Goal: Task Accomplishment & Management: Manage account settings

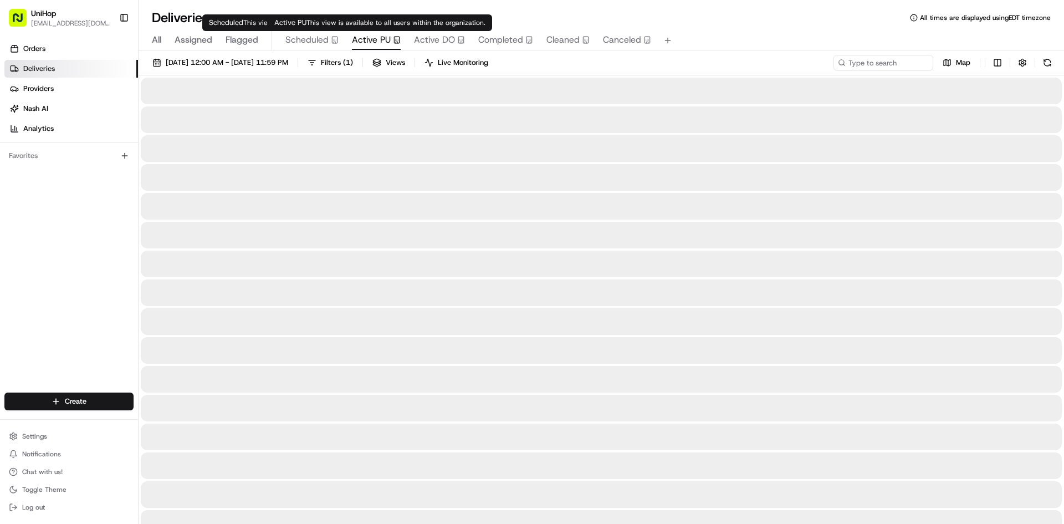
click at [369, 39] on span "Active PU" at bounding box center [371, 39] width 39 height 13
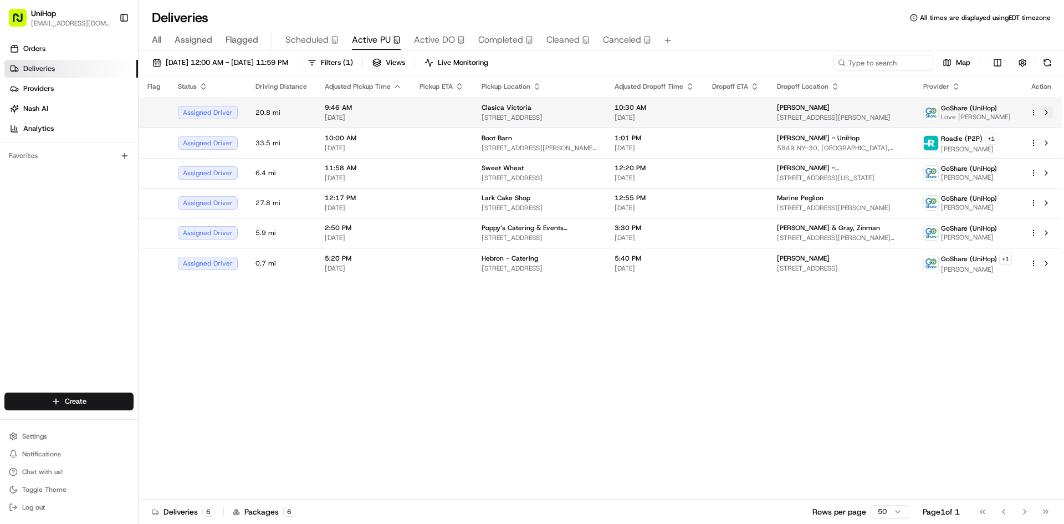
click at [1047, 116] on button at bounding box center [1046, 112] width 13 height 13
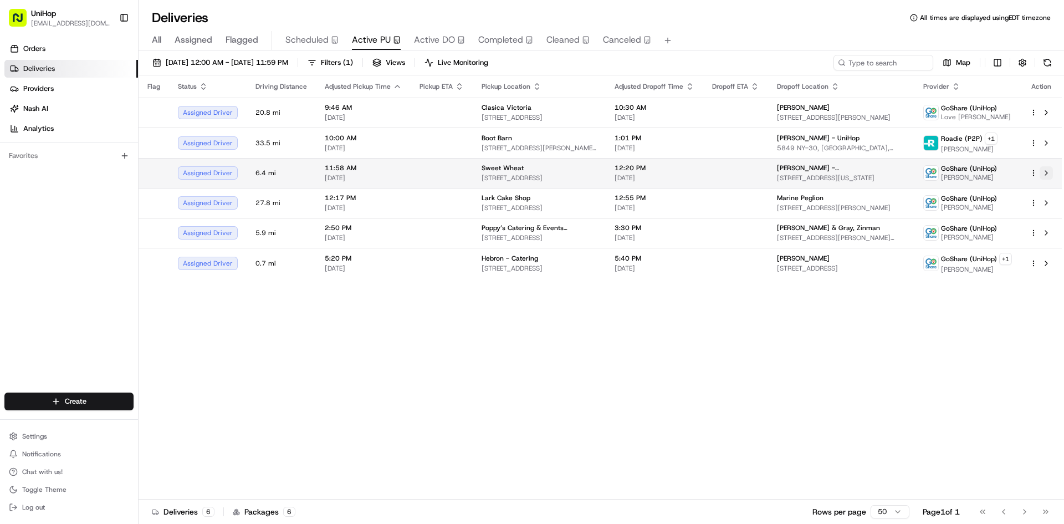
click at [1046, 175] on button at bounding box center [1046, 172] width 13 height 13
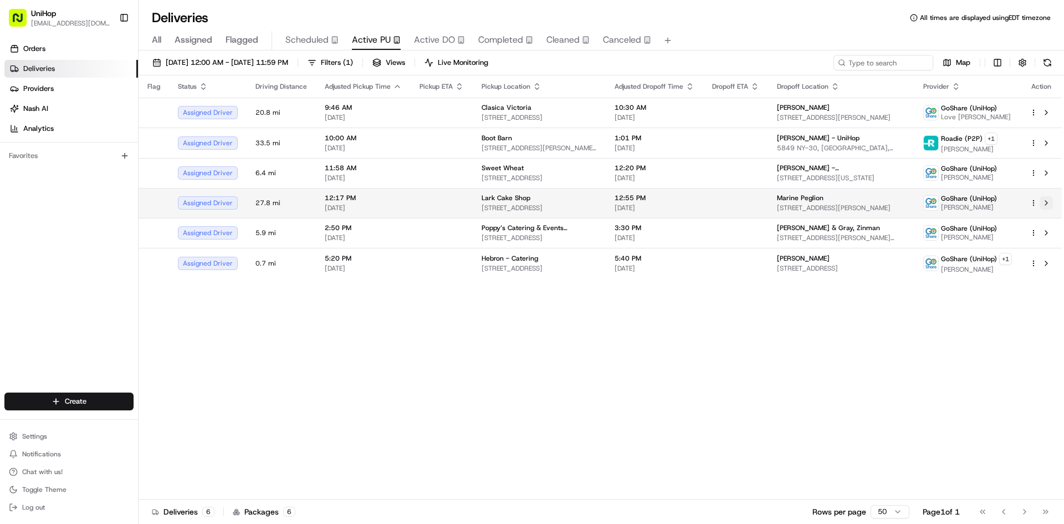
click at [1047, 205] on button at bounding box center [1046, 202] width 13 height 13
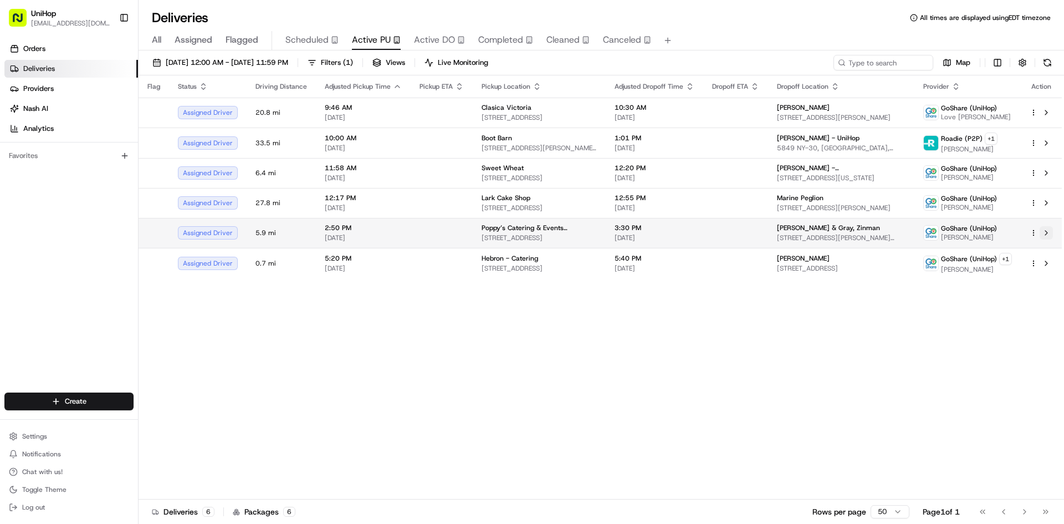
click at [1049, 237] on button at bounding box center [1046, 232] width 13 height 13
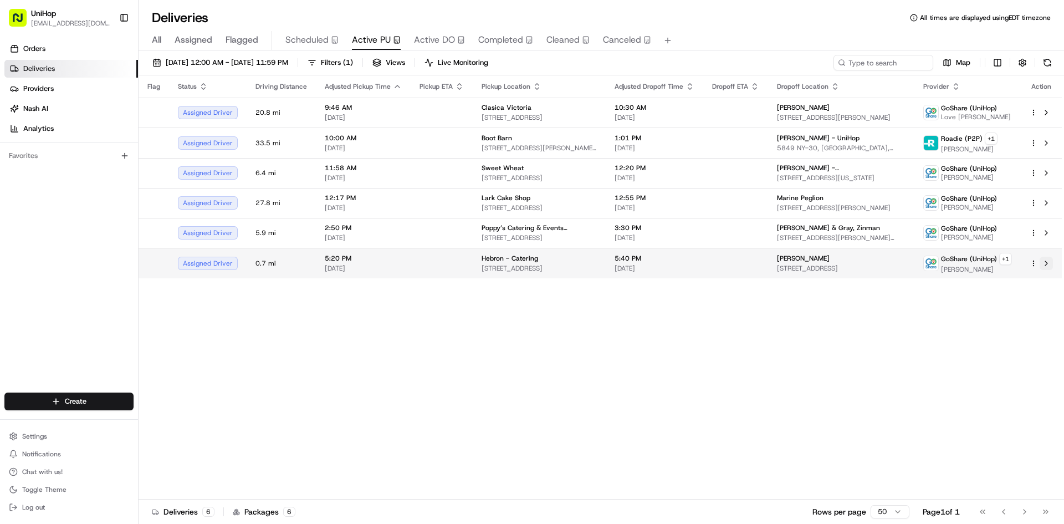
click at [1049, 264] on button at bounding box center [1046, 263] width 13 height 13
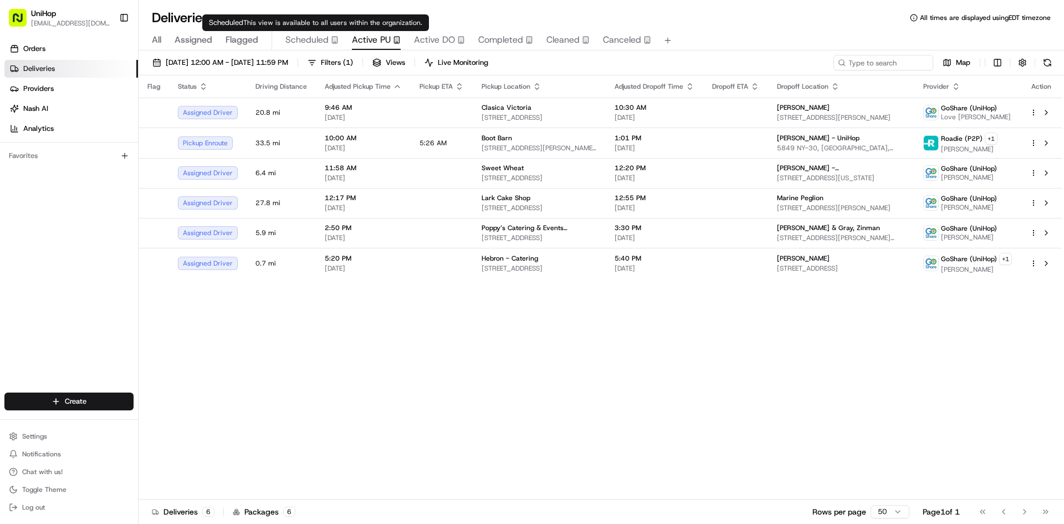
click at [315, 41] on span "Scheduled" at bounding box center [306, 39] width 43 height 13
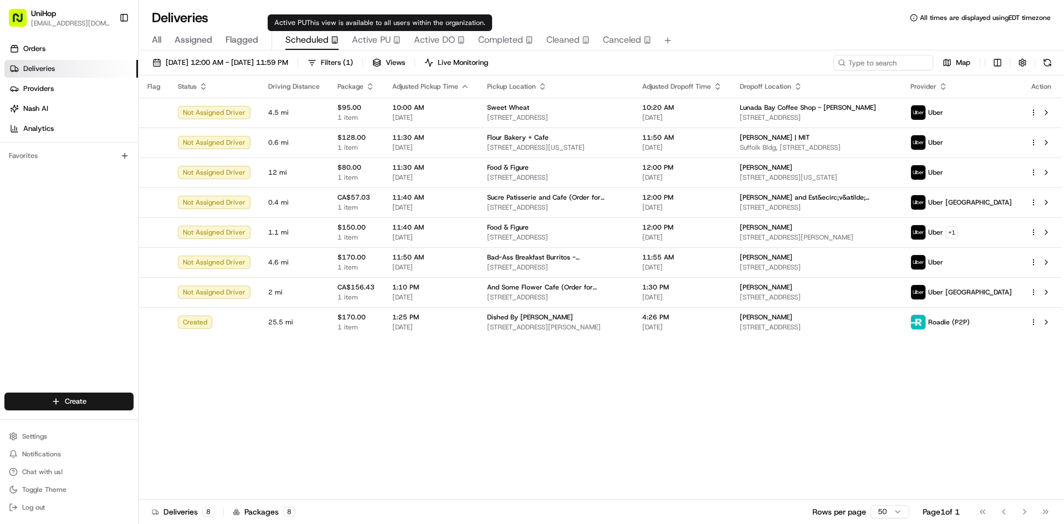
click at [371, 34] on span "Active PU" at bounding box center [371, 39] width 39 height 13
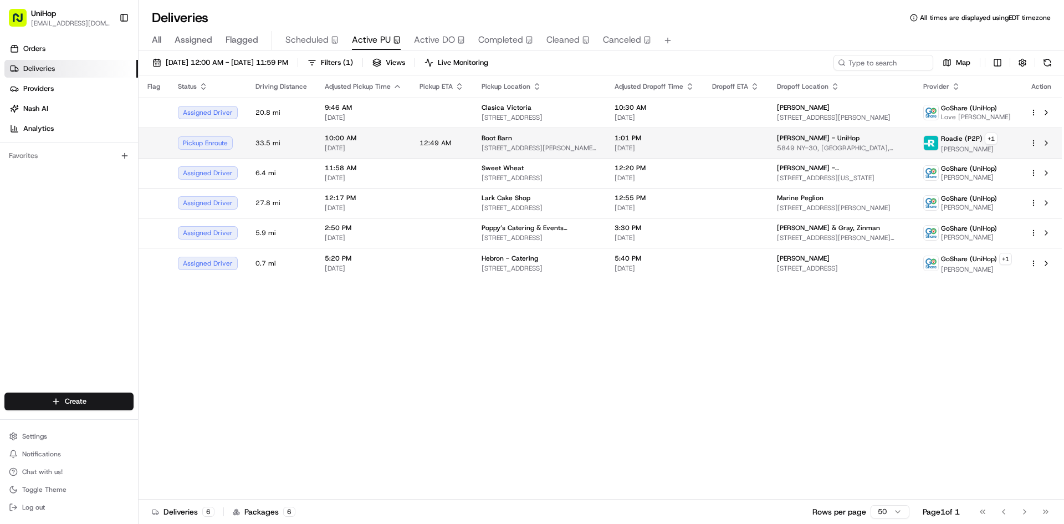
click at [485, 138] on span "Boot Barn" at bounding box center [497, 138] width 30 height 9
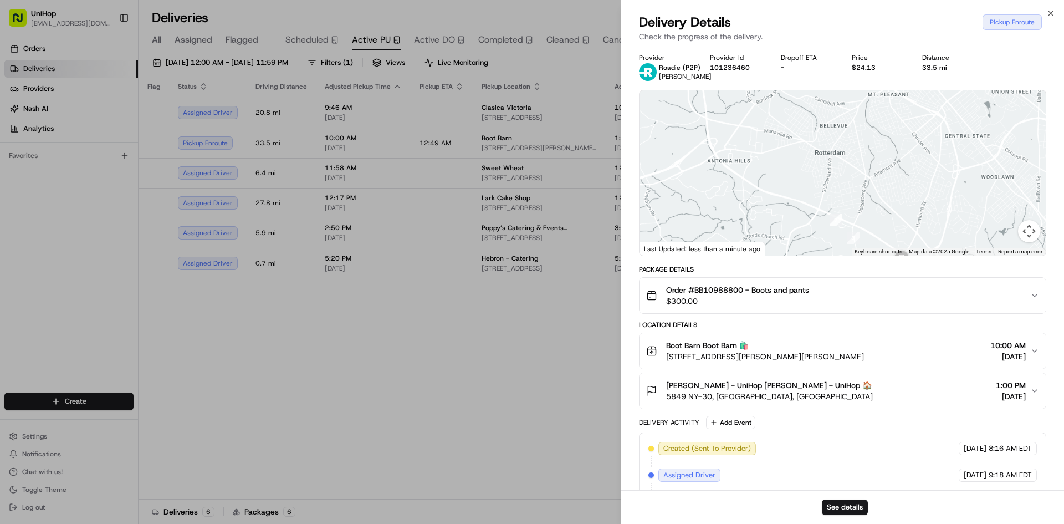
drag, startPoint x: 890, startPoint y: 211, endPoint x: 864, endPoint y: 155, distance: 62.0
click at [865, 156] on div at bounding box center [843, 172] width 406 height 165
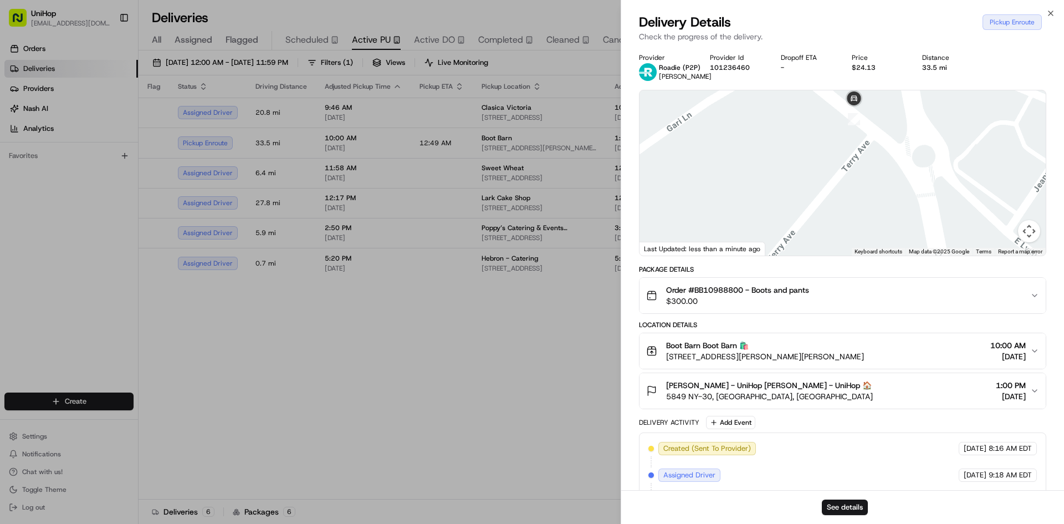
drag, startPoint x: 850, startPoint y: 144, endPoint x: 882, endPoint y: 190, distance: 55.8
click at [880, 193] on div at bounding box center [843, 172] width 406 height 165
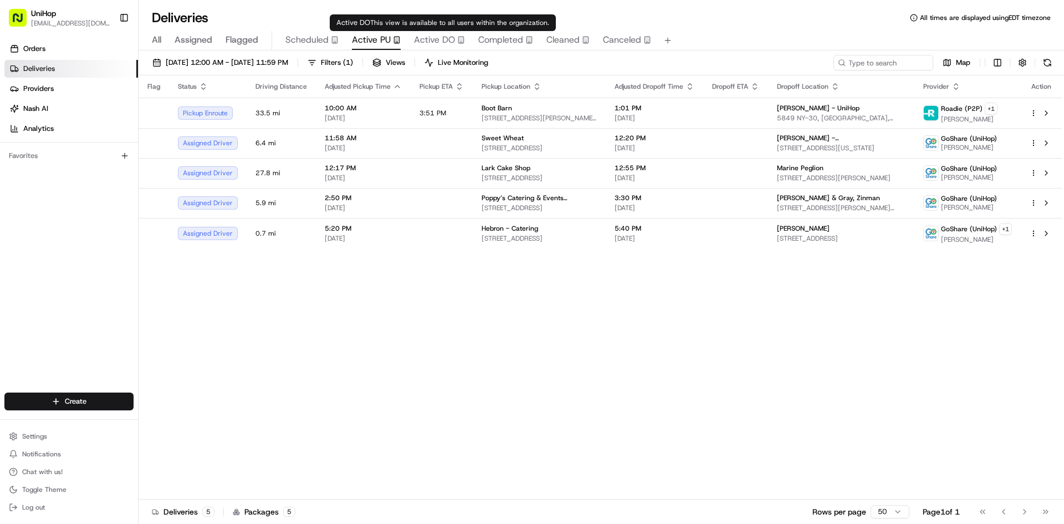
click at [437, 38] on span "Active DO" at bounding box center [434, 39] width 41 height 13
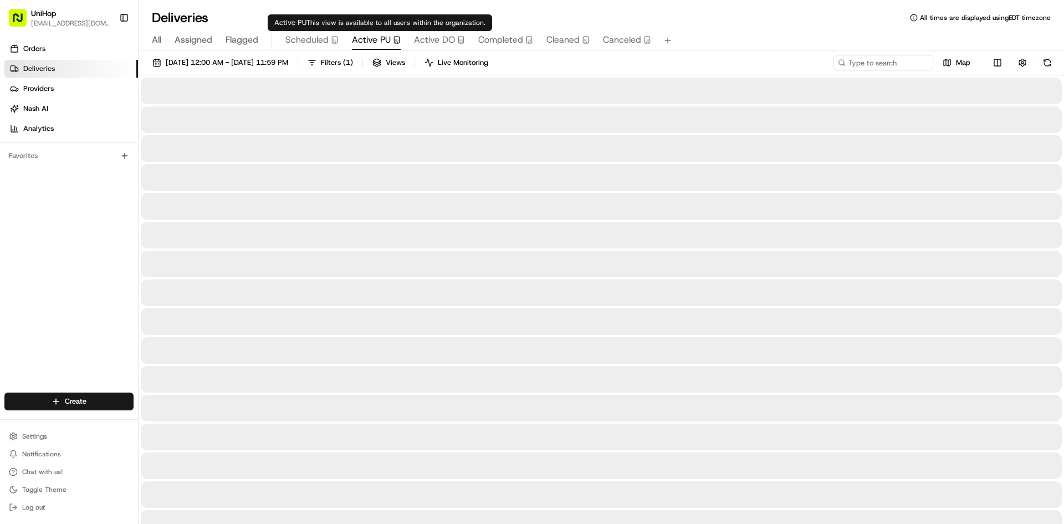
click at [372, 35] on span "Active PU" at bounding box center [371, 39] width 39 height 13
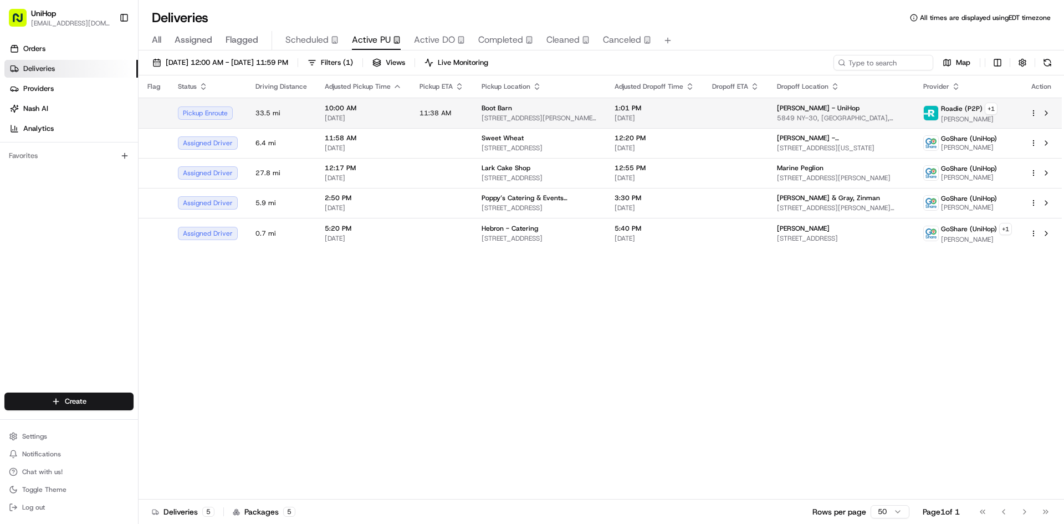
click at [554, 122] on span "[STREET_ADDRESS][PERSON_NAME][PERSON_NAME]" at bounding box center [539, 118] width 115 height 9
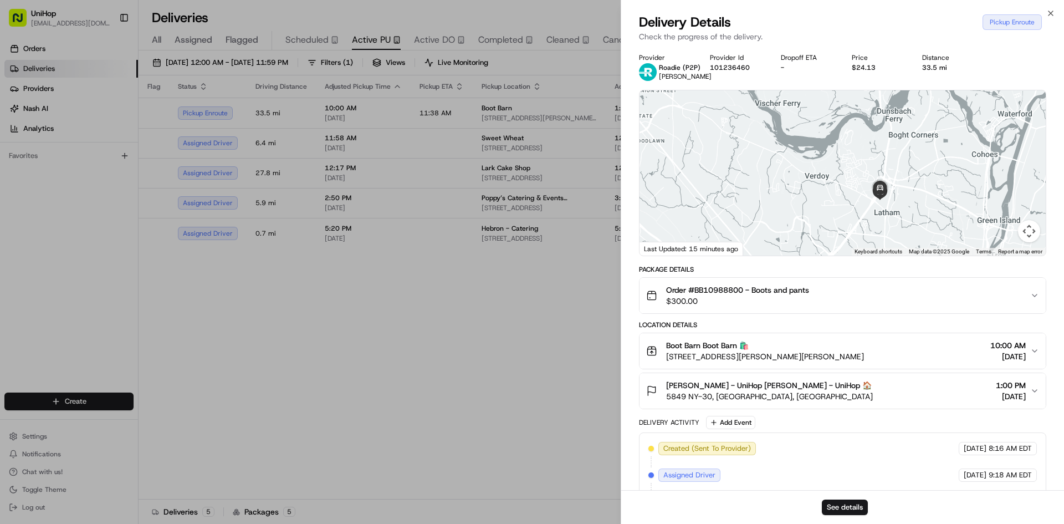
drag, startPoint x: 453, startPoint y: 382, endPoint x: 353, endPoint y: 305, distance: 126.8
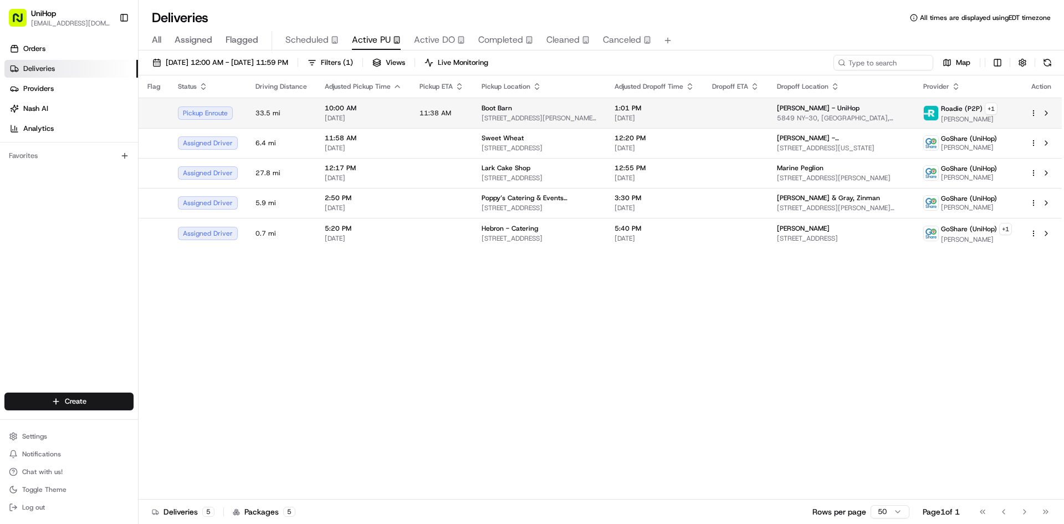
click at [420, 115] on span "11:38 AM" at bounding box center [436, 113] width 32 height 9
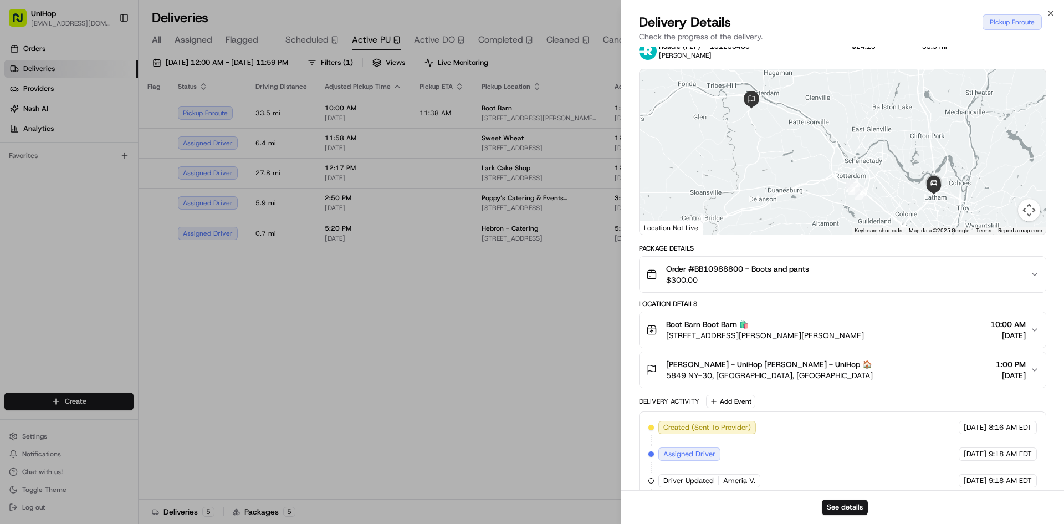
scroll to position [88, 0]
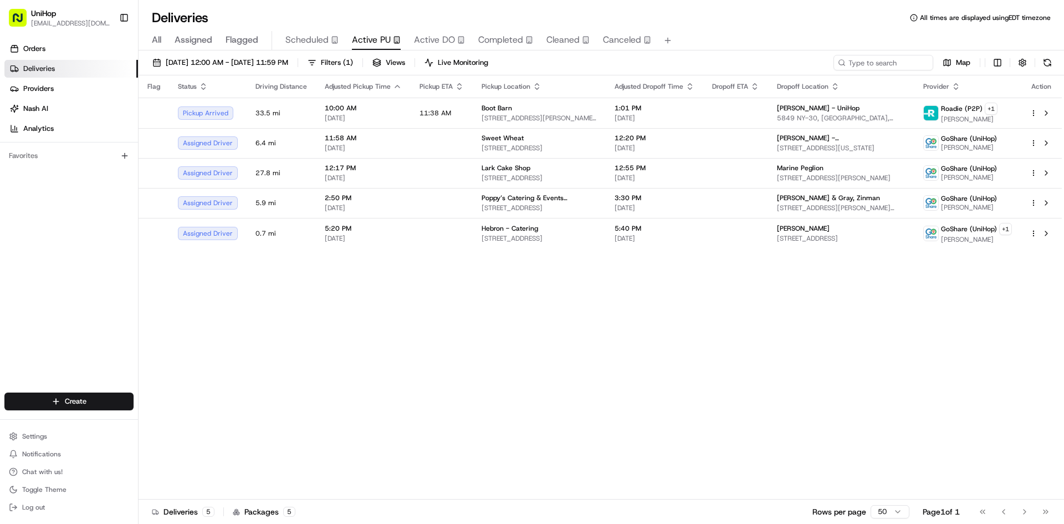
click at [847, 367] on div "Flag Status Driving Distance Adjusted Pickup Time Pickup ETA Pickup Location Ad…" at bounding box center [600, 287] width 923 height 424
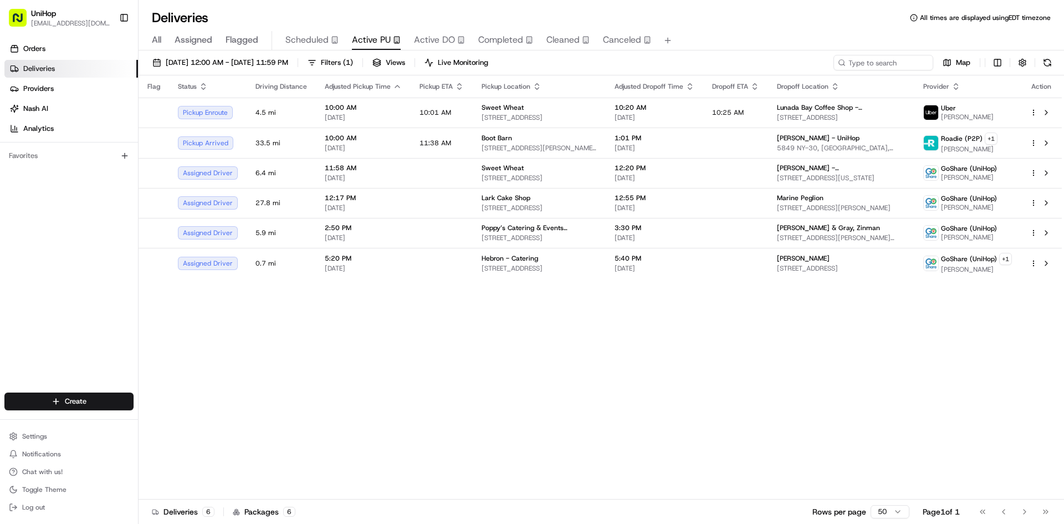
click at [68, 308] on div "Orders Deliveries Providers [PERSON_NAME] Analytics Favorites" at bounding box center [69, 217] width 138 height 364
click at [1048, 147] on button at bounding box center [1046, 142] width 13 height 13
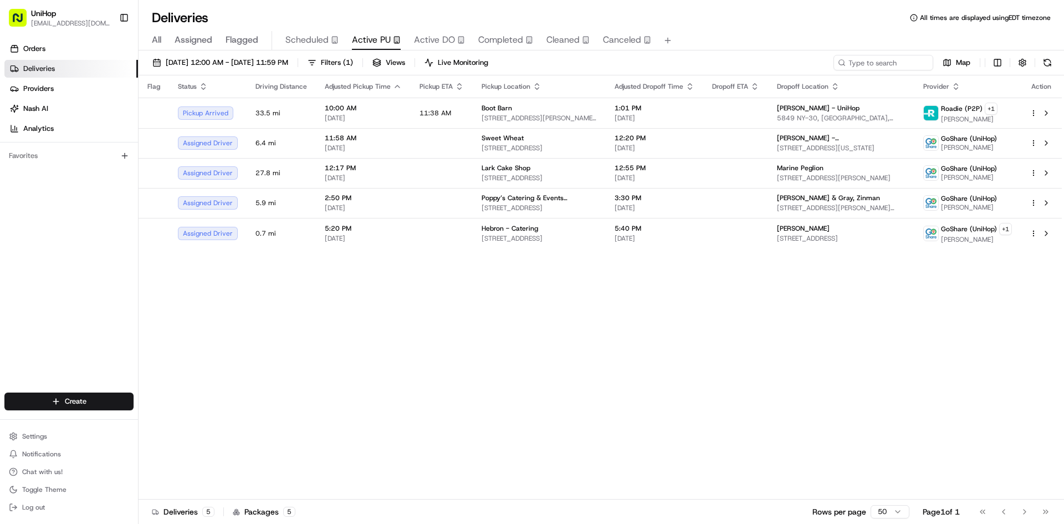
click at [42, 293] on div "Orders Deliveries Providers [PERSON_NAME] Analytics Favorites" at bounding box center [69, 217] width 138 height 364
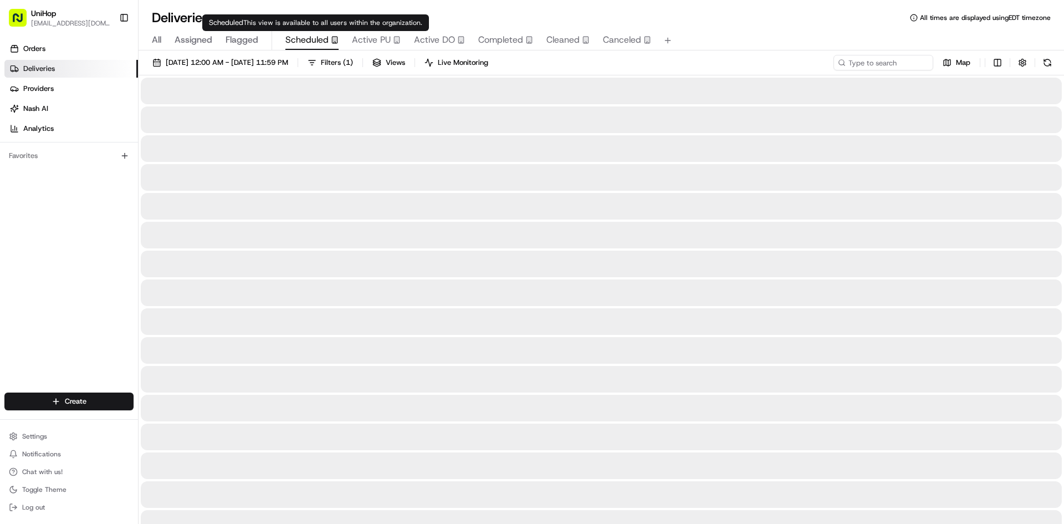
click at [299, 40] on span "Scheduled" at bounding box center [306, 39] width 43 height 13
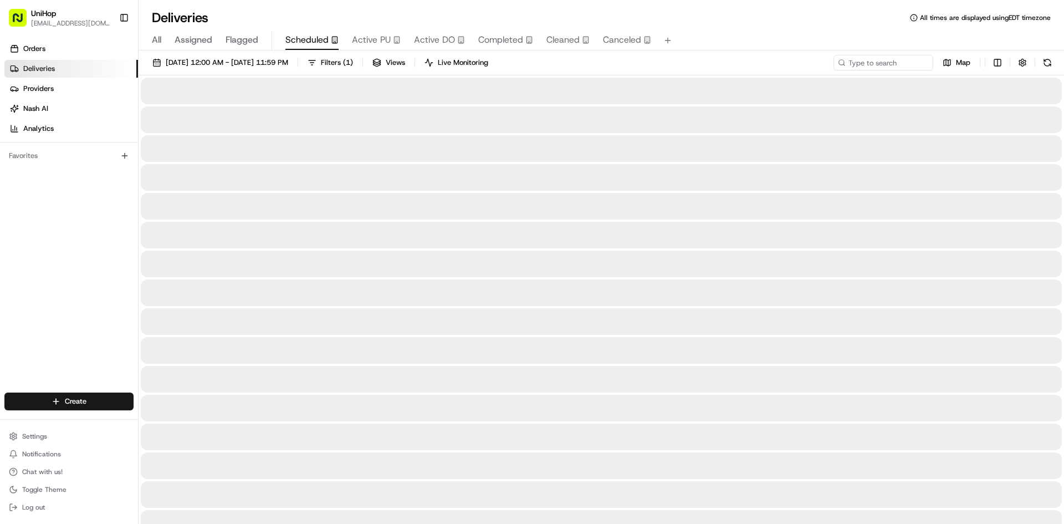
click at [246, 42] on span "Flagged" at bounding box center [242, 39] width 33 height 13
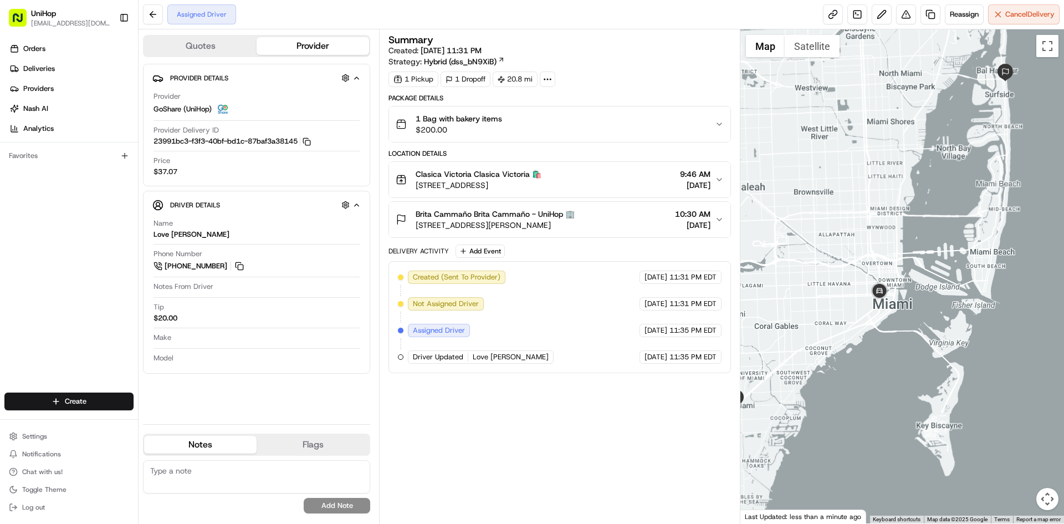
click at [863, 191] on div at bounding box center [903, 276] width 324 height 494
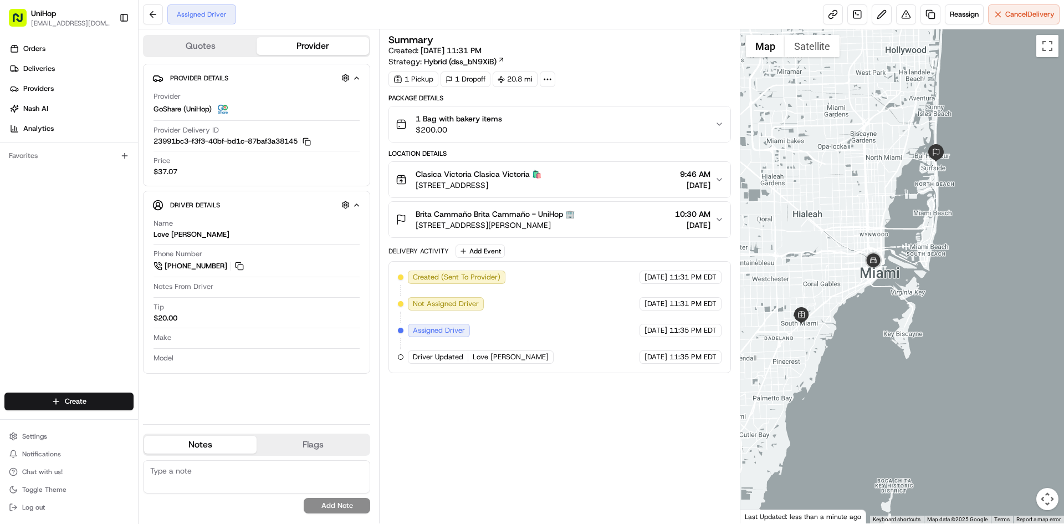
drag, startPoint x: 859, startPoint y: 177, endPoint x: 867, endPoint y: 199, distance: 23.0
click at [866, 198] on div at bounding box center [903, 276] width 324 height 494
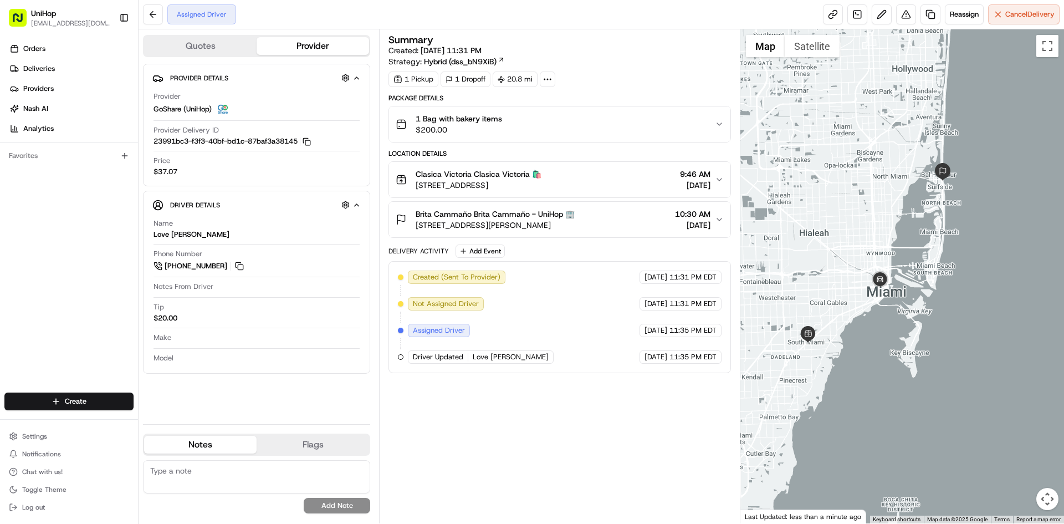
click at [620, 173] on div "Clasica Victoria Clasica Victoria 🛍️ 5855 Sunset Dr Suite B, South Miami, FL 33…" at bounding box center [555, 180] width 319 height 22
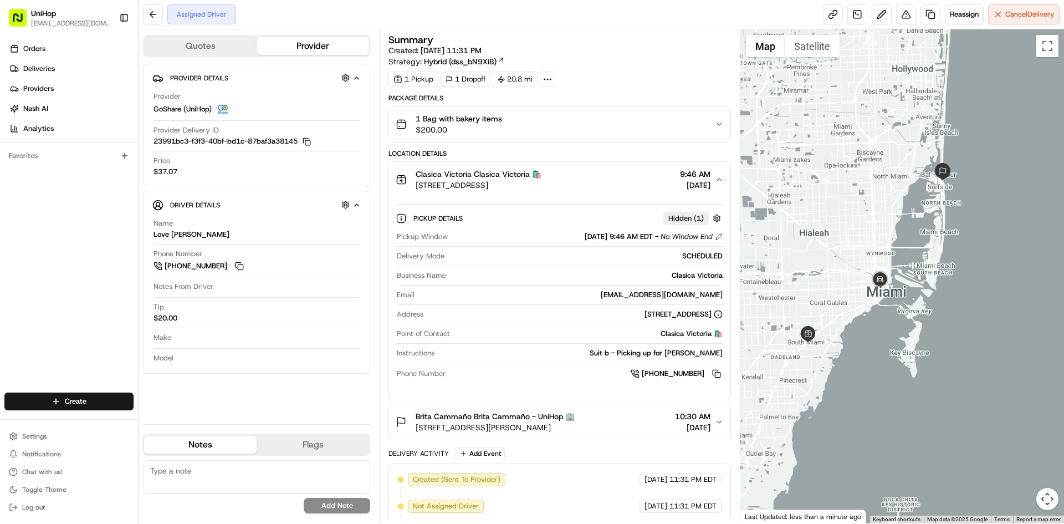
click at [616, 174] on div "Clasica Victoria Clasica Victoria 🛍️ 5855 Sunset Dr Suite B, South Miami, FL 33…" at bounding box center [555, 180] width 319 height 22
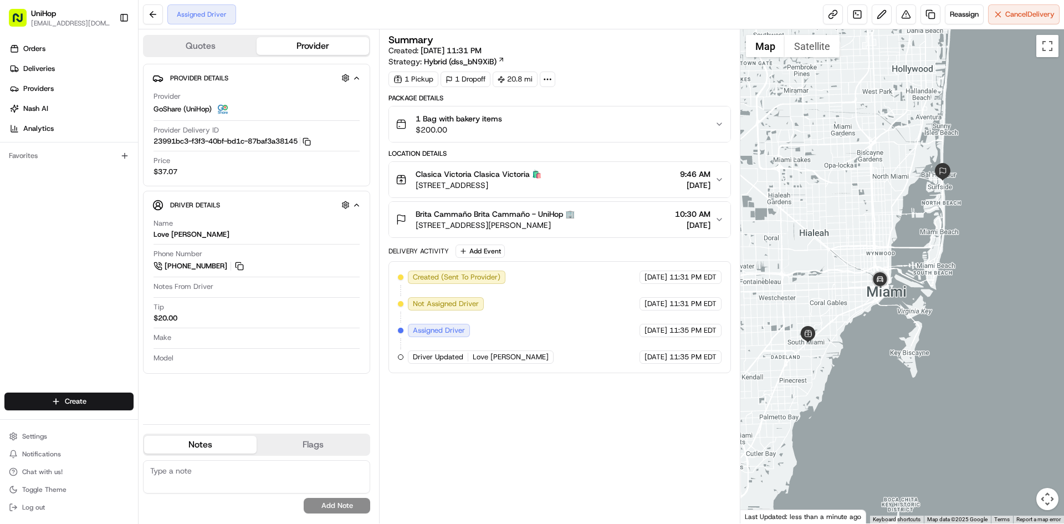
click at [624, 220] on div "Brita Cammaño Brita Cammaño - UniHop 🏢 9501 Collins Ave, Surfside, FL 33154, US…" at bounding box center [555, 219] width 319 height 22
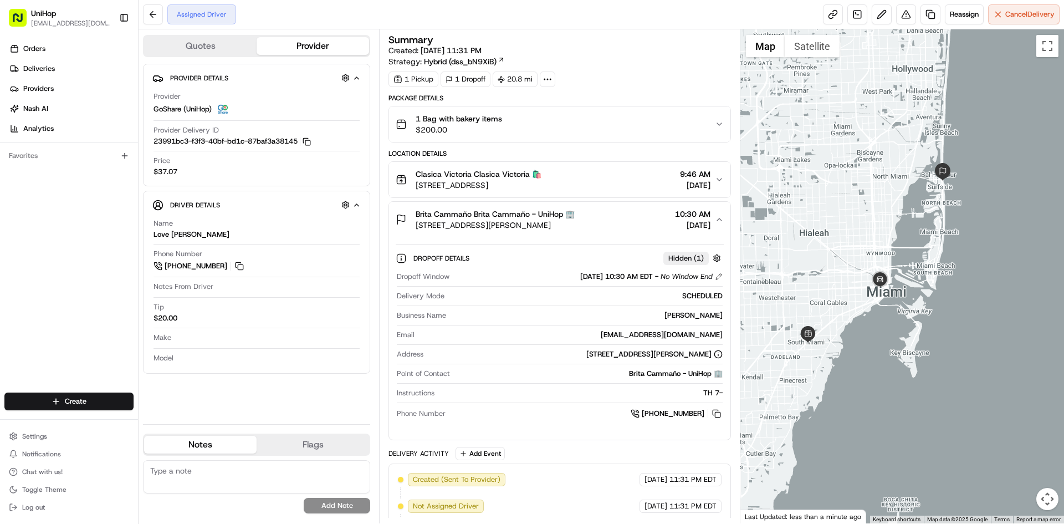
click at [624, 220] on div "Brita Cammaño Brita Cammaño - UniHop 🏢 9501 Collins Ave, Surfside, FL 33154, US…" at bounding box center [555, 219] width 319 height 22
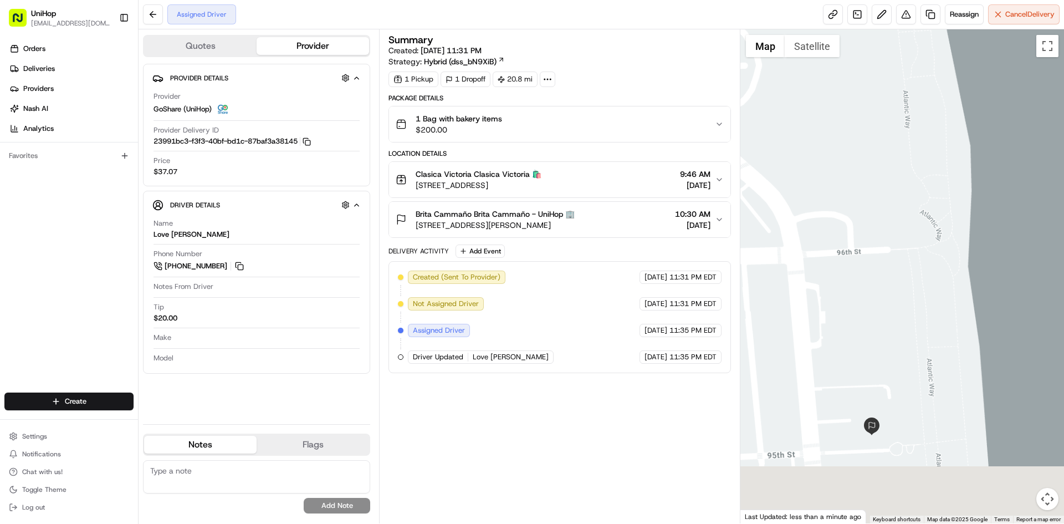
drag, startPoint x: 911, startPoint y: 313, endPoint x: 867, endPoint y: 174, distance: 145.9
click at [890, 162] on div at bounding box center [903, 276] width 324 height 494
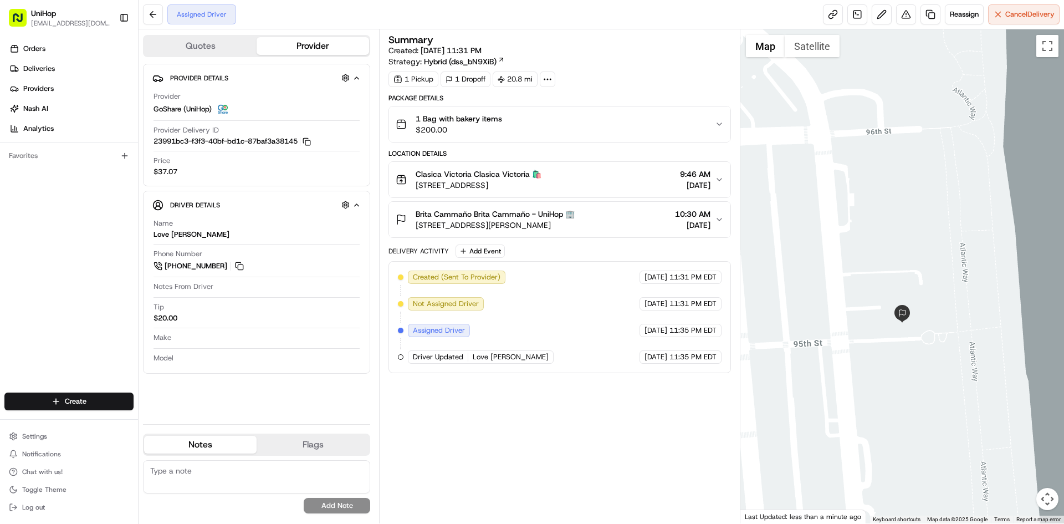
drag, startPoint x: 854, startPoint y: 320, endPoint x: 897, endPoint y: 278, distance: 60.4
click at [897, 278] on div at bounding box center [903, 276] width 324 height 494
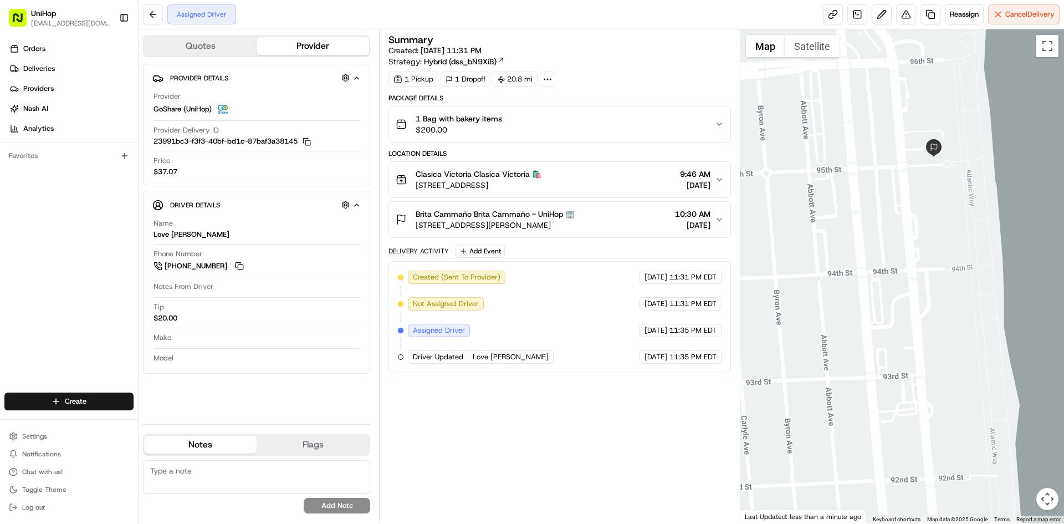
drag, startPoint x: 853, startPoint y: 118, endPoint x: 888, endPoint y: 299, distance: 184.6
click at [888, 299] on div at bounding box center [903, 276] width 324 height 494
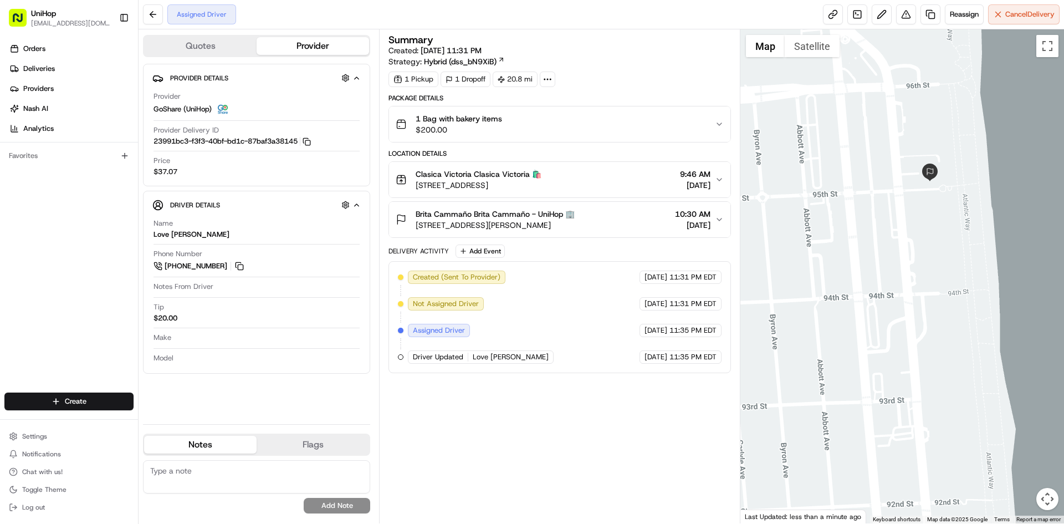
drag, startPoint x: 933, startPoint y: 249, endPoint x: 933, endPoint y: 258, distance: 8.9
click at [933, 258] on div at bounding box center [903, 276] width 324 height 494
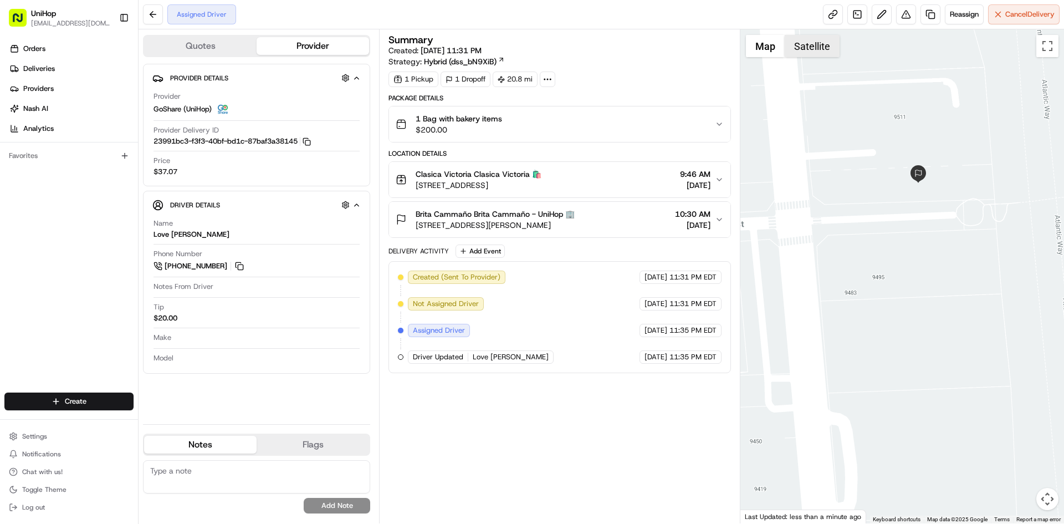
click at [818, 47] on button "Satellite" at bounding box center [812, 46] width 55 height 22
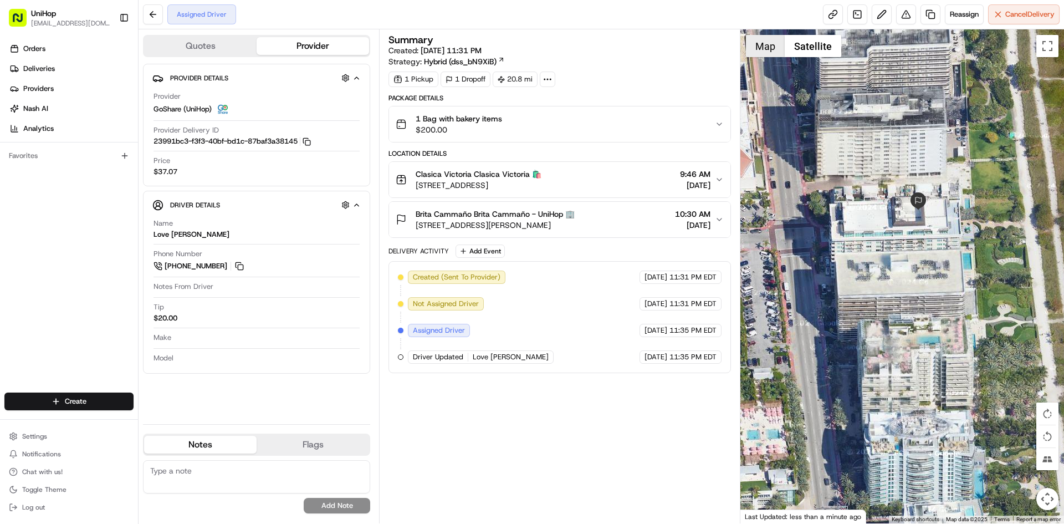
click at [763, 50] on button "Map" at bounding box center [765, 46] width 39 height 22
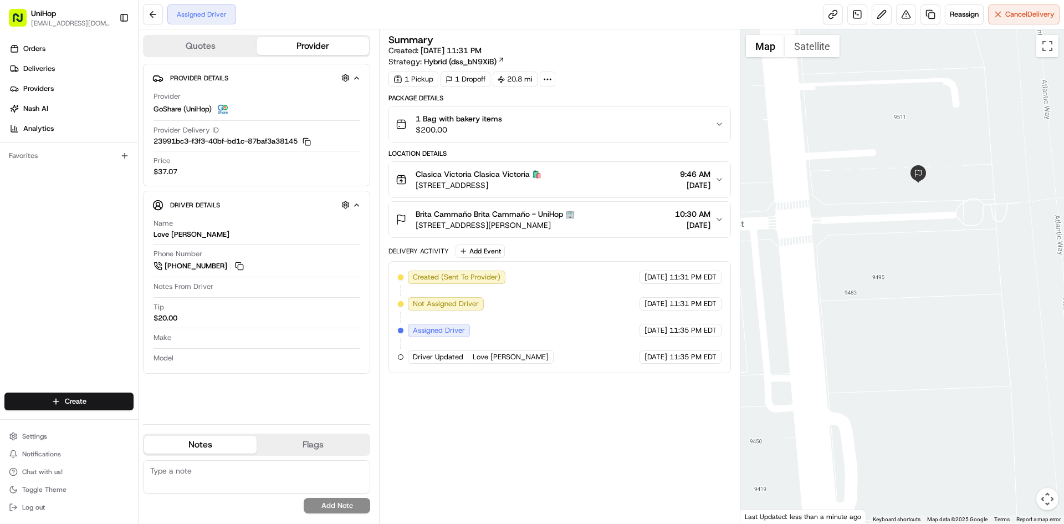
drag, startPoint x: 571, startPoint y: 229, endPoint x: 414, endPoint y: 237, distance: 157.6
click at [415, 237] on button "Brita Cammaño Brita Cammaño - UniHop 🏢 9501 Collins Ave, Surfside, FL 33154, US…" at bounding box center [559, 219] width 341 height 35
click at [639, 216] on div "Brita Cammaño Brita Cammaño - UniHop 🏢 9501 Collins Ave, Surfside, FL 33154, US…" at bounding box center [555, 219] width 319 height 22
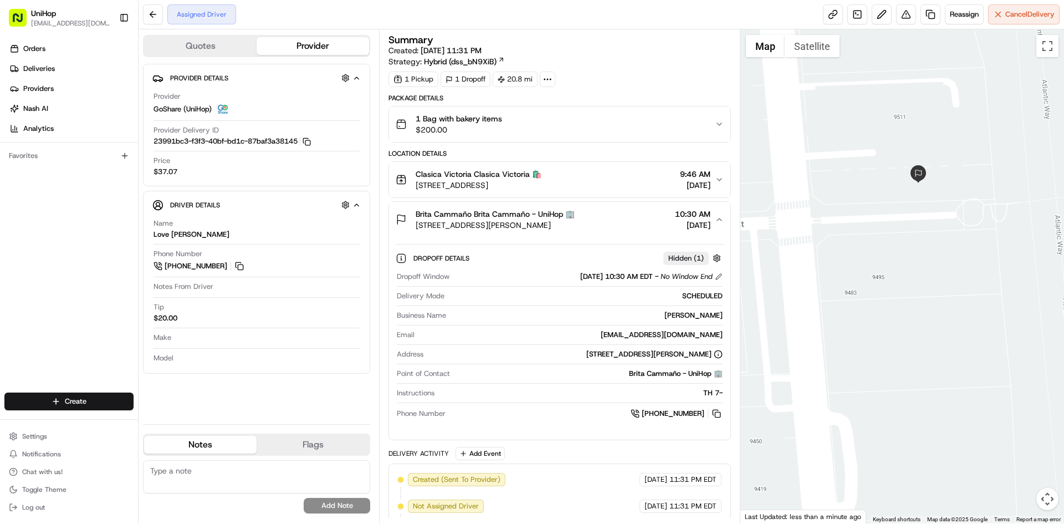
click at [636, 217] on div "Brita Cammaño Brita Cammaño - UniHop 🏢 9501 Collins Ave, Surfside, FL 33154, US…" at bounding box center [555, 219] width 319 height 22
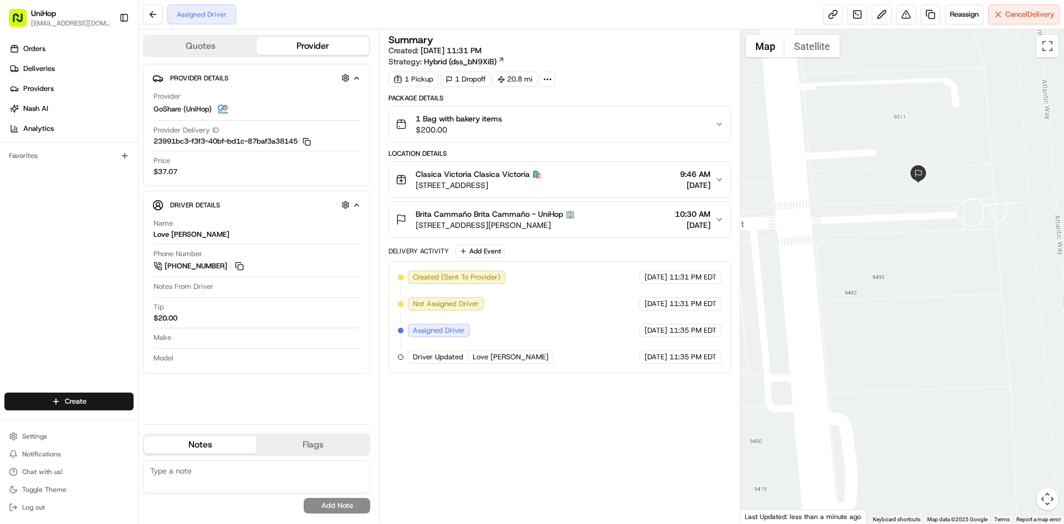
click at [630, 169] on div "Clasica Victoria Clasica Victoria 🛍️ 5855 Sunset Dr Suite B, South Miami, FL 33…" at bounding box center [555, 180] width 319 height 22
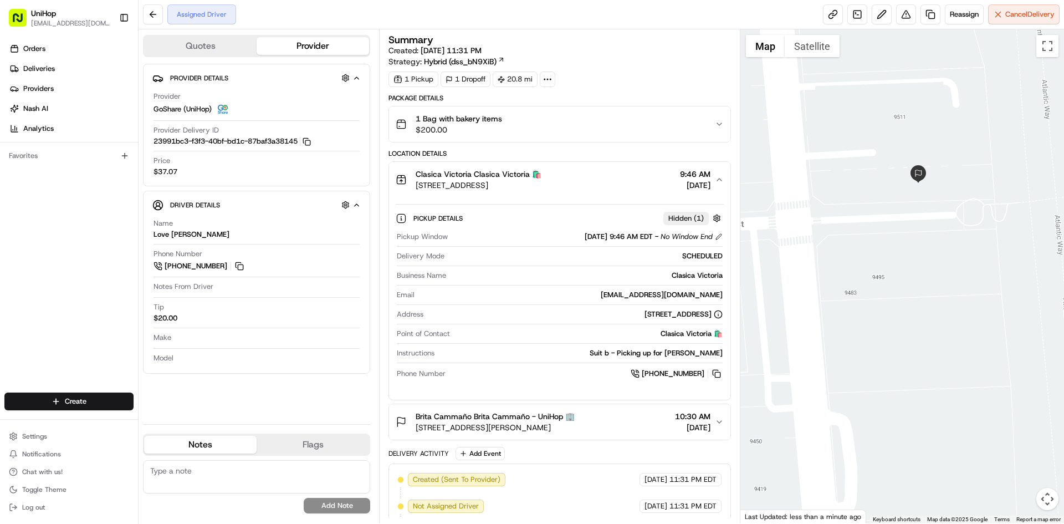
click at [630, 169] on div "Clasica Victoria Clasica Victoria 🛍️ 5855 Sunset Dr Suite B, South Miami, FL 33…" at bounding box center [555, 180] width 319 height 22
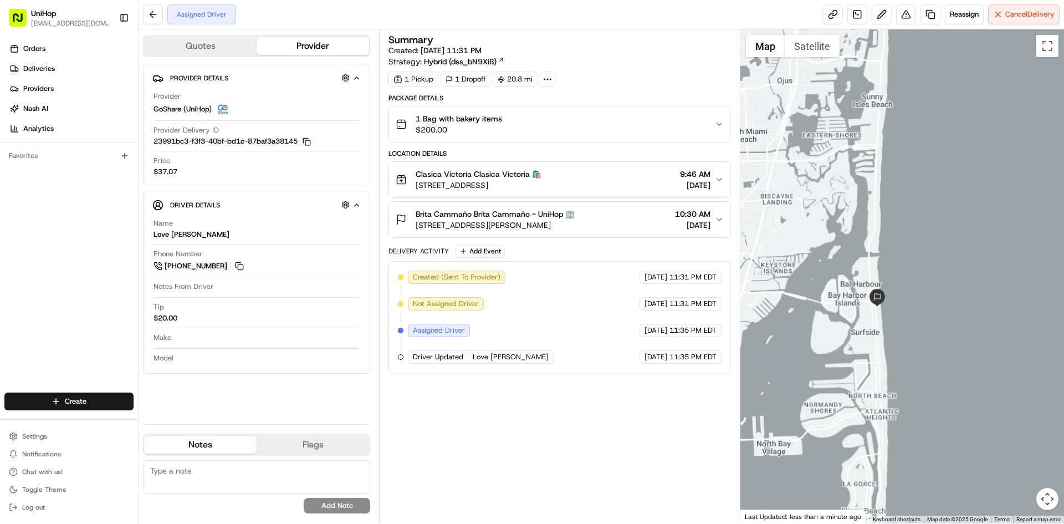
drag, startPoint x: 851, startPoint y: 328, endPoint x: 865, endPoint y: 314, distance: 18.8
click at [859, 321] on div at bounding box center [903, 276] width 324 height 494
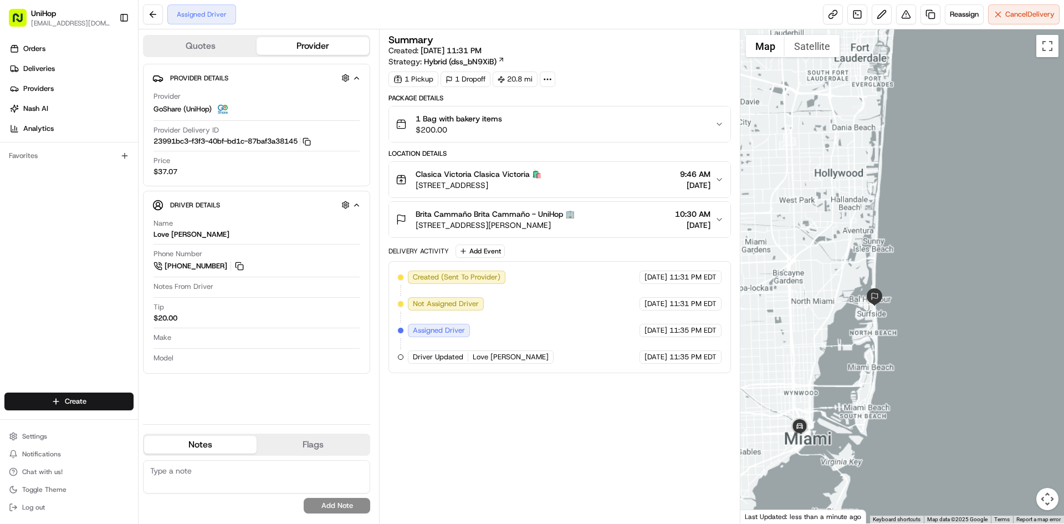
drag, startPoint x: 851, startPoint y: 340, endPoint x: 911, endPoint y: 304, distance: 70.3
click at [885, 321] on div at bounding box center [903, 276] width 324 height 494
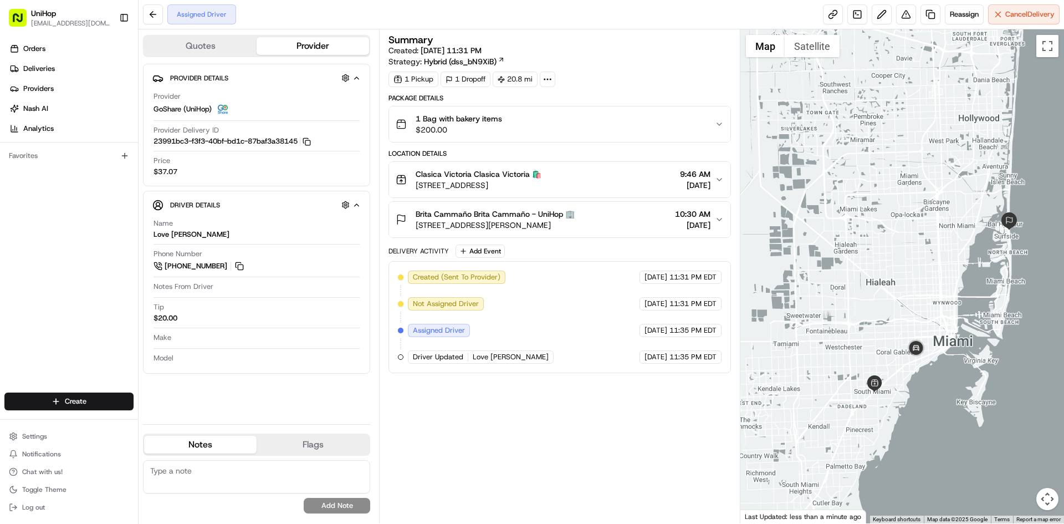
click at [965, 183] on div at bounding box center [903, 276] width 324 height 494
click at [580, 464] on div "Summary Created: Aug 16 2025 11:31 PM Strategy: Hybrid (dss_bN9XiB) 1 Pickup 1 …" at bounding box center [560, 276] width 342 height 483
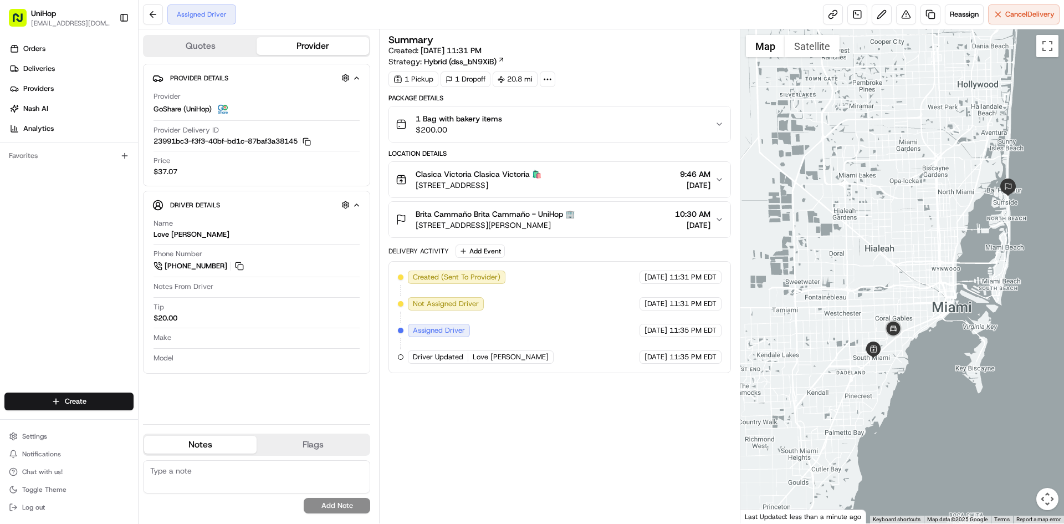
drag, startPoint x: 964, startPoint y: 442, endPoint x: 962, endPoint y: 410, distance: 32.2
click at [962, 410] on div at bounding box center [903, 276] width 324 height 494
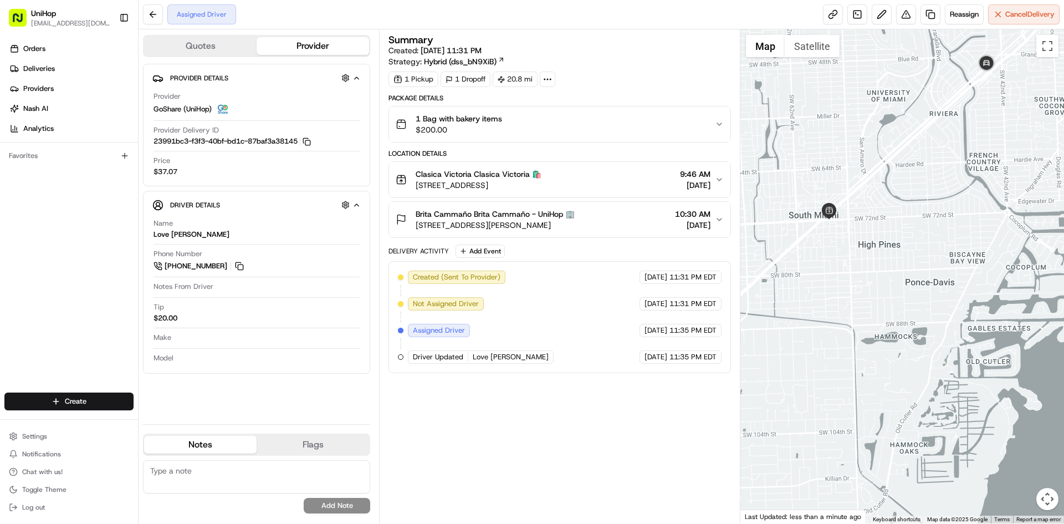
drag, startPoint x: 832, startPoint y: 248, endPoint x: 841, endPoint y: 323, distance: 74.9
click at [839, 260] on div at bounding box center [903, 276] width 324 height 494
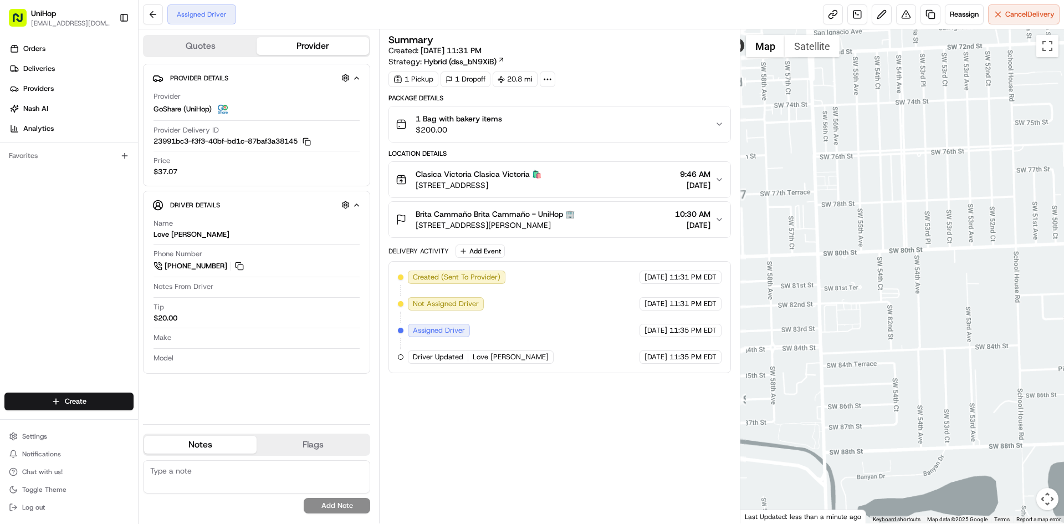
drag, startPoint x: 810, startPoint y: 165, endPoint x: 871, endPoint y: 261, distance: 112.9
click at [870, 261] on div at bounding box center [903, 276] width 324 height 494
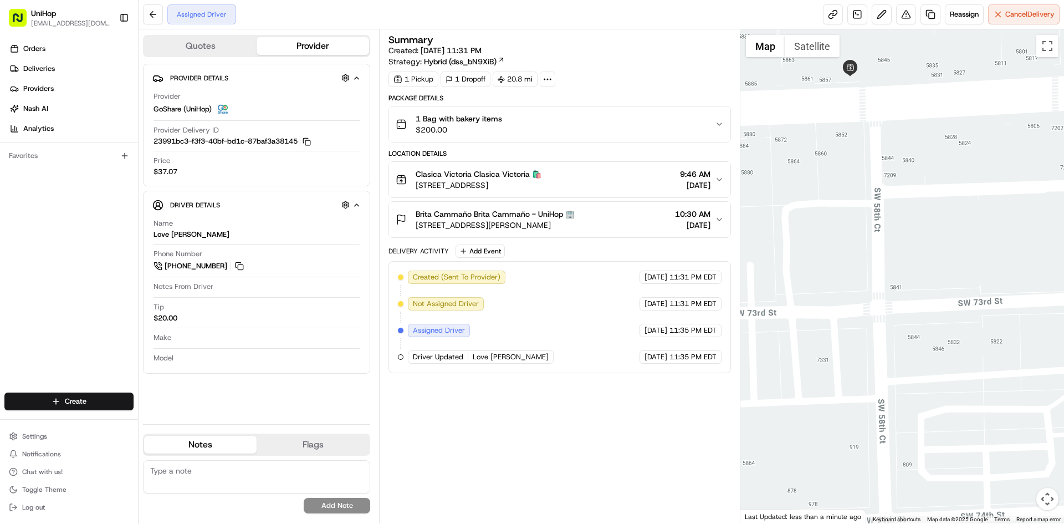
click at [578, 200] on div "Location Details Clasica Victoria Clasica Victoria 🛍️ 5855 Sunset Dr Suite B, S…" at bounding box center [560, 193] width 342 height 89
click at [583, 191] on button "Clasica Victoria Clasica Victoria 🛍️ 5855 Sunset Dr Suite B, South Miami, FL 33…" at bounding box center [559, 179] width 341 height 35
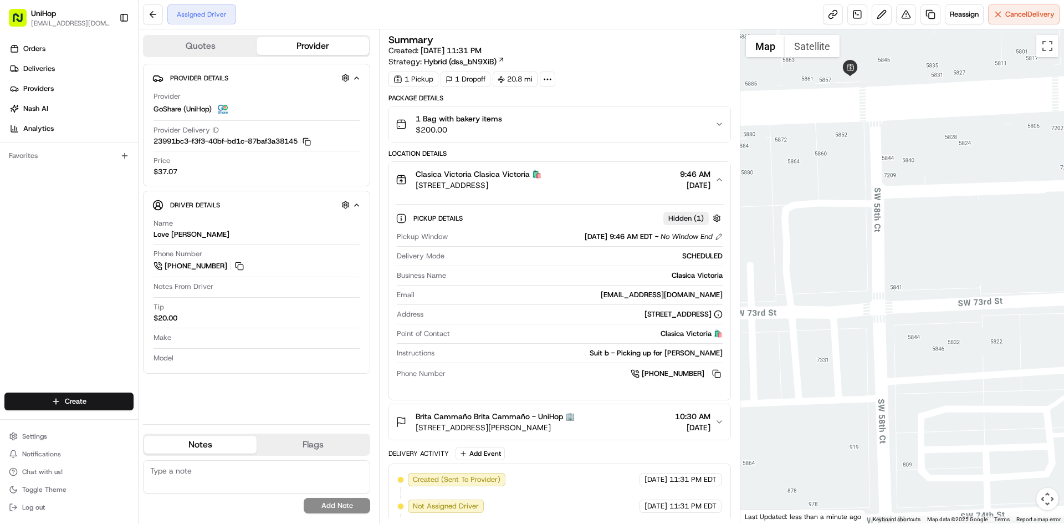
click at [584, 191] on button "Clasica Victoria Clasica Victoria 🛍️ 5855 Sunset Dr Suite B, South Miami, FL 33…" at bounding box center [559, 179] width 341 height 35
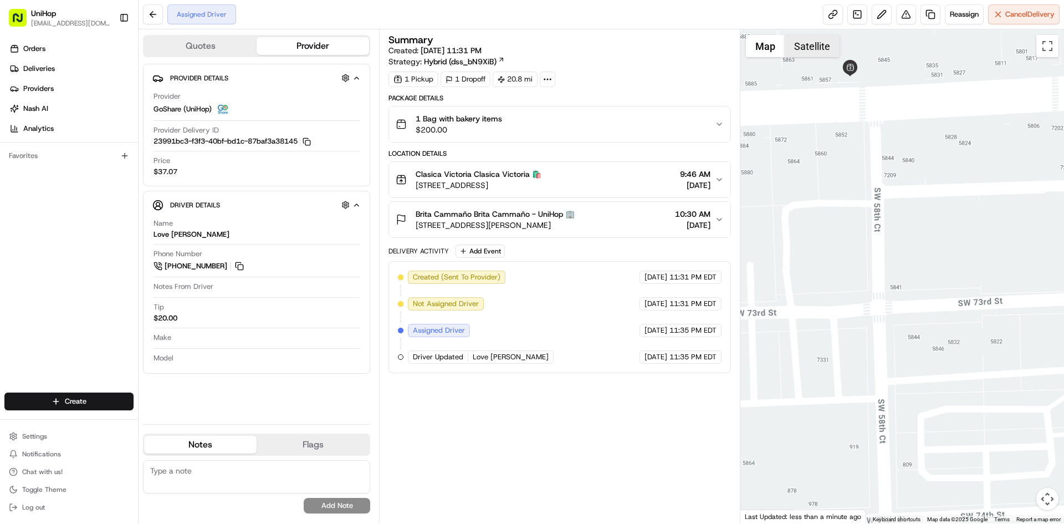
click at [825, 44] on button "Satellite" at bounding box center [812, 46] width 55 height 22
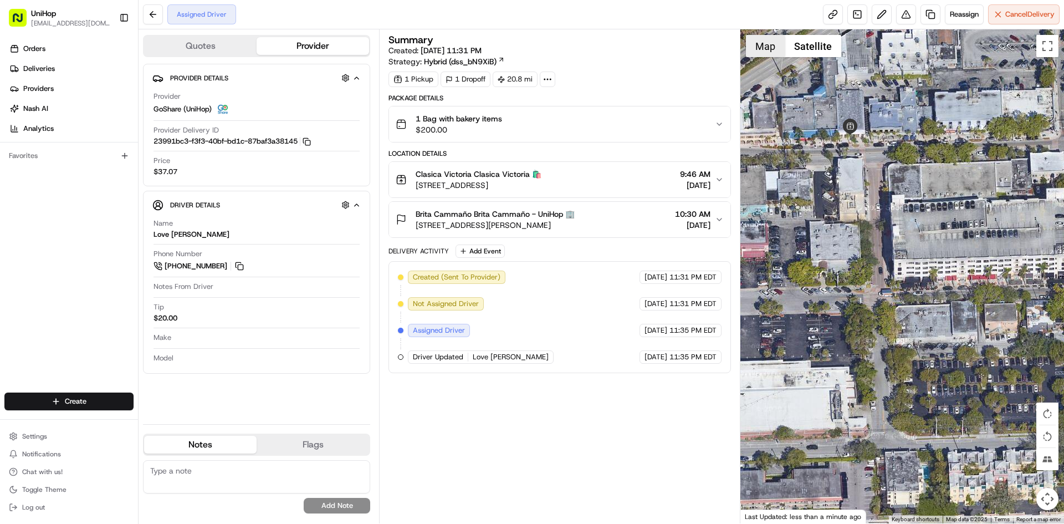
click at [767, 48] on button "Map" at bounding box center [765, 46] width 39 height 22
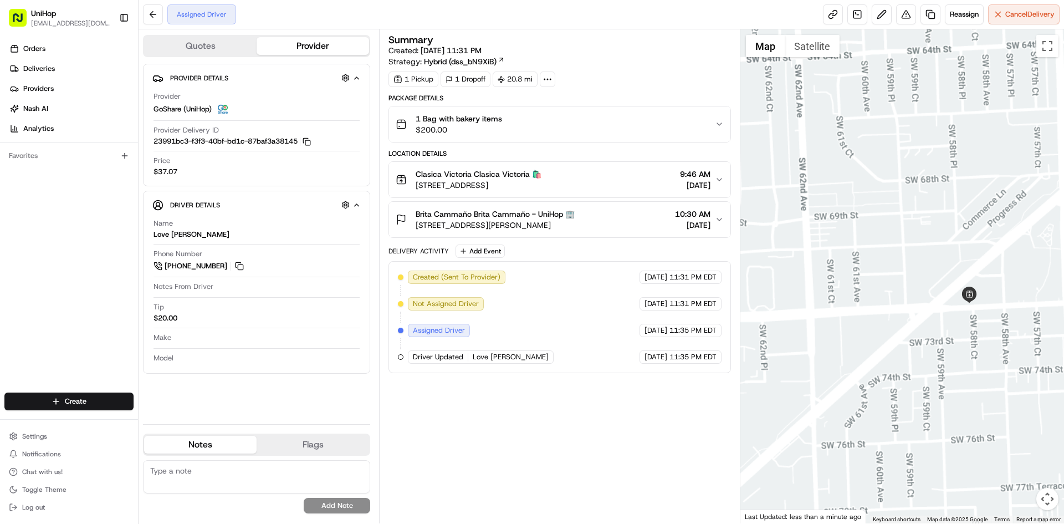
drag, startPoint x: 1017, startPoint y: 234, endPoint x: 900, endPoint y: 272, distance: 123.6
click at [923, 270] on div at bounding box center [903, 276] width 324 height 494
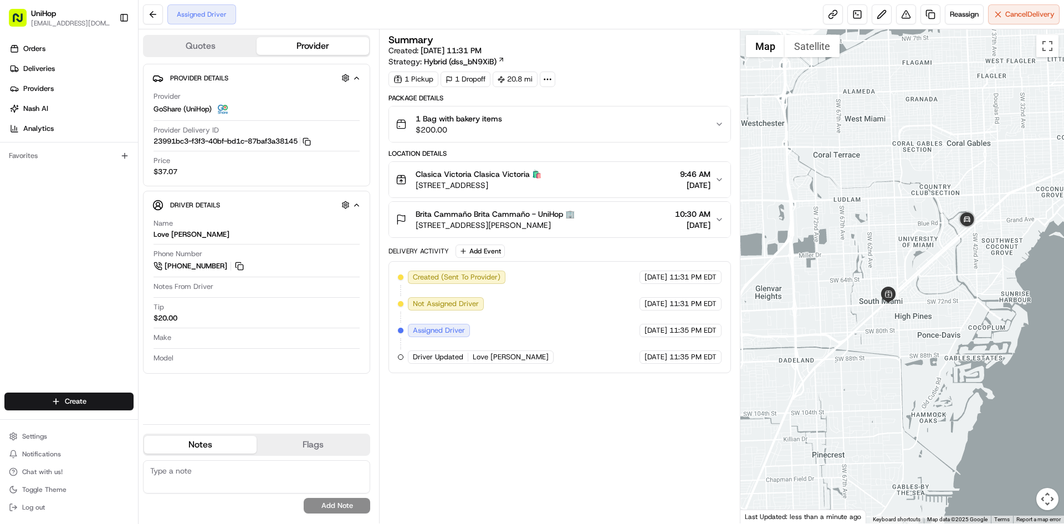
drag, startPoint x: 999, startPoint y: 253, endPoint x: 911, endPoint y: 279, distance: 92.3
click at [912, 279] on div at bounding box center [903, 276] width 324 height 494
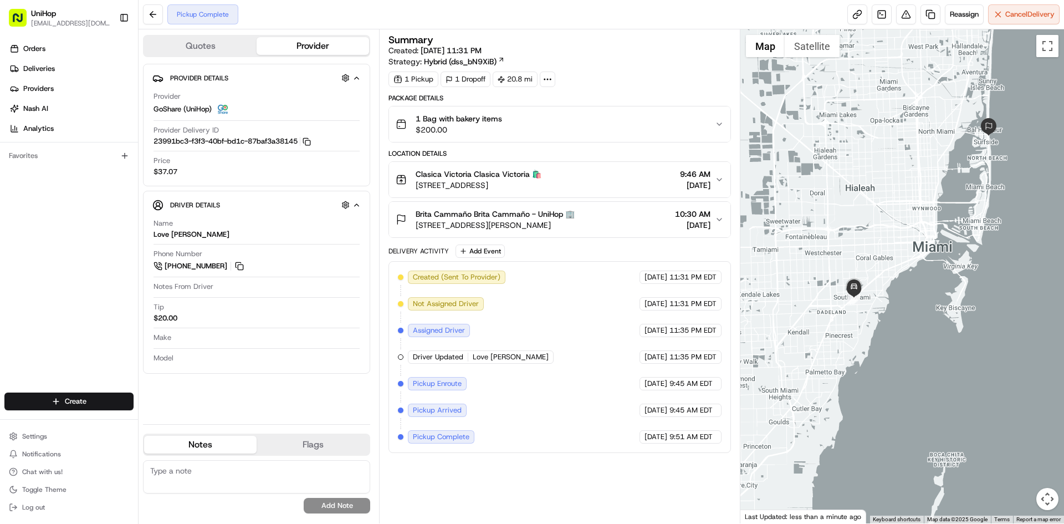
click at [577, 131] on div "1 Bag with bakery items $200.00" at bounding box center [555, 124] width 319 height 22
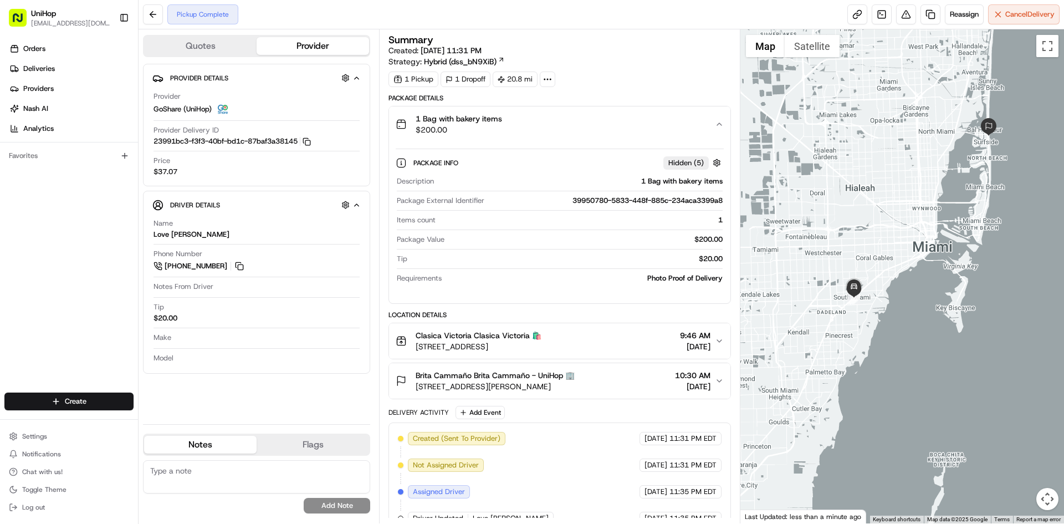
click at [577, 131] on div "1 Bag with bakery items $200.00" at bounding box center [555, 124] width 319 height 22
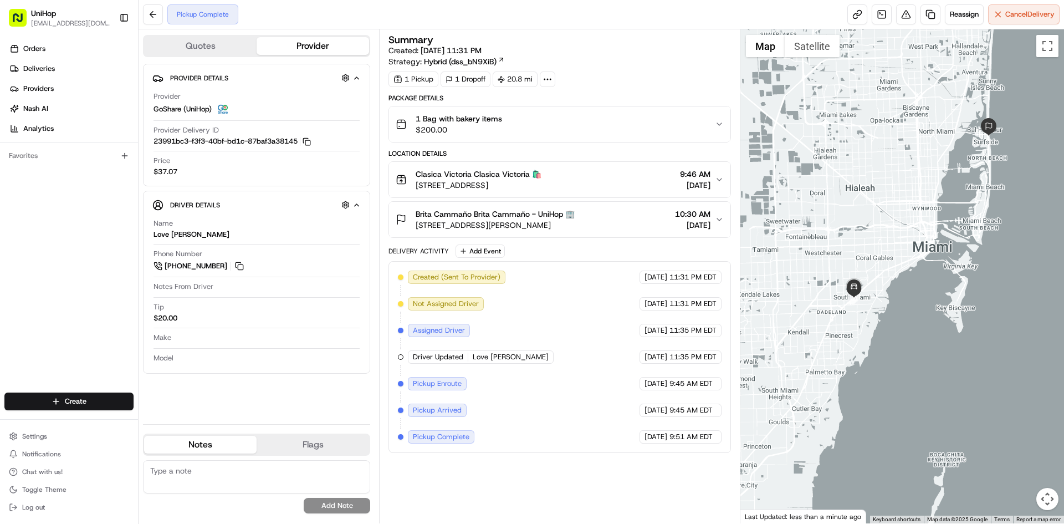
click at [606, 216] on div "Brita Cammaño Brita Cammaño - UniHop 🏢 9501 Collins Ave, Surfside, FL 33154, US…" at bounding box center [555, 219] width 319 height 22
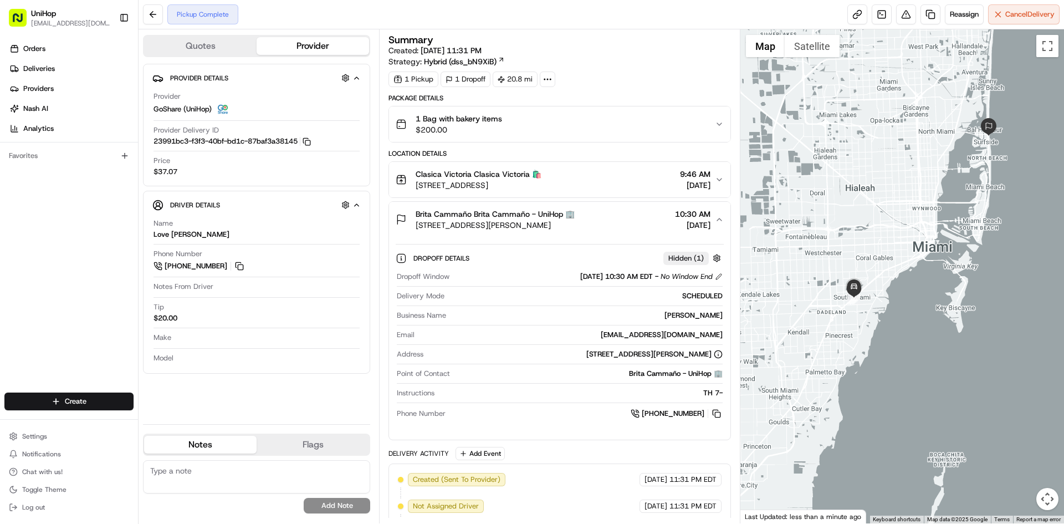
click at [606, 216] on div "Brita Cammaño Brita Cammaño - UniHop 🏢 9501 Collins Ave, Surfside, FL 33154, US…" at bounding box center [555, 219] width 319 height 22
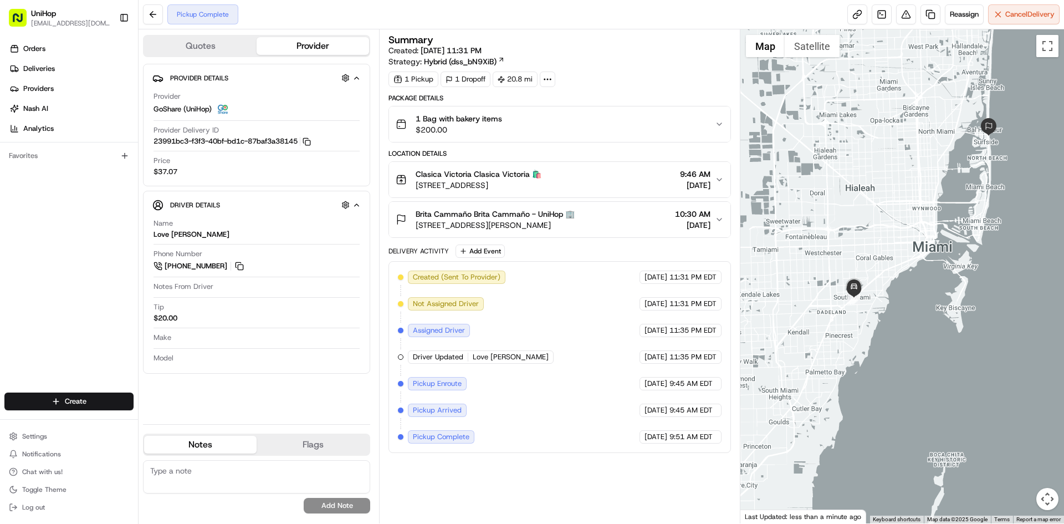
click at [600, 216] on div "Brita Cammaño Brita Cammaño - UniHop 🏢 9501 Collins Ave, Surfside, FL 33154, US…" at bounding box center [555, 219] width 319 height 22
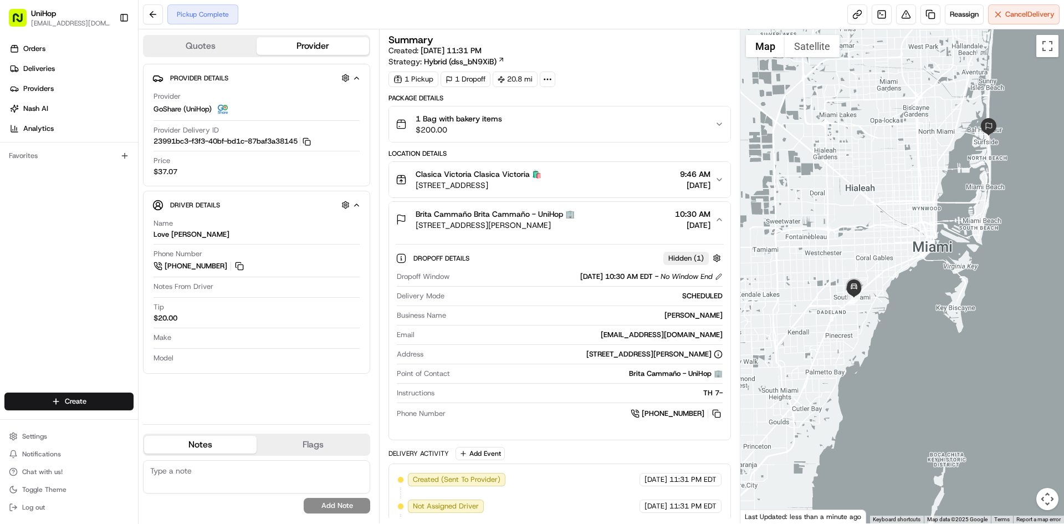
click at [600, 216] on div "Brita Cammaño Brita Cammaño - UniHop 🏢 9501 Collins Ave, Surfside, FL 33154, US…" at bounding box center [555, 219] width 319 height 22
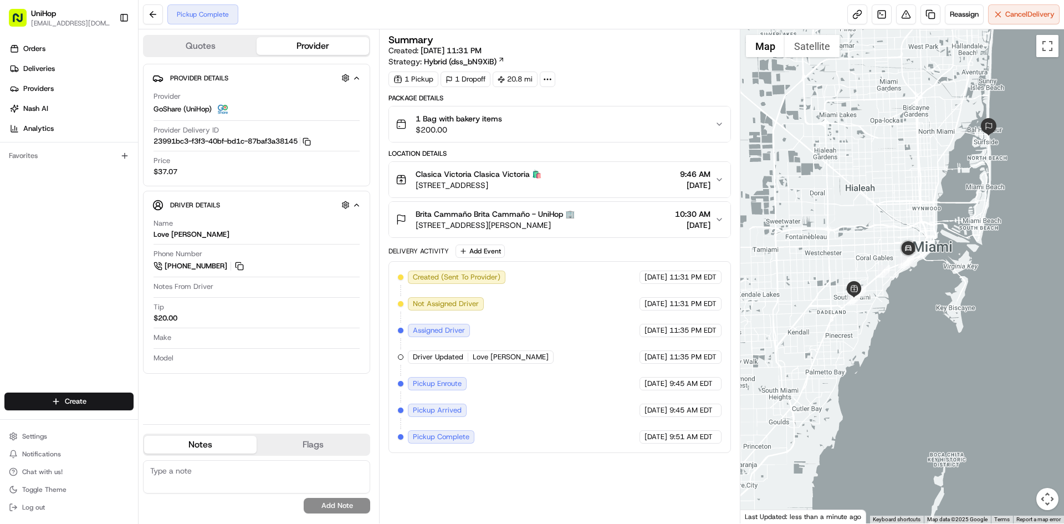
drag, startPoint x: 78, startPoint y: 334, endPoint x: 66, endPoint y: 353, distance: 22.0
click at [78, 335] on div "Orders Deliveries Providers Nash AI Analytics Favorites" at bounding box center [69, 217] width 138 height 364
drag, startPoint x: 949, startPoint y: 131, endPoint x: 878, endPoint y: 162, distance: 77.2
click at [916, 174] on div at bounding box center [903, 276] width 324 height 494
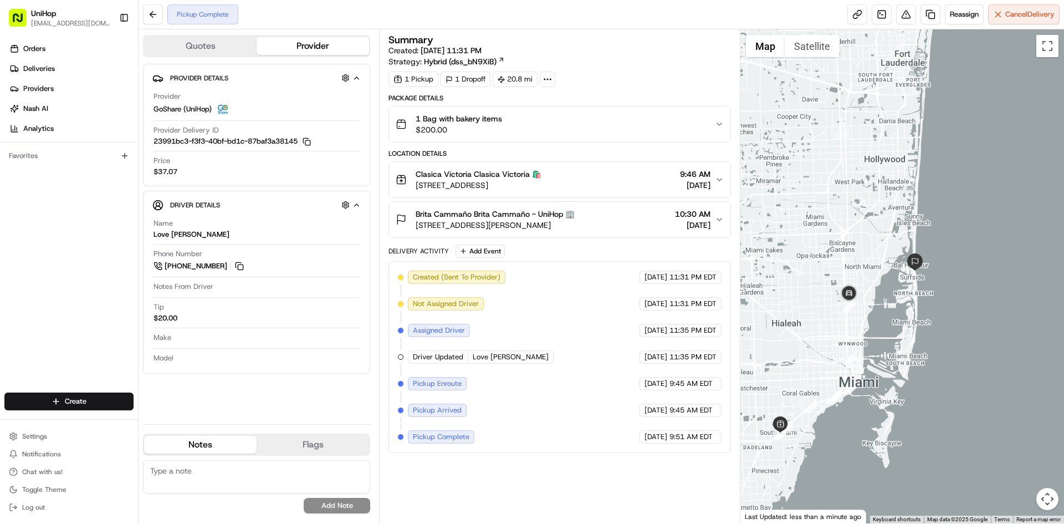
drag, startPoint x: 909, startPoint y: 135, endPoint x: 871, endPoint y: 223, distance: 96.6
click at [871, 223] on div at bounding box center [903, 276] width 324 height 494
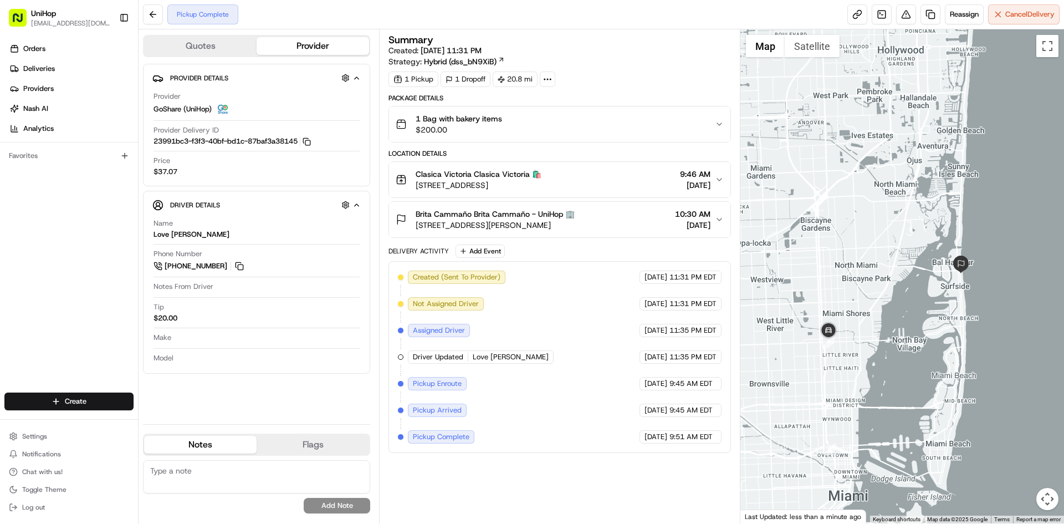
drag, startPoint x: 875, startPoint y: 272, endPoint x: 876, endPoint y: 264, distance: 7.8
click at [876, 264] on div at bounding box center [903, 276] width 324 height 494
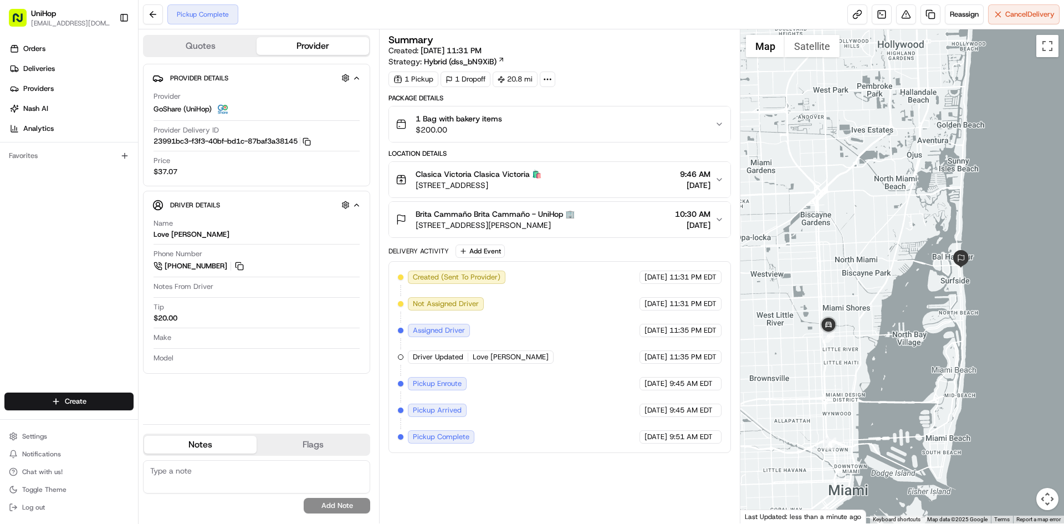
click at [611, 228] on div "Brita Cammaño Brita Cammaño - UniHop 🏢 9501 Collins Ave, Surfside, FL 33154, US…" at bounding box center [555, 219] width 319 height 22
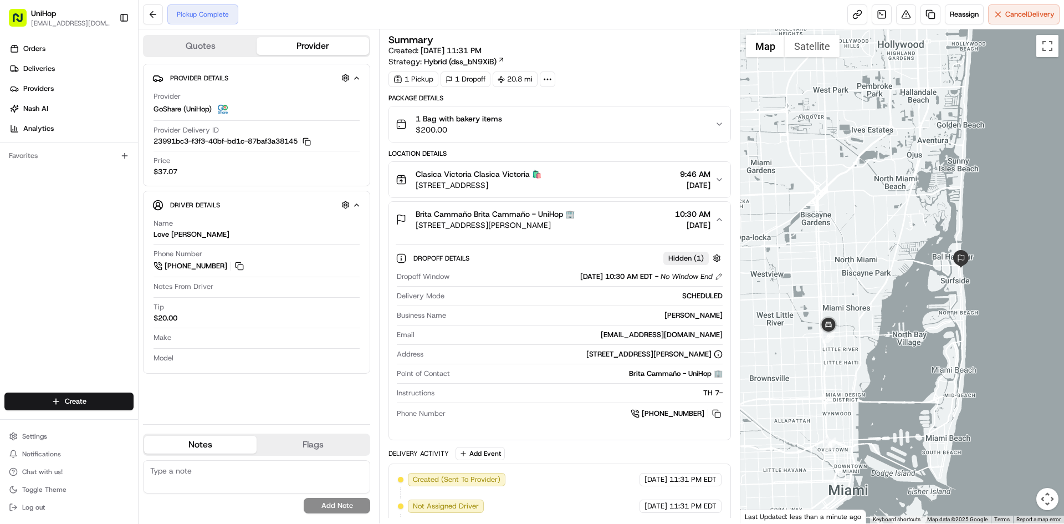
drag, startPoint x: 576, startPoint y: 226, endPoint x: 417, endPoint y: 230, distance: 158.6
click at [417, 230] on div "Brita Cammaño Brita Cammaño - UniHop 🏢 9501 Collins Ave, Surfside, FL 33154, US…" at bounding box center [555, 219] width 319 height 22
click at [635, 233] on button "Brita Cammaño Brita Cammaño - UniHop 🏢 9501 Collins Ave, Surfside, FL 33154, US…" at bounding box center [559, 219] width 341 height 35
click at [629, 224] on div "Brita Cammaño Brita Cammaño - UniHop 🏢 9501 Collins Ave, Surfside, FL 33154, US…" at bounding box center [555, 219] width 319 height 22
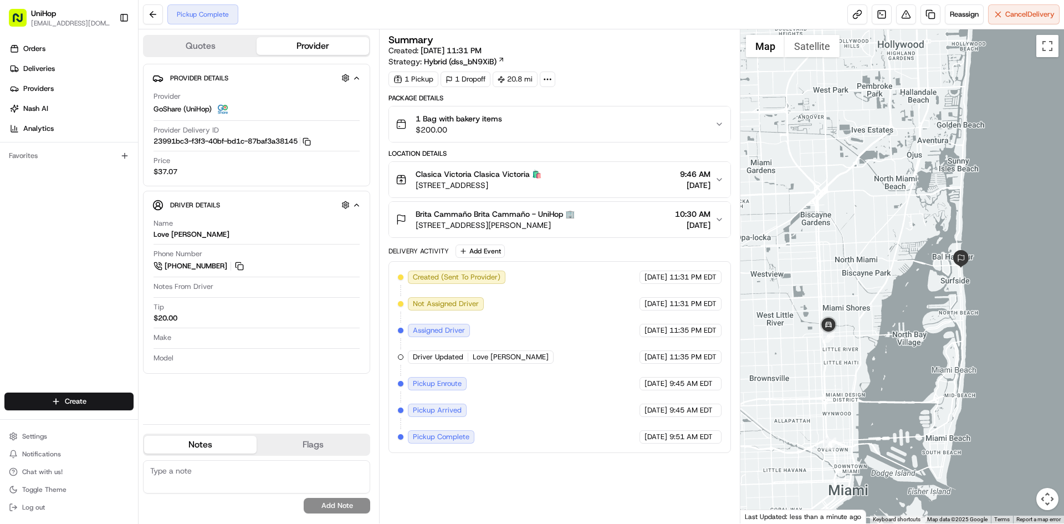
drag, startPoint x: 25, startPoint y: 343, endPoint x: 68, endPoint y: 171, distance: 177.1
click at [27, 344] on div "Orders Deliveries Providers Nash AI Analytics Favorites" at bounding box center [69, 217] width 138 height 364
click at [514, 223] on span "9501 Collins Ave, Surfside, FL 33154, USA" at bounding box center [495, 225] width 159 height 11
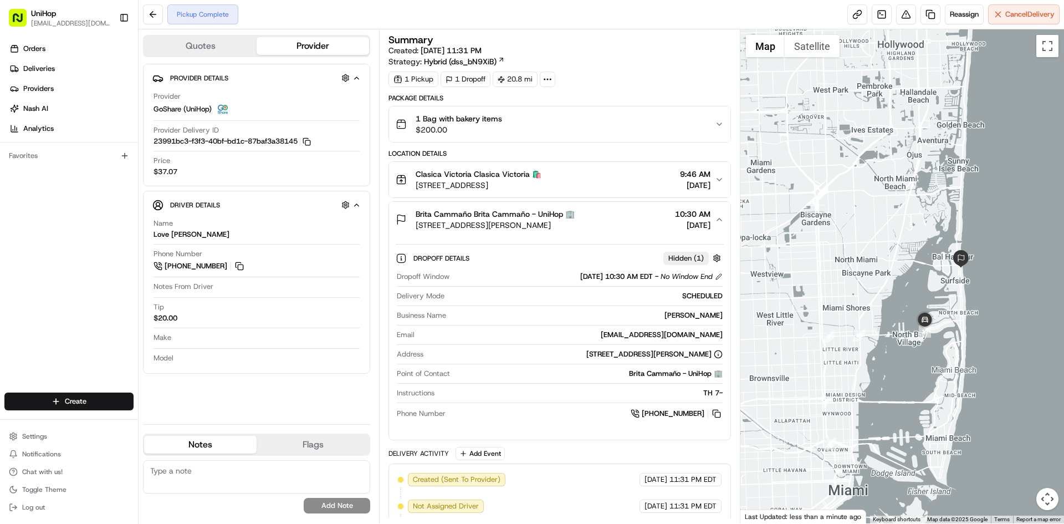
click at [511, 222] on span "9501 Collins Ave, Surfside, FL 33154, USA" at bounding box center [495, 225] width 159 height 11
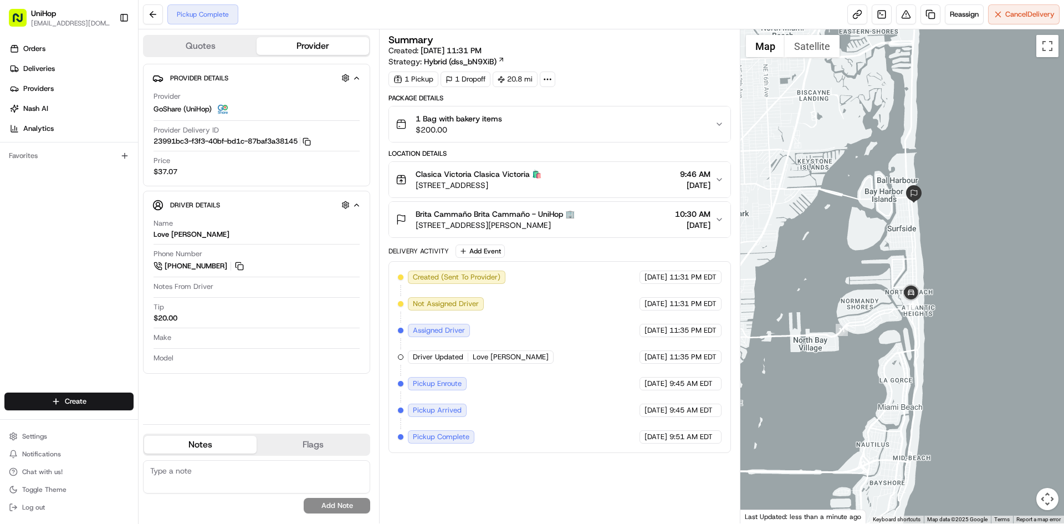
click at [580, 211] on div "Brita Cammaño Brita Cammaño - UniHop 🏢 9501 Collins Ave, Surfside, FL 33154, US…" at bounding box center [555, 219] width 319 height 22
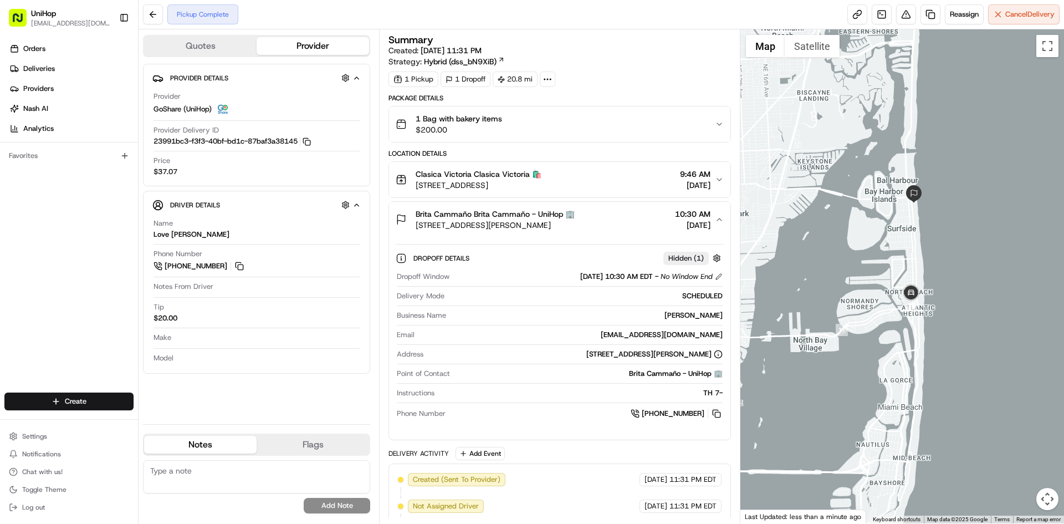
click at [598, 223] on div "Brita Cammaño Brita Cammaño - UniHop 🏢 9501 Collins Ave, Surfside, FL 33154, US…" at bounding box center [555, 219] width 319 height 22
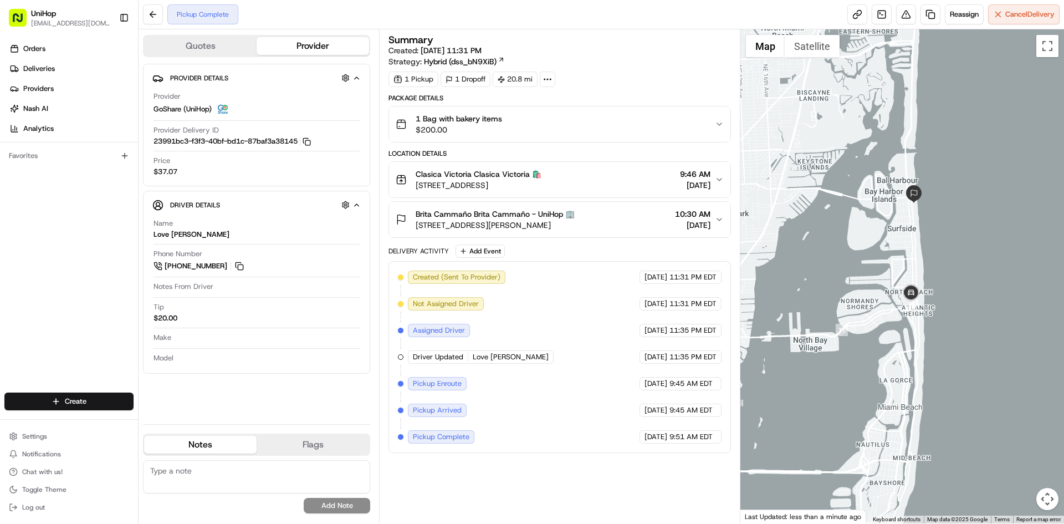
click at [598, 223] on div "Brita Cammaño Brita Cammaño - UniHop 🏢 9501 Collins Ave, Surfside, FL 33154, US…" at bounding box center [555, 219] width 319 height 22
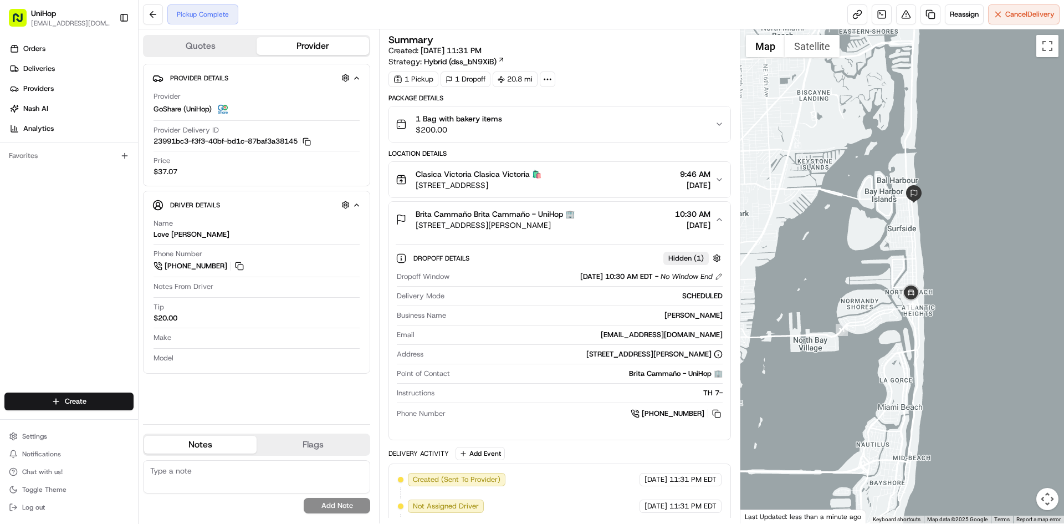
click at [598, 223] on div "Brita Cammaño Brita Cammaño - UniHop 🏢 9501 Collins Ave, Surfside, FL 33154, US…" at bounding box center [555, 219] width 319 height 22
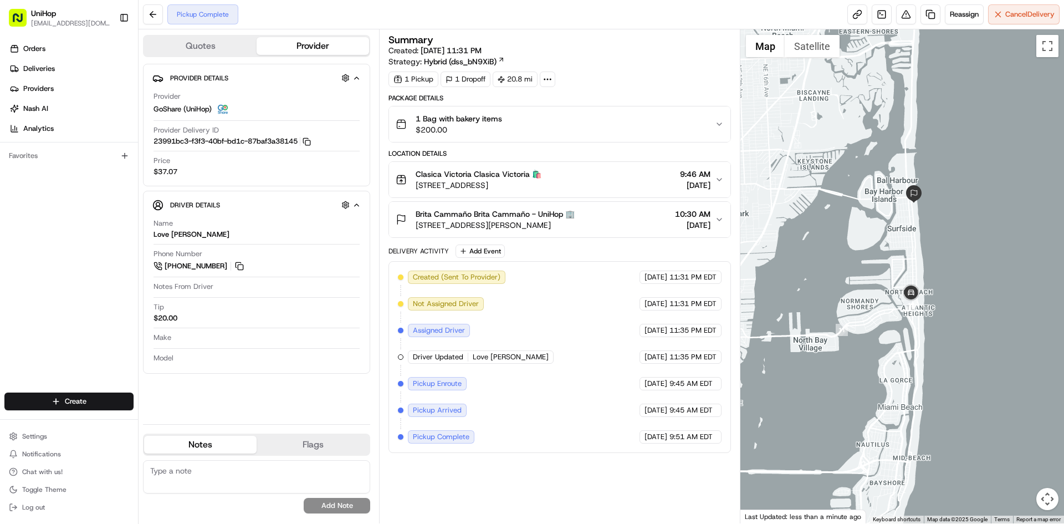
click at [598, 223] on div "Brita Cammaño Brita Cammaño - UniHop 🏢 9501 Collins Ave, Surfside, FL 33154, US…" at bounding box center [555, 219] width 319 height 22
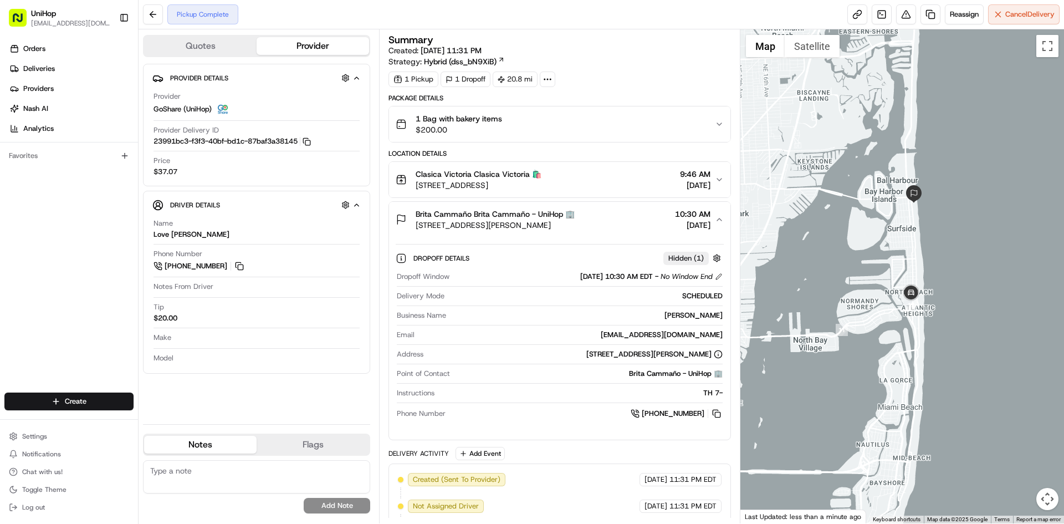
click at [598, 223] on div "Brita Cammaño Brita Cammaño - UniHop 🏢 9501 Collins Ave, Surfside, FL 33154, US…" at bounding box center [555, 219] width 319 height 22
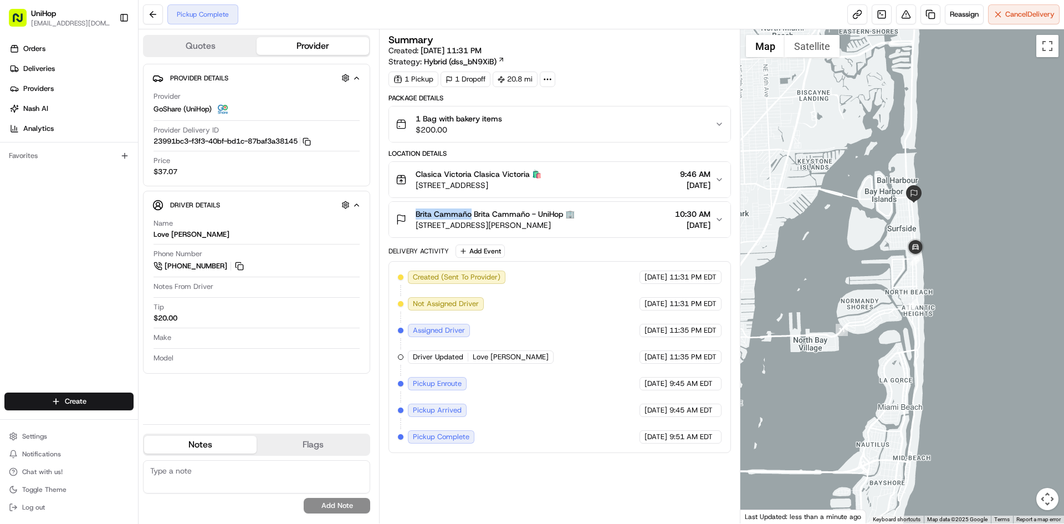
drag, startPoint x: 416, startPoint y: 212, endPoint x: 471, endPoint y: 217, distance: 55.2
click at [471, 217] on span "Brita Cammaño Brita Cammaño - UniHop 🏢" at bounding box center [495, 213] width 159 height 11
copy span "Brita Cammaño"
drag, startPoint x: 599, startPoint y: 226, endPoint x: 605, endPoint y: 229, distance: 6.8
click at [599, 226] on div "Brita Cammaño Brita Cammaño - UniHop 🏢 9501 Collins Ave, Surfside, FL 33154, US…" at bounding box center [555, 219] width 319 height 22
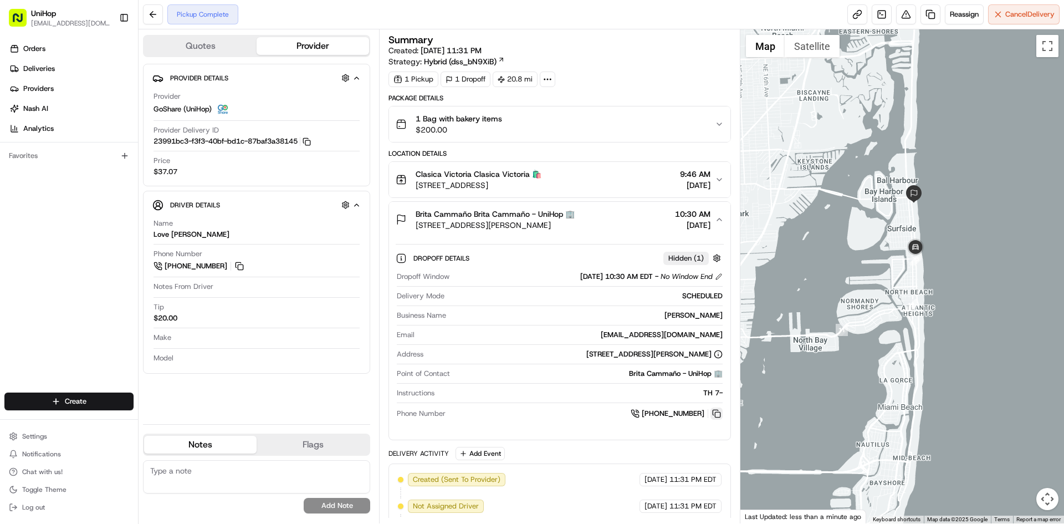
click at [719, 412] on button at bounding box center [717, 413] width 12 height 12
drag, startPoint x: 606, startPoint y: 229, endPoint x: 583, endPoint y: 215, distance: 26.9
click at [605, 228] on div "Brita Cammaño Brita Cammaño - UniHop 🏢 9501 Collins Ave, Surfside, FL 33154, US…" at bounding box center [555, 219] width 319 height 22
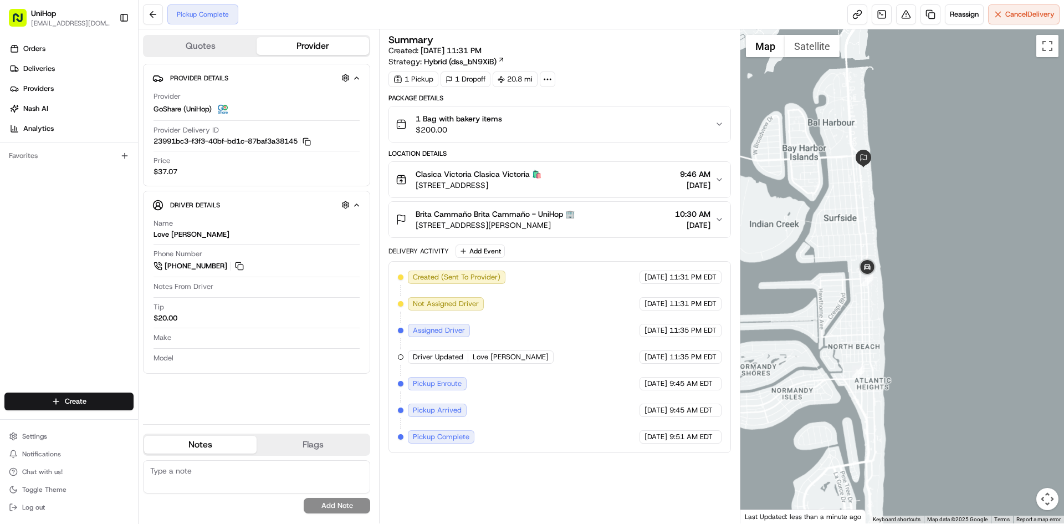
drag, startPoint x: 870, startPoint y: 133, endPoint x: 886, endPoint y: 219, distance: 87.4
click at [886, 219] on div at bounding box center [903, 276] width 324 height 494
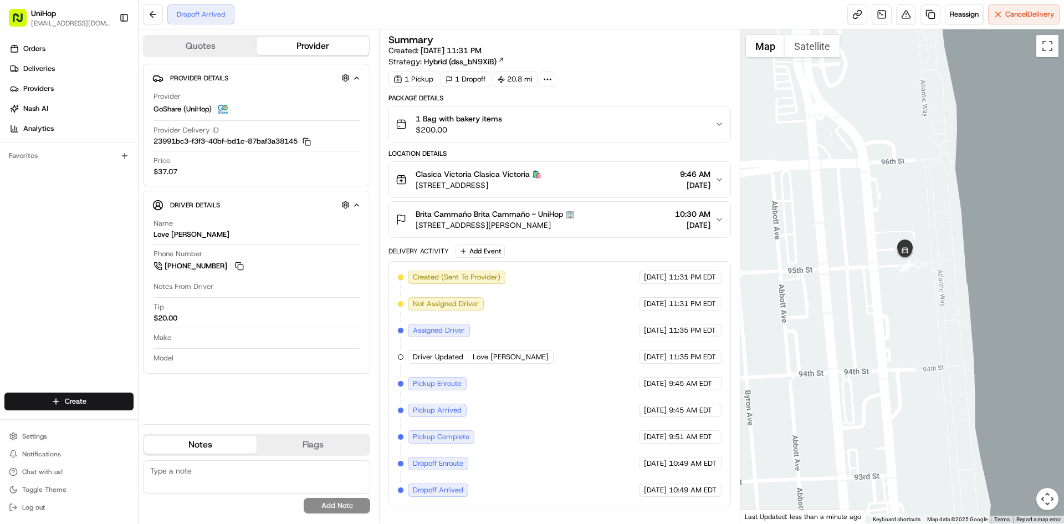
drag, startPoint x: 896, startPoint y: 122, endPoint x: 921, endPoint y: 172, distance: 55.3
click at [921, 174] on div at bounding box center [903, 276] width 324 height 494
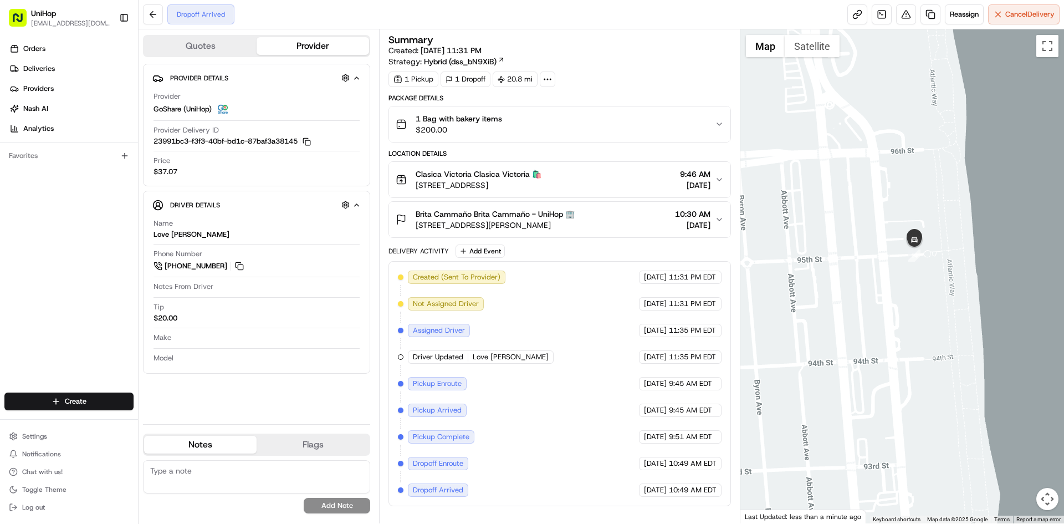
drag, startPoint x: 831, startPoint y: 229, endPoint x: 840, endPoint y: 212, distance: 18.8
click at [840, 212] on div at bounding box center [903, 276] width 324 height 494
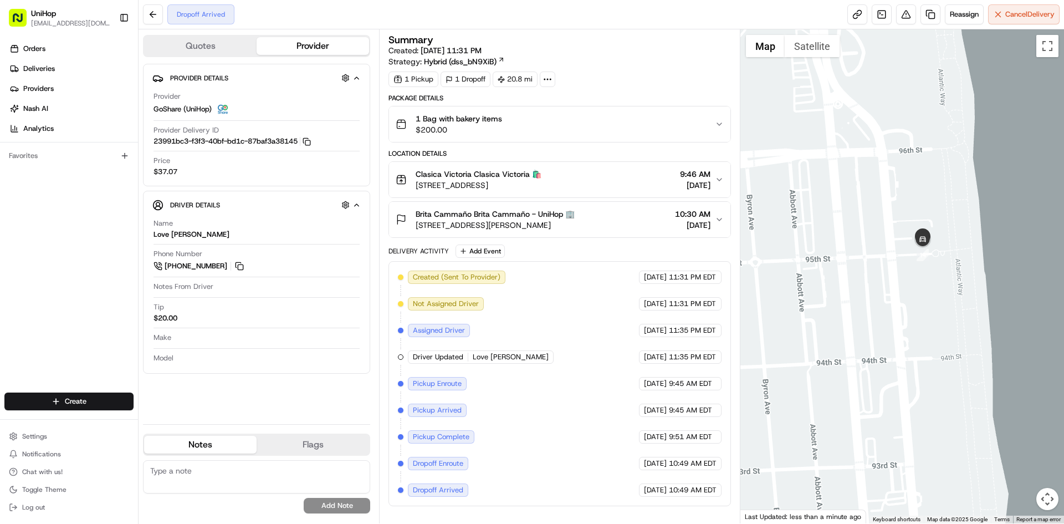
drag, startPoint x: 828, startPoint y: 203, endPoint x: 837, endPoint y: 204, distance: 8.9
click at [837, 204] on div at bounding box center [903, 276] width 324 height 494
click at [703, 121] on img "button" at bounding box center [703, 124] width 16 height 16
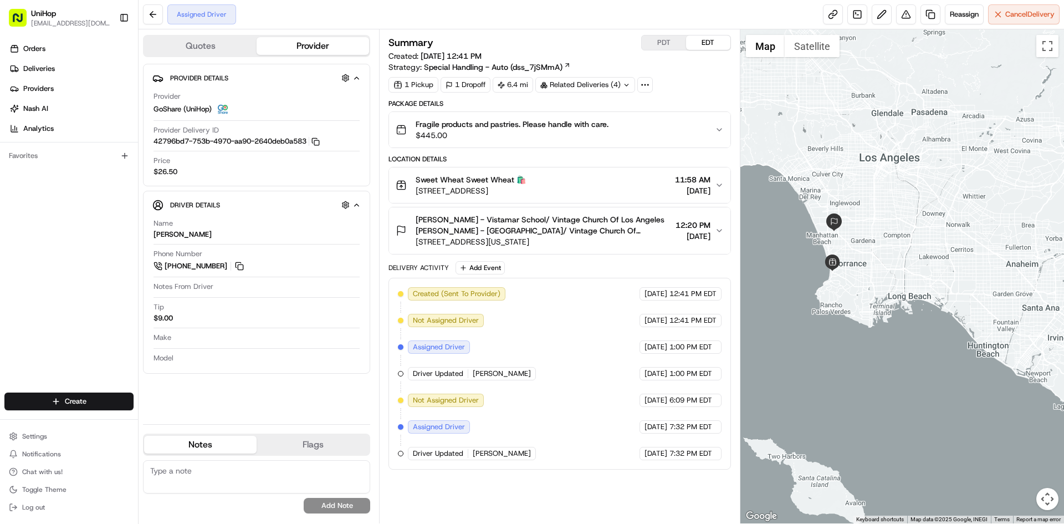
drag, startPoint x: 873, startPoint y: 148, endPoint x: 857, endPoint y: 161, distance: 20.1
click at [857, 161] on div at bounding box center [903, 276] width 324 height 494
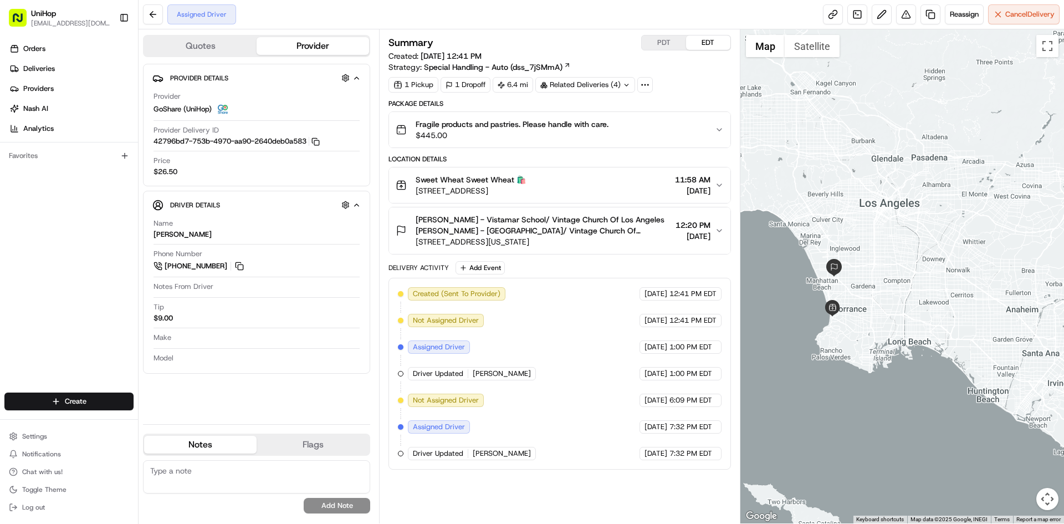
drag, startPoint x: 853, startPoint y: 140, endPoint x: 853, endPoint y: 191, distance: 50.4
click at [853, 191] on div at bounding box center [903, 276] width 324 height 494
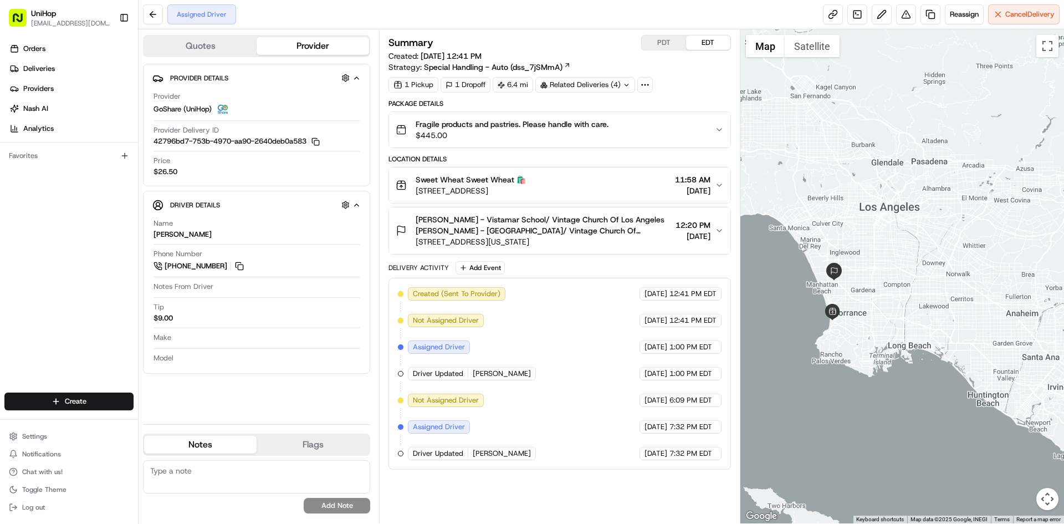
click at [701, 47] on button "EDT" at bounding box center [708, 42] width 44 height 14
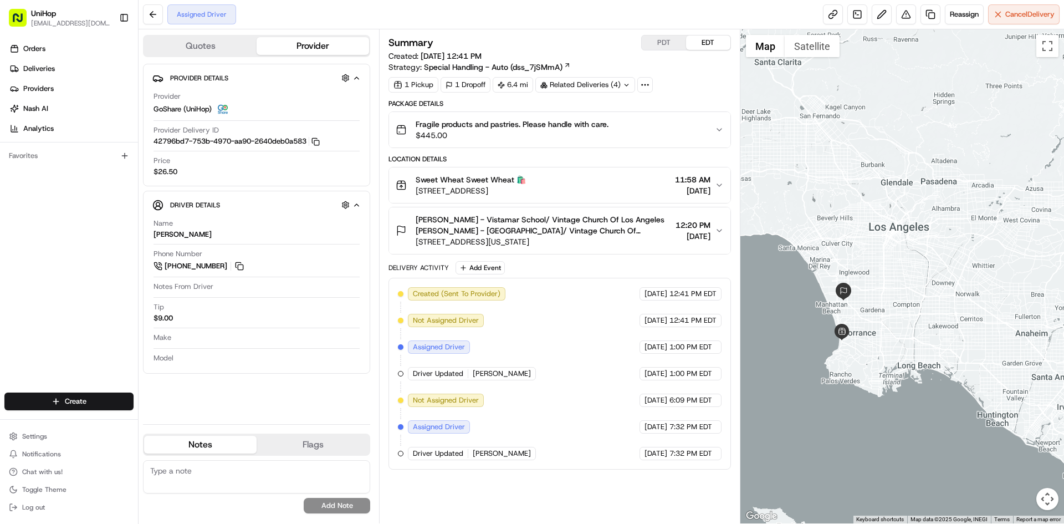
drag, startPoint x: 792, startPoint y: 118, endPoint x: 802, endPoint y: 139, distance: 23.3
click at [802, 139] on div at bounding box center [903, 276] width 324 height 494
click at [578, 242] on span "737 Hawaii St, El Segundo, CA 90245, USA" at bounding box center [543, 241] width 255 height 11
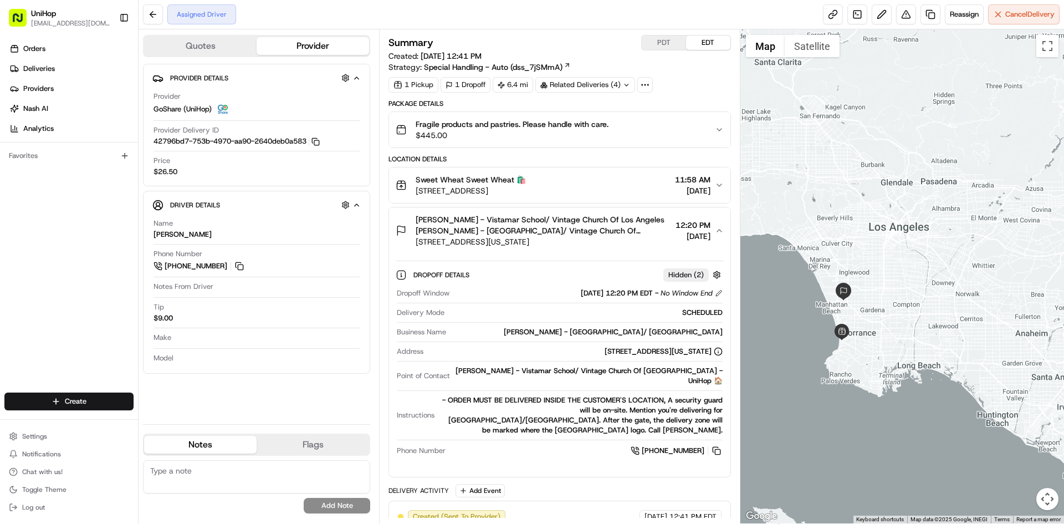
click at [582, 241] on span "737 Hawaii St, El Segundo, CA 90245, USA" at bounding box center [543, 241] width 255 height 11
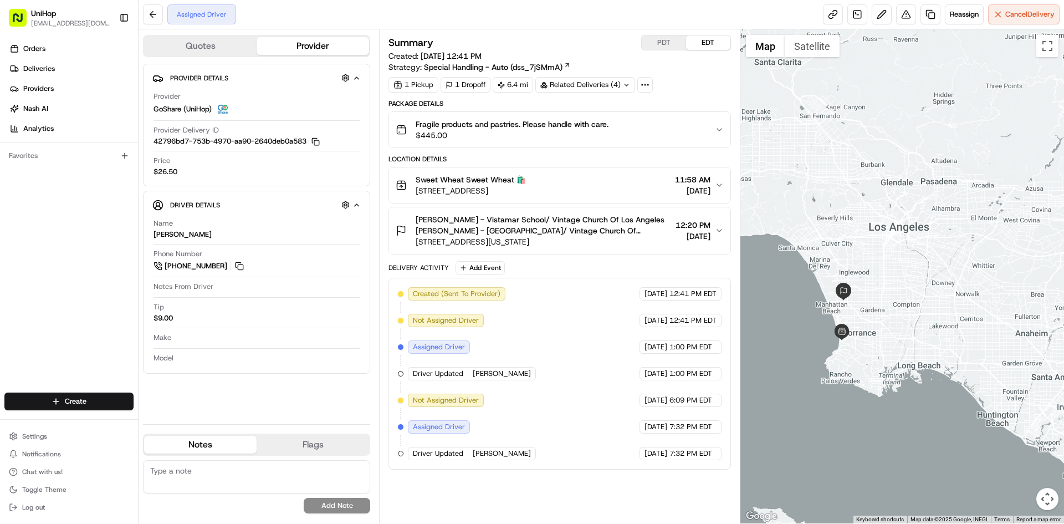
drag, startPoint x: 582, startPoint y: 241, endPoint x: 415, endPoint y: 245, distance: 167.4
click at [415, 245] on div "Sammy Miller - Vistamar School/ Vintage Church Of Los Angeles Sammy Miller - Vi…" at bounding box center [533, 230] width 275 height 33
click at [585, 221] on span "Sammy Miller - Vistamar School/ Vintage Church Of Los Angeles Sammy Miller - Vi…" at bounding box center [543, 225] width 255 height 22
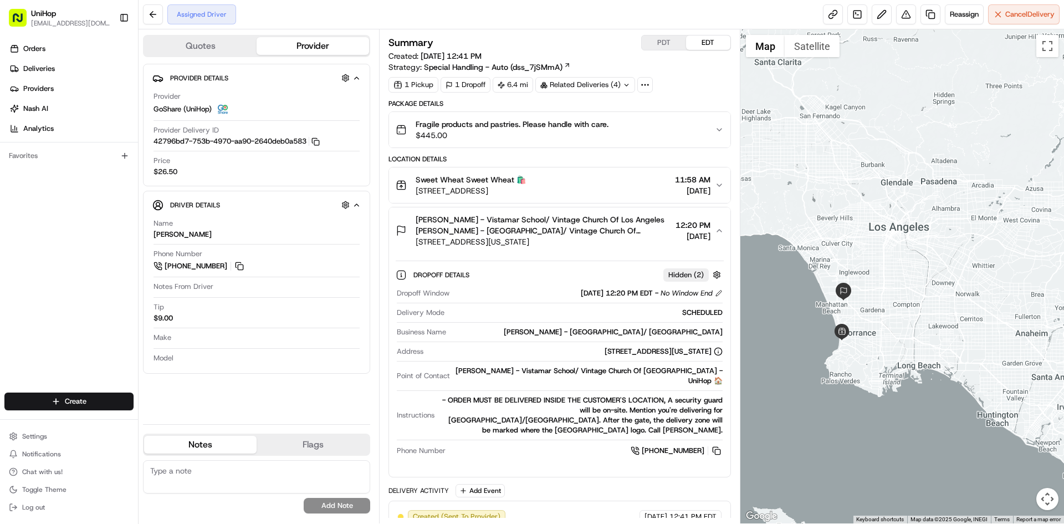
click at [586, 221] on span "Sammy Miller - Vistamar School/ Vintage Church Of Los Angeles Sammy Miller - Vi…" at bounding box center [543, 225] width 255 height 22
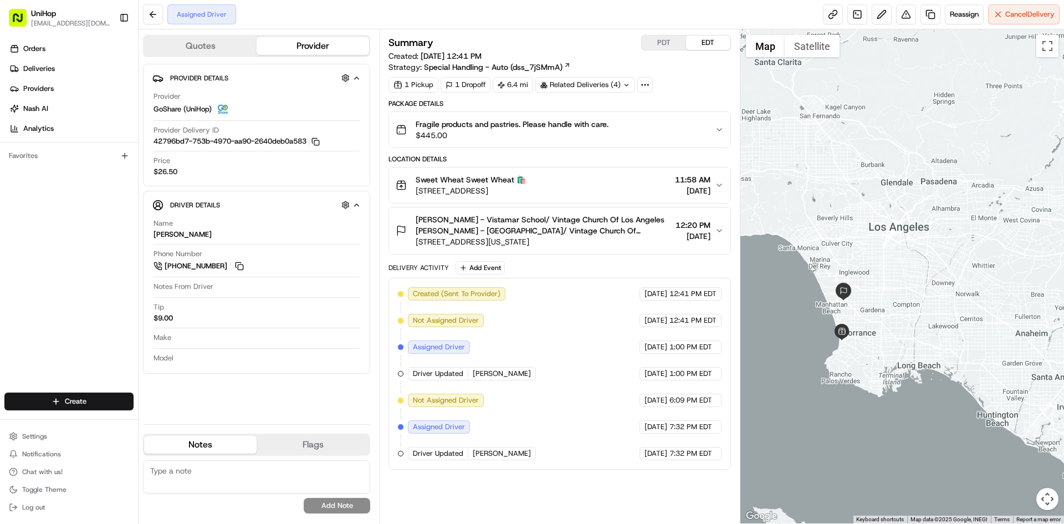
drag, startPoint x: 584, startPoint y: 212, endPoint x: 586, endPoint y: 192, distance: 20.0
click at [584, 212] on button "Sammy Miller - Vistamar School/ Vintage Church Of Los Angeles Sammy Miller - Vi…" at bounding box center [559, 230] width 341 height 47
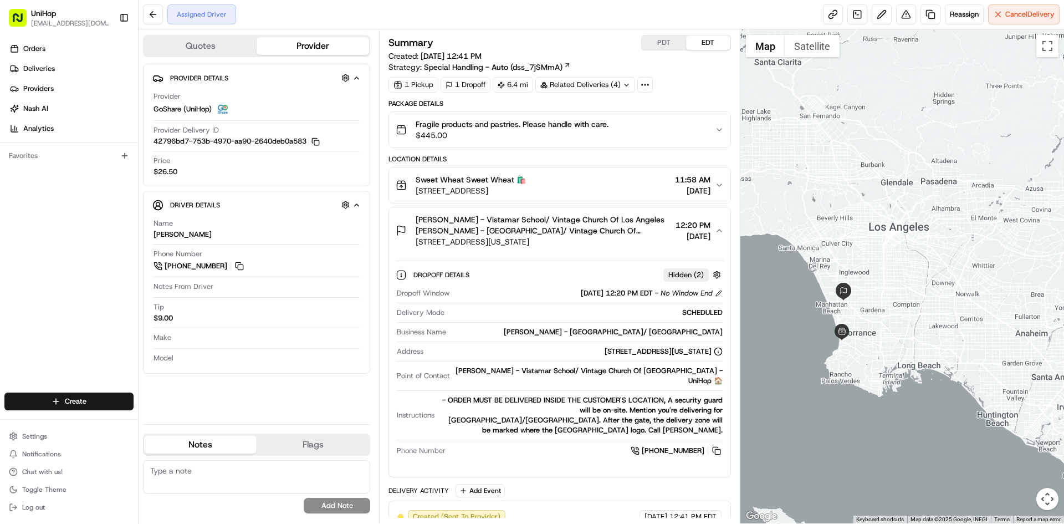
click at [589, 233] on span "Sammy Miller - Vistamar School/ Vintage Church Of Los Angeles Sammy Miller - Vi…" at bounding box center [543, 225] width 255 height 22
click at [526, 178] on div "Sweet Wheat Sweet Wheat 🛍️" at bounding box center [471, 179] width 110 height 11
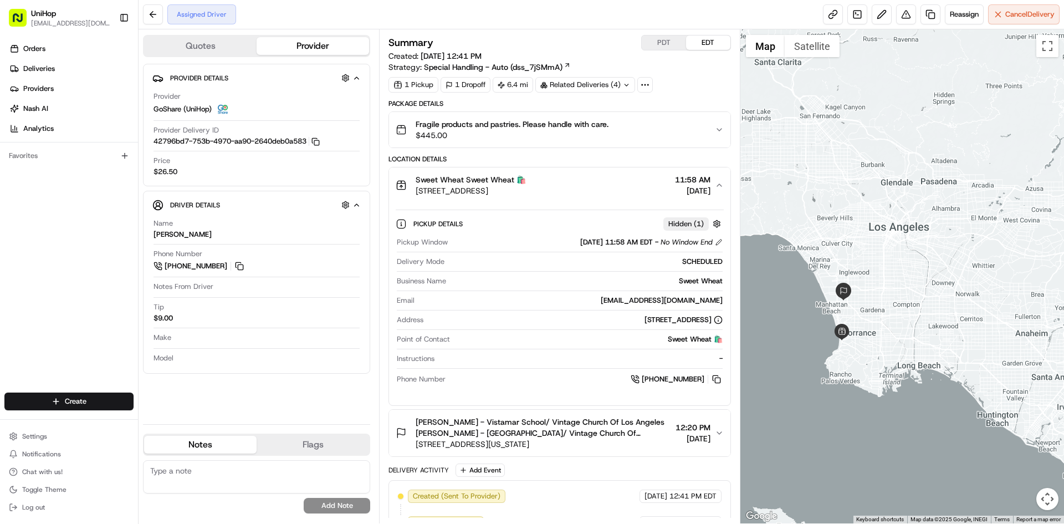
click at [526, 177] on div "Sweet Wheat Sweet Wheat 🛍️" at bounding box center [471, 179] width 110 height 11
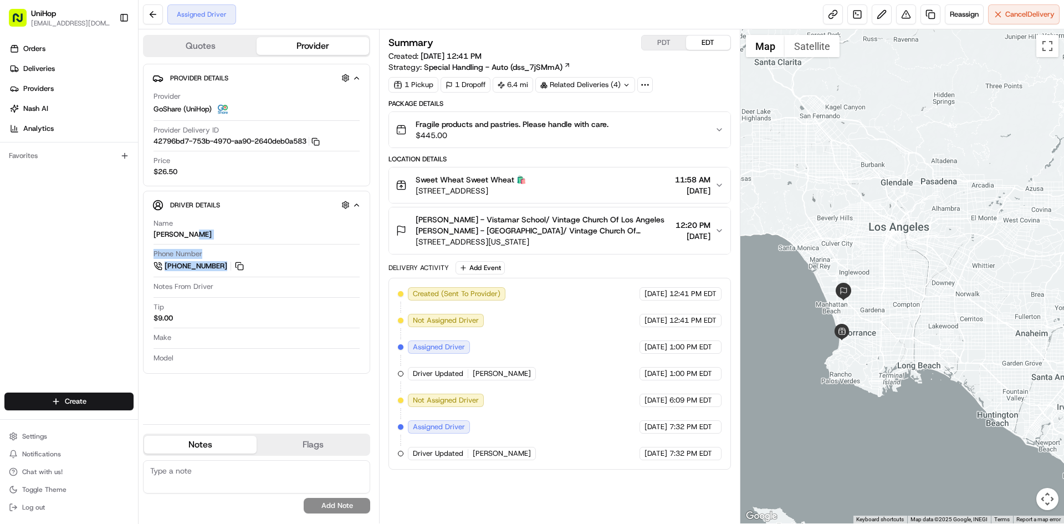
click at [250, 277] on div "Name Mickael G. Phone Number +1 310 365 9427 Notes From Driver Tip $9.00 Make M…" at bounding box center [256, 291] width 208 height 155
drag, startPoint x: 0, startPoint y: 257, endPoint x: 38, endPoint y: 253, distance: 38.5
click at [1, 256] on div "Orders Deliveries Providers Nash AI Analytics Favorites" at bounding box center [69, 217] width 138 height 364
click at [243, 263] on button at bounding box center [239, 266] width 12 height 12
click at [578, 222] on span "Sammy Miller - Vistamar School/ Vintage Church Of Los Angeles Sammy Miller - Vi…" at bounding box center [543, 225] width 255 height 22
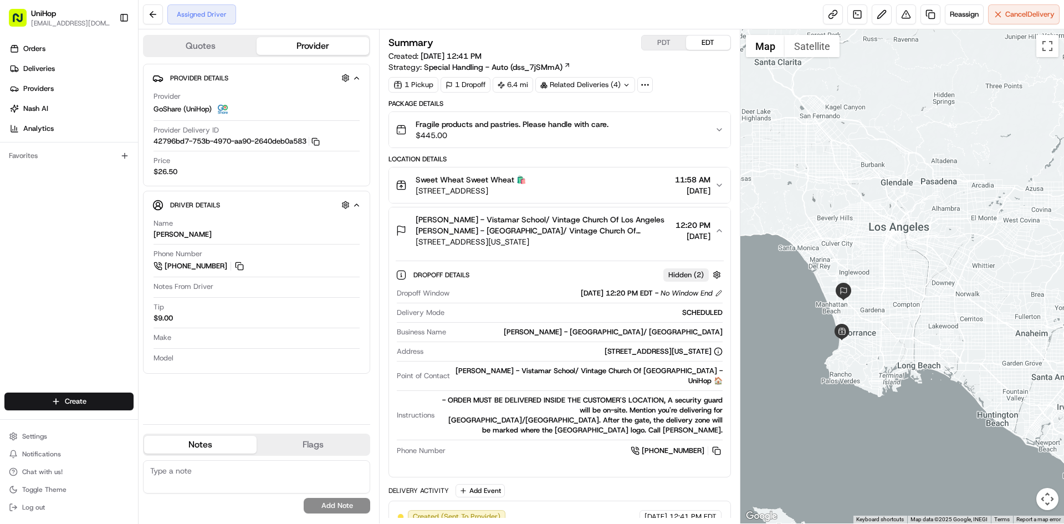
click at [611, 227] on span "Sammy Miller - Vistamar School/ Vintage Church Of Los Angeles Sammy Miller - Vi…" at bounding box center [543, 225] width 255 height 22
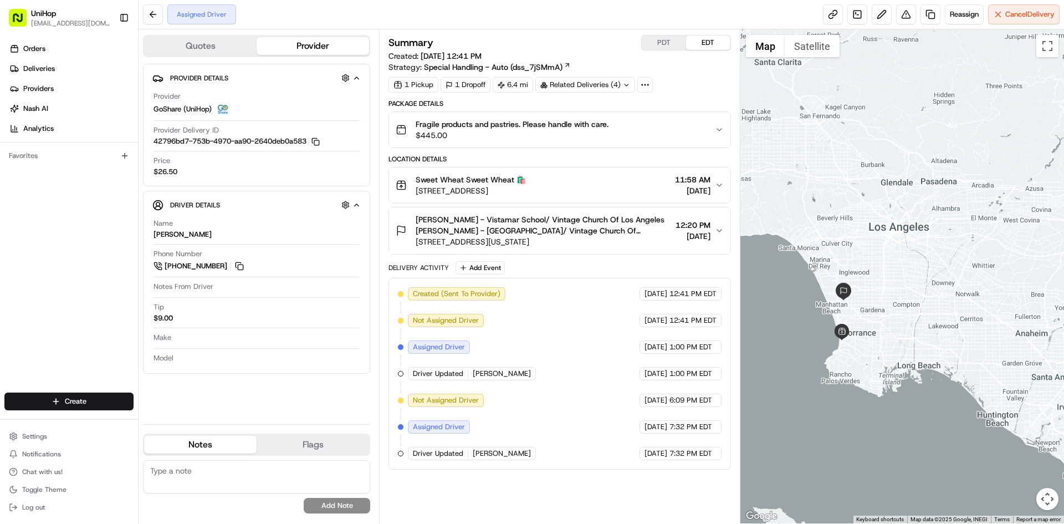
click at [44, 273] on div "Orders Deliveries Providers [PERSON_NAME] Analytics Favorites" at bounding box center [69, 217] width 138 height 364
click at [663, 44] on button "PDT" at bounding box center [664, 42] width 44 height 14
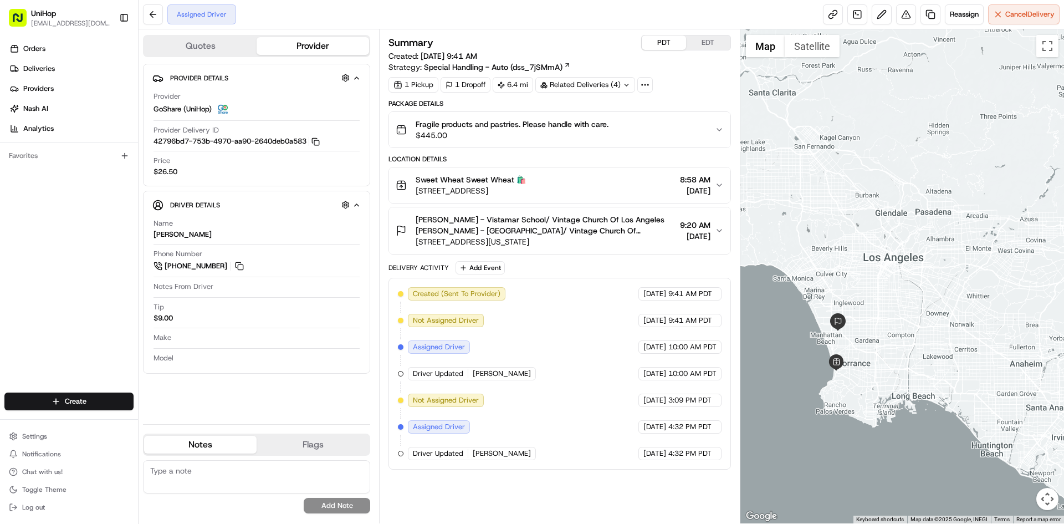
drag, startPoint x: 806, startPoint y: 161, endPoint x: 801, endPoint y: 191, distance: 31.0
click at [801, 191] on div at bounding box center [903, 276] width 324 height 494
click at [799, 196] on div at bounding box center [903, 276] width 324 height 494
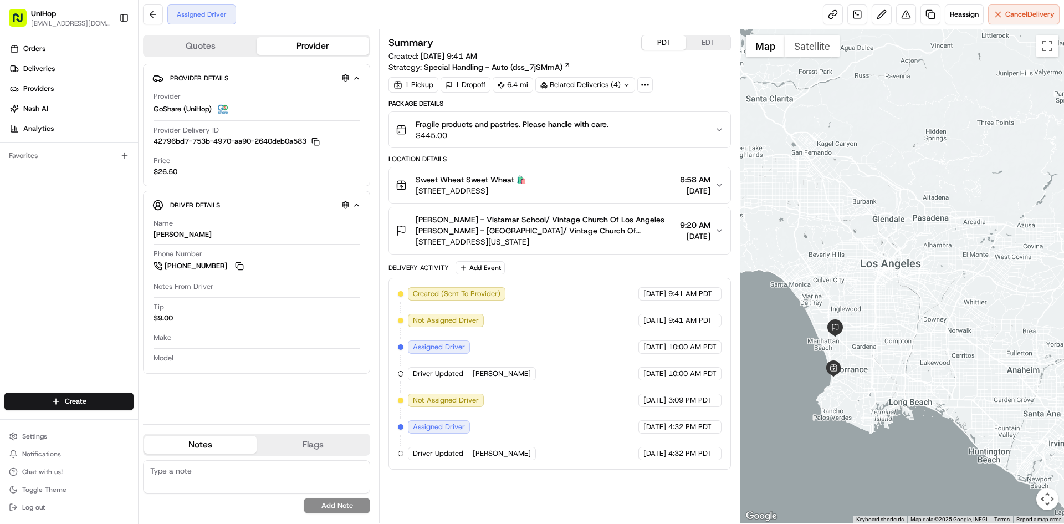
click at [810, 209] on div at bounding box center [903, 276] width 324 height 494
click at [846, 249] on div at bounding box center [903, 276] width 324 height 494
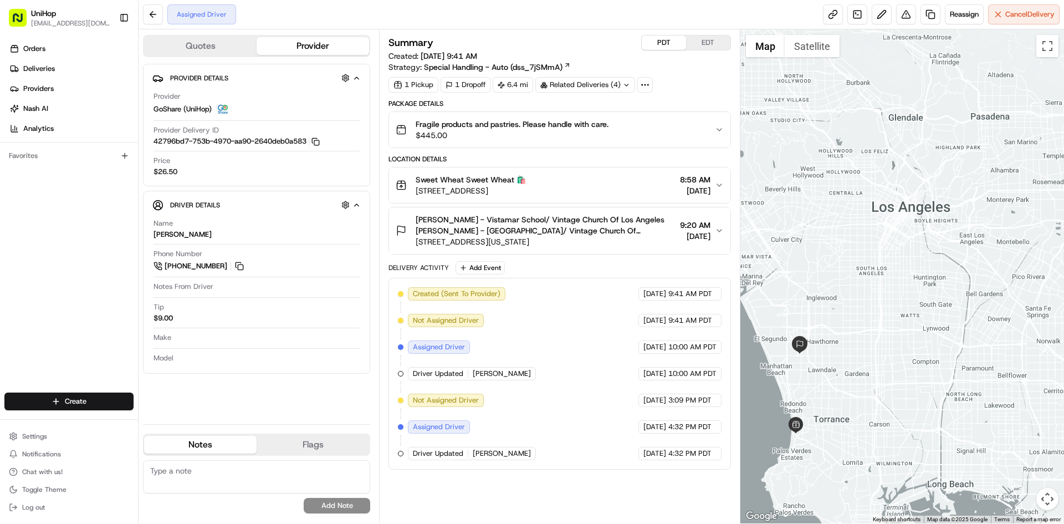
drag, startPoint x: 831, startPoint y: 323, endPoint x: 836, endPoint y: 320, distance: 5.7
click at [836, 320] on div at bounding box center [903, 276] width 324 height 494
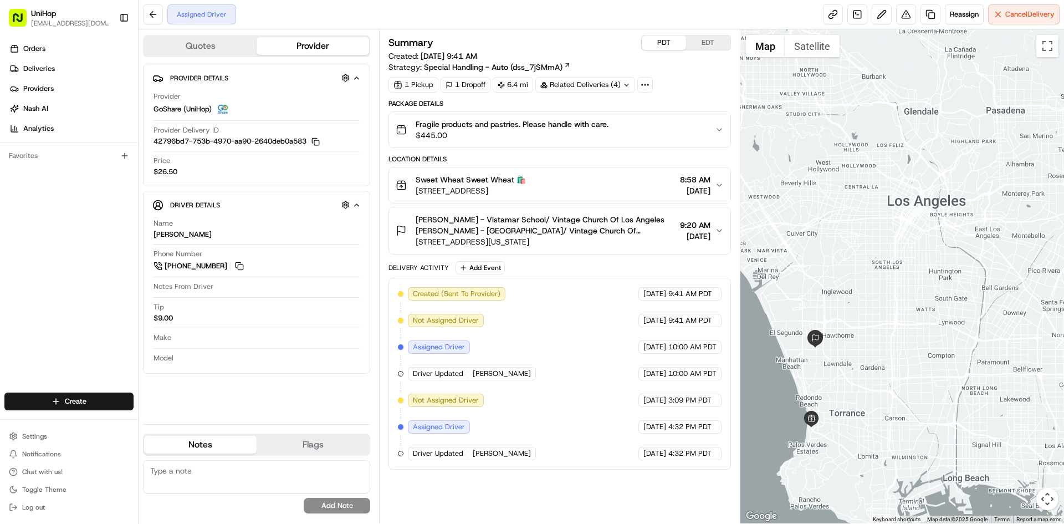
click at [836, 294] on div at bounding box center [903, 276] width 324 height 494
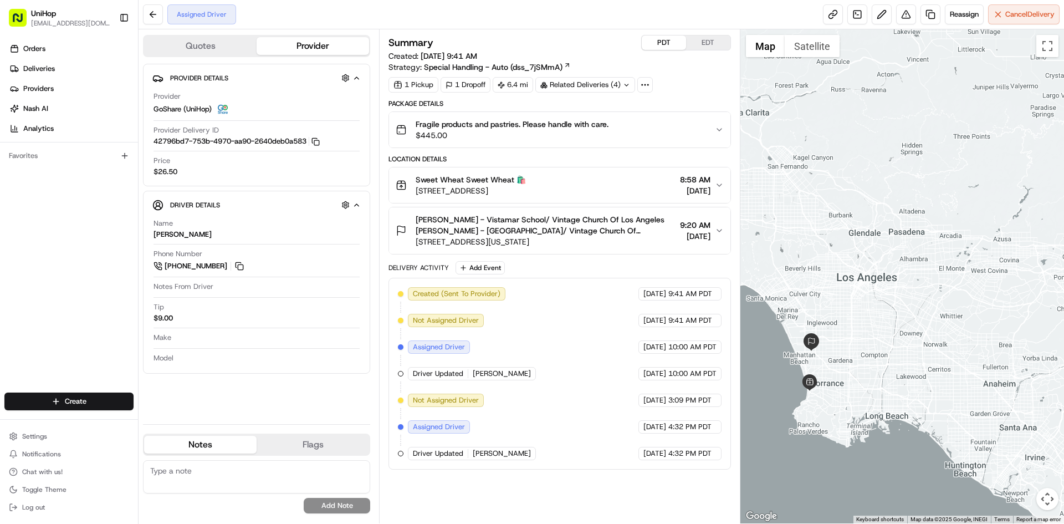
drag, startPoint x: 834, startPoint y: 280, endPoint x: 821, endPoint y: 304, distance: 27.0
click at [821, 304] on div at bounding box center [903, 276] width 324 height 494
click at [496, 267] on button "Add Event" at bounding box center [480, 267] width 49 height 13
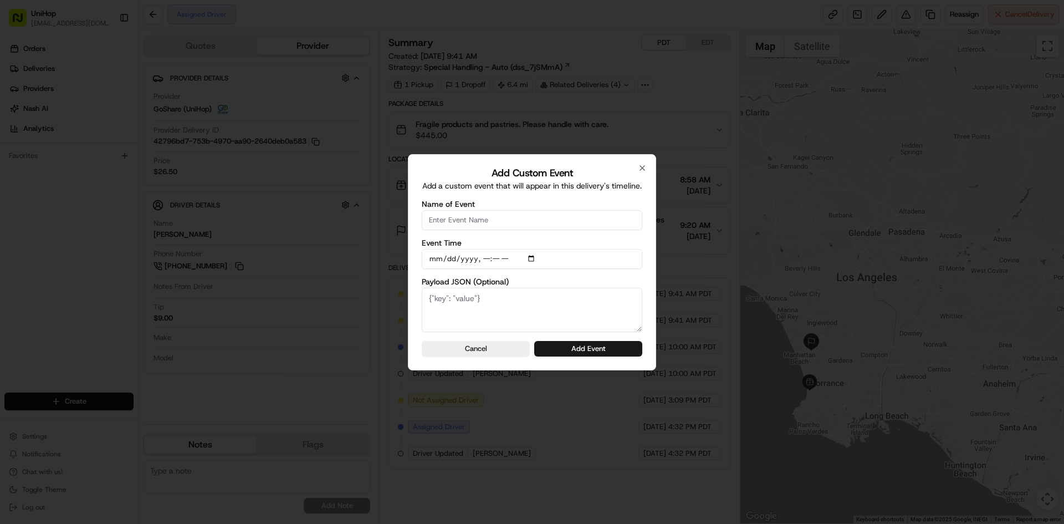
click at [502, 222] on input "Name of Event" at bounding box center [532, 220] width 221 height 20
drag, startPoint x: 499, startPoint y: 222, endPoint x: 464, endPoint y: 222, distance: 34.4
click at [464, 222] on input "confirmed via call" at bounding box center [532, 220] width 221 height 20
type input "confirmed"
click at [534, 257] on input "Event Time" at bounding box center [532, 259] width 221 height 20
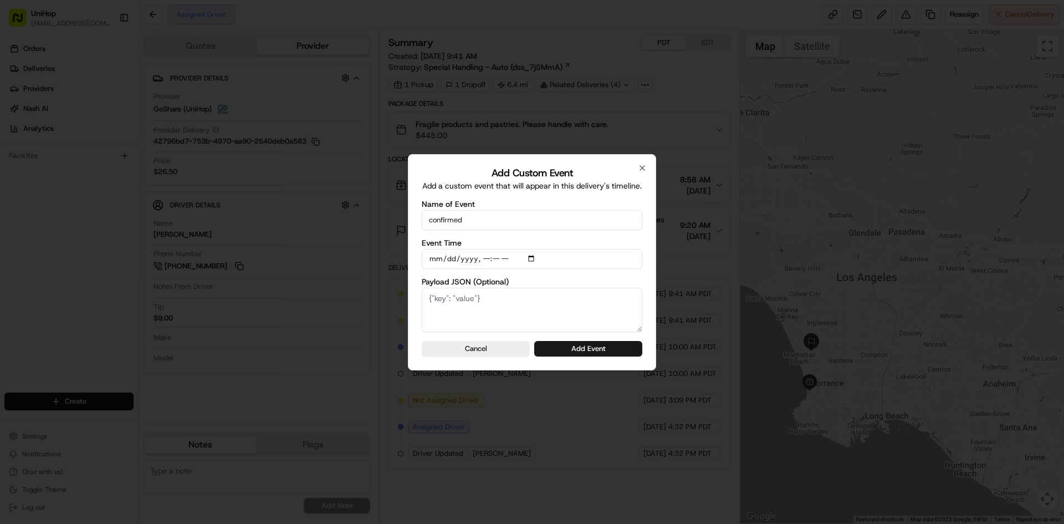
type input "2025-08-17T10:35"
click at [640, 274] on form "Name of Event confirmed Event Time Payload JSON (Optional) Cancel Add Event" at bounding box center [532, 278] width 221 height 156
click at [615, 345] on button "Add Event" at bounding box center [588, 349] width 108 height 16
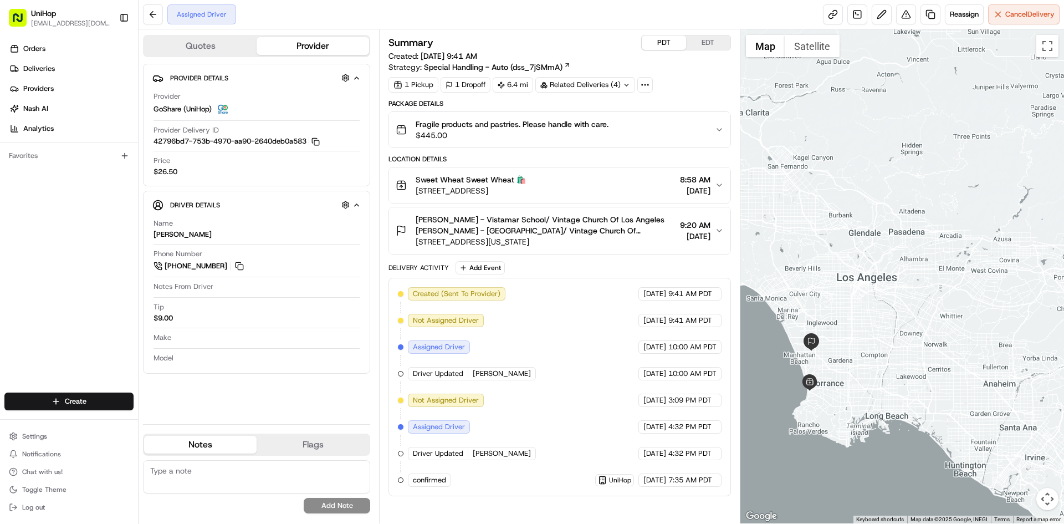
click at [704, 50] on div "PDT EDT" at bounding box center [686, 43] width 90 height 16
click at [705, 45] on button "EDT" at bounding box center [708, 42] width 44 height 14
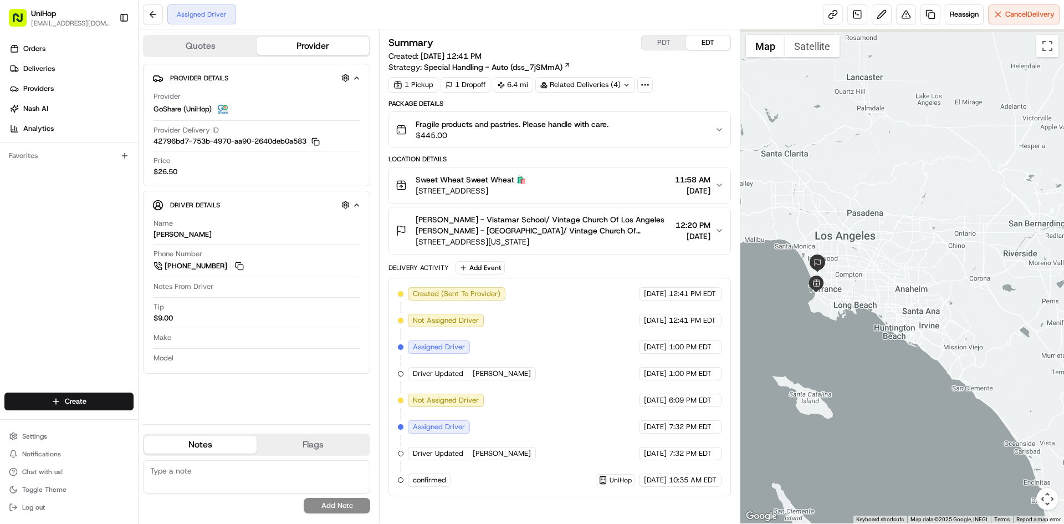
drag, startPoint x: 821, startPoint y: 156, endPoint x: 823, endPoint y: 201, distance: 45.5
click at [823, 203] on div at bounding box center [903, 276] width 324 height 494
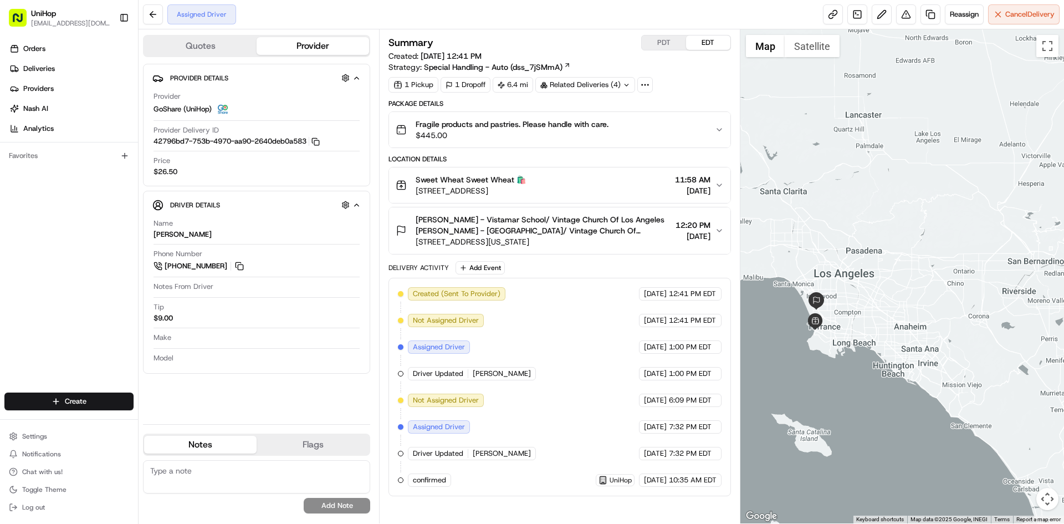
click at [824, 206] on div at bounding box center [903, 276] width 324 height 494
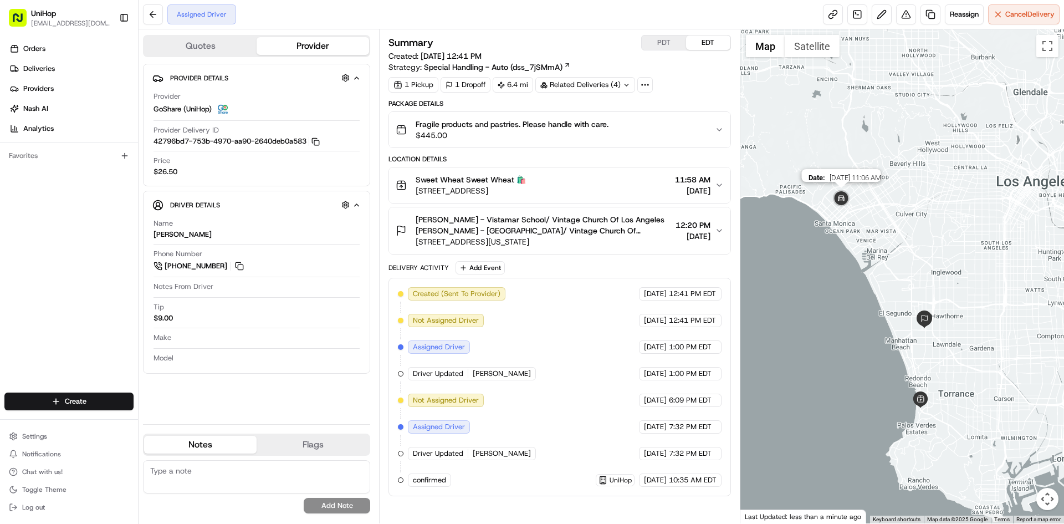
click at [842, 205] on img at bounding box center [841, 199] width 22 height 22
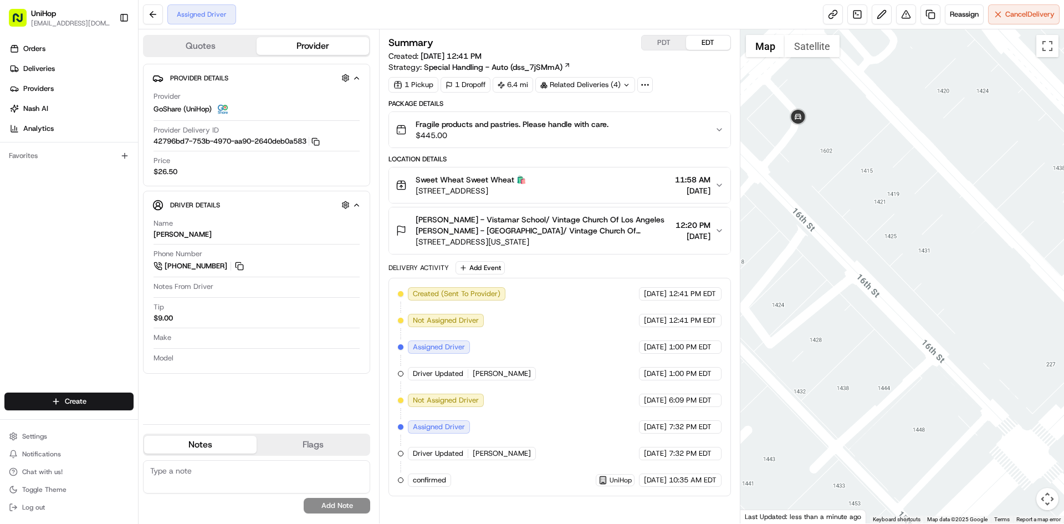
click at [798, 48] on button "Satellite" at bounding box center [812, 46] width 55 height 22
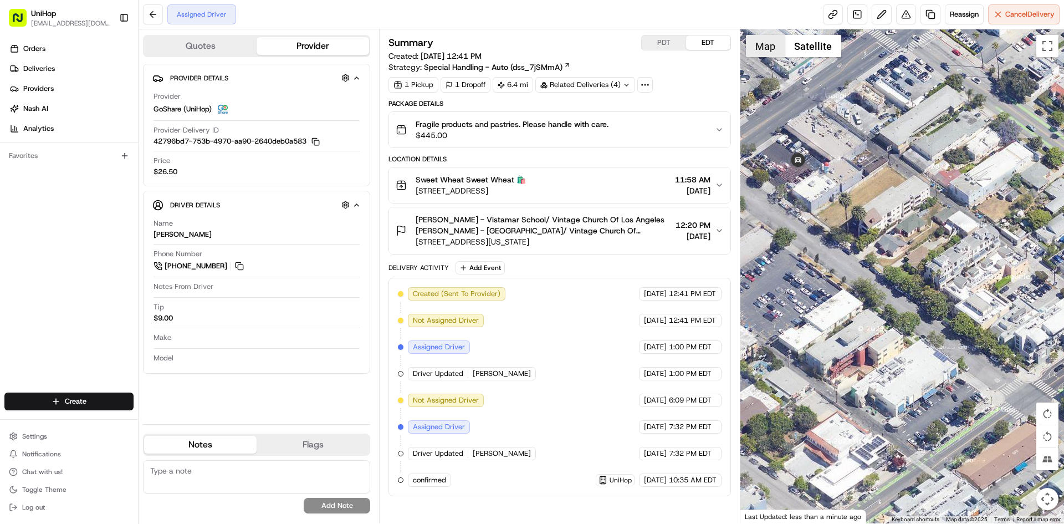
click at [774, 51] on button "Map" at bounding box center [765, 46] width 39 height 22
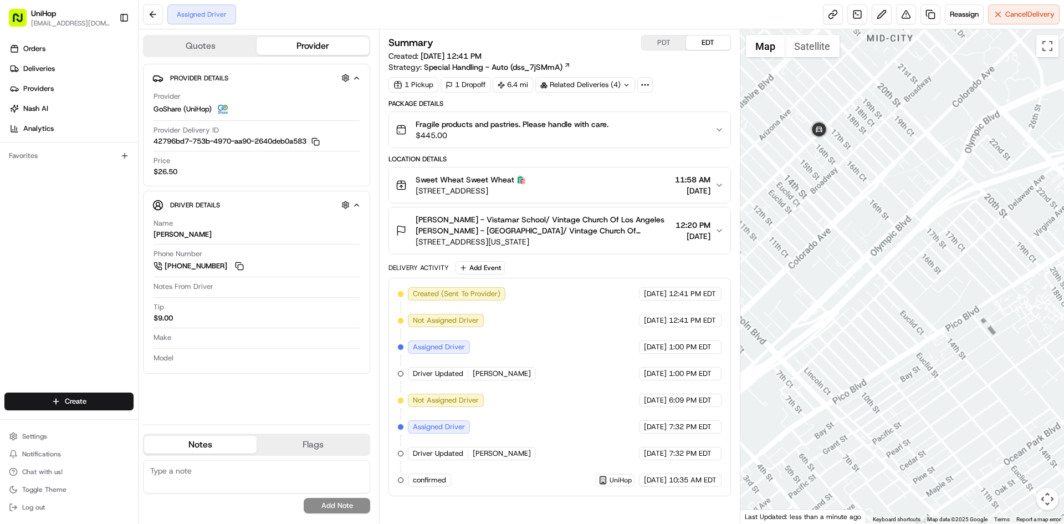
drag, startPoint x: 921, startPoint y: 232, endPoint x: 902, endPoint y: 230, distance: 19.0
click at [917, 232] on div at bounding box center [903, 276] width 324 height 494
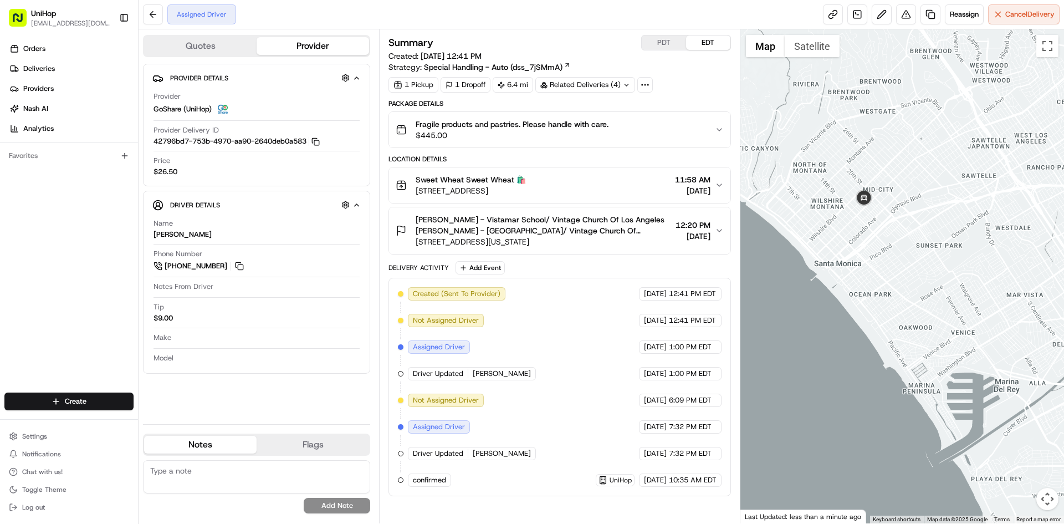
click at [915, 244] on div at bounding box center [903, 276] width 324 height 494
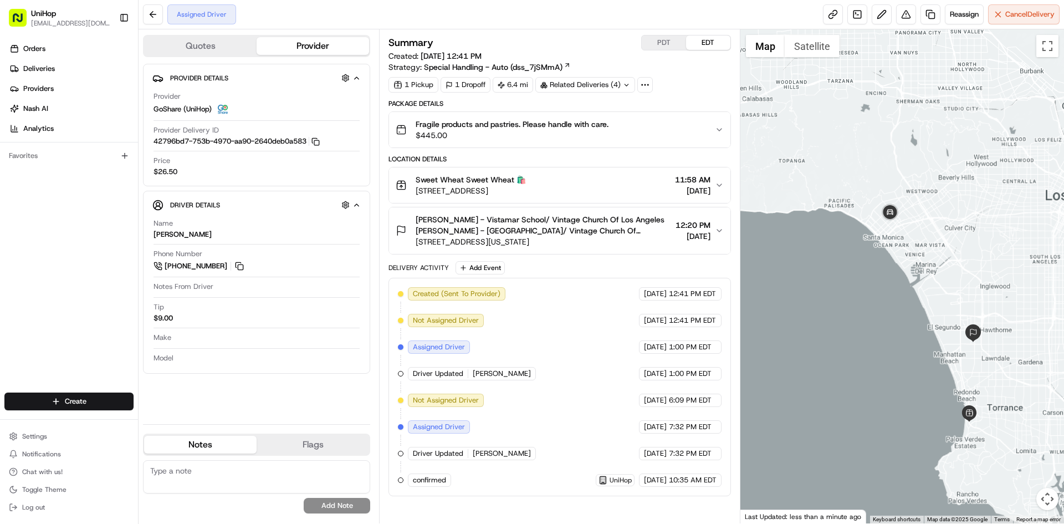
drag, startPoint x: 931, startPoint y: 223, endPoint x: 915, endPoint y: 223, distance: 16.1
click at [915, 223] on div at bounding box center [903, 276] width 324 height 494
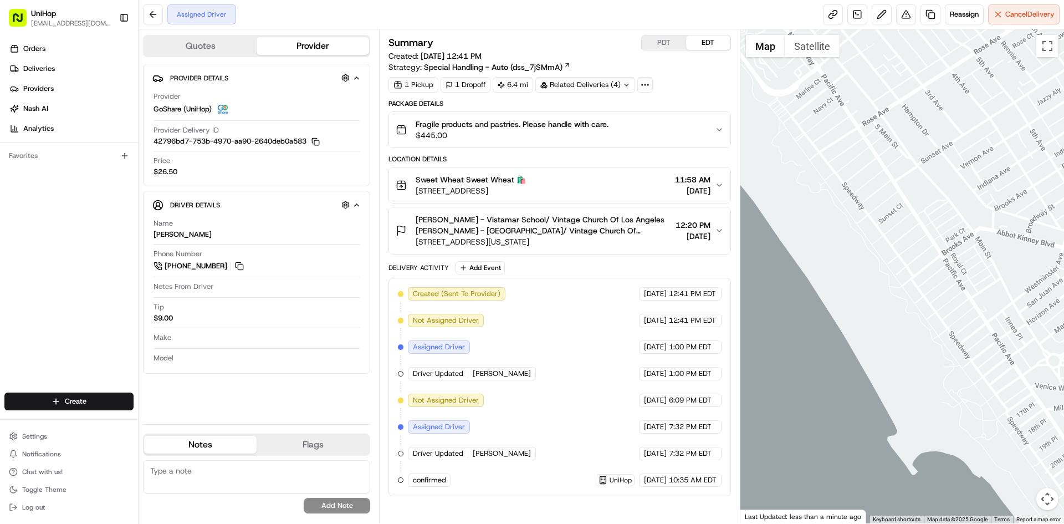
drag, startPoint x: 830, startPoint y: 290, endPoint x: 926, endPoint y: 225, distance: 116.1
click at [938, 264] on div at bounding box center [903, 276] width 324 height 494
click at [804, 49] on button "Satellite" at bounding box center [812, 46] width 55 height 22
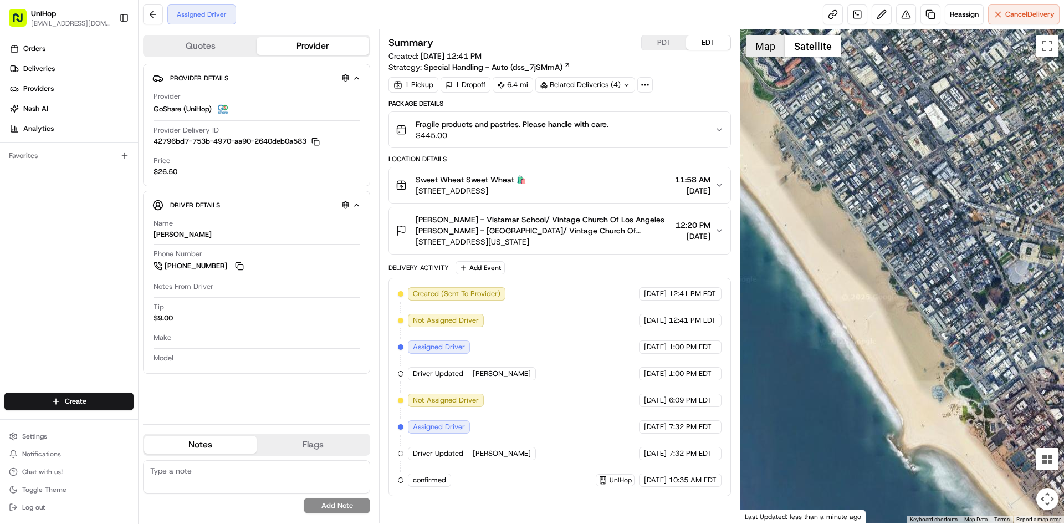
click at [765, 49] on button "Map" at bounding box center [765, 46] width 39 height 22
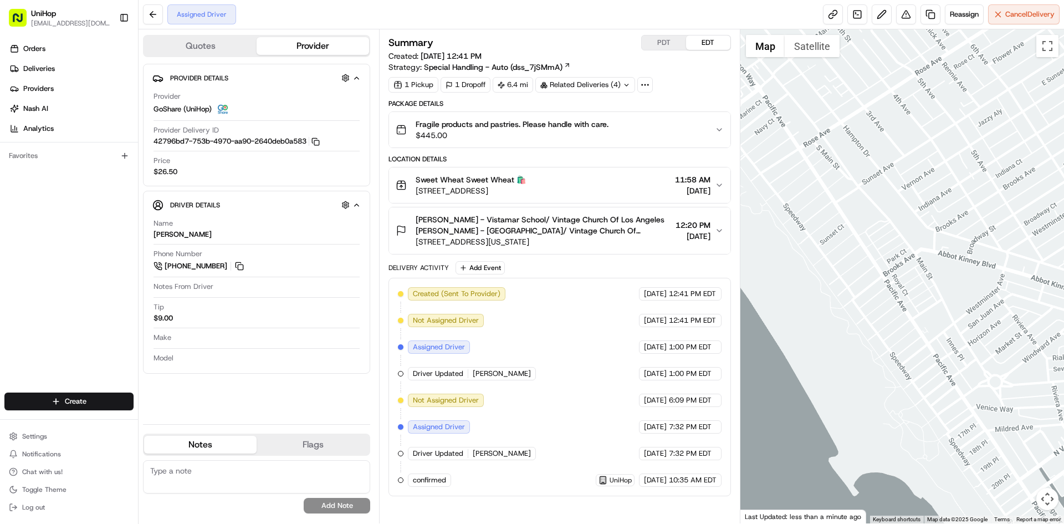
drag, startPoint x: 843, startPoint y: 124, endPoint x: 814, endPoint y: 147, distance: 36.7
click at [816, 141] on div at bounding box center [903, 276] width 324 height 494
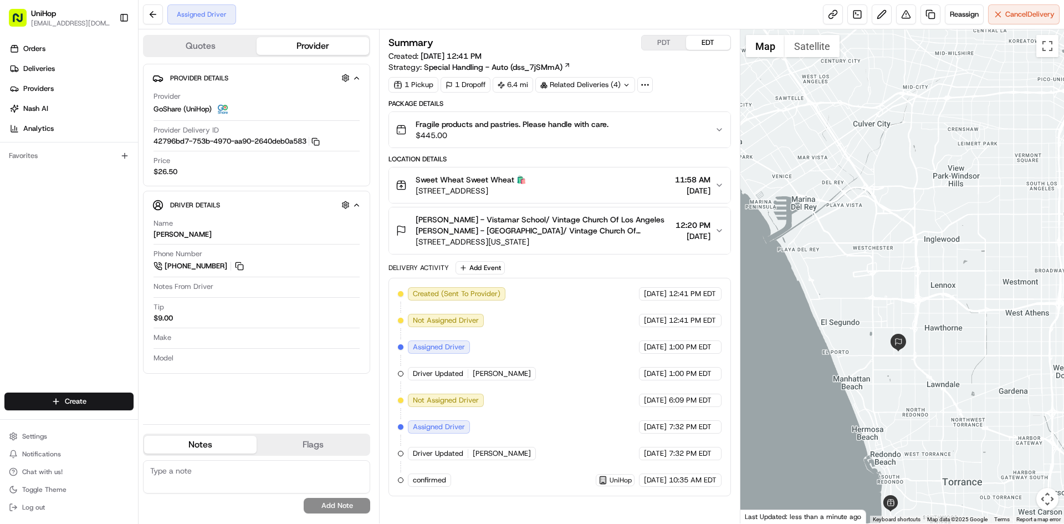
drag, startPoint x: 873, startPoint y: 210, endPoint x: 753, endPoint y: 169, distance: 127.3
click at [753, 171] on div at bounding box center [903, 276] width 324 height 494
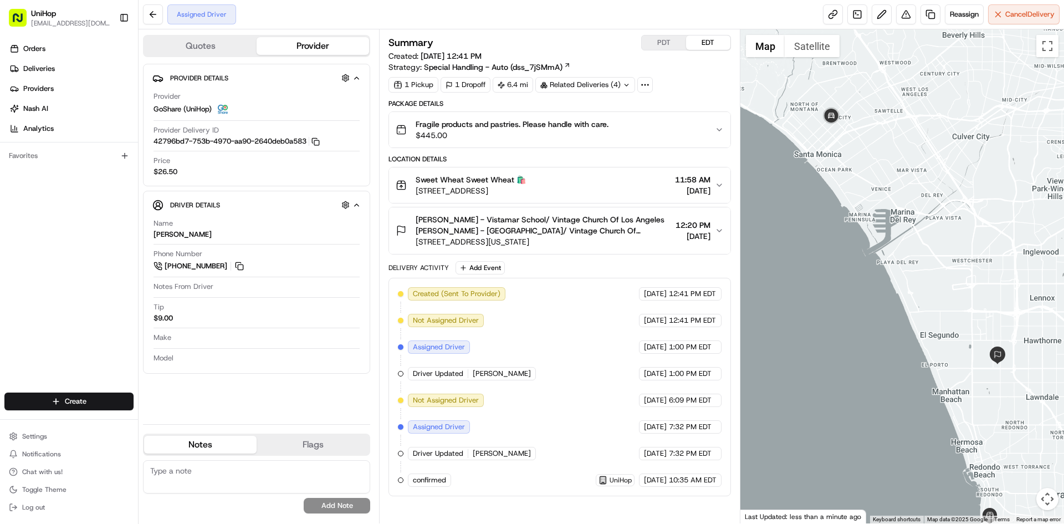
drag, startPoint x: 903, startPoint y: 198, endPoint x: 931, endPoint y: 210, distance: 30.3
click at [931, 210] on div at bounding box center [903, 276] width 324 height 494
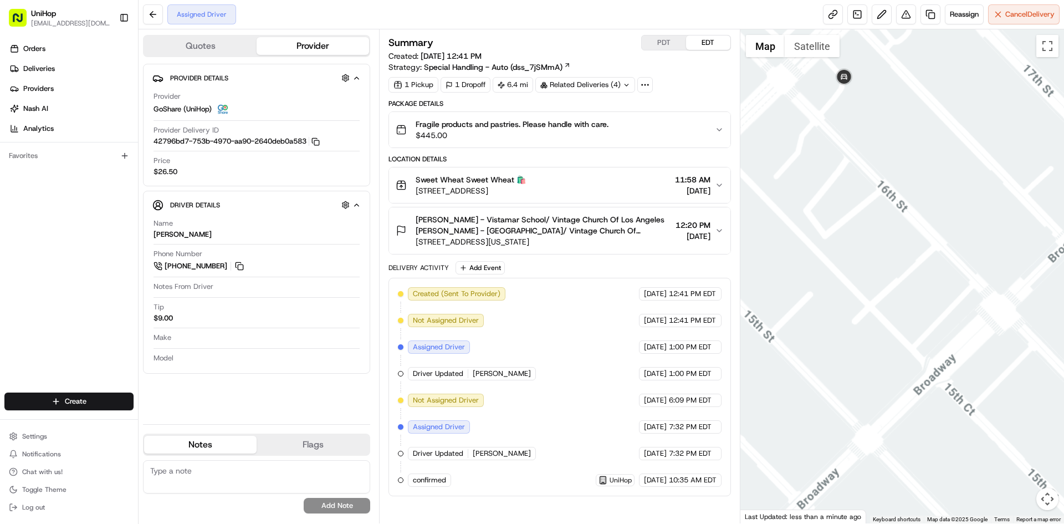
drag, startPoint x: 934, startPoint y: 183, endPoint x: 856, endPoint y: 172, distance: 78.9
click at [881, 176] on div at bounding box center [903, 276] width 324 height 494
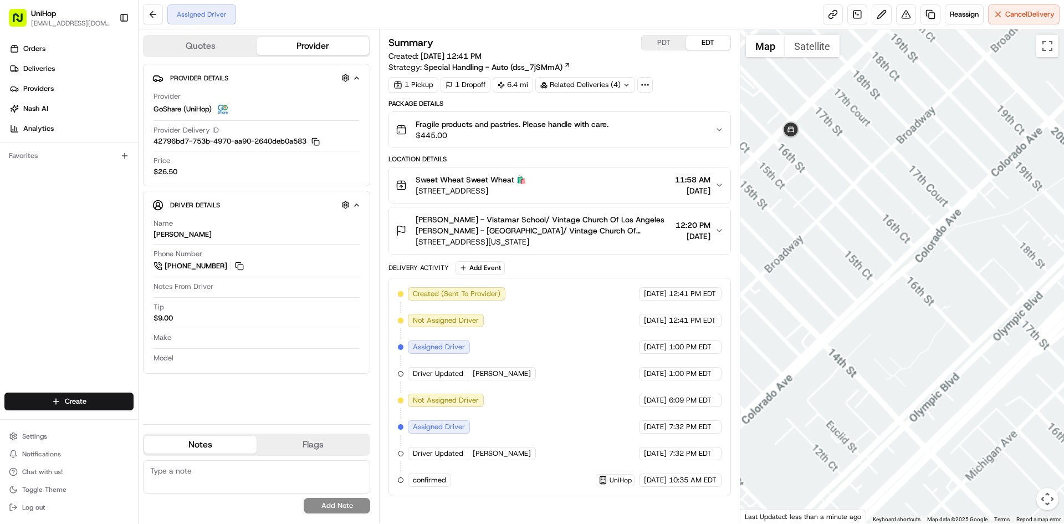
drag, startPoint x: 907, startPoint y: 201, endPoint x: 879, endPoint y: 197, distance: 28.6
click at [881, 197] on div at bounding box center [903, 276] width 324 height 494
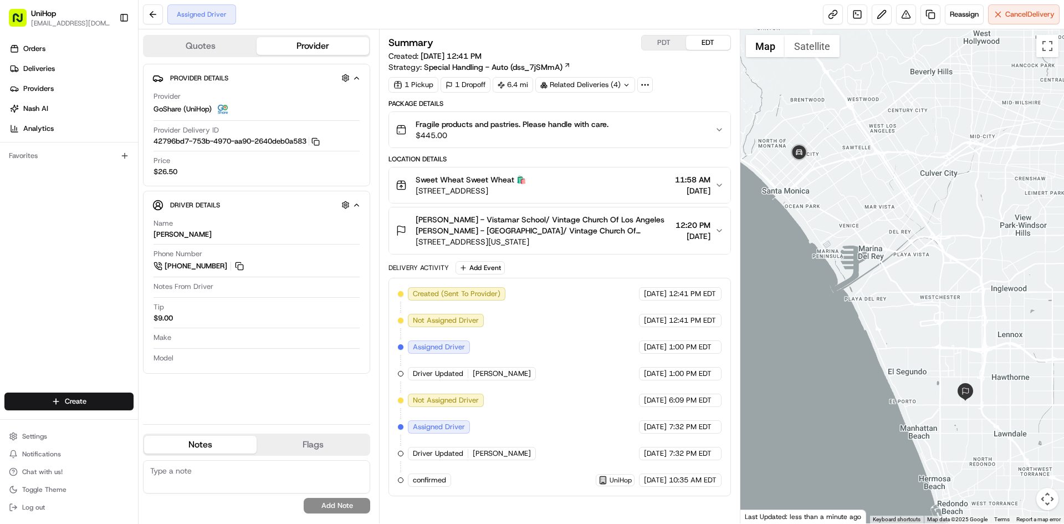
drag, startPoint x: 873, startPoint y: 268, endPoint x: 824, endPoint y: 183, distance: 97.8
click at [821, 183] on div at bounding box center [903, 276] width 324 height 494
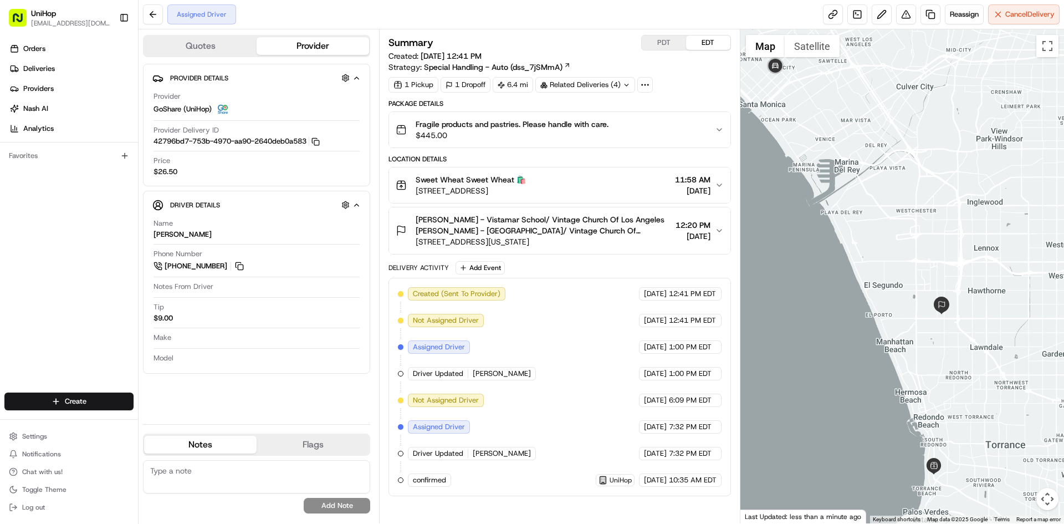
drag, startPoint x: 907, startPoint y: 272, endPoint x: 889, endPoint y: 202, distance: 72.2
click at [889, 202] on div at bounding box center [903, 276] width 324 height 494
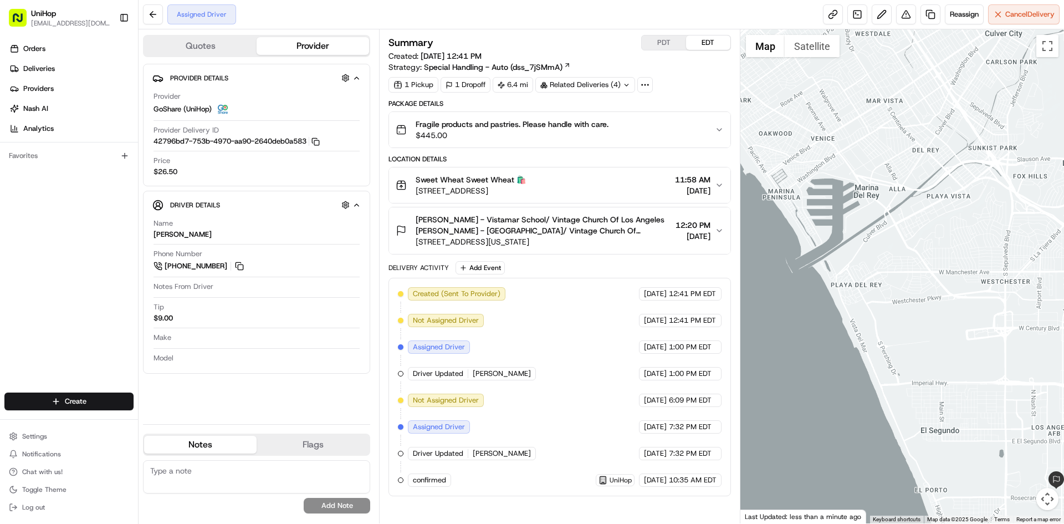
drag, startPoint x: 785, startPoint y: 120, endPoint x: 865, endPoint y: 275, distance: 175.0
click at [867, 278] on div at bounding box center [903, 276] width 324 height 494
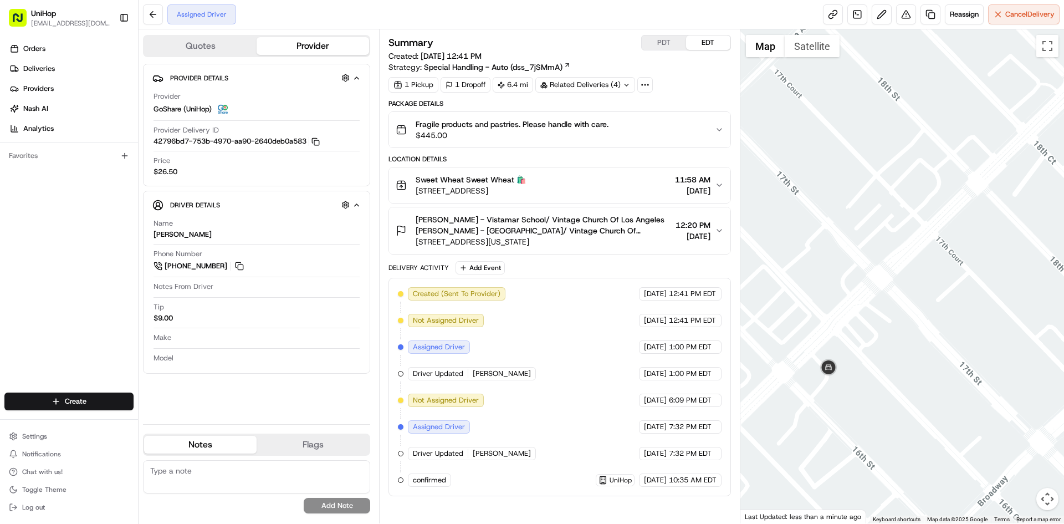
drag, startPoint x: 853, startPoint y: 417, endPoint x: 895, endPoint y: 362, distance: 68.8
click at [895, 362] on div at bounding box center [903, 276] width 324 height 494
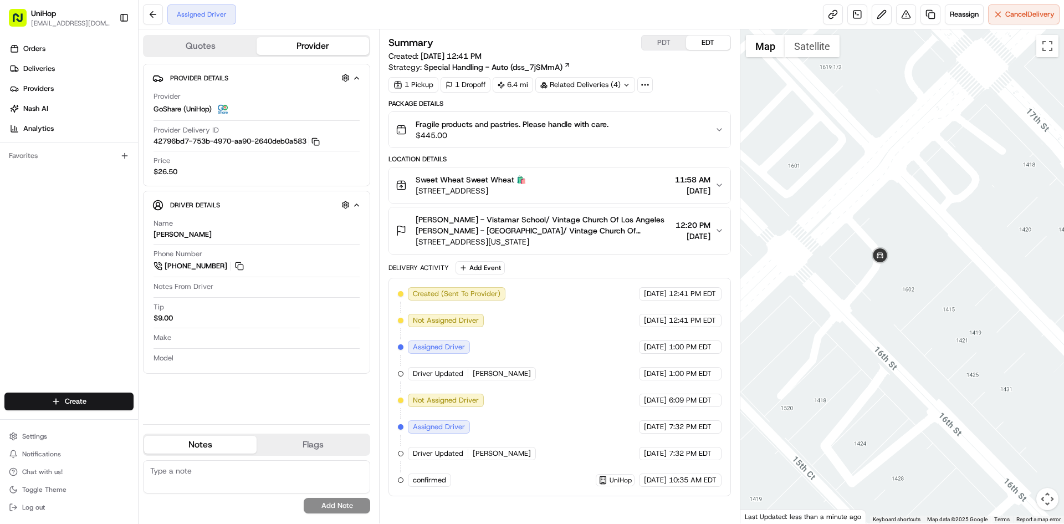
drag, startPoint x: 634, startPoint y: 191, endPoint x: 417, endPoint y: 198, distance: 216.3
click at [417, 198] on button "Sweet Wheat Sweet Wheat 🛍️ 1430 S Pacific Coast Hwy, Redondo Beach, CA 90277, U…" at bounding box center [559, 184] width 341 height 35
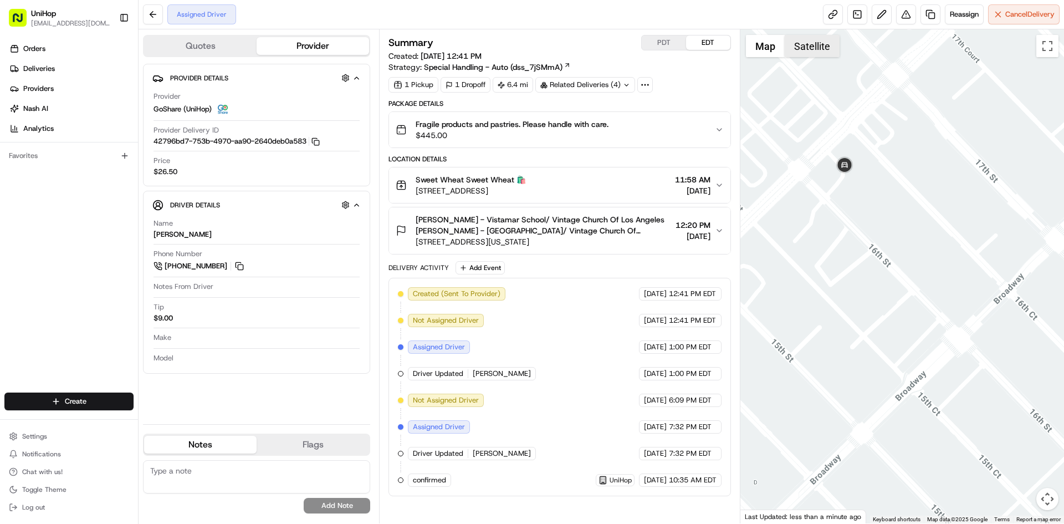
click at [810, 43] on button "Satellite" at bounding box center [812, 46] width 55 height 22
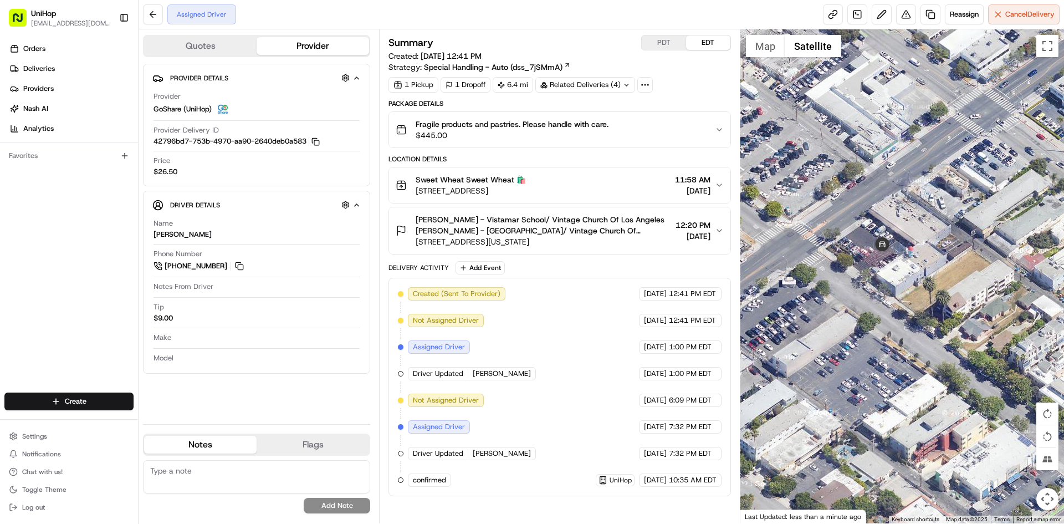
drag, startPoint x: 815, startPoint y: 259, endPoint x: 839, endPoint y: 180, distance: 82.4
click at [839, 186] on div at bounding box center [903, 276] width 324 height 494
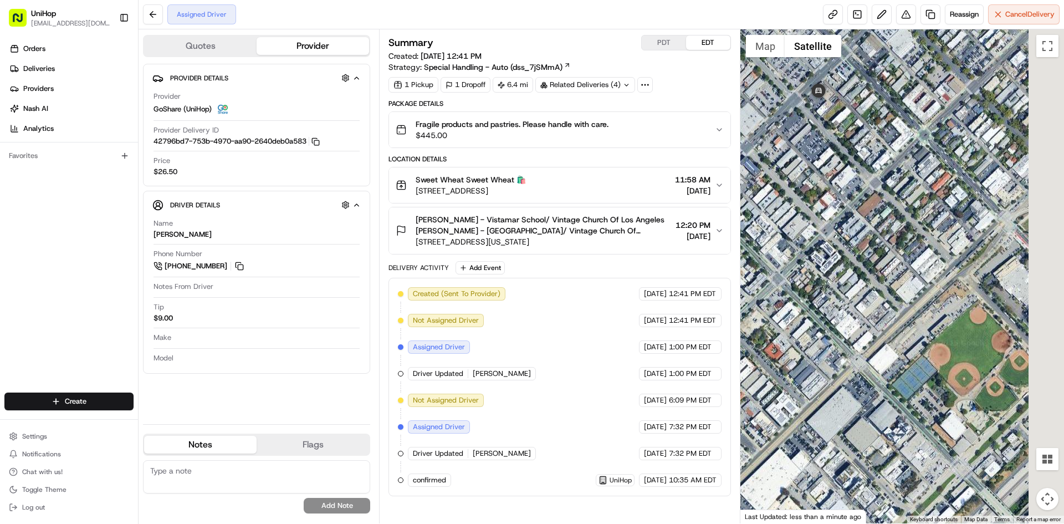
drag, startPoint x: 897, startPoint y: 186, endPoint x: 890, endPoint y: 187, distance: 7.8
click at [892, 187] on div at bounding box center [903, 276] width 324 height 494
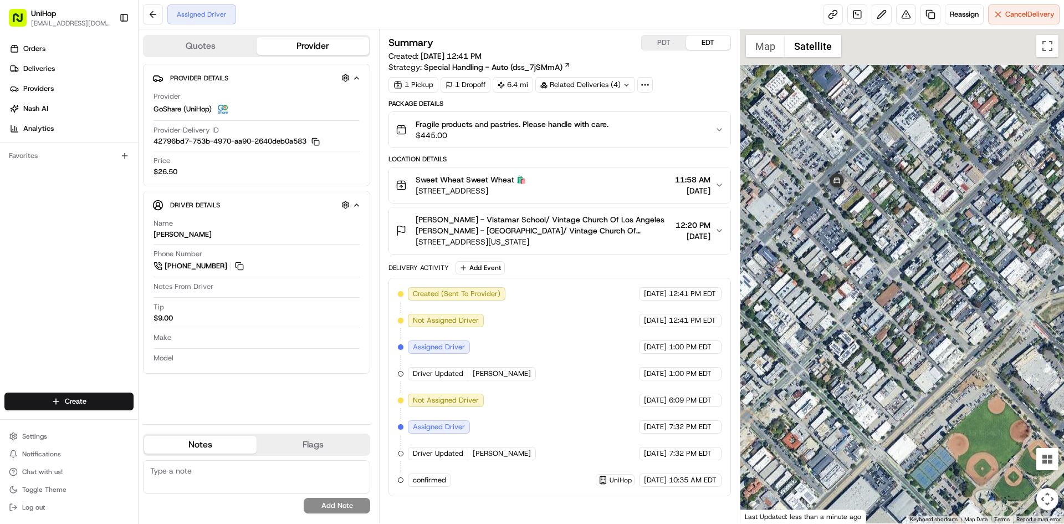
drag, startPoint x: 833, startPoint y: 137, endPoint x: 858, endPoint y: 239, distance: 105.1
click at [858, 239] on div at bounding box center [903, 276] width 324 height 494
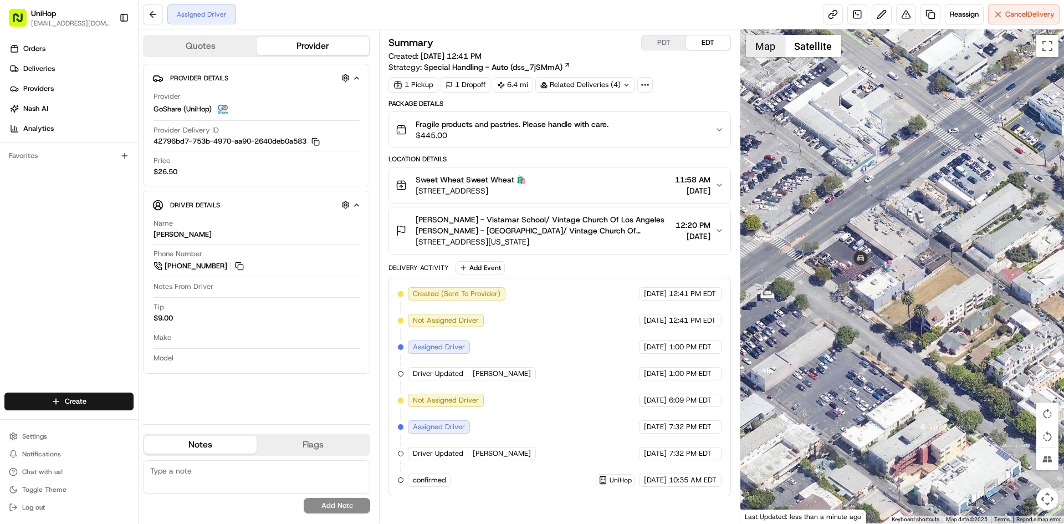
click at [777, 47] on button "Map" at bounding box center [765, 46] width 39 height 22
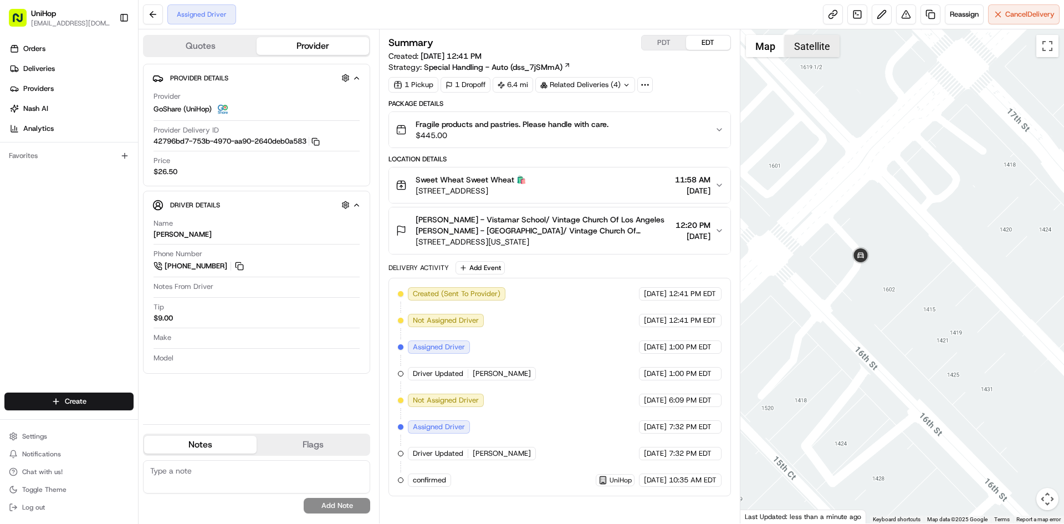
click at [802, 44] on button "Satellite" at bounding box center [812, 46] width 55 height 22
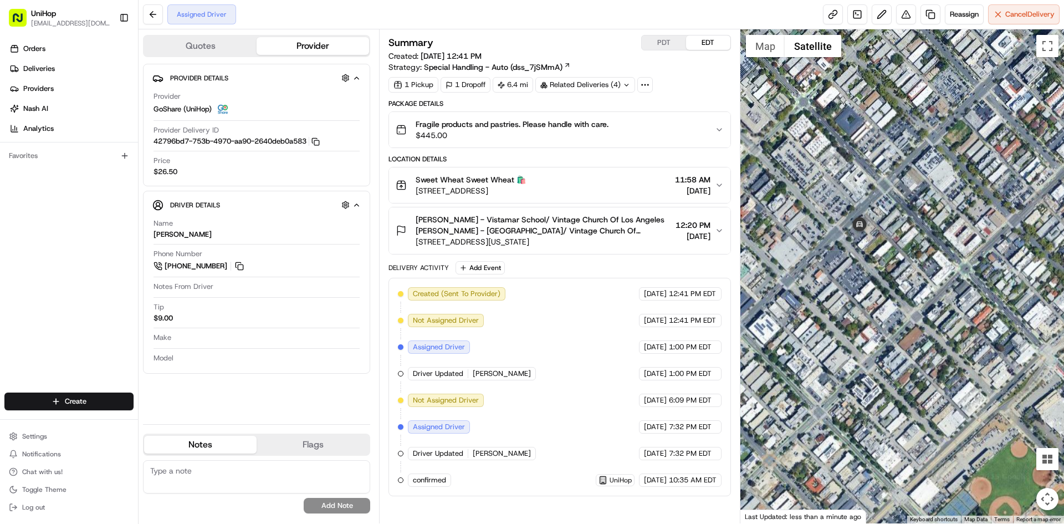
drag, startPoint x: 896, startPoint y: 247, endPoint x: 810, endPoint y: 197, distance: 99.8
click at [810, 203] on div at bounding box center [903, 276] width 324 height 494
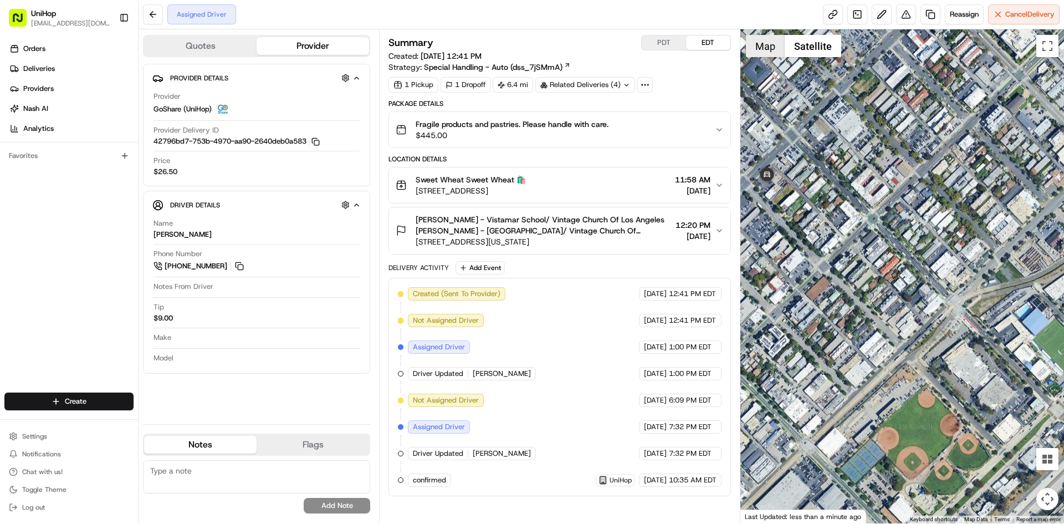
click at [771, 47] on button "Map" at bounding box center [765, 46] width 39 height 22
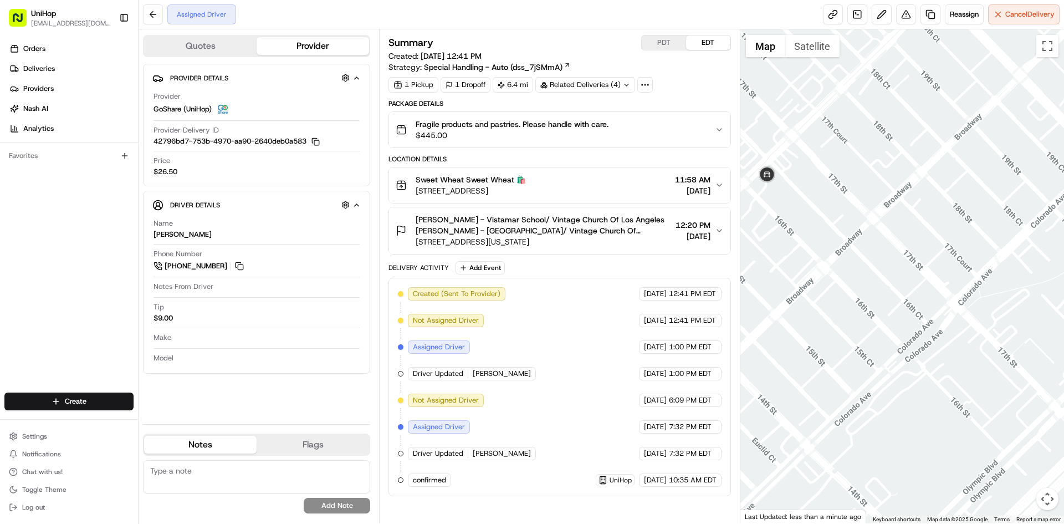
click at [58, 269] on div "Orders Deliveries Providers [PERSON_NAME] Analytics Favorites" at bounding box center [69, 217] width 138 height 364
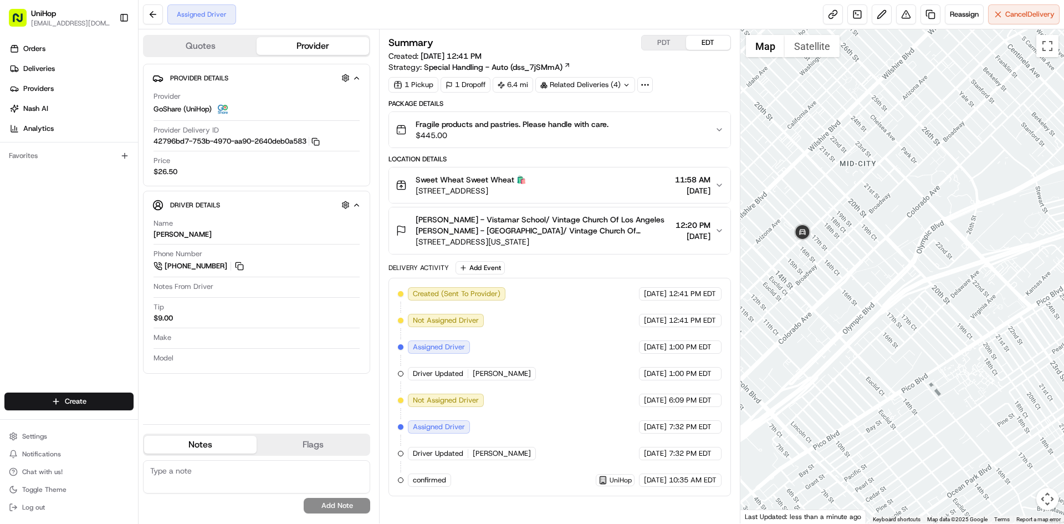
drag, startPoint x: 843, startPoint y: 256, endPoint x: 849, endPoint y: 251, distance: 7.5
click at [844, 256] on div at bounding box center [903, 276] width 324 height 494
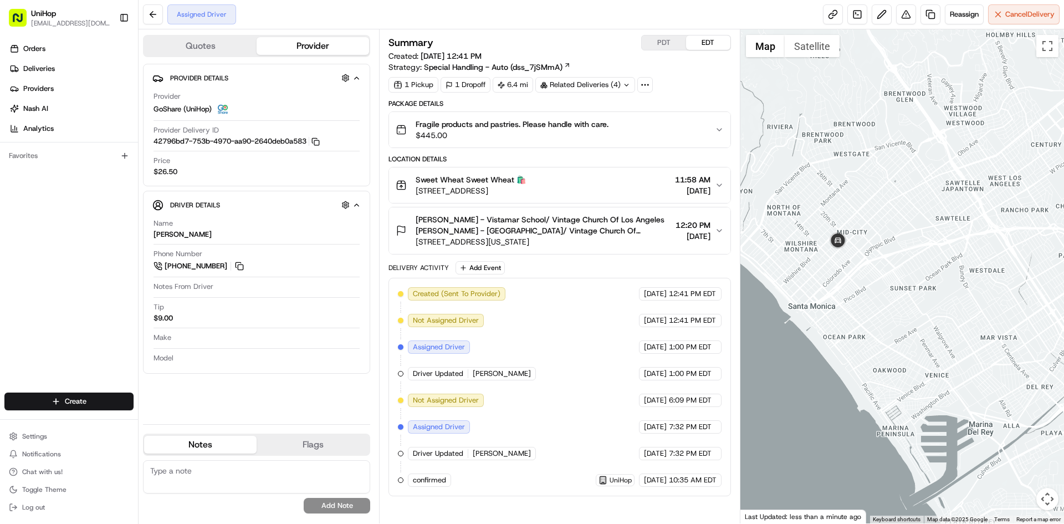
drag, startPoint x: 870, startPoint y: 254, endPoint x: 832, endPoint y: 221, distance: 50.7
click at [833, 224] on div at bounding box center [903, 276] width 324 height 494
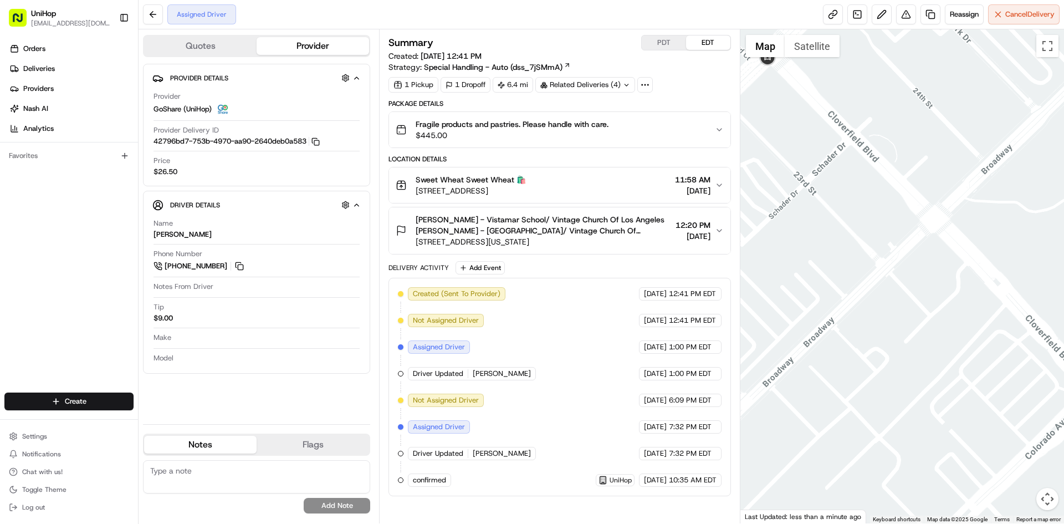
click at [814, 217] on div at bounding box center [903, 276] width 324 height 494
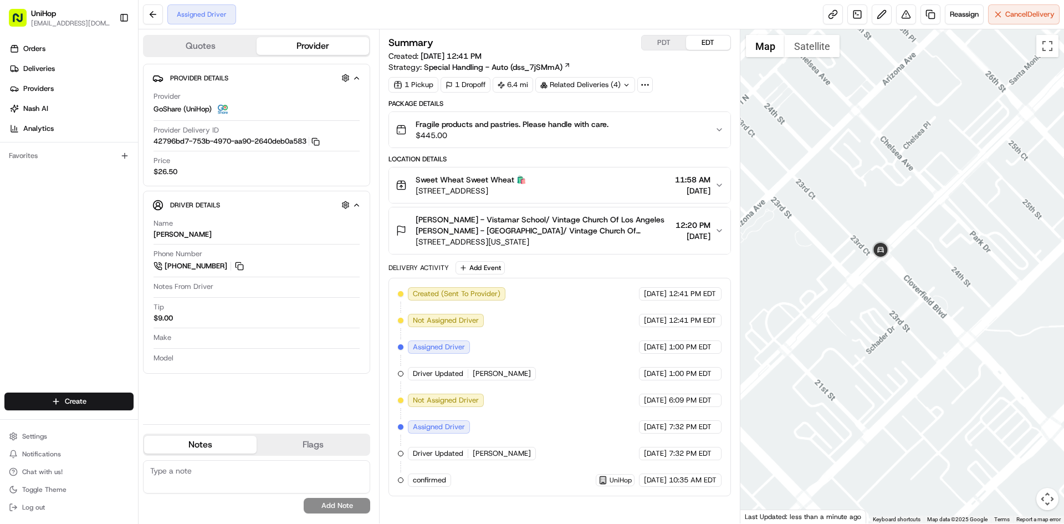
click at [883, 309] on div at bounding box center [903, 276] width 324 height 494
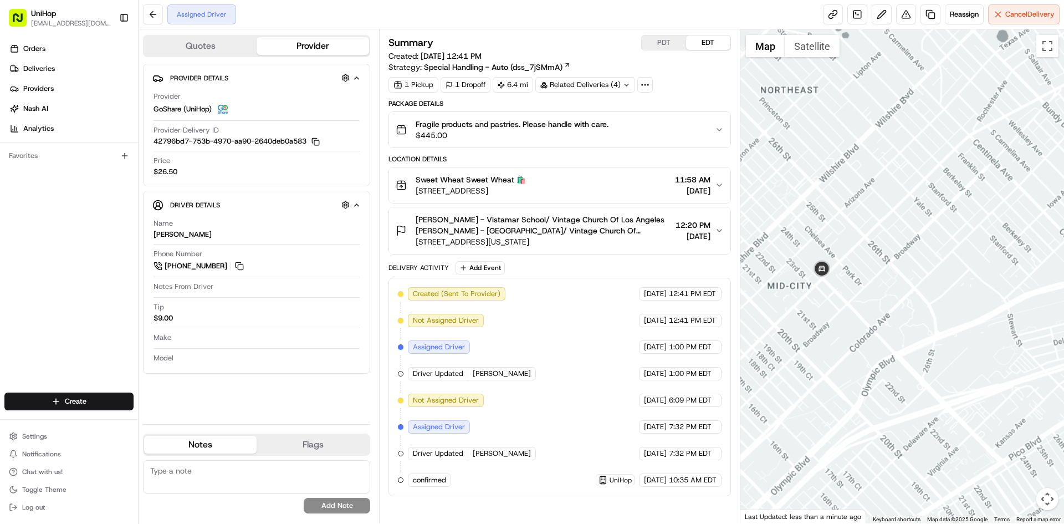
drag, startPoint x: 925, startPoint y: 372, endPoint x: 856, endPoint y: 294, distance: 104.4
click at [914, 353] on div at bounding box center [903, 276] width 324 height 494
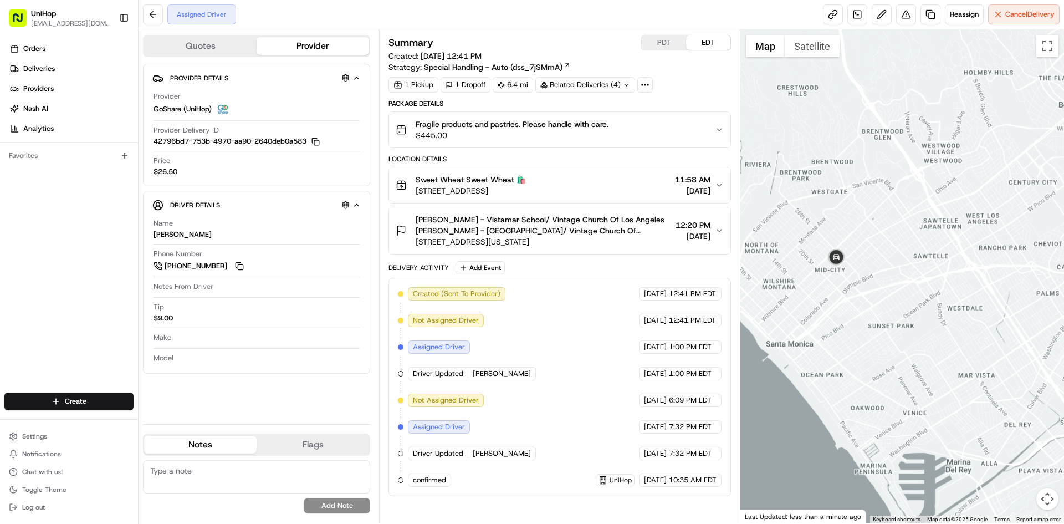
drag, startPoint x: 919, startPoint y: 345, endPoint x: 840, endPoint y: 292, distance: 95.2
click at [912, 335] on div at bounding box center [903, 276] width 324 height 494
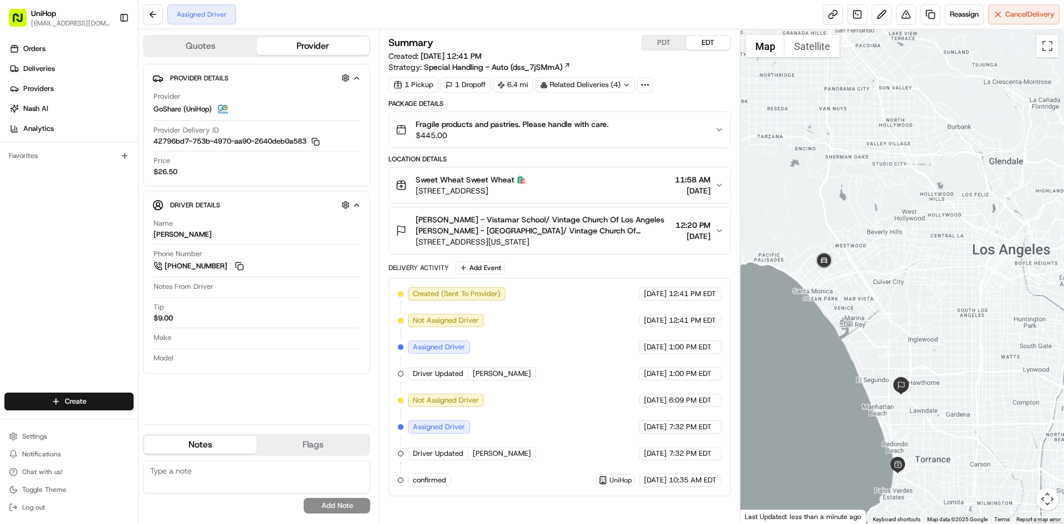
drag, startPoint x: 869, startPoint y: 272, endPoint x: 857, endPoint y: 231, distance: 42.5
click at [857, 232] on div at bounding box center [903, 276] width 324 height 494
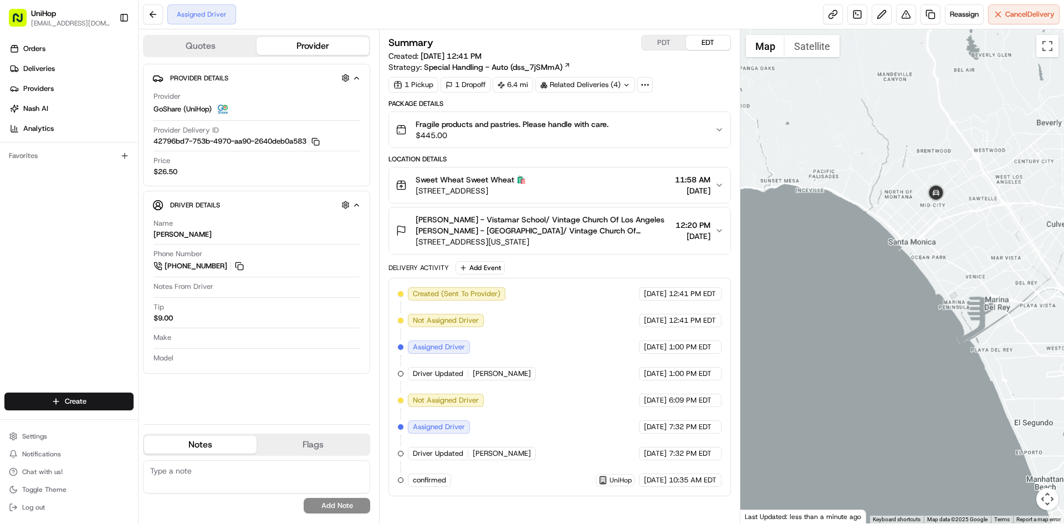
drag, startPoint x: 975, startPoint y: 205, endPoint x: 906, endPoint y: 185, distance: 72.3
click at [909, 192] on div at bounding box center [903, 276] width 324 height 494
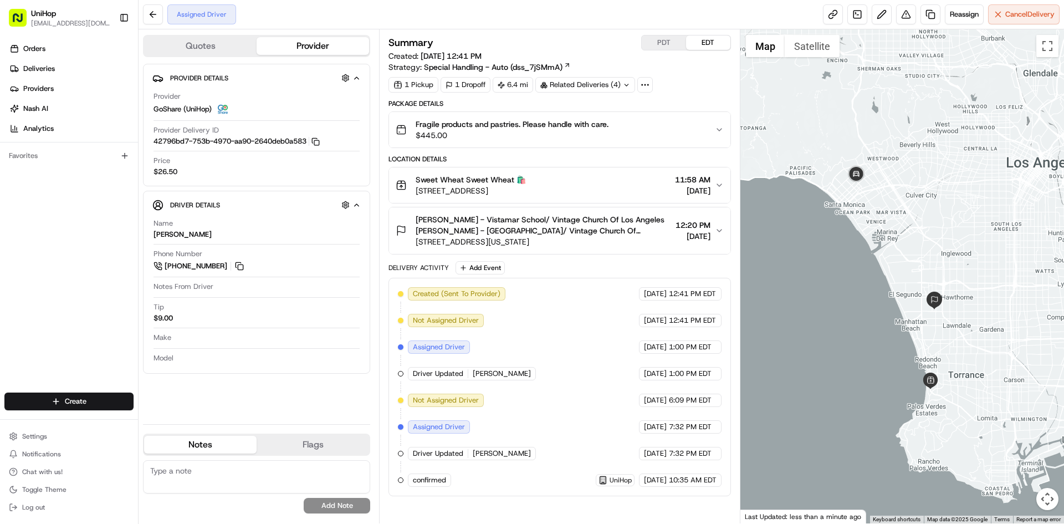
click at [918, 187] on div at bounding box center [903, 276] width 324 height 494
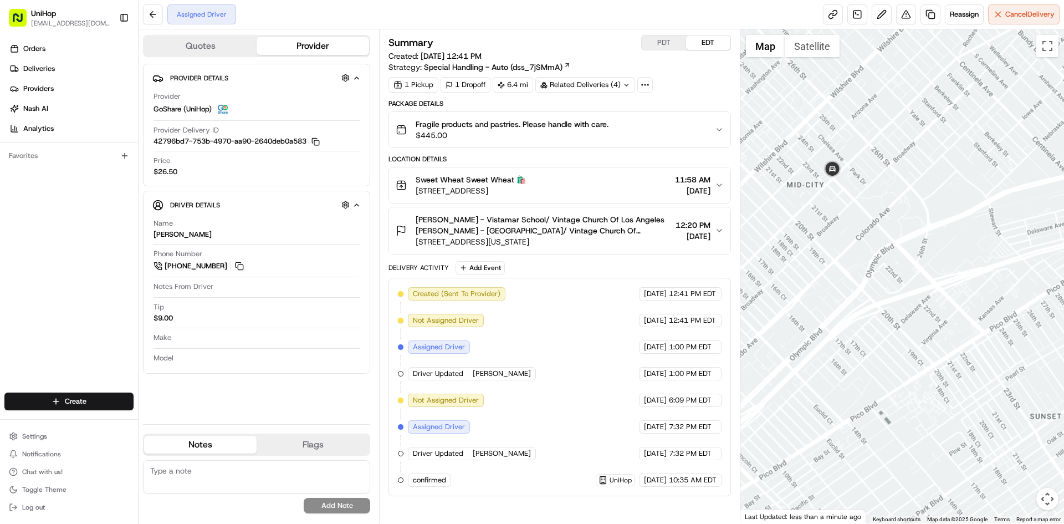
drag, startPoint x: 943, startPoint y: 222, endPoint x: 896, endPoint y: 212, distance: 48.8
click at [928, 220] on div at bounding box center [903, 276] width 324 height 494
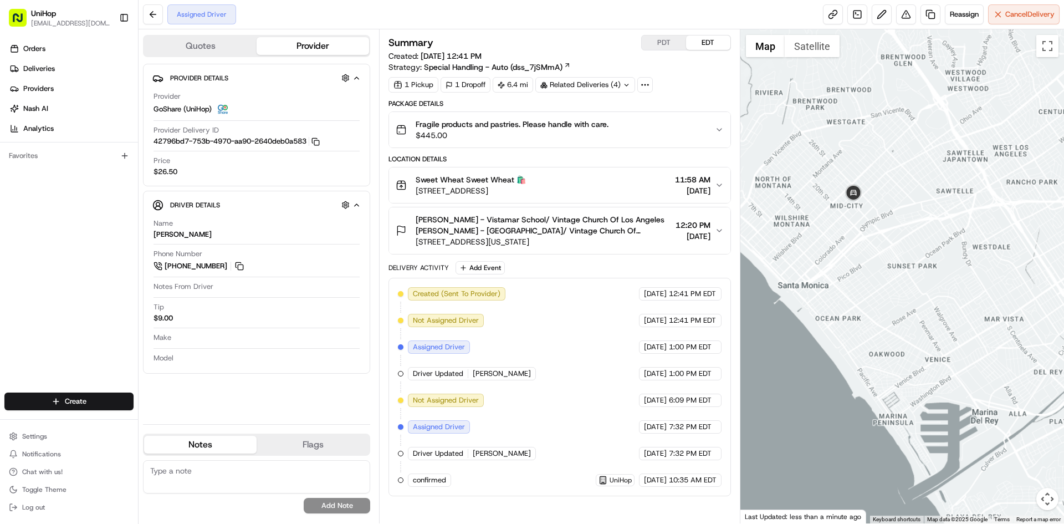
drag, startPoint x: 959, startPoint y: 246, endPoint x: 915, endPoint y: 243, distance: 43.9
click at [917, 244] on div at bounding box center [903, 276] width 324 height 494
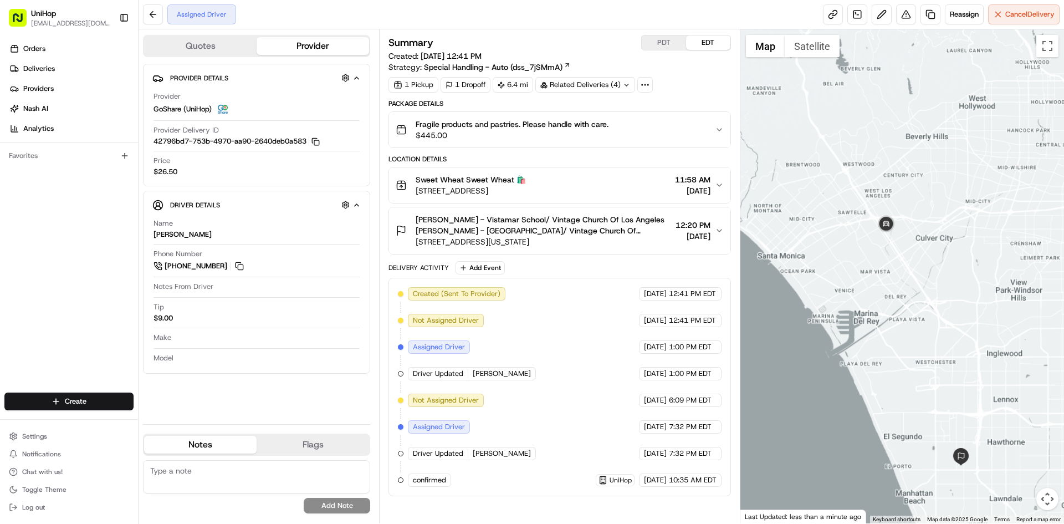
drag, startPoint x: 962, startPoint y: 262, endPoint x: 943, endPoint y: 235, distance: 32.6
click at [950, 242] on div at bounding box center [903, 276] width 324 height 494
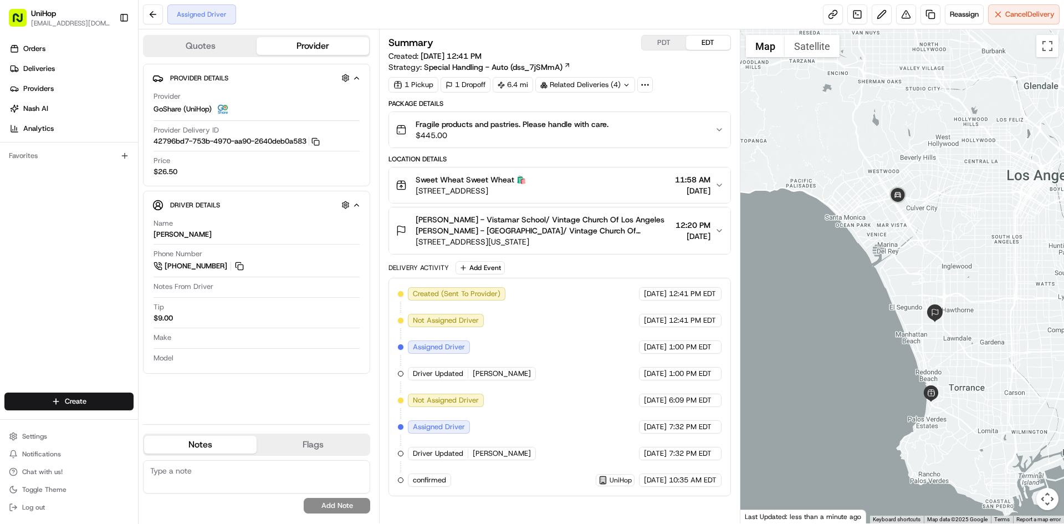
drag, startPoint x: 959, startPoint y: 233, endPoint x: 938, endPoint y: 198, distance: 41.5
click at [939, 199] on div at bounding box center [903, 276] width 324 height 494
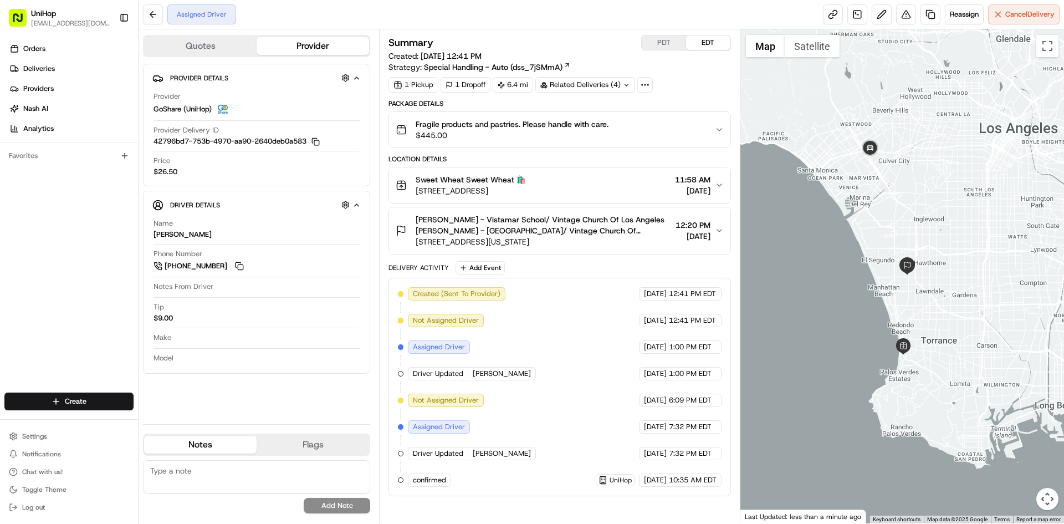
click at [98, 268] on div "Orders Deliveries Providers [PERSON_NAME] Analytics Favorites" at bounding box center [69, 217] width 138 height 364
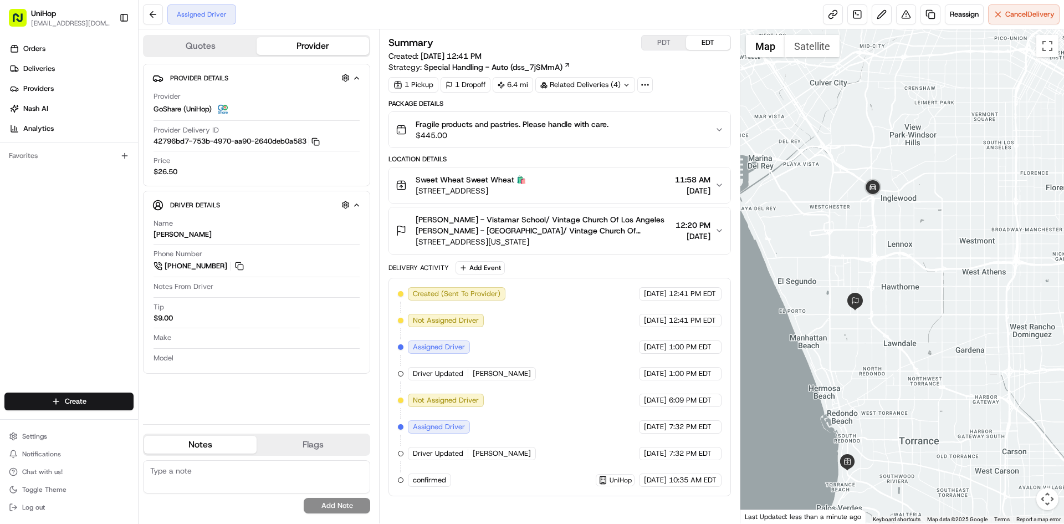
drag, startPoint x: 968, startPoint y: 279, endPoint x: 926, endPoint y: 207, distance: 83.7
click at [929, 213] on div at bounding box center [903, 276] width 324 height 494
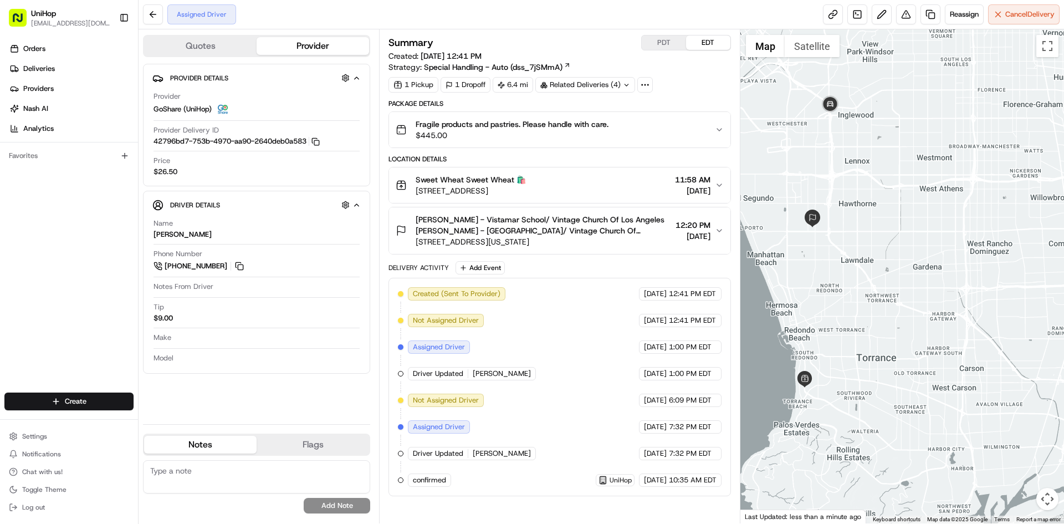
drag, startPoint x: 895, startPoint y: 203, endPoint x: 901, endPoint y: 204, distance: 5.6
click at [901, 204] on div at bounding box center [903, 276] width 324 height 494
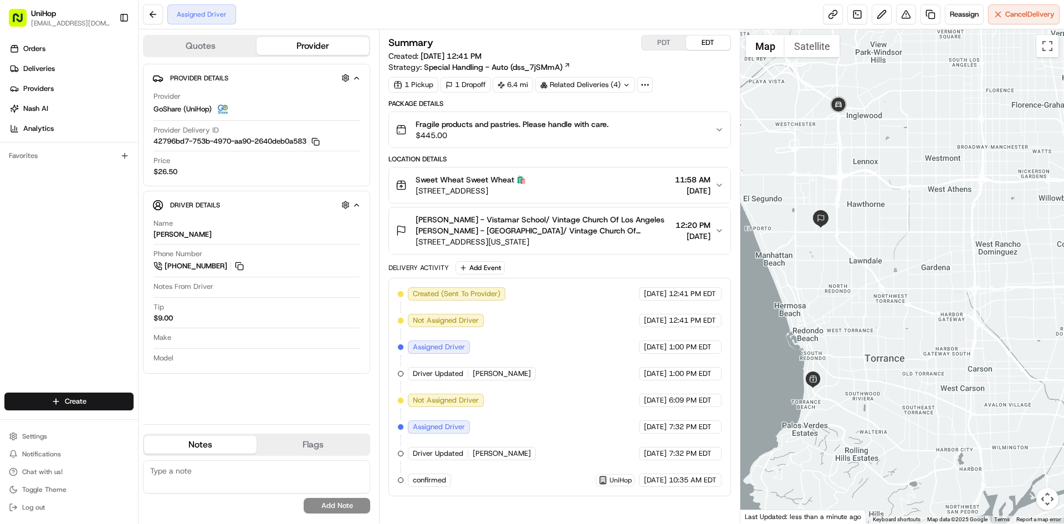
click at [862, 126] on div at bounding box center [903, 276] width 324 height 494
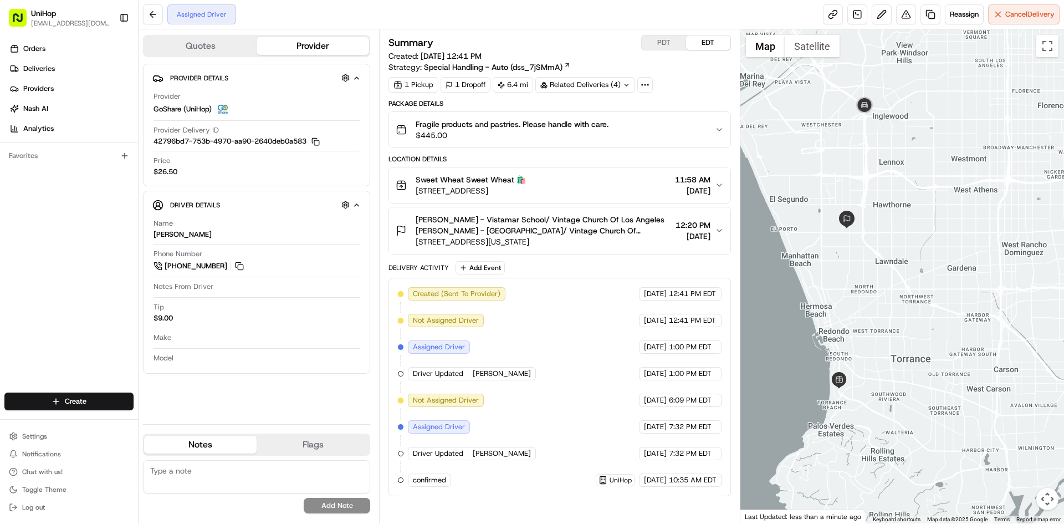
drag, startPoint x: 857, startPoint y: 181, endPoint x: 881, endPoint y: 181, distance: 23.8
click at [881, 181] on div at bounding box center [903, 276] width 324 height 494
click at [21, 293] on div "Orders Deliveries Providers [PERSON_NAME] Analytics Favorites" at bounding box center [69, 217] width 138 height 364
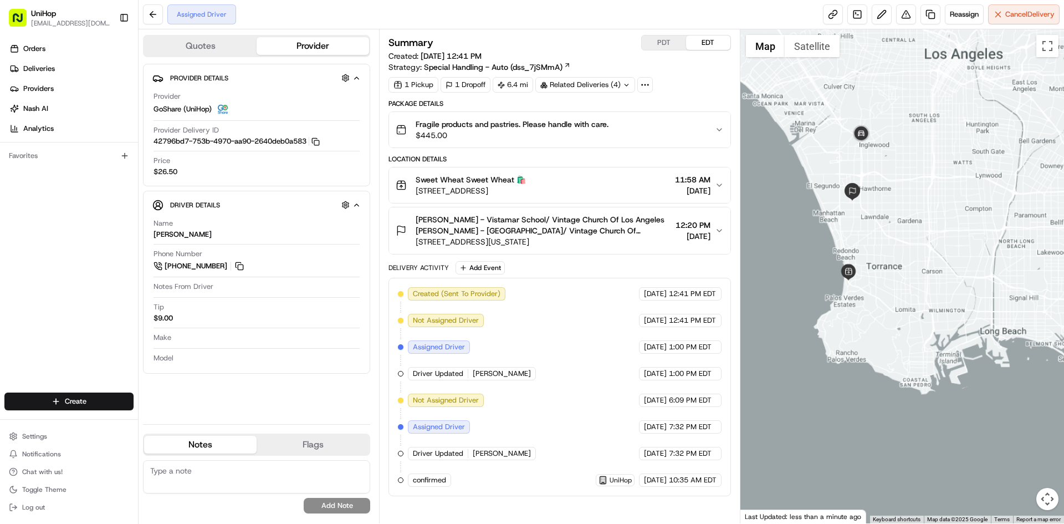
drag, startPoint x: 887, startPoint y: 160, endPoint x: 882, endPoint y: 176, distance: 17.4
click at [882, 176] on div at bounding box center [903, 276] width 324 height 494
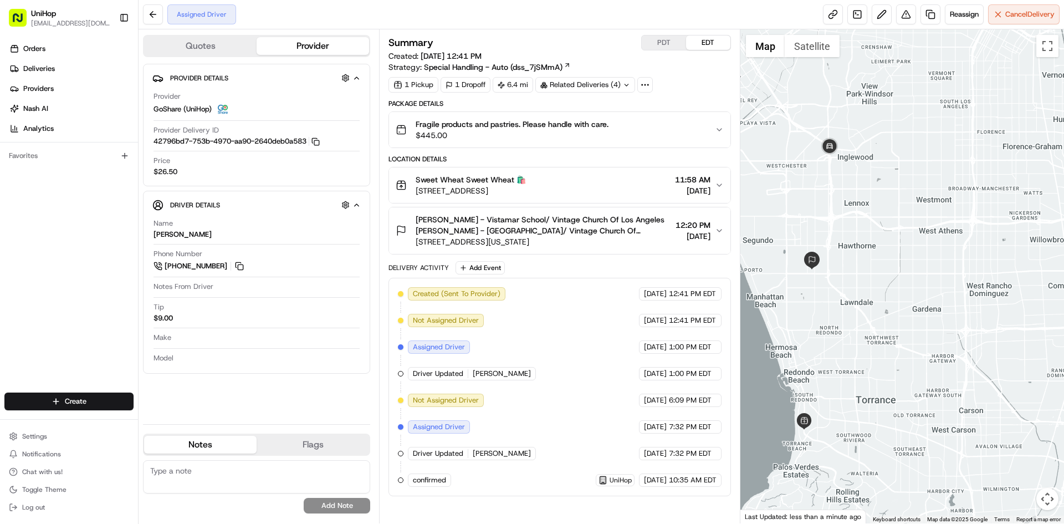
drag, startPoint x: 882, startPoint y: 176, endPoint x: 927, endPoint y: 169, distance: 46.1
click at [927, 169] on div at bounding box center [903, 276] width 324 height 494
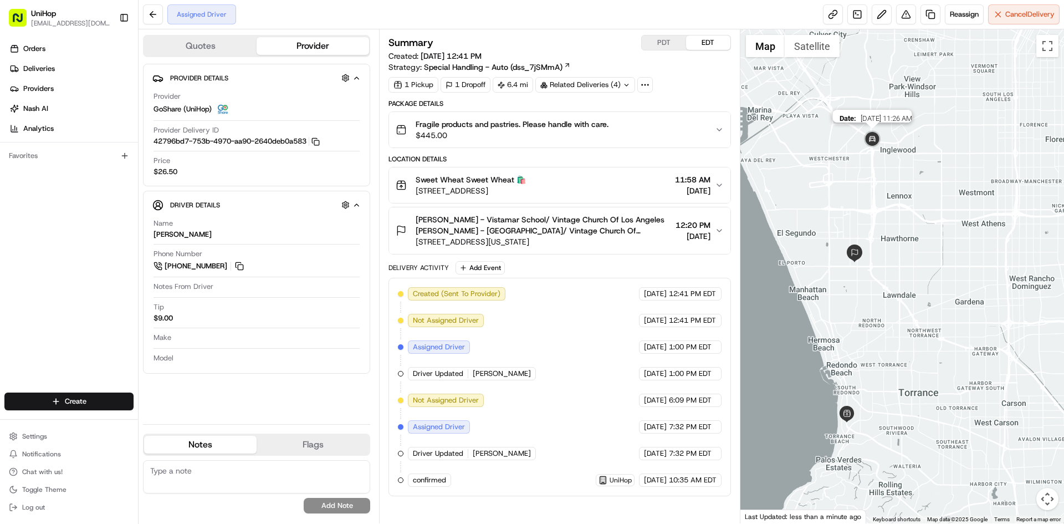
click at [871, 138] on img at bounding box center [872, 140] width 22 height 22
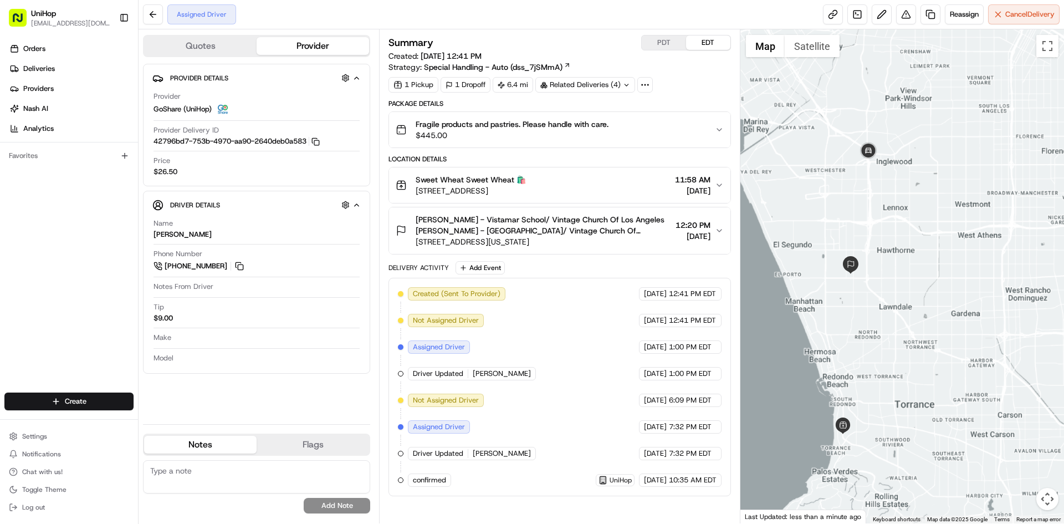
click at [887, 208] on div "To navigate, press the arrow keys." at bounding box center [903, 276] width 324 height 494
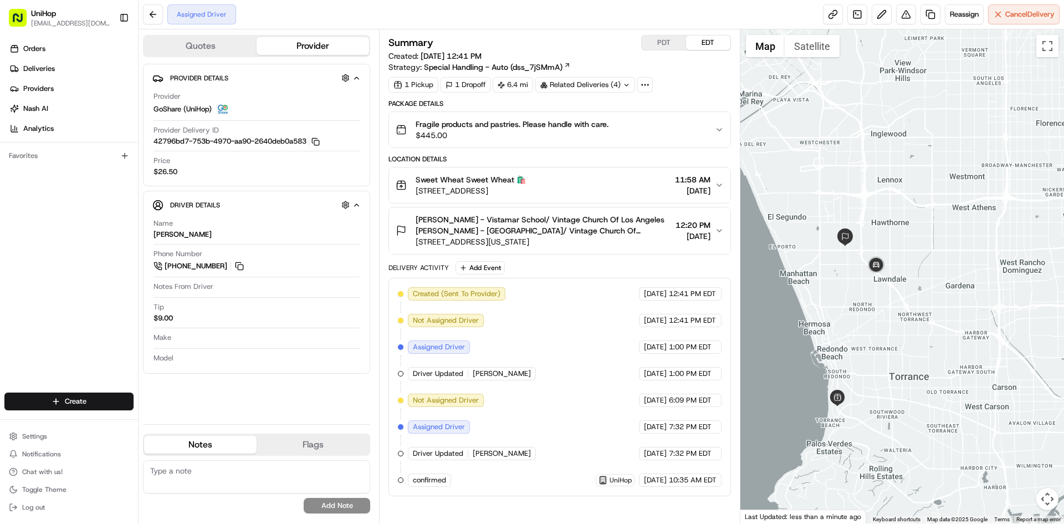
drag, startPoint x: 945, startPoint y: 253, endPoint x: 803, endPoint y: 165, distance: 166.6
click at [917, 215] on div at bounding box center [903, 276] width 324 height 494
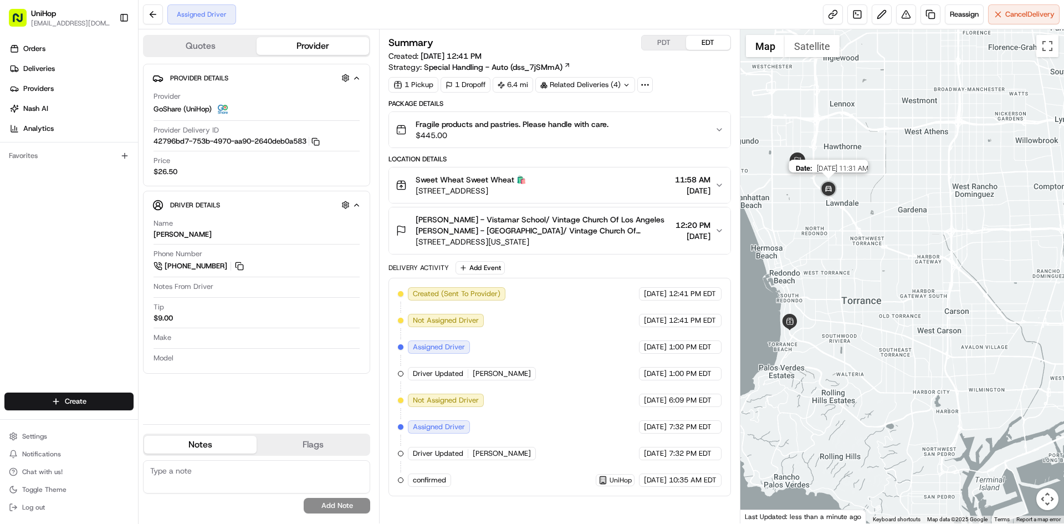
drag, startPoint x: 802, startPoint y: 160, endPoint x: 824, endPoint y: 196, distance: 42.6
click at [824, 196] on img at bounding box center [829, 189] width 22 height 22
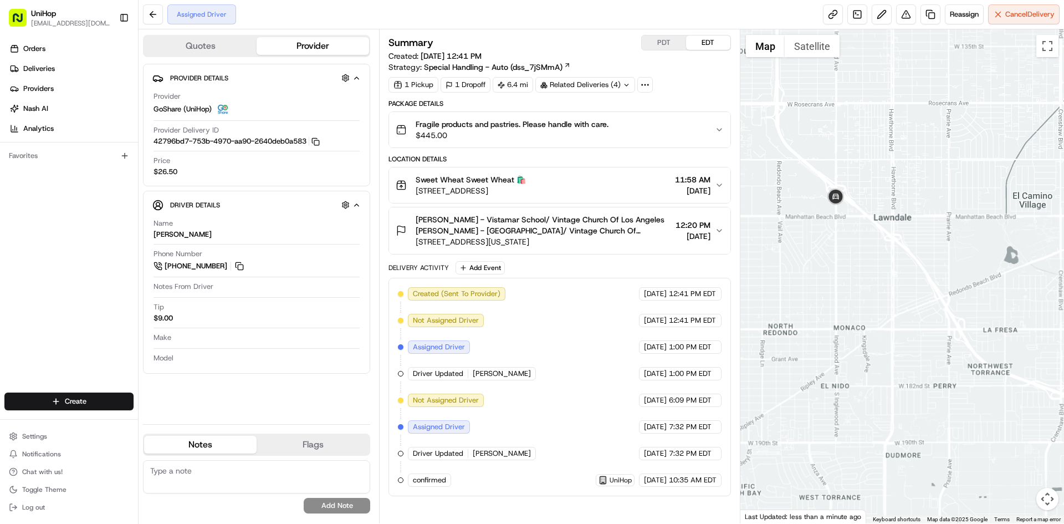
drag, startPoint x: 829, startPoint y: 289, endPoint x: 834, endPoint y: 241, distance: 48.4
click at [833, 248] on div at bounding box center [903, 276] width 324 height 494
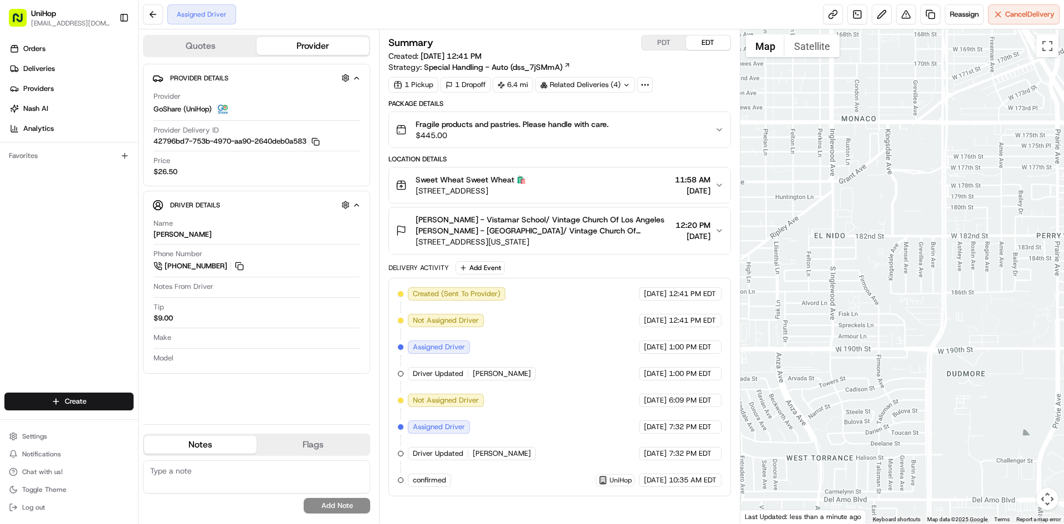
drag, startPoint x: 833, startPoint y: 330, endPoint x: 848, endPoint y: 273, distance: 58.6
click at [848, 276] on div at bounding box center [903, 276] width 324 height 494
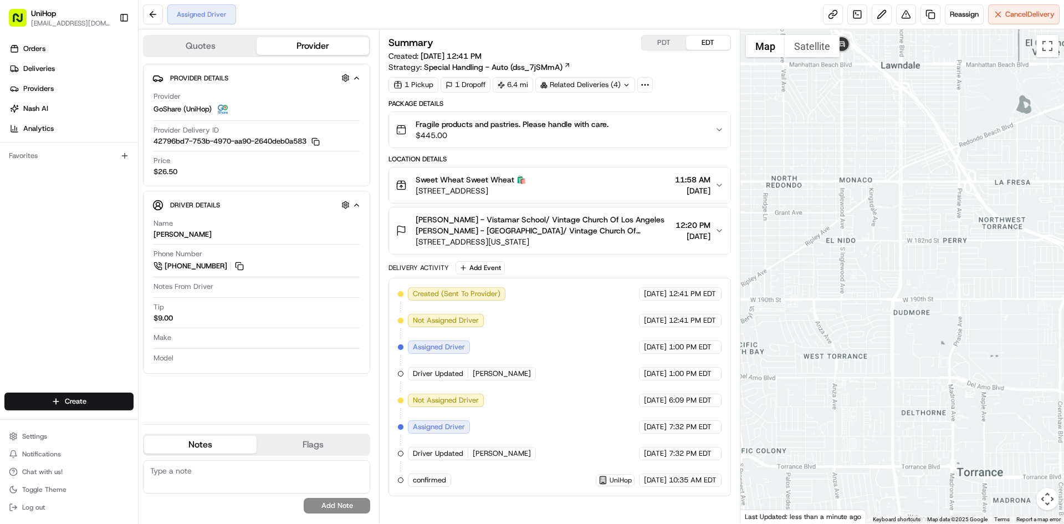
drag, startPoint x: 841, startPoint y: 304, endPoint x: 862, endPoint y: 277, distance: 34.4
click at [860, 284] on div at bounding box center [903, 276] width 324 height 494
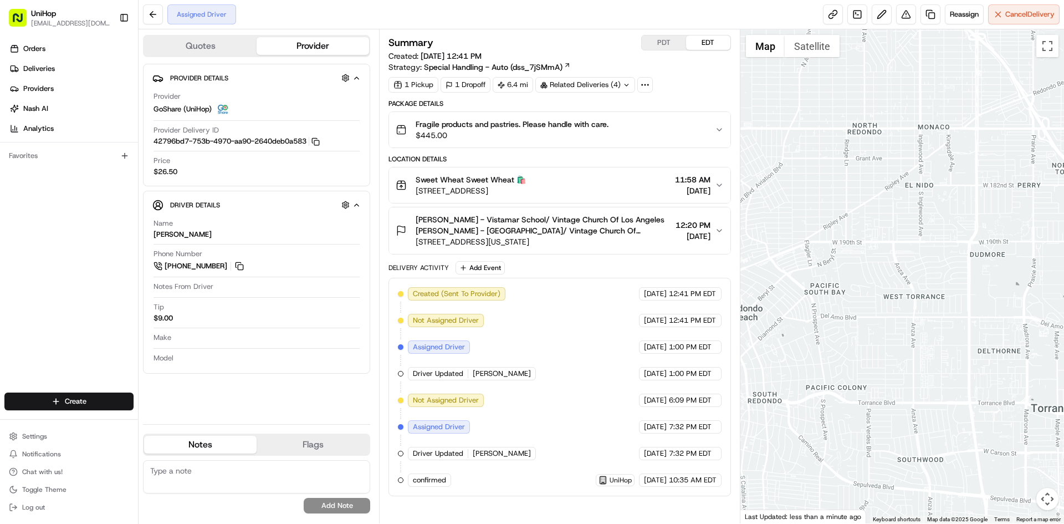
drag, startPoint x: 855, startPoint y: 269, endPoint x: 871, endPoint y: 238, distance: 34.5
click at [871, 247] on div at bounding box center [903, 276] width 324 height 494
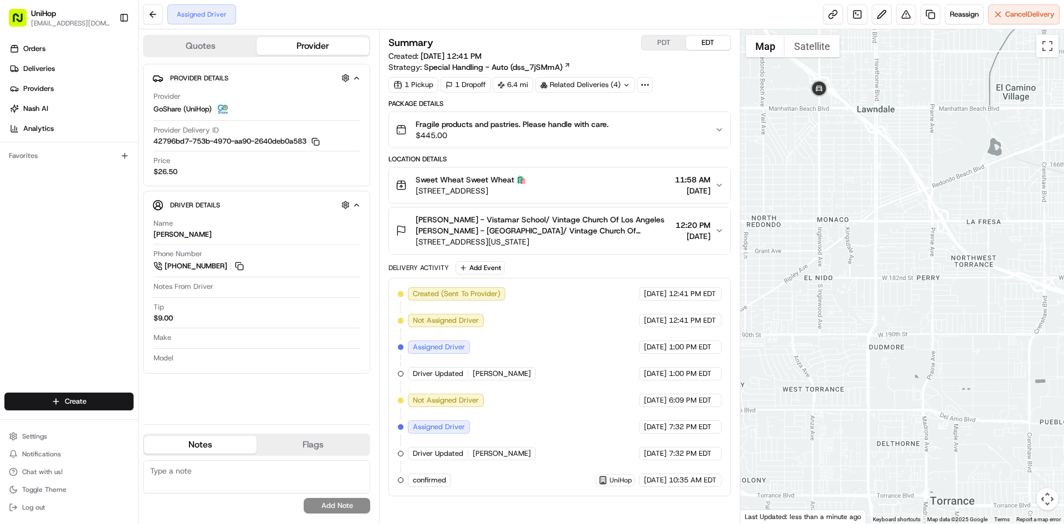
drag, startPoint x: 970, startPoint y: 203, endPoint x: 831, endPoint y: 346, distance: 199.1
click at [830, 348] on div at bounding box center [903, 276] width 324 height 494
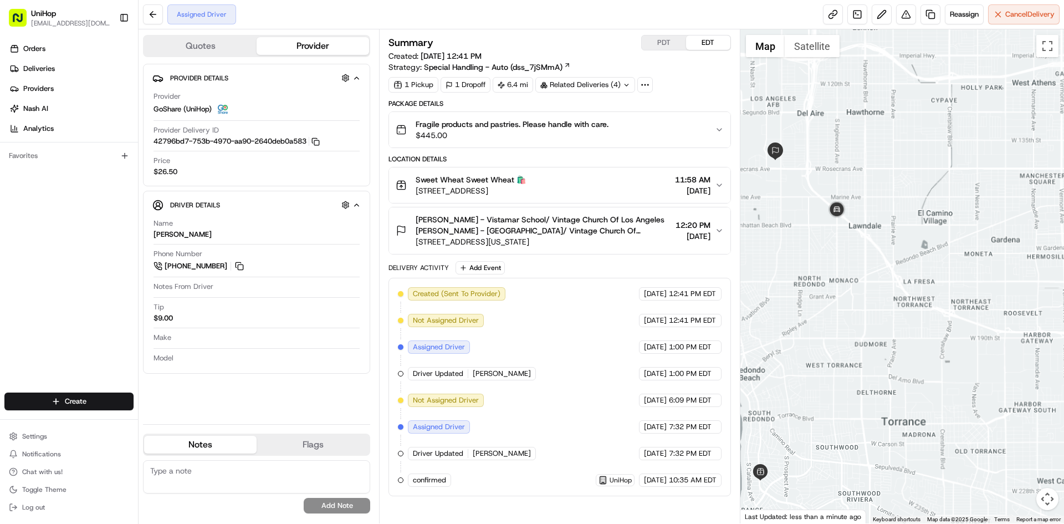
drag, startPoint x: 843, startPoint y: 360, endPoint x: 833, endPoint y: 232, distance: 127.9
click at [844, 324] on div at bounding box center [903, 276] width 324 height 494
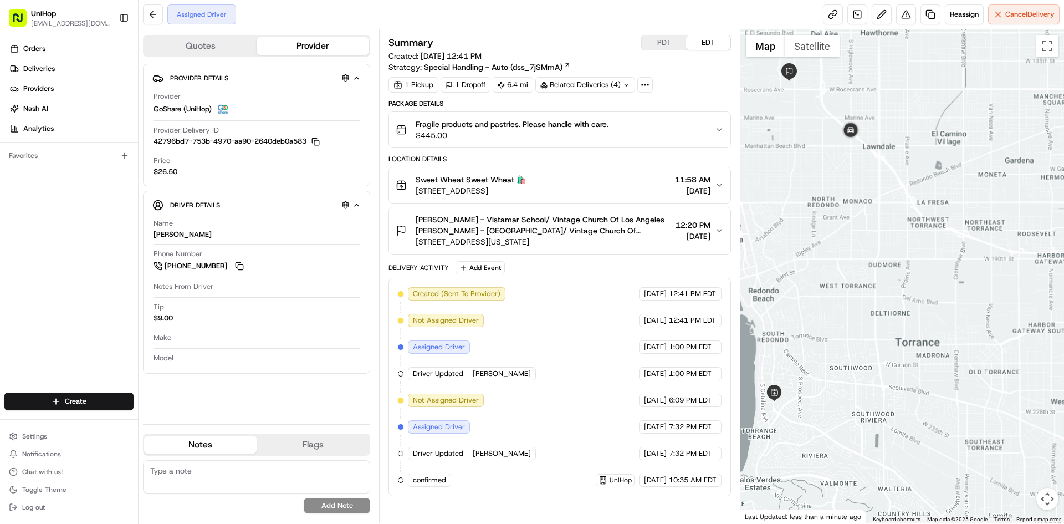
click at [844, 215] on div at bounding box center [903, 276] width 324 height 494
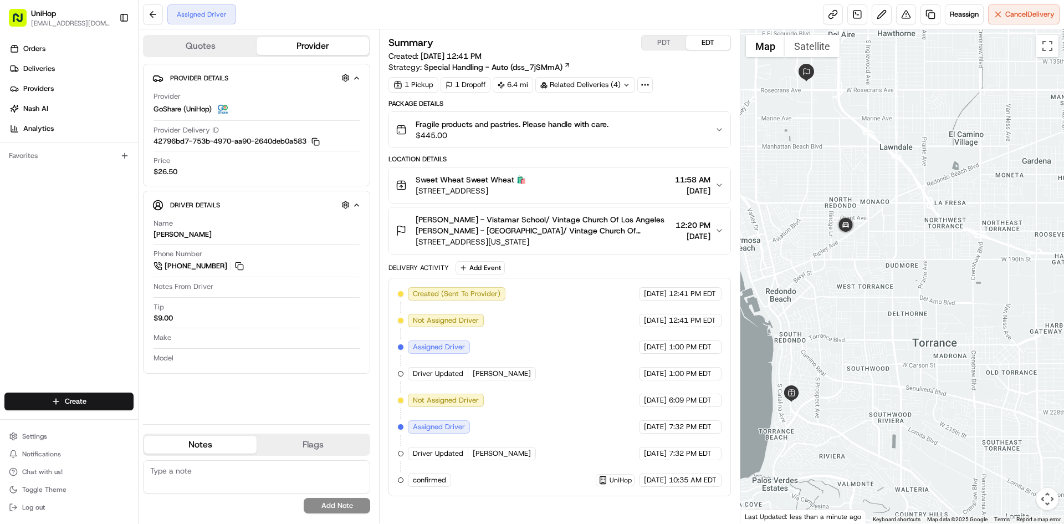
drag, startPoint x: 829, startPoint y: 248, endPoint x: 846, endPoint y: 248, distance: 17.2
click at [846, 248] on div at bounding box center [903, 276] width 324 height 494
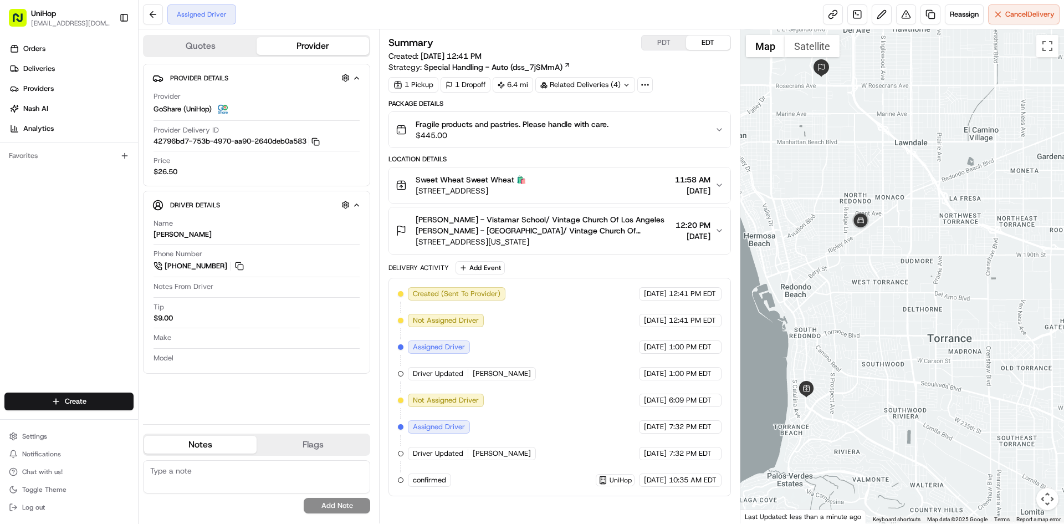
drag, startPoint x: 873, startPoint y: 243, endPoint x: 889, endPoint y: 238, distance: 16.7
click at [889, 238] on div at bounding box center [903, 276] width 324 height 494
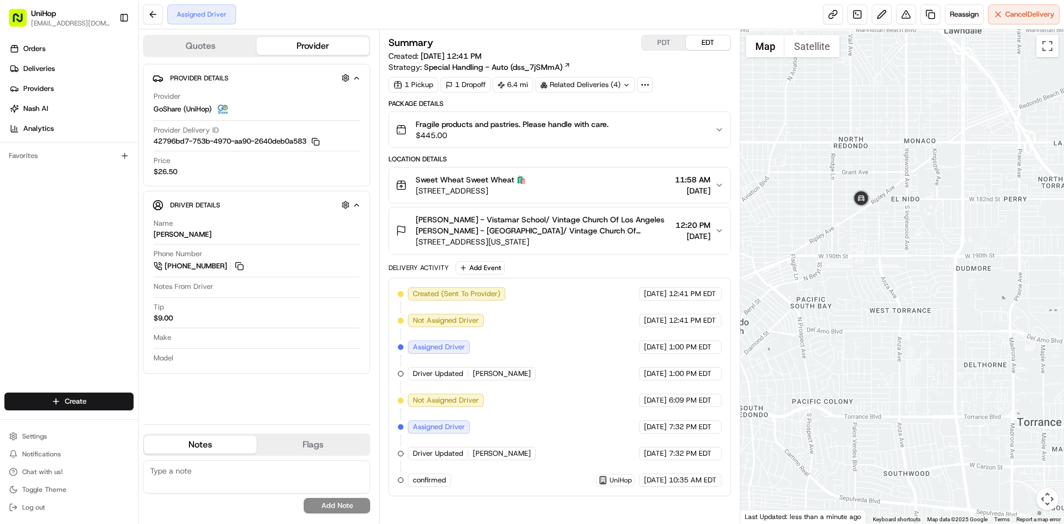
click at [878, 244] on div at bounding box center [903, 276] width 324 height 494
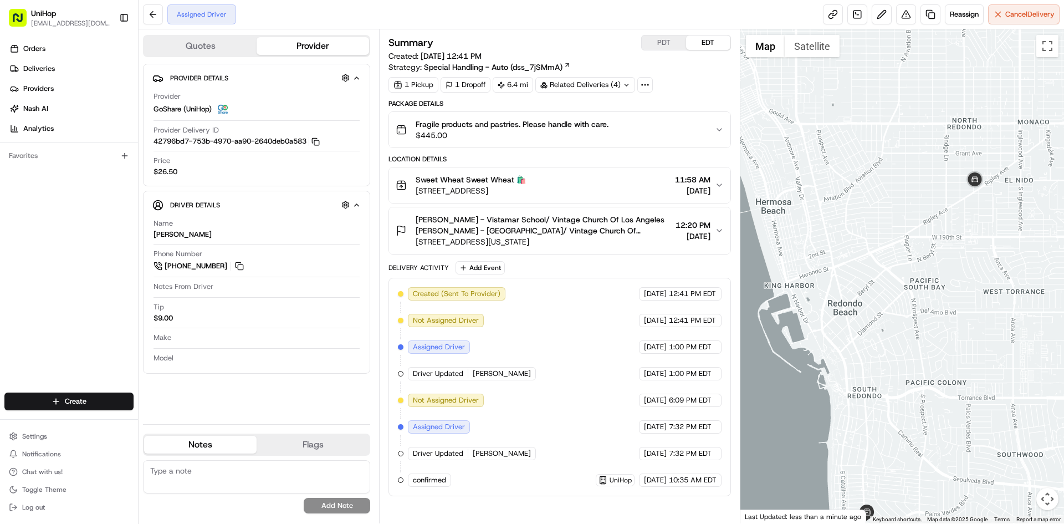
drag, startPoint x: 897, startPoint y: 279, endPoint x: 875, endPoint y: 268, distance: 24.5
click at [896, 274] on div at bounding box center [903, 276] width 324 height 494
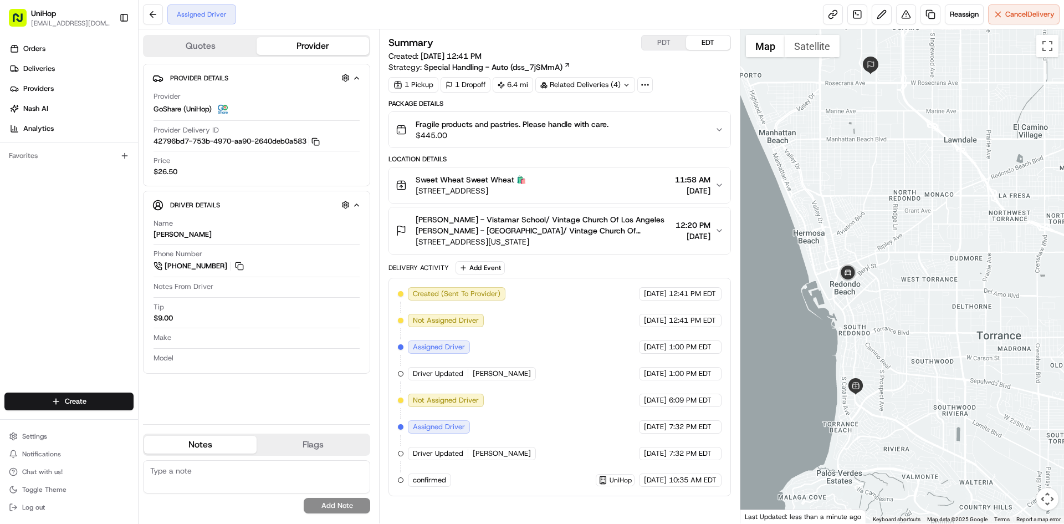
drag, startPoint x: 925, startPoint y: 181, endPoint x: 925, endPoint y: 192, distance: 10.5
click at [925, 192] on div at bounding box center [903, 276] width 324 height 494
drag, startPoint x: 905, startPoint y: 223, endPoint x: 911, endPoint y: 210, distance: 14.4
click at [911, 210] on div at bounding box center [903, 276] width 324 height 494
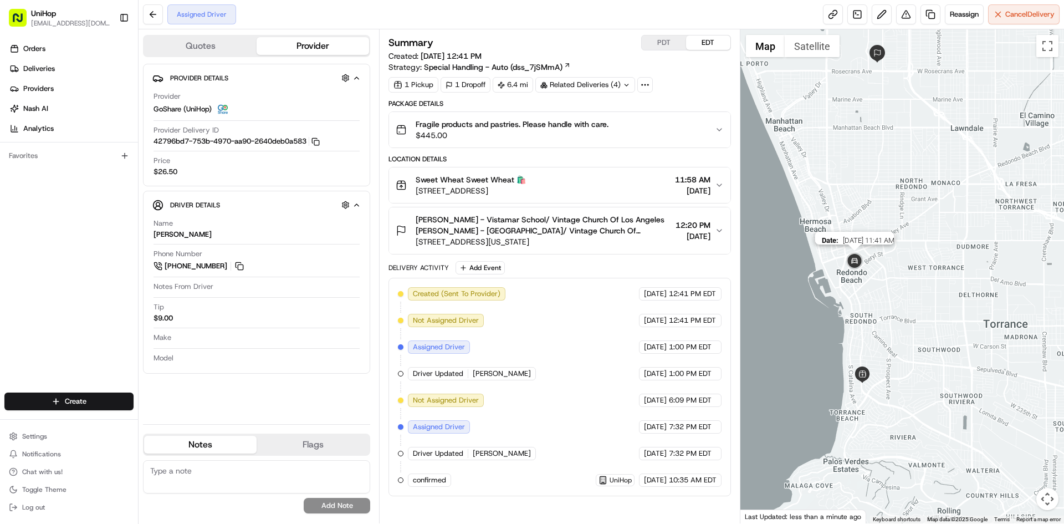
click at [856, 264] on img at bounding box center [855, 262] width 22 height 22
drag, startPoint x: 915, startPoint y: 170, endPoint x: 919, endPoint y: 195, distance: 24.8
click at [919, 195] on div "To navigate, press the arrow keys." at bounding box center [903, 276] width 324 height 494
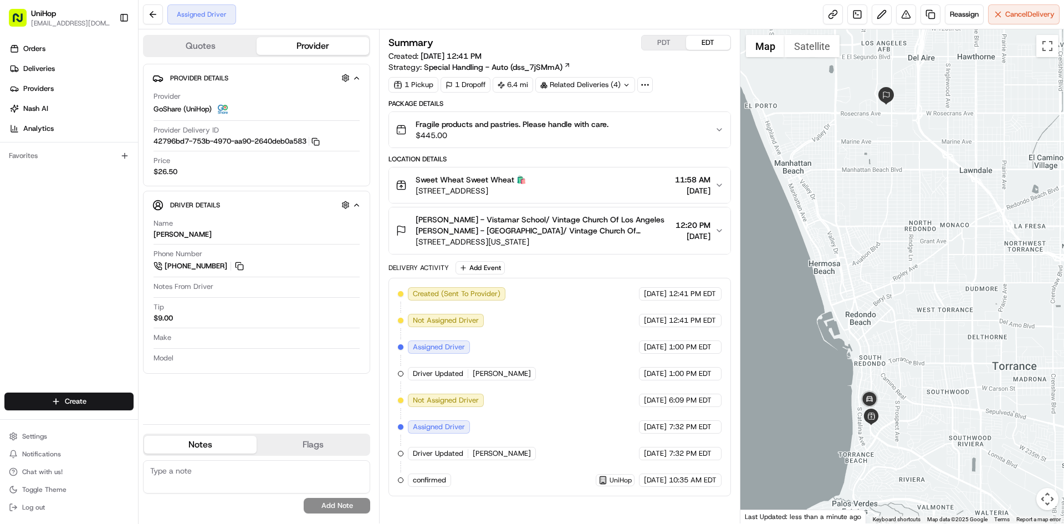
click at [526, 186] on span "1430 S Pacific Coast Hwy, Redondo Beach, CA 90277, USA" at bounding box center [471, 190] width 110 height 11
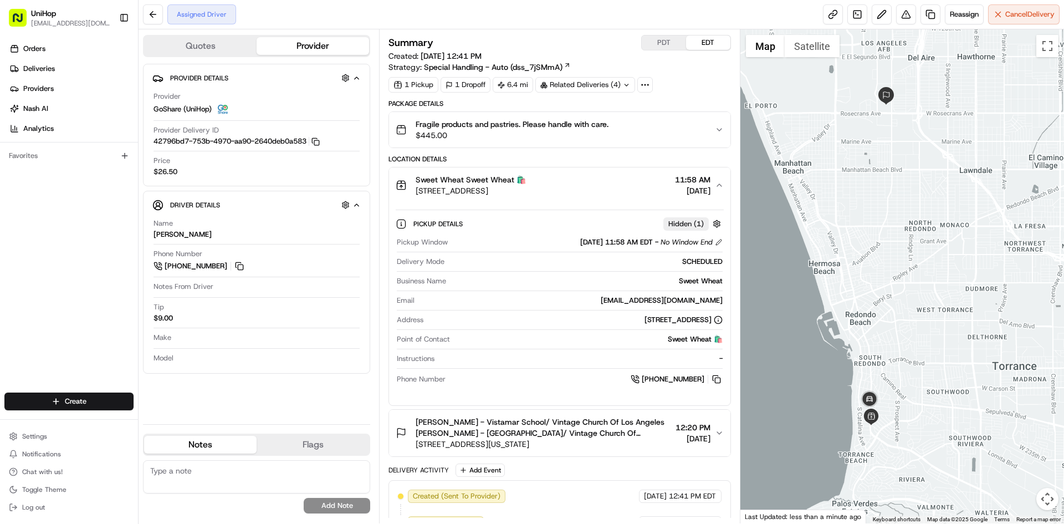
click at [526, 186] on span "1430 S Pacific Coast Hwy, Redondo Beach, CA 90277, USA" at bounding box center [471, 190] width 110 height 11
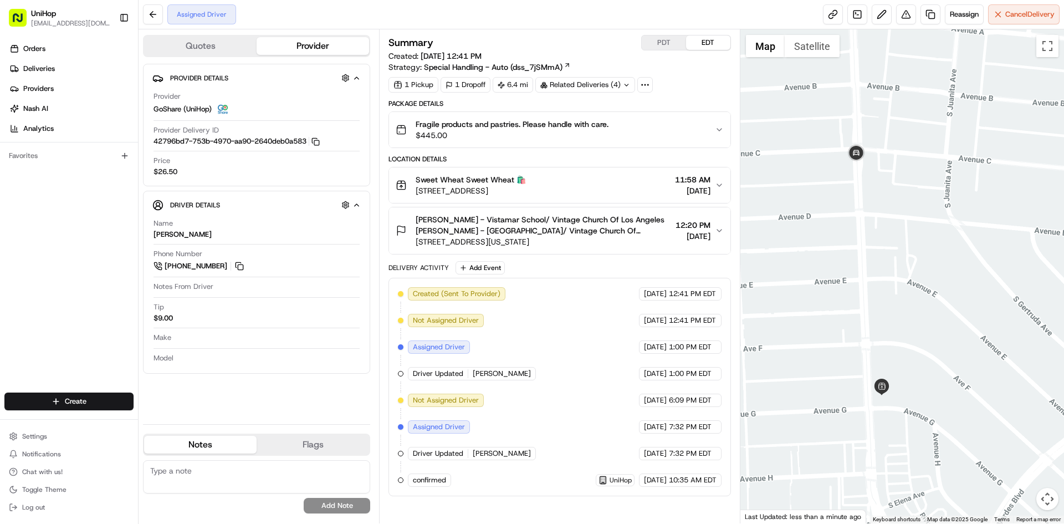
click at [802, 27] on div "Assigned Driver Reassign Cancel Delivery" at bounding box center [602, 14] width 926 height 29
click at [803, 40] on button "Satellite" at bounding box center [812, 46] width 55 height 22
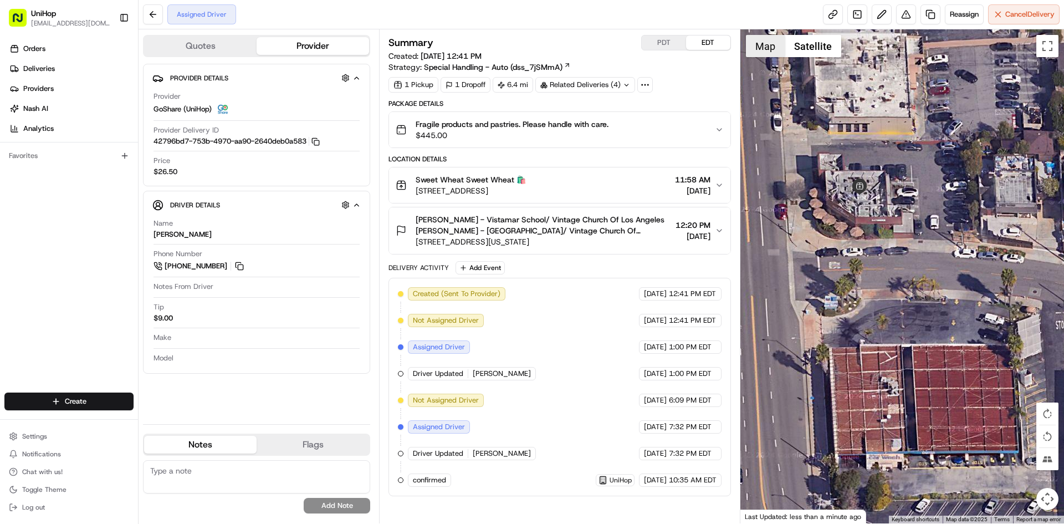
click at [770, 49] on button "Map" at bounding box center [765, 46] width 39 height 22
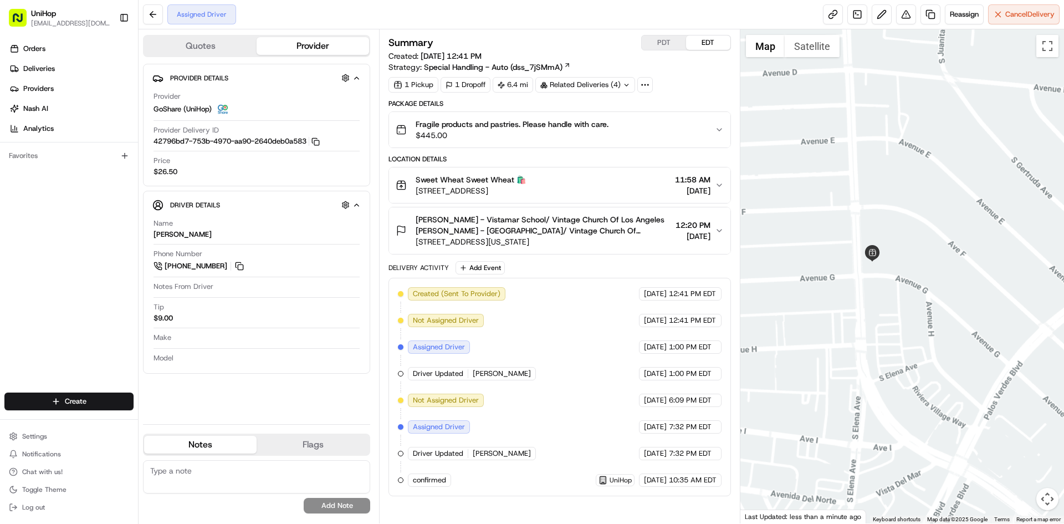
drag, startPoint x: 939, startPoint y: 168, endPoint x: 933, endPoint y: 242, distance: 74.5
click at [933, 241] on div at bounding box center [903, 276] width 324 height 494
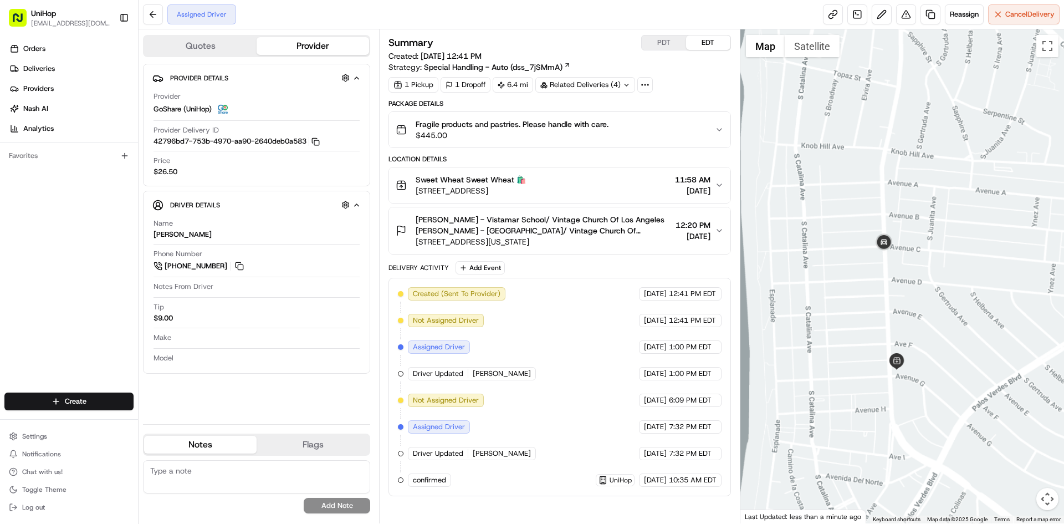
drag, startPoint x: 942, startPoint y: 274, endPoint x: 938, endPoint y: 212, distance: 61.6
click at [939, 216] on div at bounding box center [903, 276] width 324 height 494
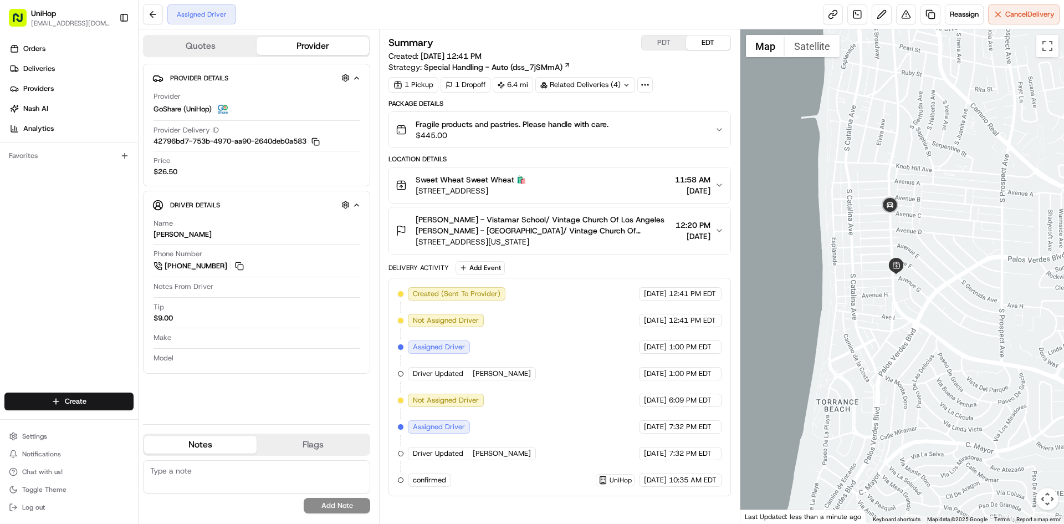
drag, startPoint x: 936, startPoint y: 177, endPoint x: 915, endPoint y: 227, distance: 54.2
click at [915, 227] on div at bounding box center [903, 276] width 324 height 494
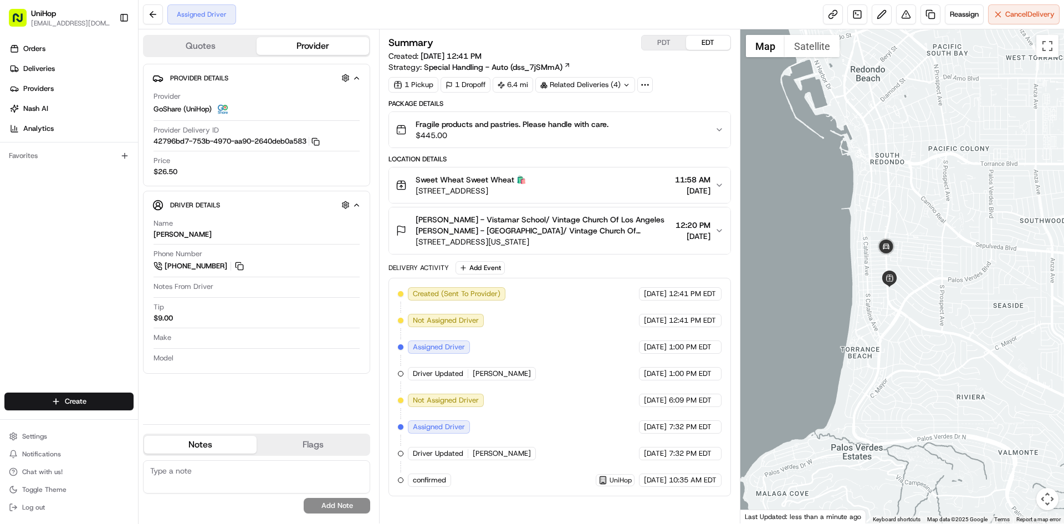
drag, startPoint x: 930, startPoint y: 180, endPoint x: 917, endPoint y: 217, distance: 39.3
click at [917, 218] on div at bounding box center [903, 276] width 324 height 494
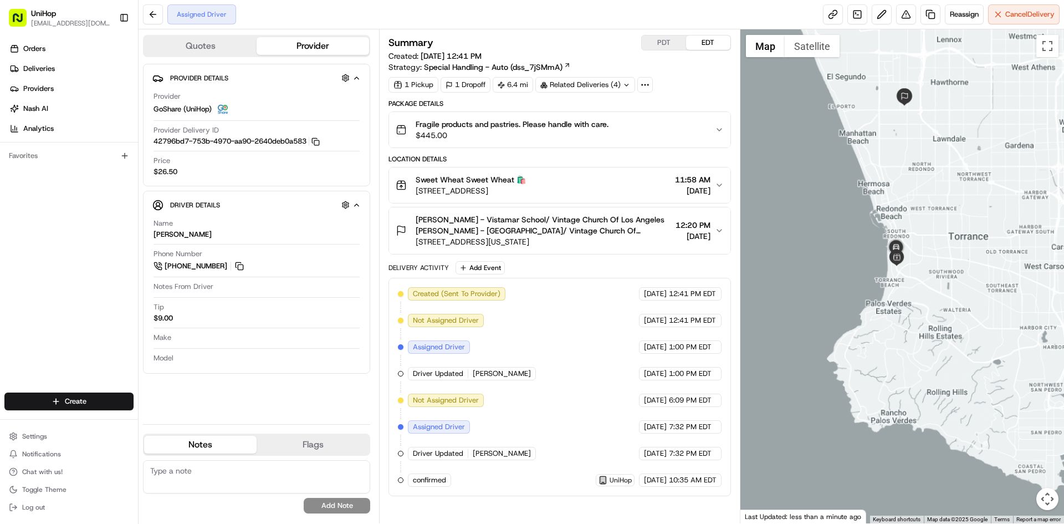
drag, startPoint x: 917, startPoint y: 181, endPoint x: 909, endPoint y: 181, distance: 7.8
click at [915, 185] on div at bounding box center [903, 276] width 324 height 494
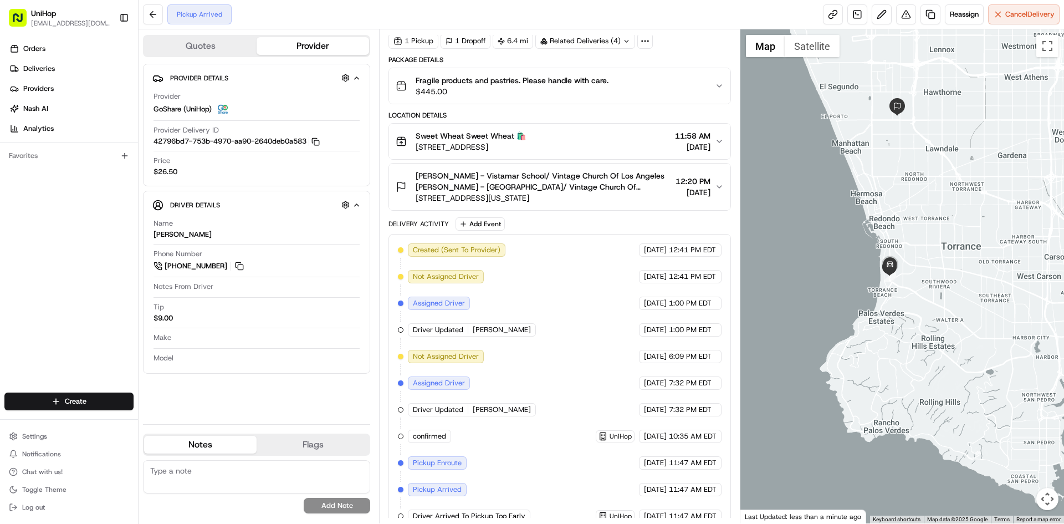
scroll to position [58, 0]
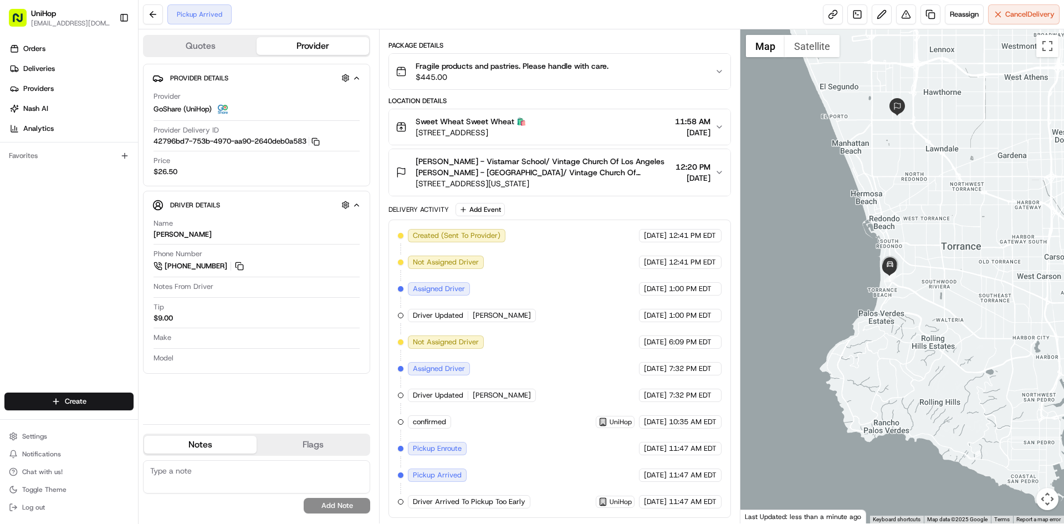
click at [34, 305] on div "Orders Deliveries Providers Nash AI Analytics Favorites" at bounding box center [69, 217] width 138 height 364
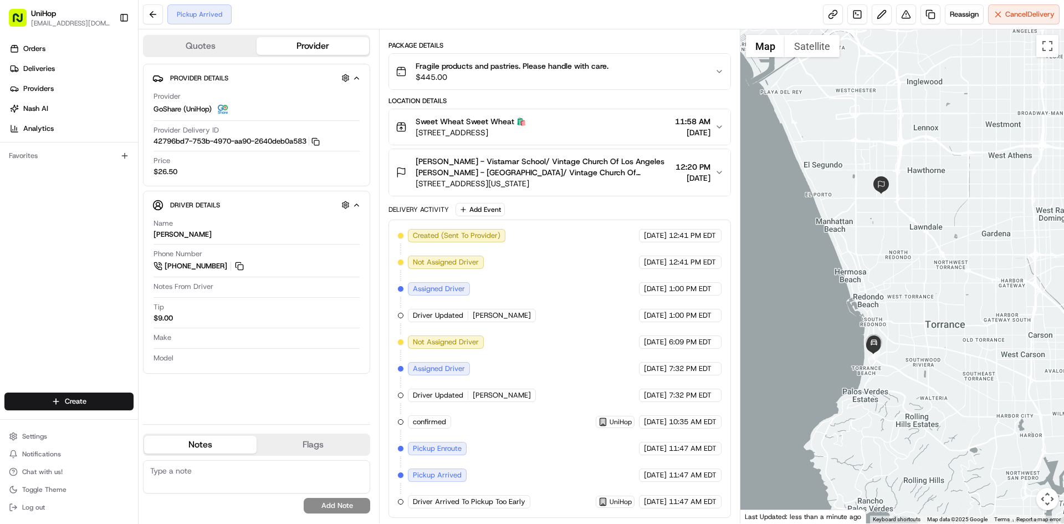
drag, startPoint x: 864, startPoint y: 188, endPoint x: 846, endPoint y: 279, distance: 92.6
click at [846, 279] on div at bounding box center [903, 276] width 324 height 494
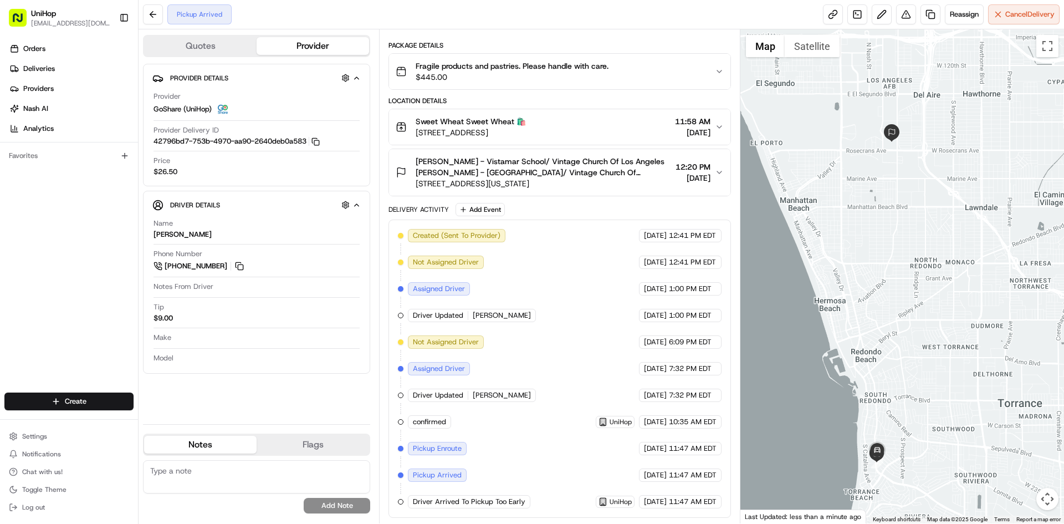
drag, startPoint x: 894, startPoint y: 241, endPoint x: 883, endPoint y: 251, distance: 14.5
click at [883, 251] on div at bounding box center [903, 276] width 324 height 494
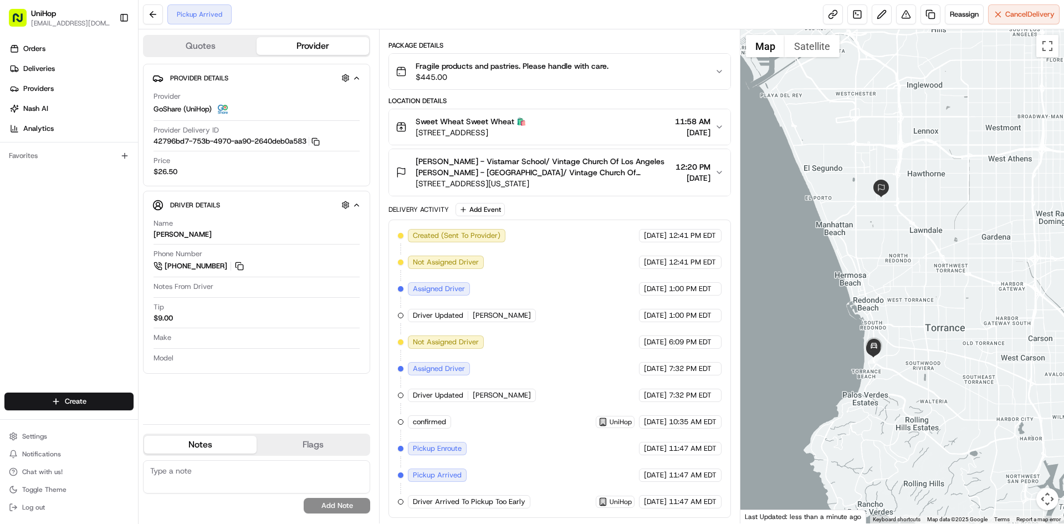
click at [559, 174] on span "Sammy Miller - Vistamar School/ Vintage Church Of Los Angeles Sammy Miller - Vi…" at bounding box center [543, 167] width 255 height 22
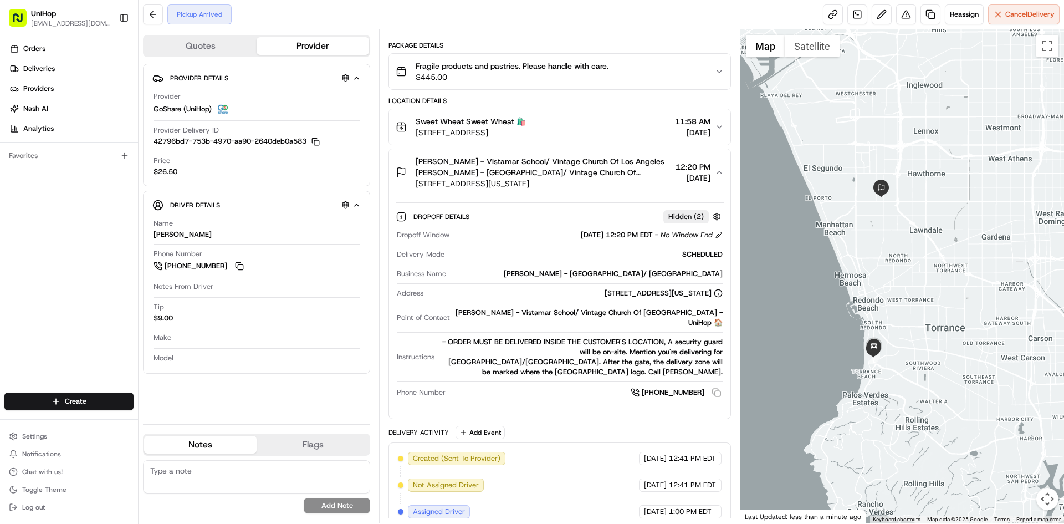
click at [552, 168] on span "Sammy Miller - Vistamar School/ Vintage Church Of Los Angeles Sammy Miller - Vi…" at bounding box center [543, 167] width 255 height 22
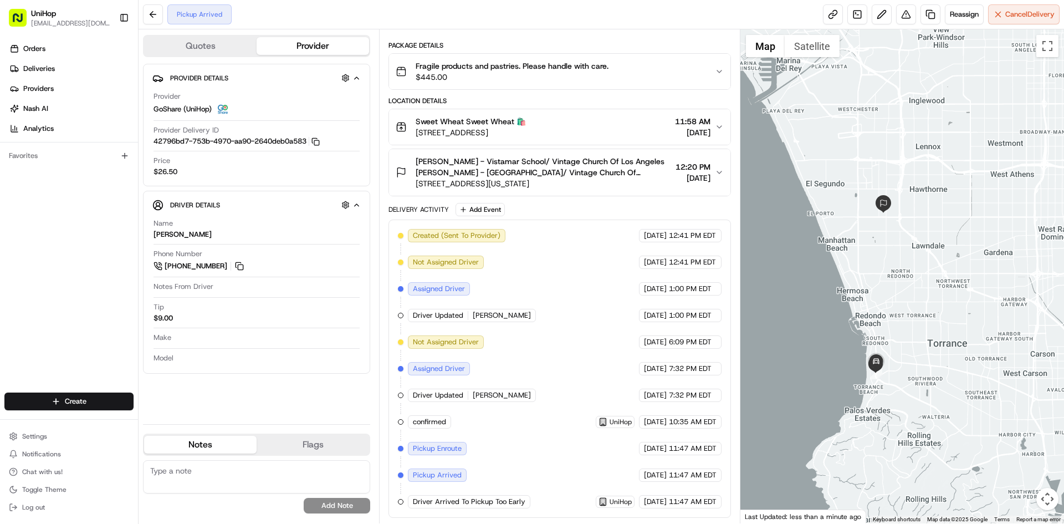
drag, startPoint x: 828, startPoint y: 222, endPoint x: 828, endPoint y: 228, distance: 6.1
click at [828, 228] on div at bounding box center [903, 276] width 324 height 494
drag, startPoint x: 879, startPoint y: 261, endPoint x: 877, endPoint y: 268, distance: 7.4
click at [877, 268] on div at bounding box center [903, 276] width 324 height 494
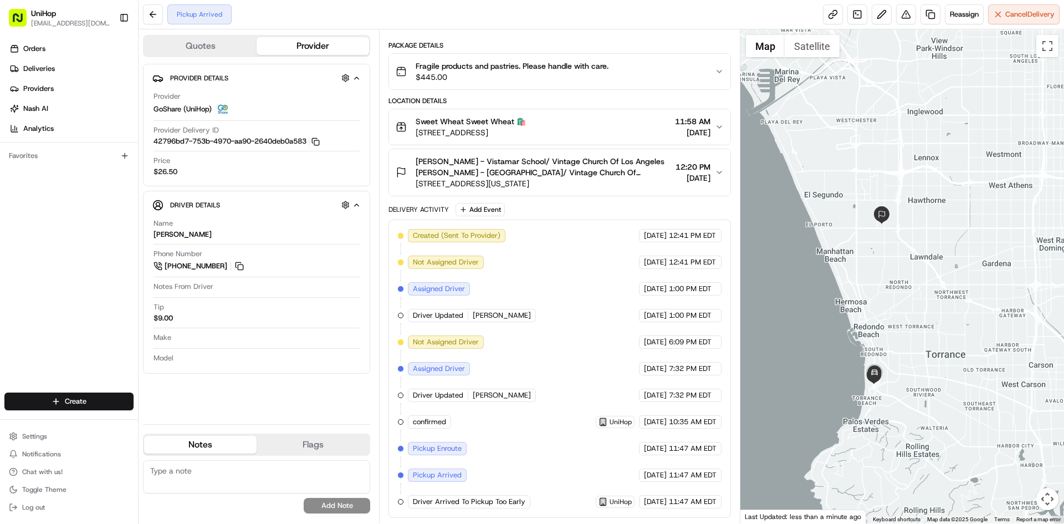
drag, startPoint x: 0, startPoint y: 314, endPoint x: 14, endPoint y: 308, distance: 15.1
click at [0, 314] on div "Orders Deliveries Providers Nash AI Analytics Favorites" at bounding box center [69, 217] width 138 height 364
click at [78, 266] on div "Orders Deliveries Providers Nash AI Analytics Favorites" at bounding box center [69, 217] width 138 height 364
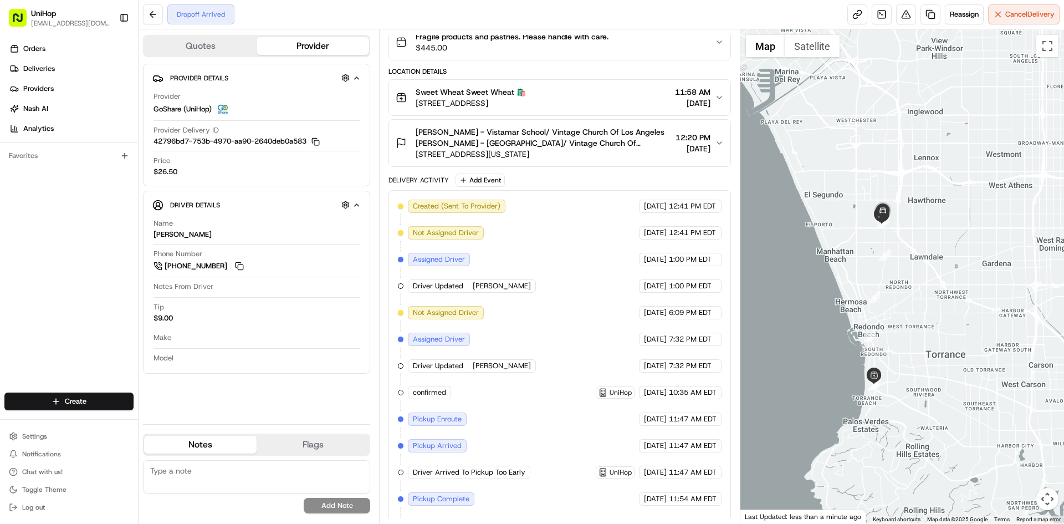
scroll to position [165, 0]
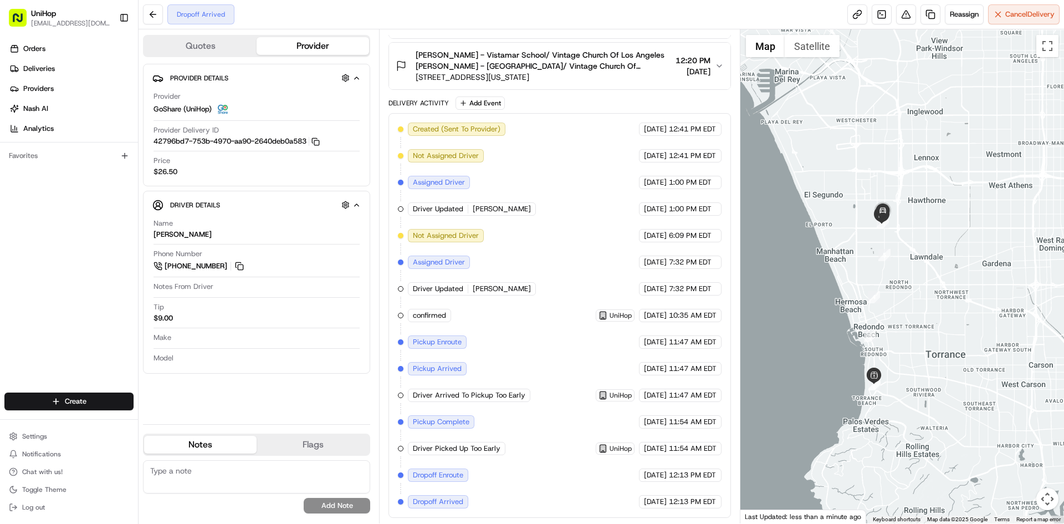
click at [4, 295] on div "Orders Deliveries Providers Nash AI Analytics Favorites" at bounding box center [69, 217] width 138 height 364
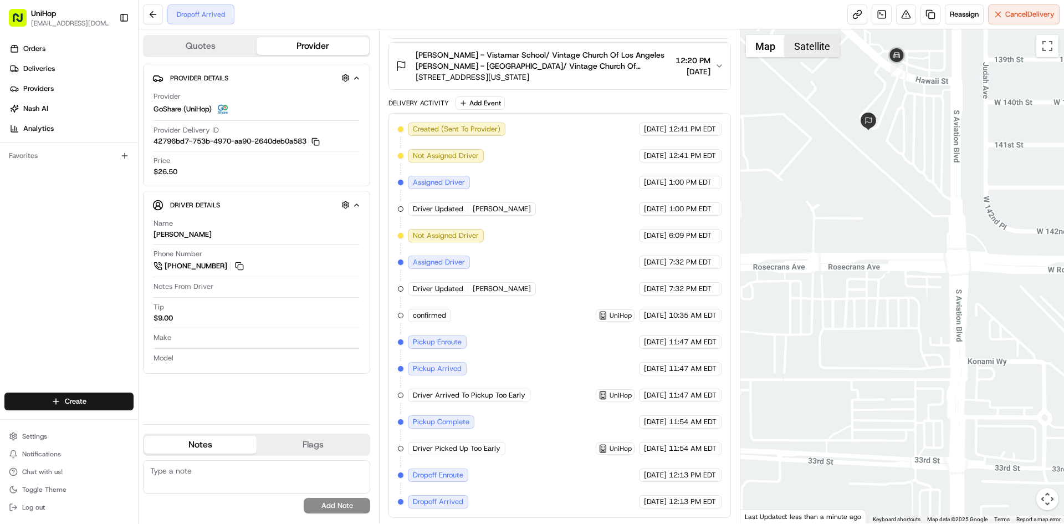
click at [815, 46] on button "Satellite" at bounding box center [812, 46] width 55 height 22
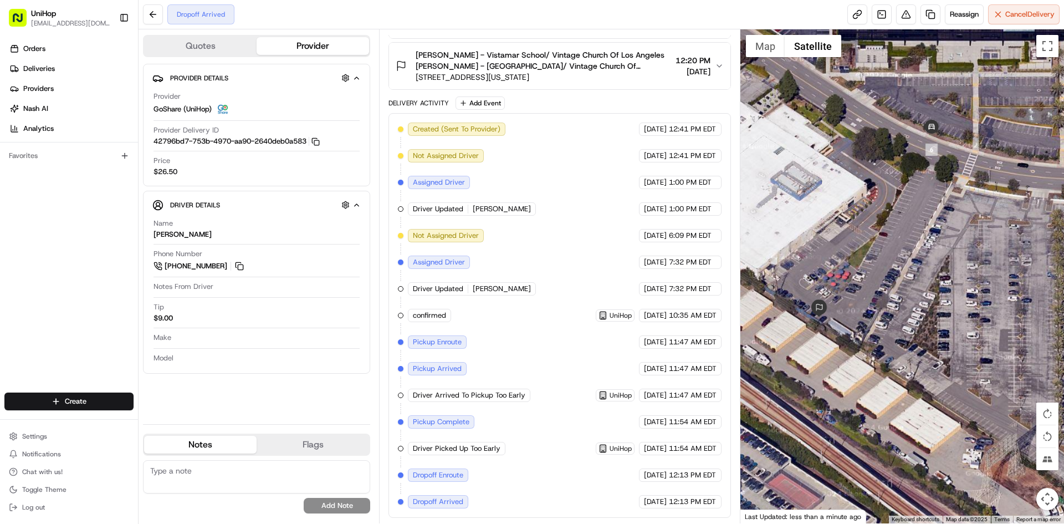
click at [884, 216] on div at bounding box center [903, 276] width 324 height 494
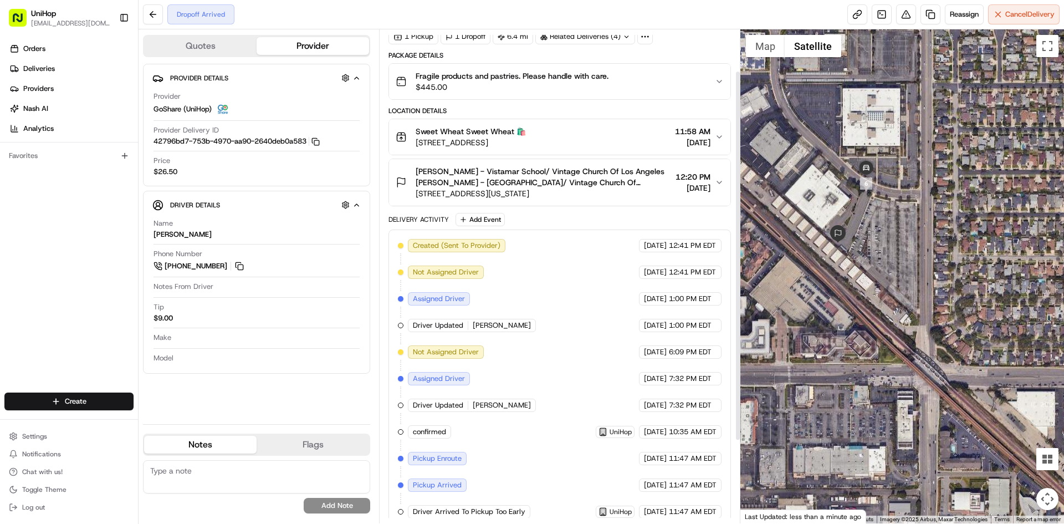
scroll to position [55, 0]
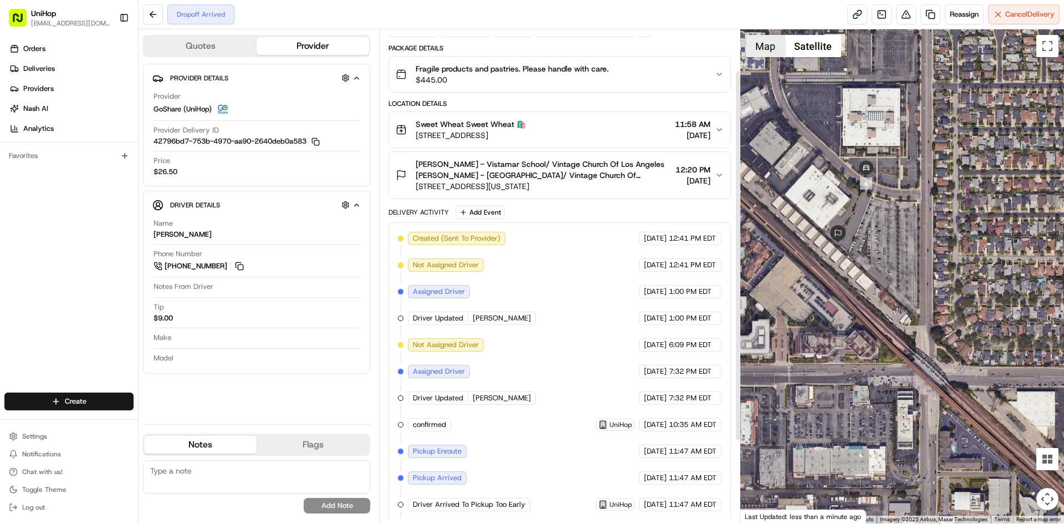
click at [758, 54] on button "Map" at bounding box center [765, 46] width 39 height 22
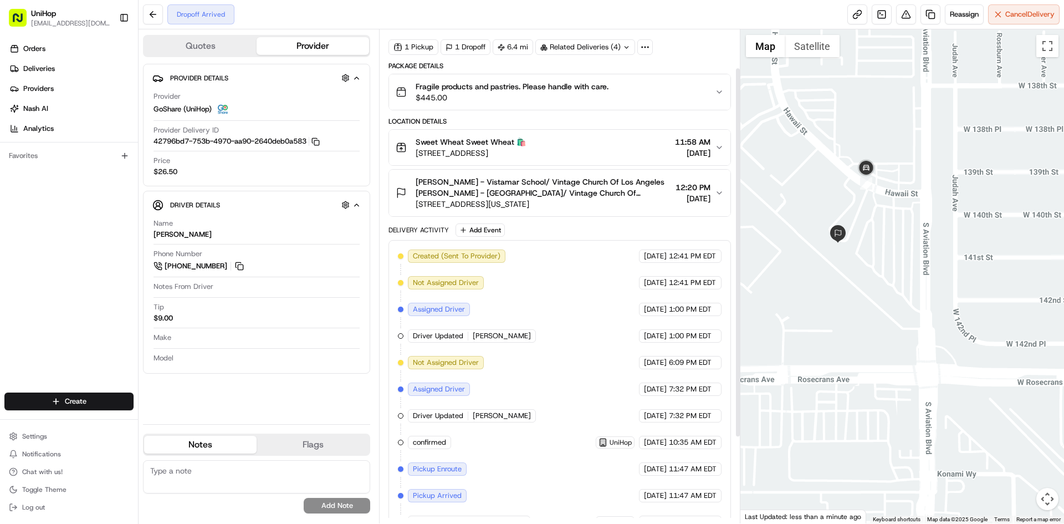
scroll to position [0, 0]
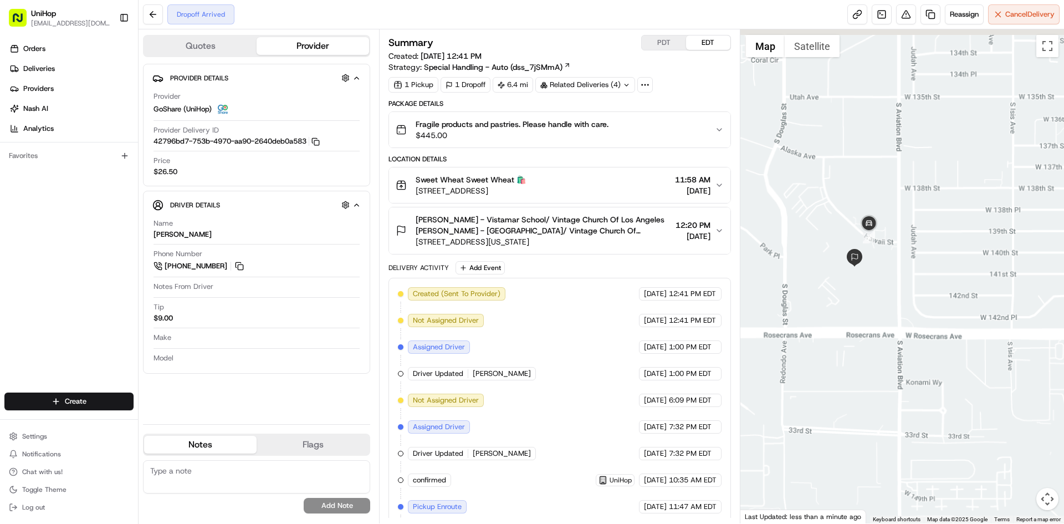
drag, startPoint x: 795, startPoint y: 157, endPoint x: 820, endPoint y: 204, distance: 53.1
click at [821, 204] on div at bounding box center [903, 276] width 324 height 494
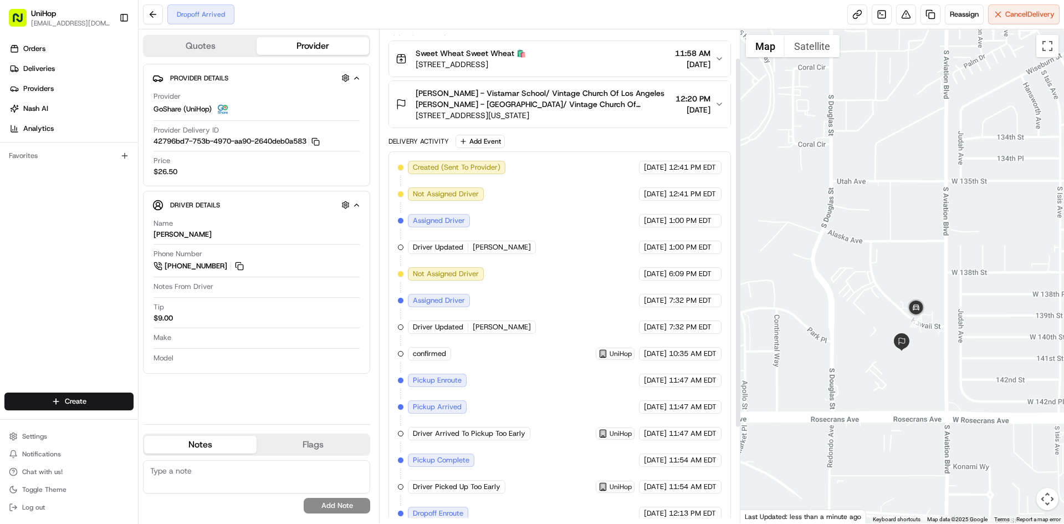
scroll to position [165, 0]
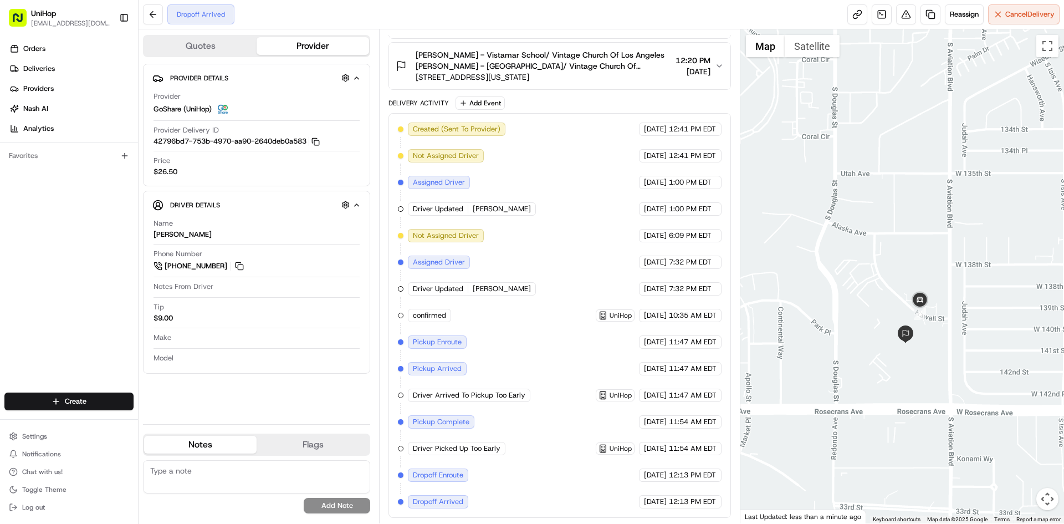
drag, startPoint x: 849, startPoint y: 290, endPoint x: 853, endPoint y: 279, distance: 11.6
click at [853, 279] on div at bounding box center [903, 276] width 324 height 494
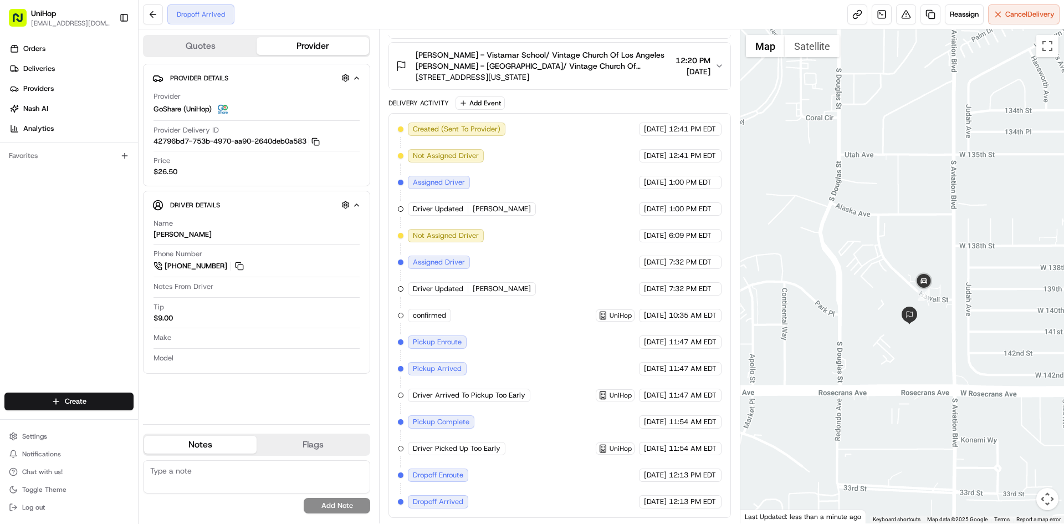
click at [0, 248] on div "Orders Deliveries Providers Nash AI Analytics Favorites" at bounding box center [69, 217] width 138 height 364
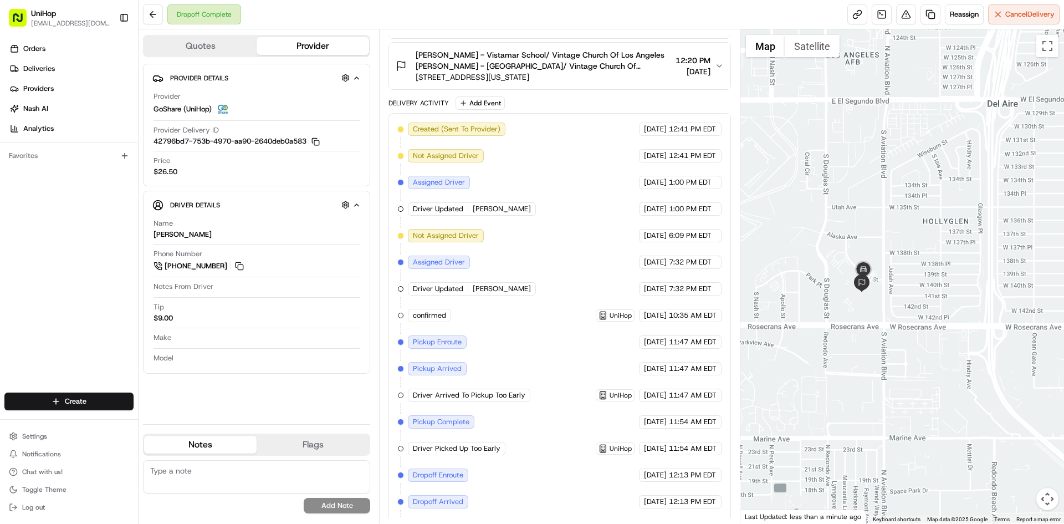
drag, startPoint x: 840, startPoint y: 189, endPoint x: 840, endPoint y: 199, distance: 10.0
click at [840, 199] on div at bounding box center [903, 276] width 324 height 494
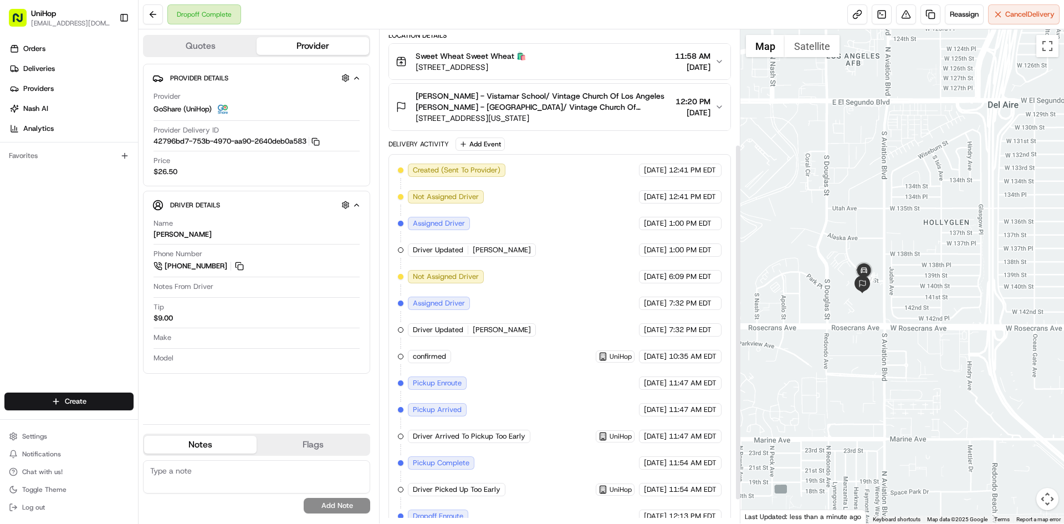
scroll to position [0, 0]
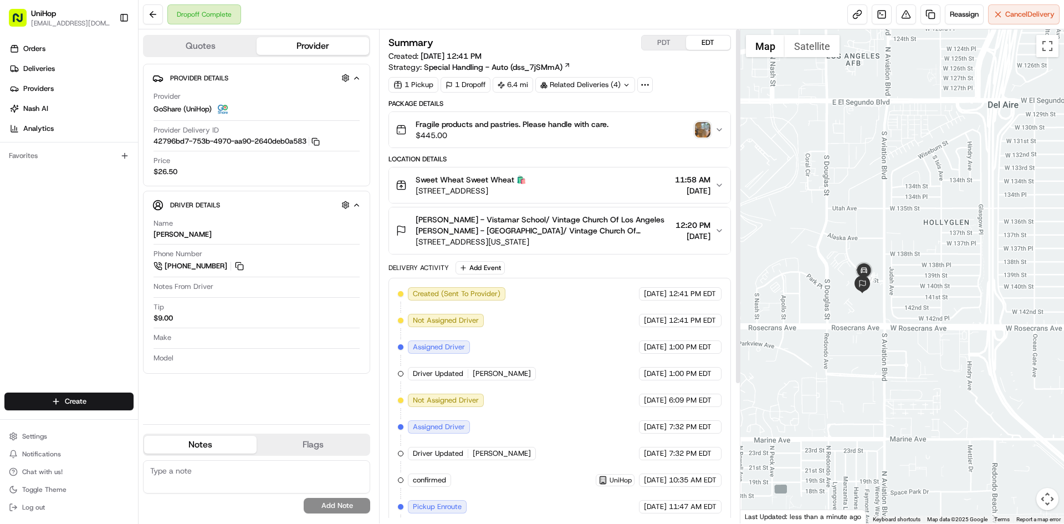
click at [705, 134] on img "button" at bounding box center [703, 130] width 16 height 16
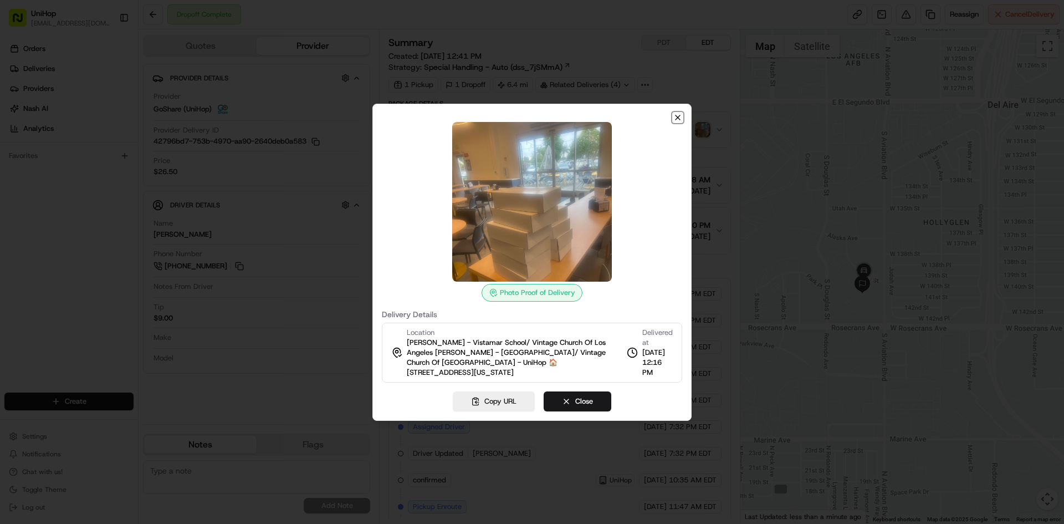
click at [677, 114] on icon "button" at bounding box center [677, 117] width 9 height 9
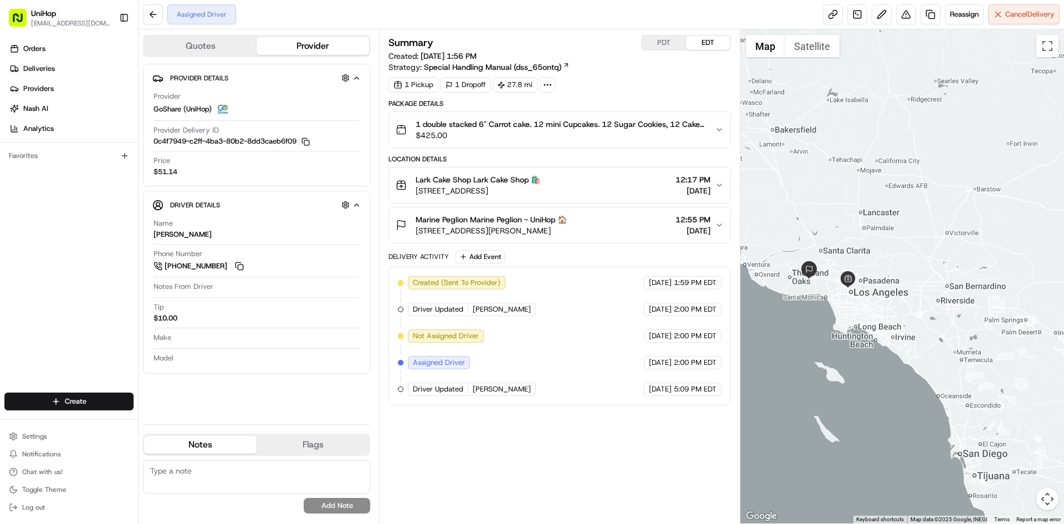
drag, startPoint x: 842, startPoint y: 212, endPoint x: 869, endPoint y: 249, distance: 46.0
click at [869, 249] on div at bounding box center [903, 276] width 324 height 494
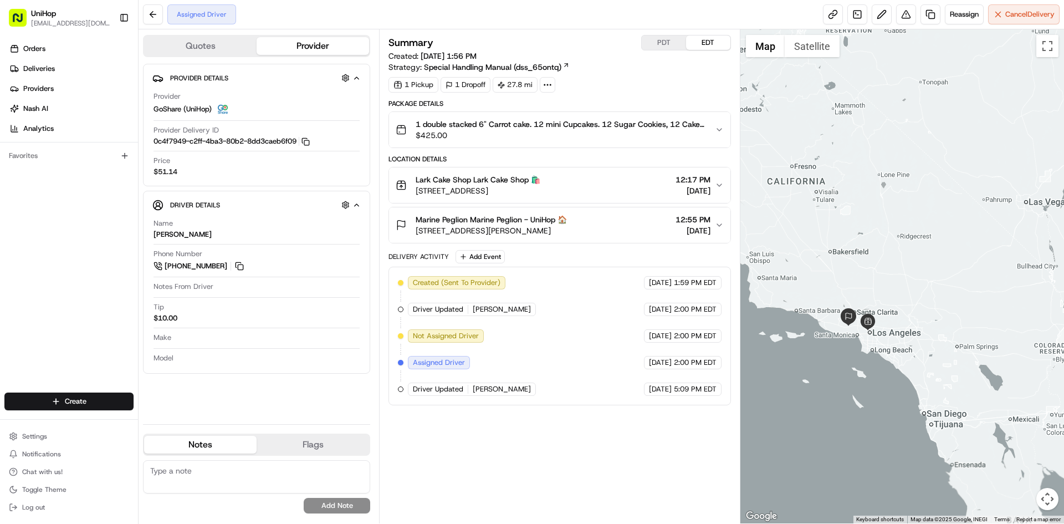
drag, startPoint x: 895, startPoint y: 178, endPoint x: 887, endPoint y: 224, distance: 46.7
click at [887, 224] on div at bounding box center [903, 276] width 324 height 494
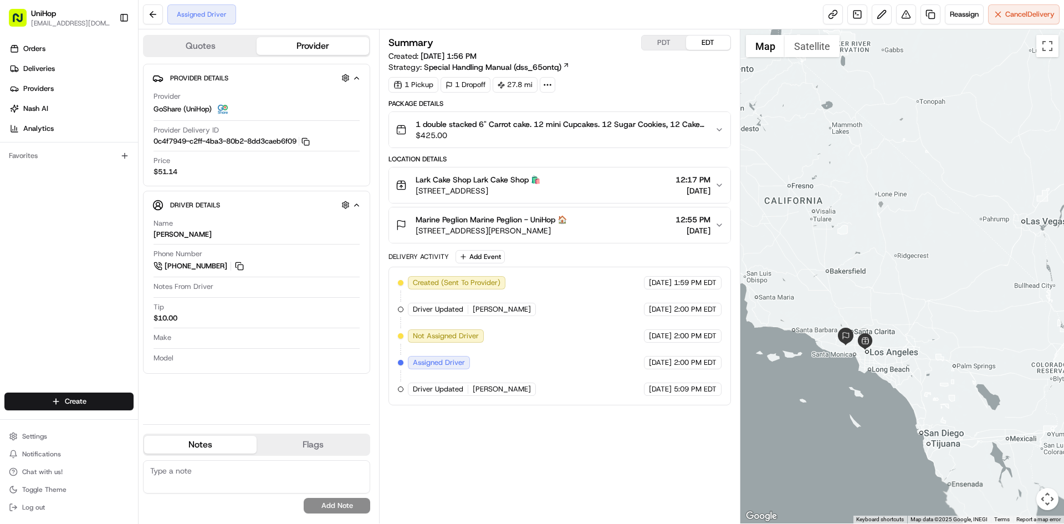
drag, startPoint x: 833, startPoint y: 140, endPoint x: 830, endPoint y: 160, distance: 20.7
click at [830, 160] on div at bounding box center [903, 276] width 324 height 494
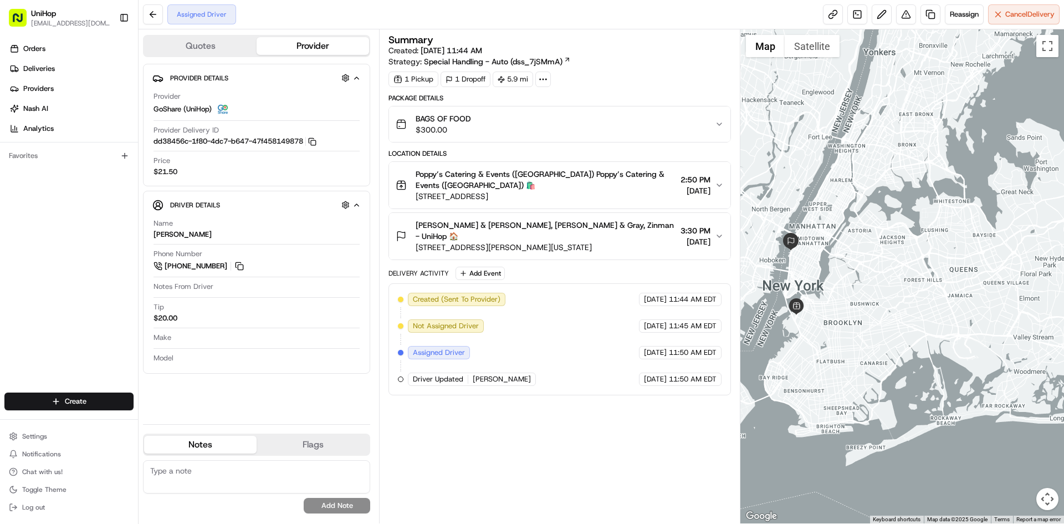
drag, startPoint x: 843, startPoint y: 222, endPoint x: 834, endPoint y: 249, distance: 29.1
click at [834, 249] on div at bounding box center [903, 276] width 324 height 494
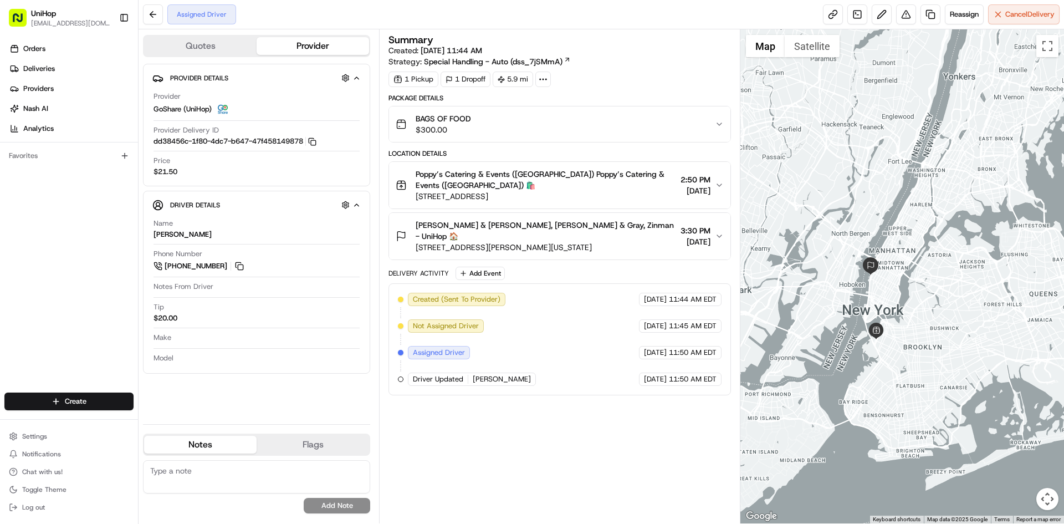
drag, startPoint x: 808, startPoint y: 181, endPoint x: 916, endPoint y: 202, distance: 109.5
click at [916, 202] on div at bounding box center [903, 276] width 324 height 494
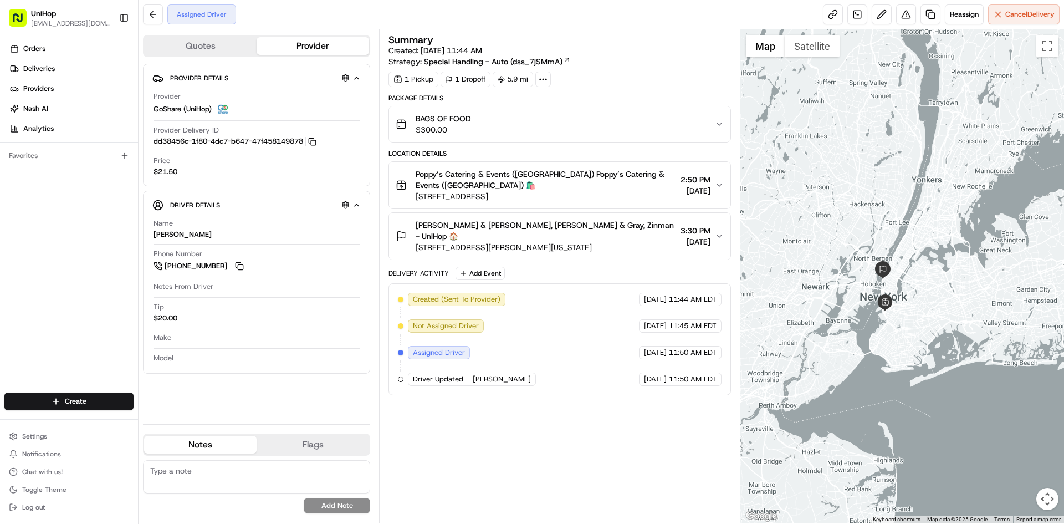
drag, startPoint x: 911, startPoint y: 155, endPoint x: 888, endPoint y: 200, distance: 49.8
click at [888, 200] on div at bounding box center [903, 276] width 324 height 494
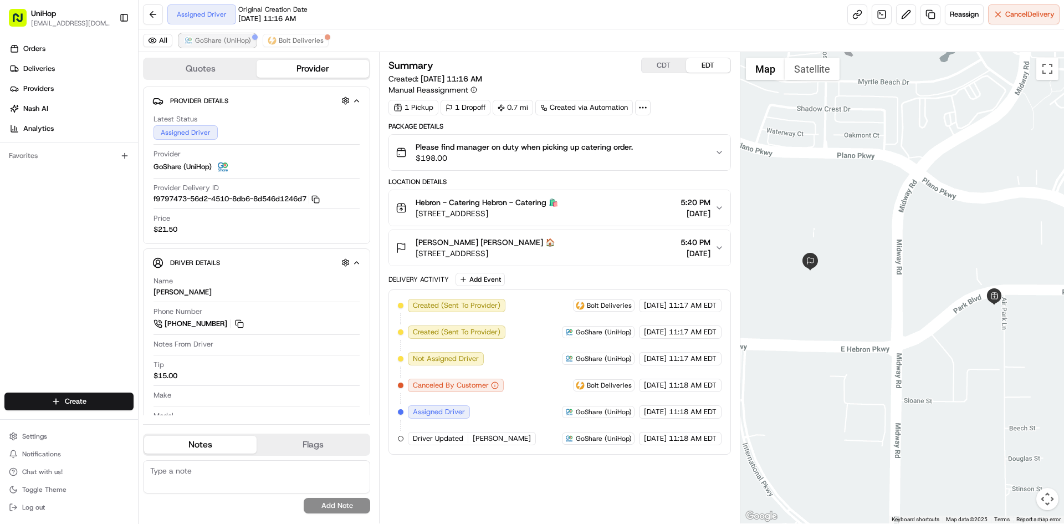
click at [238, 44] on span "GoShare (UniHop)" at bounding box center [223, 40] width 56 height 9
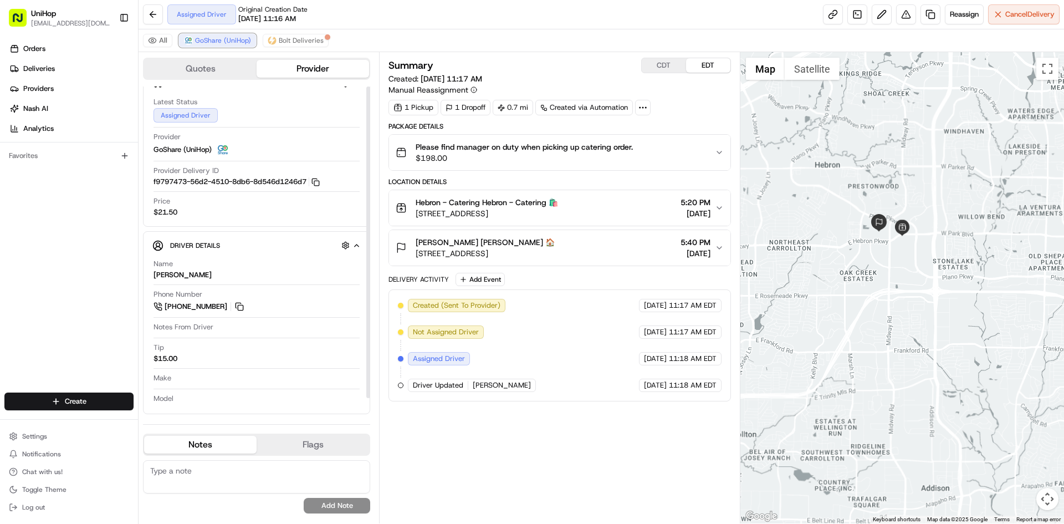
scroll to position [18, 0]
drag, startPoint x: 941, startPoint y: 193, endPoint x: 945, endPoint y: 202, distance: 9.4
click at [945, 202] on div at bounding box center [903, 287] width 324 height 471
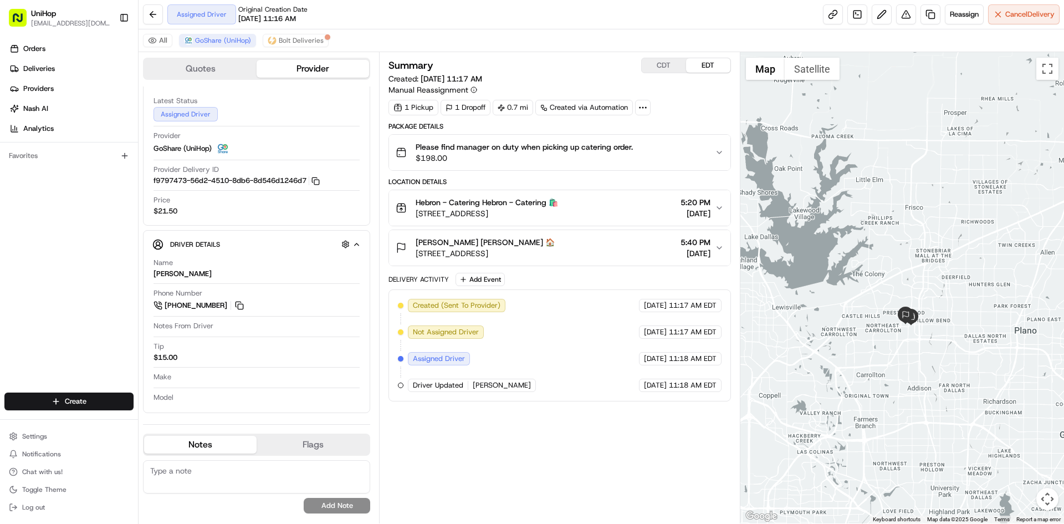
drag, startPoint x: 931, startPoint y: 139, endPoint x: 913, endPoint y: 253, distance: 115.5
click at [913, 253] on div at bounding box center [903, 287] width 324 height 471
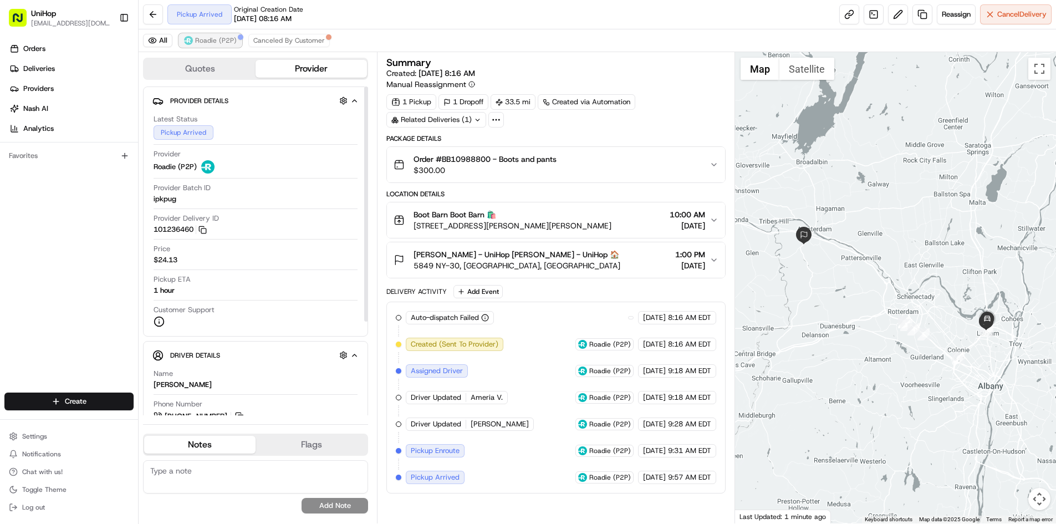
click at [213, 41] on span "Roadie (P2P)" at bounding box center [216, 40] width 42 height 9
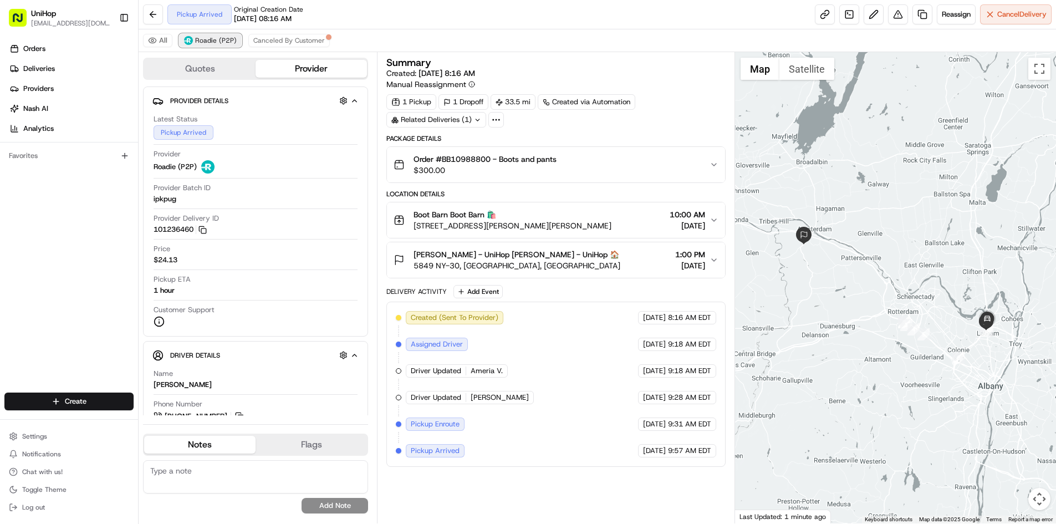
click at [213, 41] on span "Roadie (P2P)" at bounding box center [216, 40] width 42 height 9
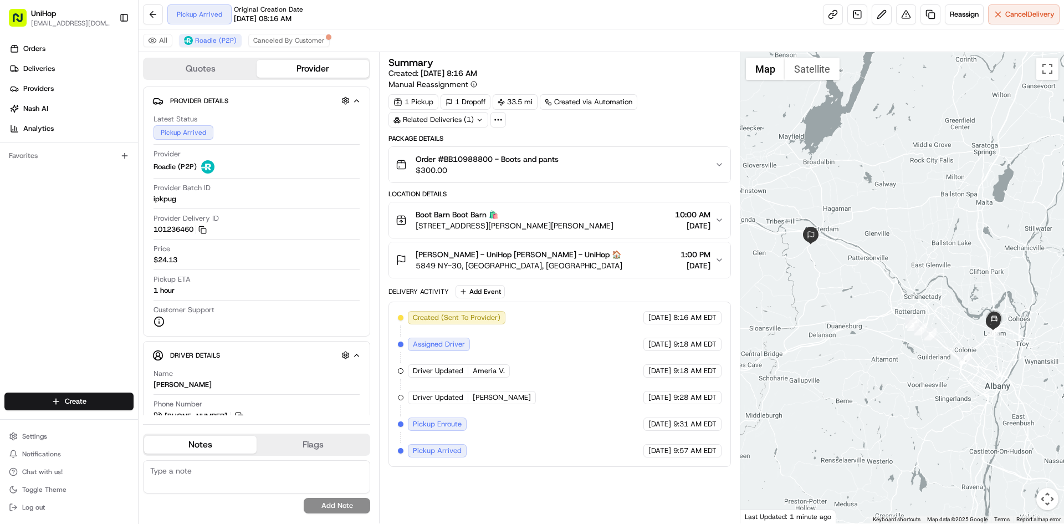
drag, startPoint x: 631, startPoint y: 222, endPoint x: 415, endPoint y: 224, distance: 216.2
click at [415, 224] on div "Boot Barn Boot Barn 🛍️ [STREET_ADDRESS][PERSON_NAME][PERSON_NAME] 10:00 AM [DAT…" at bounding box center [555, 220] width 319 height 22
drag, startPoint x: 416, startPoint y: 213, endPoint x: 450, endPoint y: 216, distance: 34.0
click at [450, 216] on span "Boot Barn Boot Barn 🛍️" at bounding box center [457, 214] width 83 height 11
copy span "Boot Barn"
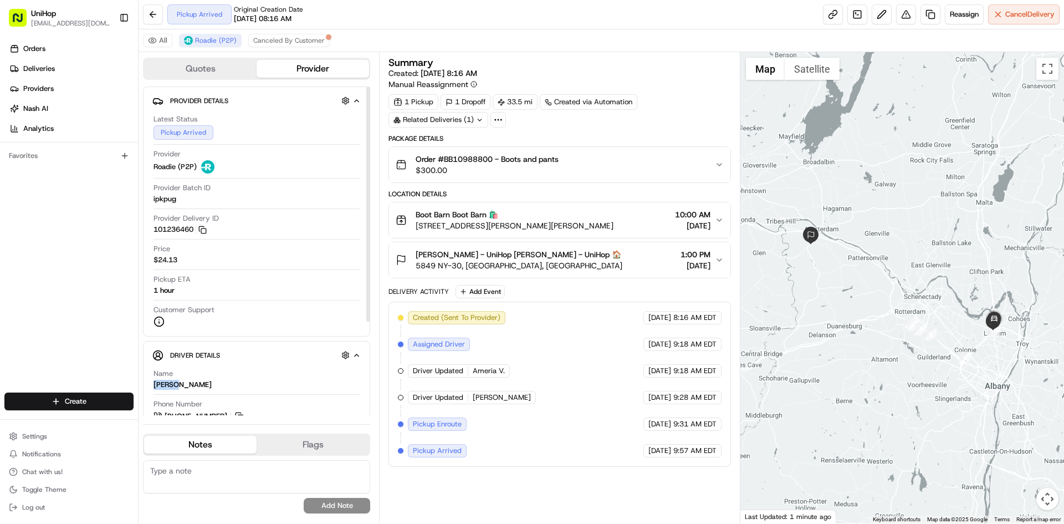
drag, startPoint x: 176, startPoint y: 385, endPoint x: 144, endPoint y: 386, distance: 32.2
click at [144, 386] on div "Driver Details Hidden ( 7 ) Name [PERSON_NAME] Phone Number [PHONE_NUMBER] Note…" at bounding box center [256, 442] width 227 height 203
copy div "Molana"
drag, startPoint x: 416, startPoint y: 215, endPoint x: 450, endPoint y: 217, distance: 33.9
click at [450, 217] on span "Boot Barn Boot Barn 🛍️" at bounding box center [457, 214] width 83 height 11
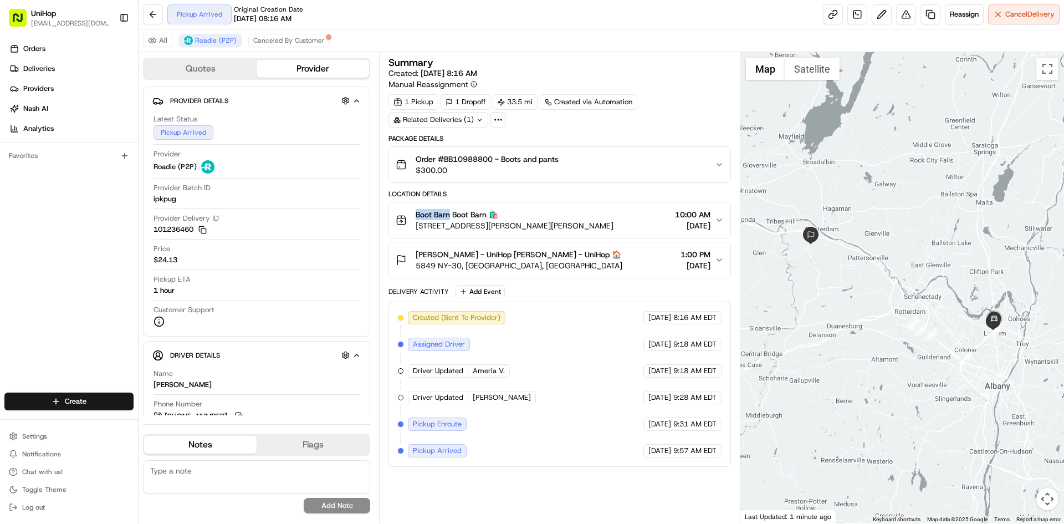
copy span "Boot Barn"
drag, startPoint x: 417, startPoint y: 253, endPoint x: 459, endPoint y: 256, distance: 42.2
click at [459, 256] on span "[PERSON_NAME] - UniHop [PERSON_NAME] - UniHop 🏠" at bounding box center [519, 254] width 206 height 11
copy span "Becky delisa"
drag, startPoint x: 564, startPoint y: 161, endPoint x: 444, endPoint y: 160, distance: 119.7
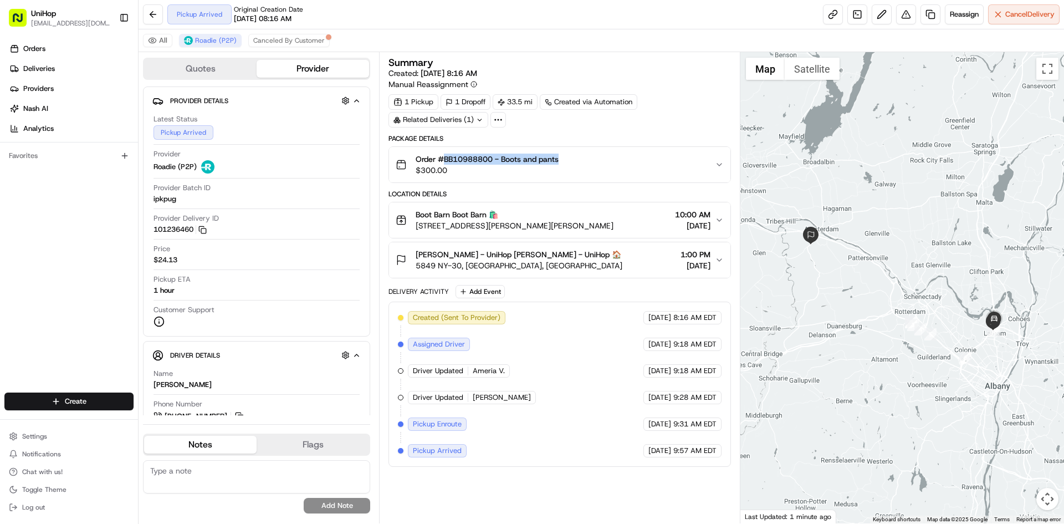
click at [444, 160] on div "Order #BB10988800 - Boots and pants $300.00" at bounding box center [555, 165] width 319 height 22
copy span "BB10988800 - Boots and pants"
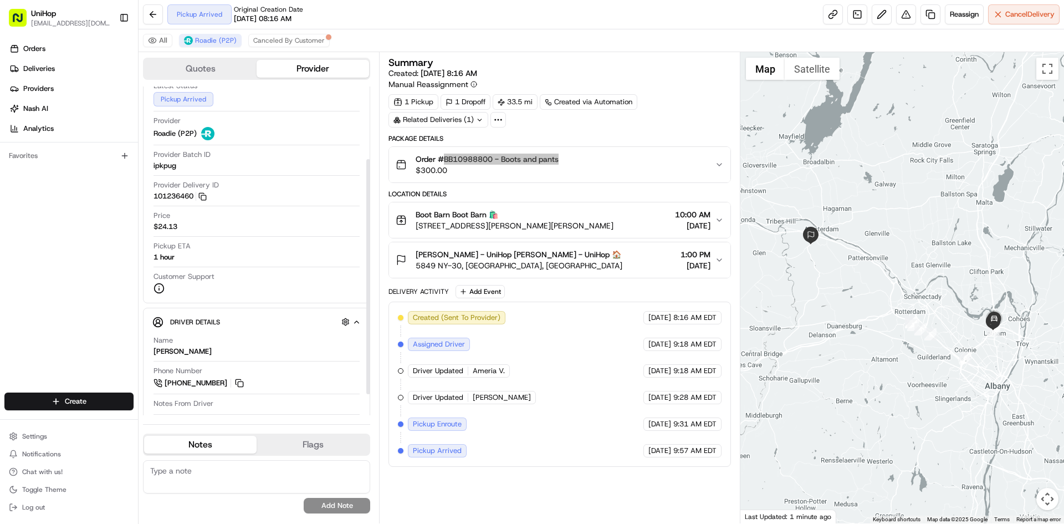
scroll to position [131, 0]
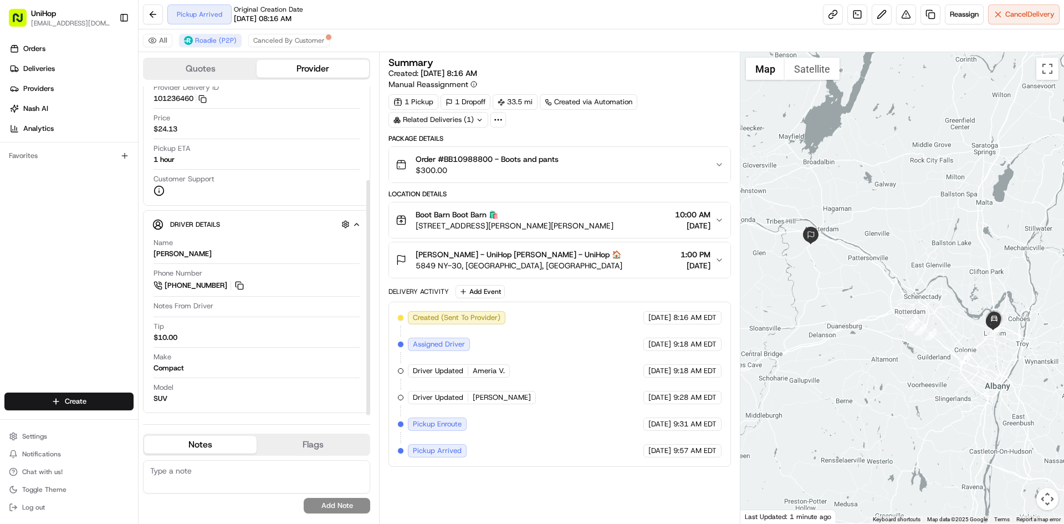
drag, startPoint x: 21, startPoint y: 258, endPoint x: 73, endPoint y: 238, distance: 55.3
click at [22, 257] on div "Orders Deliveries Providers [PERSON_NAME] Analytics Favorites" at bounding box center [69, 217] width 138 height 364
drag, startPoint x: 443, startPoint y: 161, endPoint x: 493, endPoint y: 160, distance: 49.9
click at [493, 160] on span "Order #BB10988800 - Boots and pants" at bounding box center [487, 159] width 143 height 11
copy span "BB10988800"
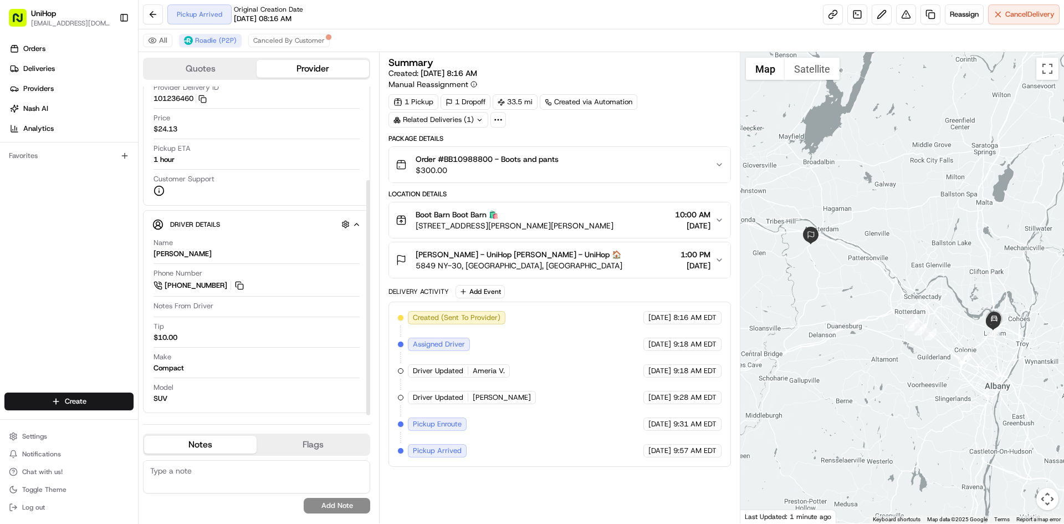
click at [560, 257] on span "[PERSON_NAME] - UniHop [PERSON_NAME] - UniHop 🏠" at bounding box center [519, 254] width 206 height 11
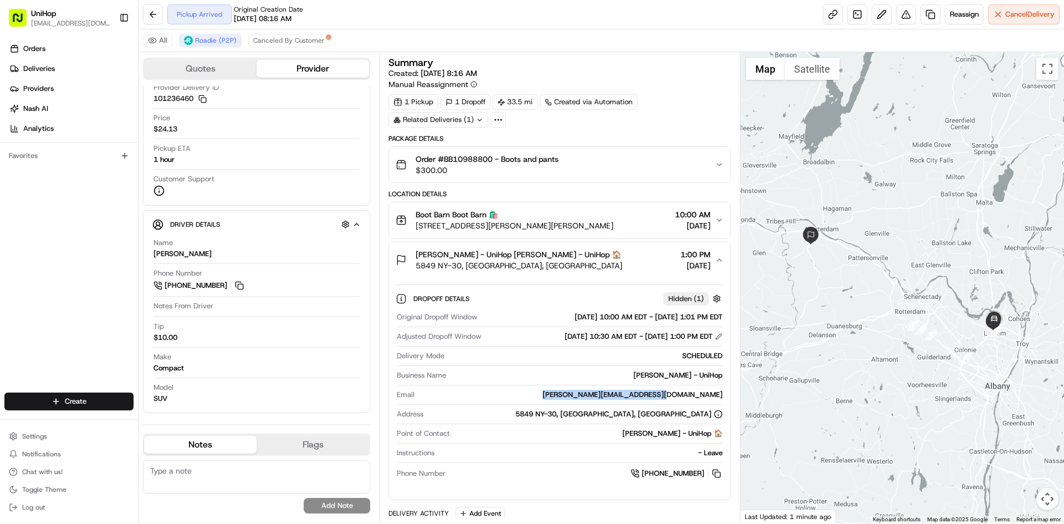
drag, startPoint x: 614, startPoint y: 395, endPoint x: 721, endPoint y: 395, distance: 107.0
click at [721, 395] on div "marybeth@shultsfamilyfarm.com" at bounding box center [570, 395] width 303 height 10
copy div "marybeth@shultsfamilyfarm.com"
click at [609, 249] on div "Becky delisa - UniHop Becky delisa - UniHop 🏠 5849 NY-30, Amsterdam, NY 12010, …" at bounding box center [555, 260] width 319 height 22
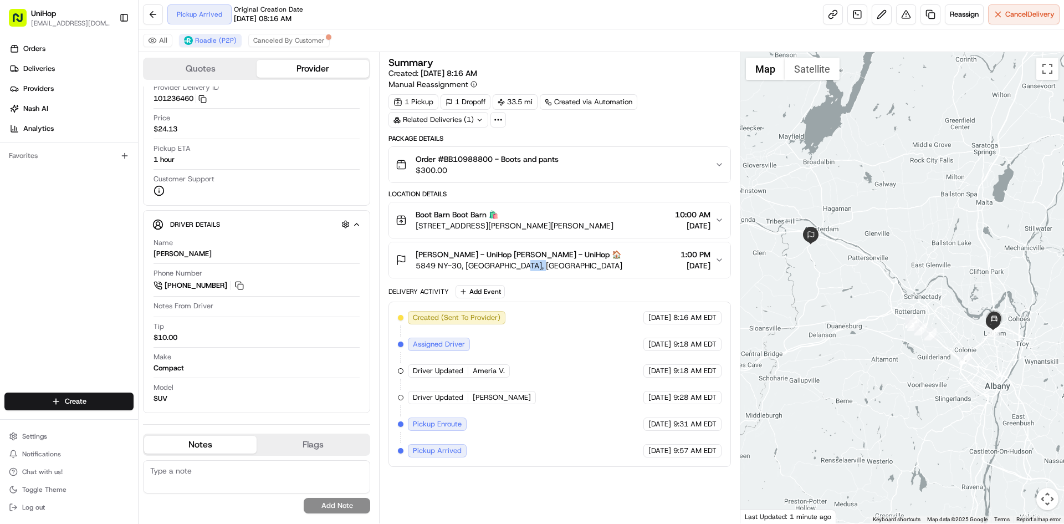
drag, startPoint x: 524, startPoint y: 269, endPoint x: 548, endPoint y: 268, distance: 23.8
click at [548, 268] on span "5849 NY-30, [GEOGRAPHIC_DATA], [GEOGRAPHIC_DATA]" at bounding box center [519, 265] width 207 height 11
copy span "12010"
click at [236, 283] on button at bounding box center [239, 285] width 12 height 12
drag, startPoint x: 651, startPoint y: 225, endPoint x: 472, endPoint y: 221, distance: 179.6
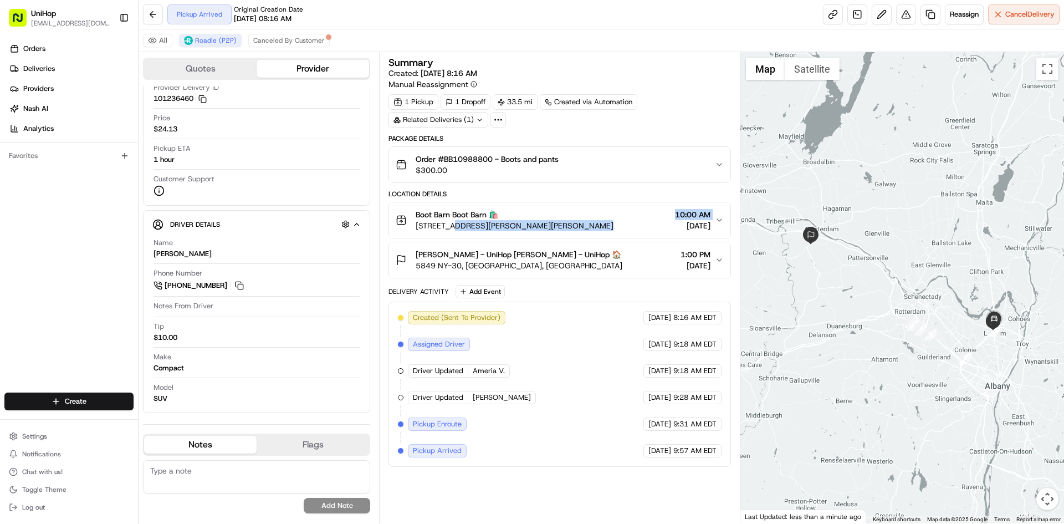
click at [457, 223] on div "Boot Barn Boot Barn 🛍️ [STREET_ADDRESS][PERSON_NAME][PERSON_NAME] 10:00 AM [DAT…" at bounding box center [555, 220] width 319 height 22
click at [34, 267] on div "Orders Deliveries Providers [PERSON_NAME] Analytics Favorites" at bounding box center [69, 217] width 138 height 364
drag, startPoint x: 575, startPoint y: 224, endPoint x: 414, endPoint y: 231, distance: 161.4
click at [414, 231] on div "Boot Barn Boot Barn 🛍️ [STREET_ADDRESS][PERSON_NAME][PERSON_NAME] 10:00 AM [DAT…" at bounding box center [555, 220] width 319 height 22
click at [420, 211] on span "Boot Barn Boot Barn 🛍️" at bounding box center [457, 214] width 83 height 11
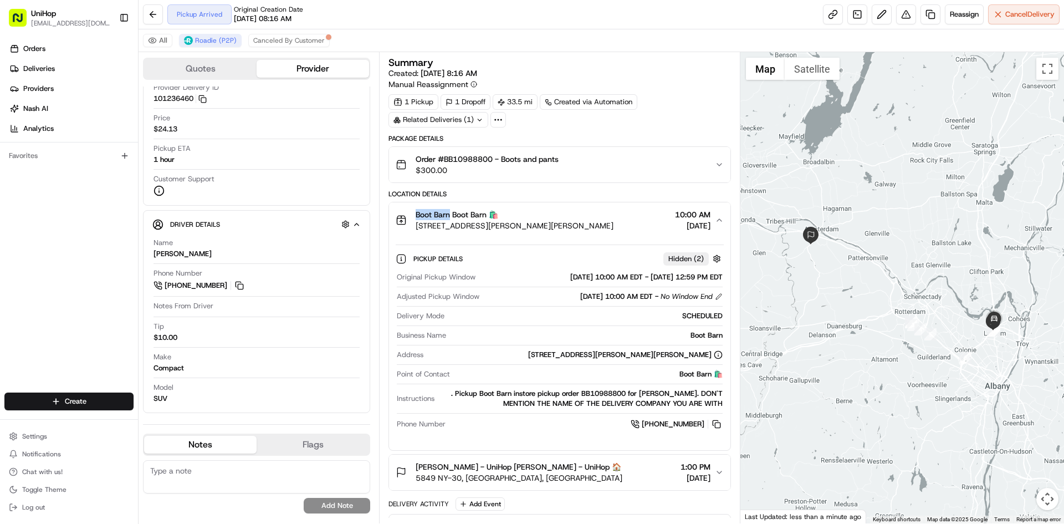
drag, startPoint x: 416, startPoint y: 213, endPoint x: 449, endPoint y: 217, distance: 32.9
click at [449, 217] on span "Boot Barn Boot Barn 🛍️" at bounding box center [457, 214] width 83 height 11
copy span "Boot Barn"
click at [614, 214] on div "Boot Barn Boot Barn 🛍️" at bounding box center [515, 214] width 198 height 11
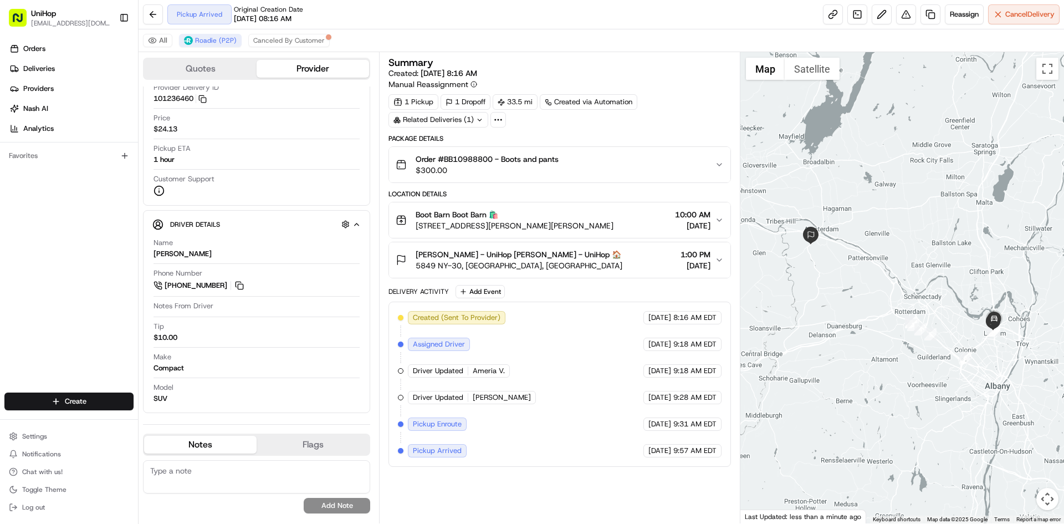
click at [617, 268] on div "Becky delisa - UniHop Becky delisa - UniHop 🏠 5849 NY-30, Amsterdam, NY 12010, …" at bounding box center [555, 260] width 319 height 22
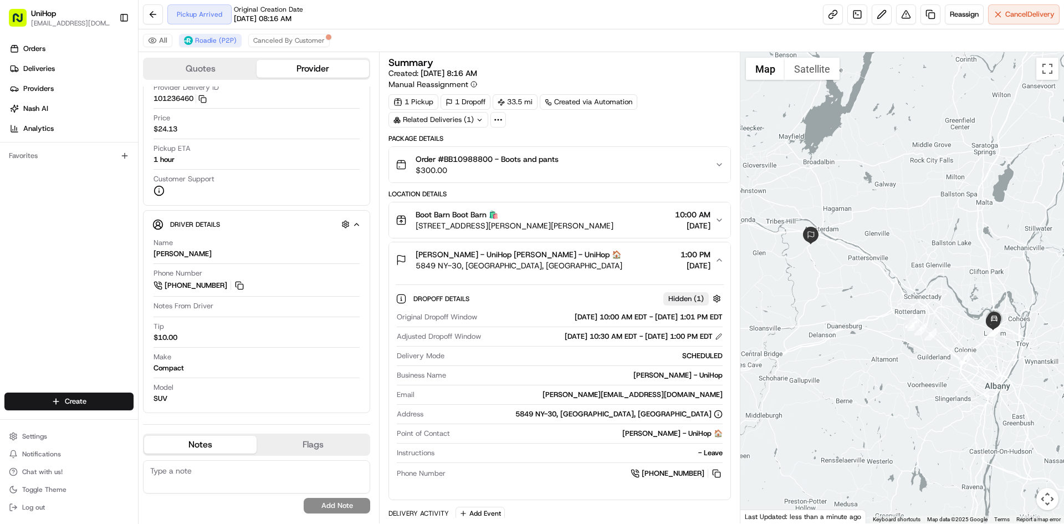
click at [617, 268] on div "Becky delisa - UniHop Becky delisa - UniHop 🏠 5849 NY-30, Amsterdam, NY 12010, …" at bounding box center [555, 260] width 319 height 22
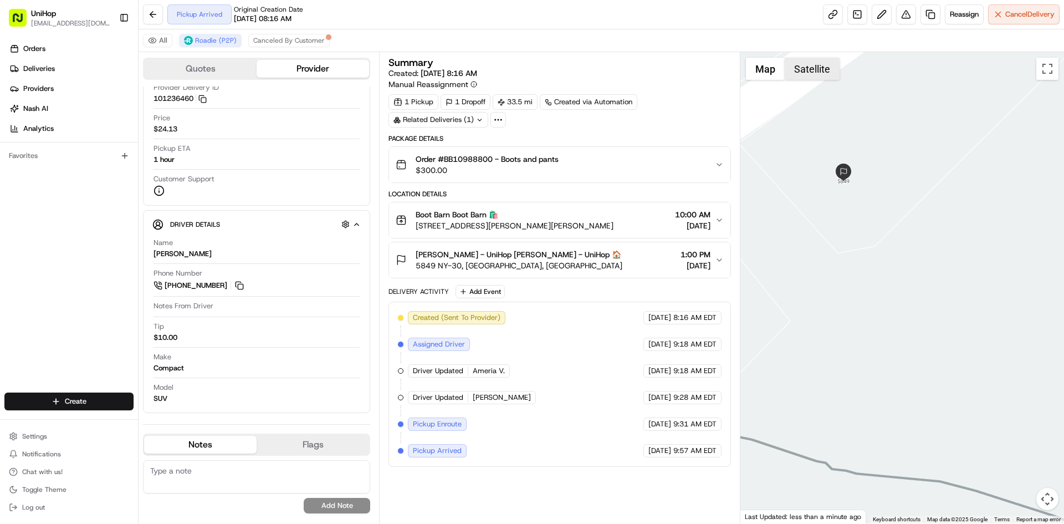
click at [809, 67] on button "Satellite" at bounding box center [812, 69] width 55 height 22
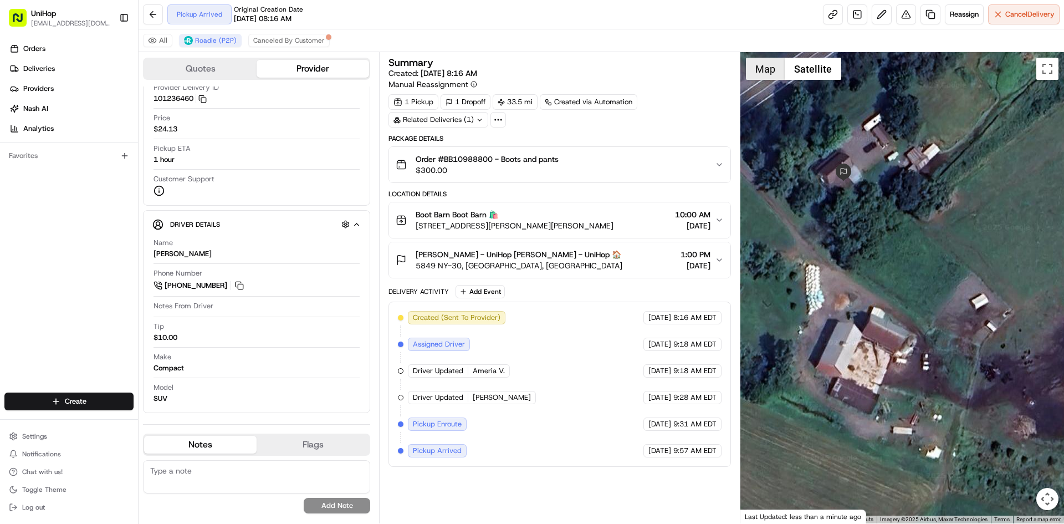
click at [766, 69] on button "Map" at bounding box center [765, 69] width 39 height 22
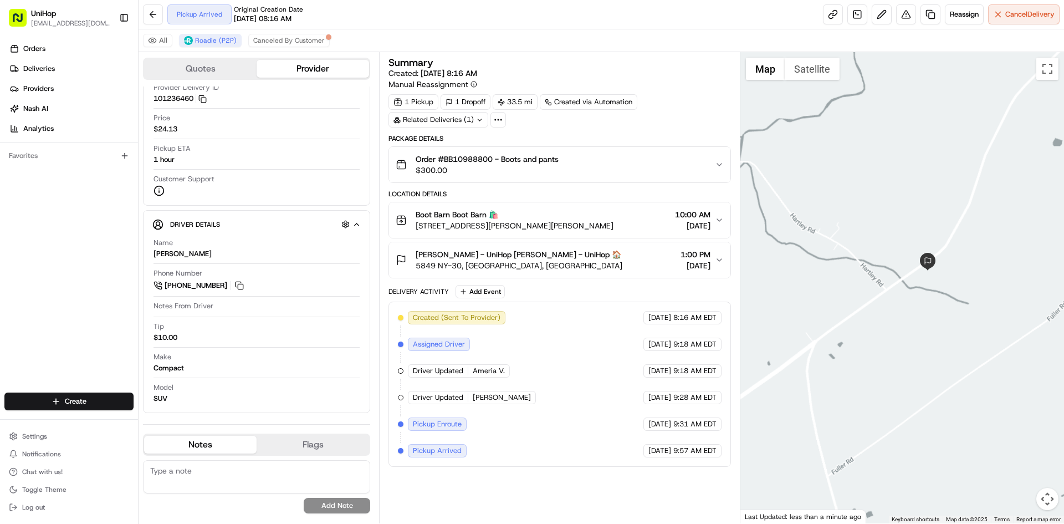
drag, startPoint x: 1009, startPoint y: 277, endPoint x: 952, endPoint y: 290, distance: 59.3
click at [963, 290] on div at bounding box center [903, 287] width 324 height 471
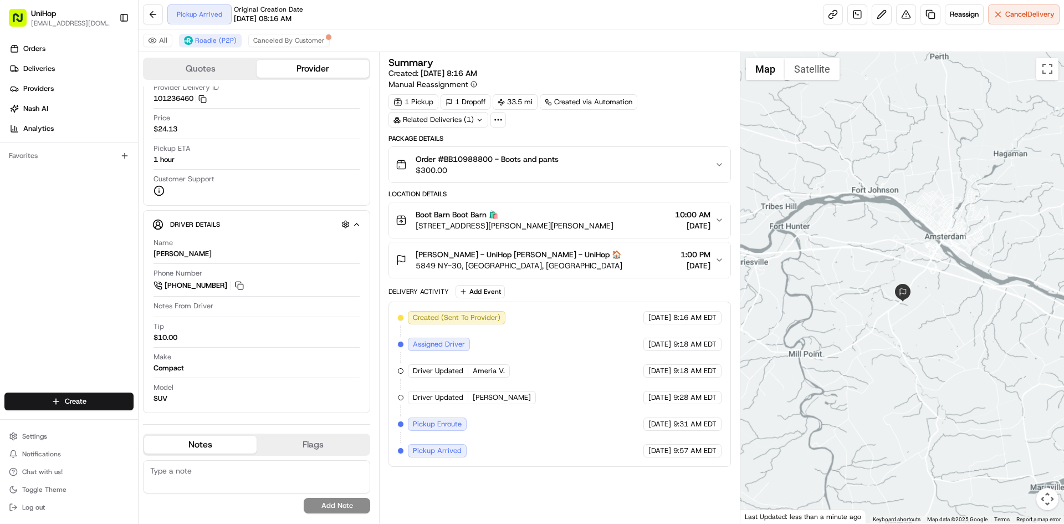
drag, startPoint x: 962, startPoint y: 299, endPoint x: 895, endPoint y: 300, distance: 67.1
click at [919, 300] on div at bounding box center [903, 287] width 324 height 471
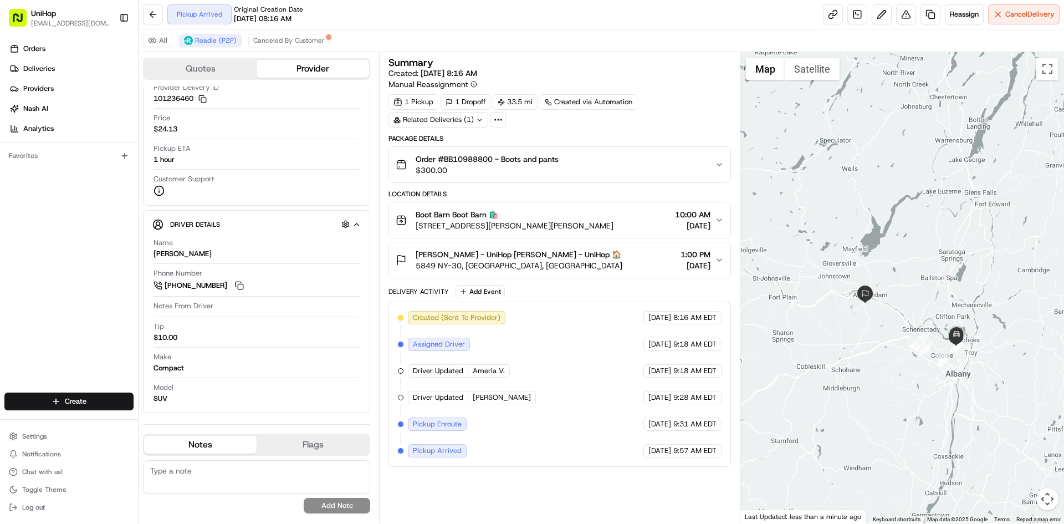
click at [556, 490] on div "Summary Created: Aug 17 2025 8:16 AM Manual Reassignment 1 Pickup 1 Dropoff 33.…" at bounding box center [560, 288] width 342 height 460
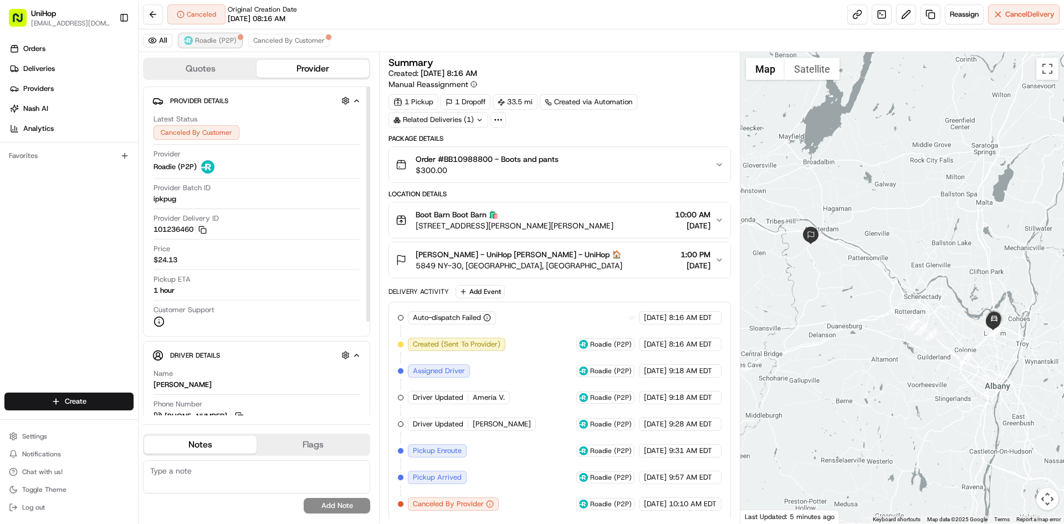
click at [211, 41] on span "Roadie (P2P)" at bounding box center [216, 40] width 42 height 9
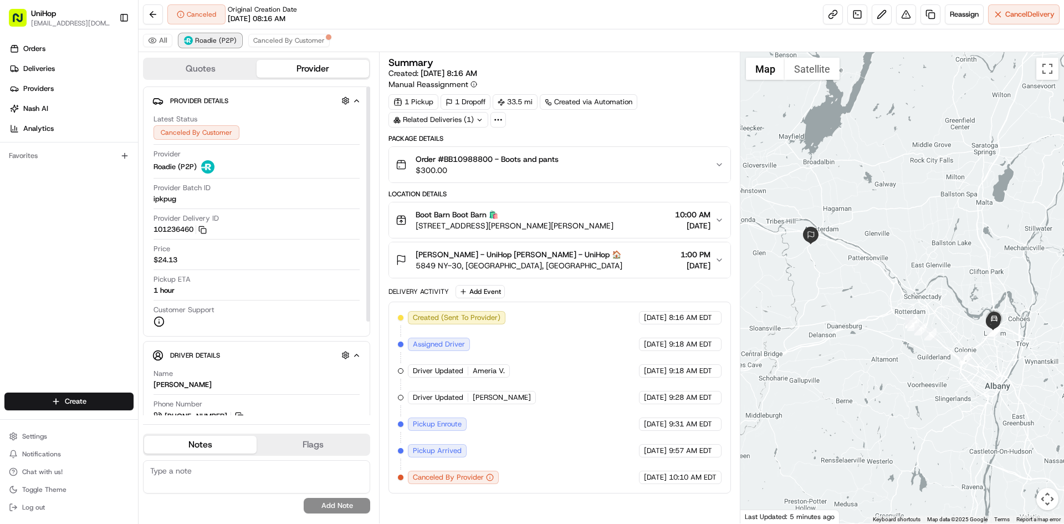
click at [211, 41] on span "Roadie (P2P)" at bounding box center [216, 40] width 42 height 9
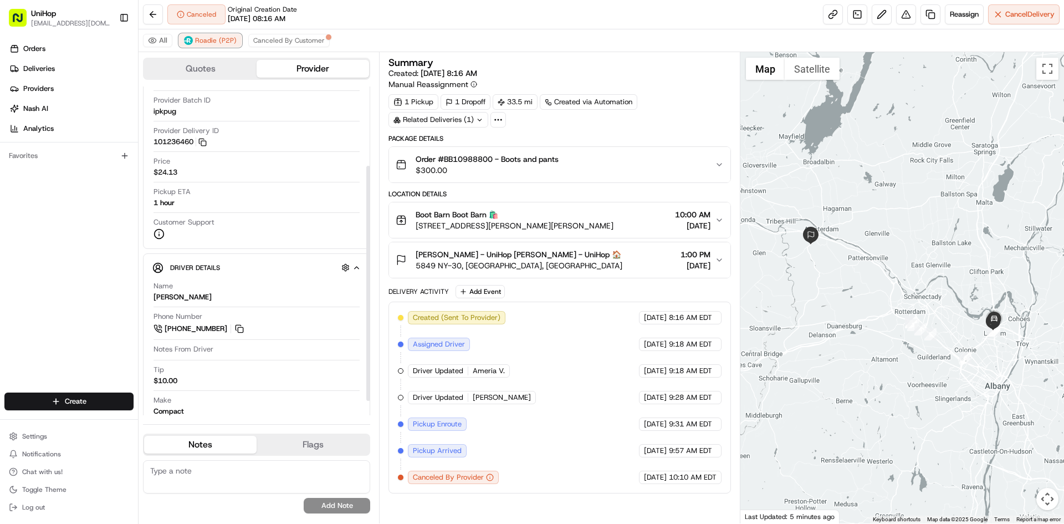
scroll to position [111, 0]
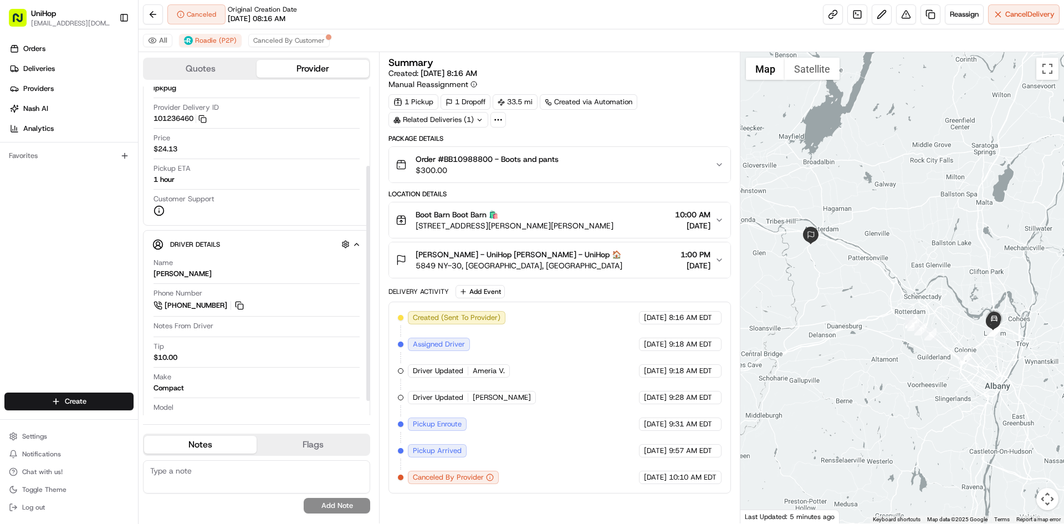
drag, startPoint x: 242, startPoint y: 304, endPoint x: 239, endPoint y: 294, distance: 10.4
click at [242, 304] on button at bounding box center [239, 305] width 12 height 12
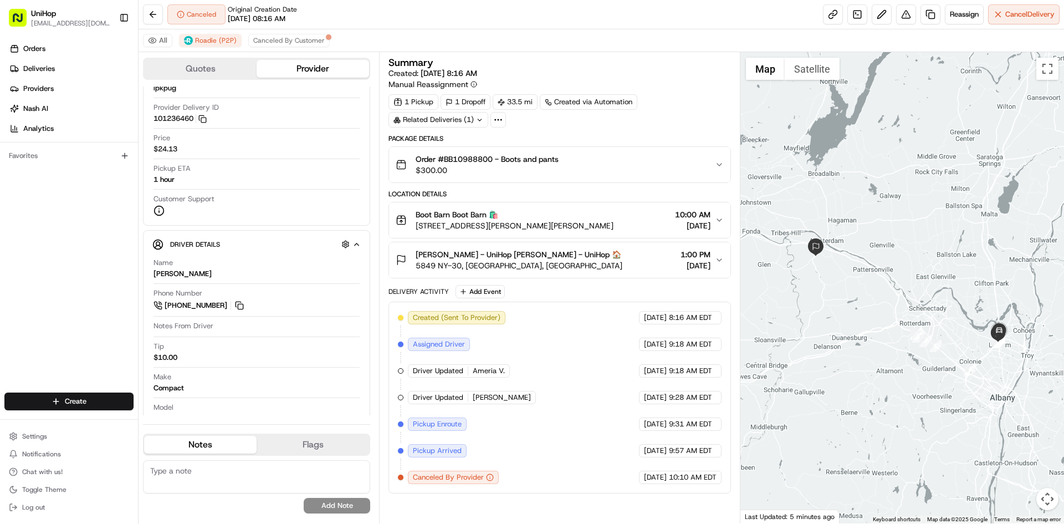
click at [935, 226] on div at bounding box center [903, 287] width 324 height 471
click at [912, 205] on div at bounding box center [903, 287] width 324 height 471
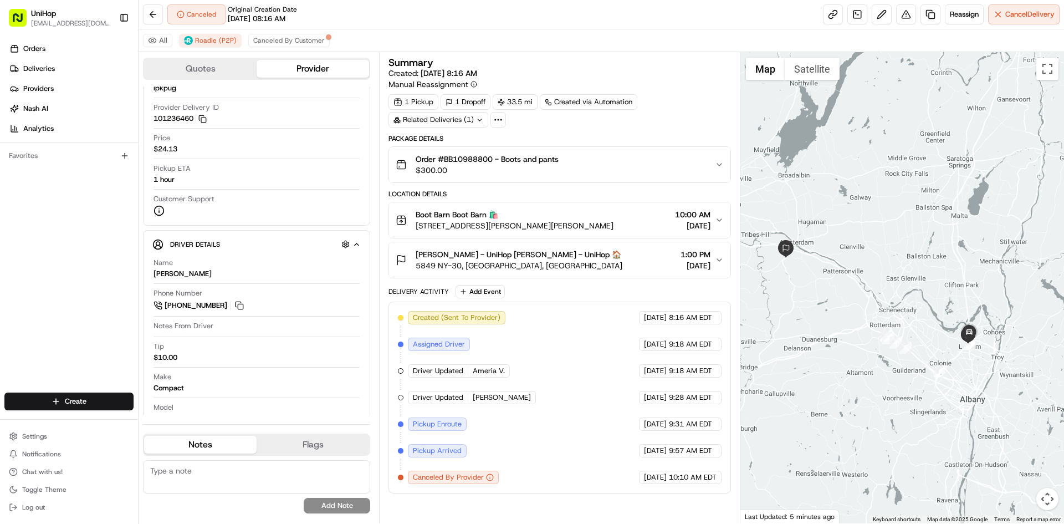
drag, startPoint x: 902, startPoint y: 200, endPoint x: 876, endPoint y: 198, distance: 26.1
click at [876, 198] on div at bounding box center [903, 287] width 324 height 471
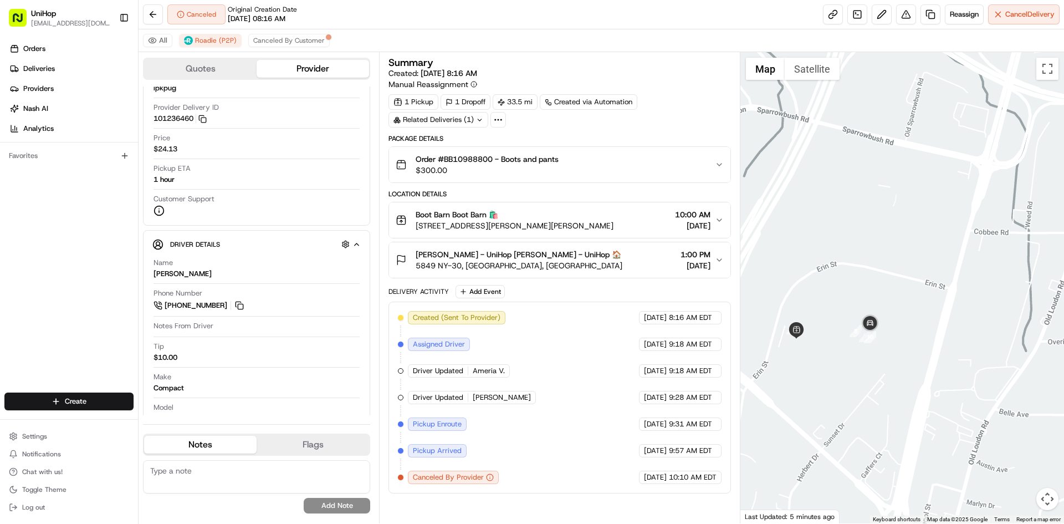
drag, startPoint x: 838, startPoint y: 341, endPoint x: 843, endPoint y: 343, distance: 5.8
click at [843, 343] on div at bounding box center [903, 287] width 324 height 471
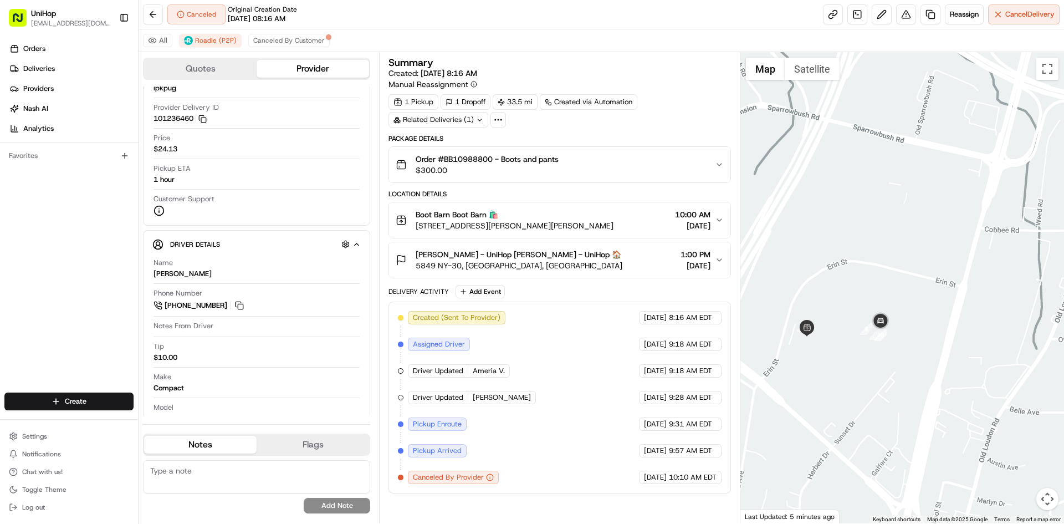
drag, startPoint x: 846, startPoint y: 283, endPoint x: 859, endPoint y: 279, distance: 13.3
click at [859, 279] on div at bounding box center [903, 287] width 324 height 471
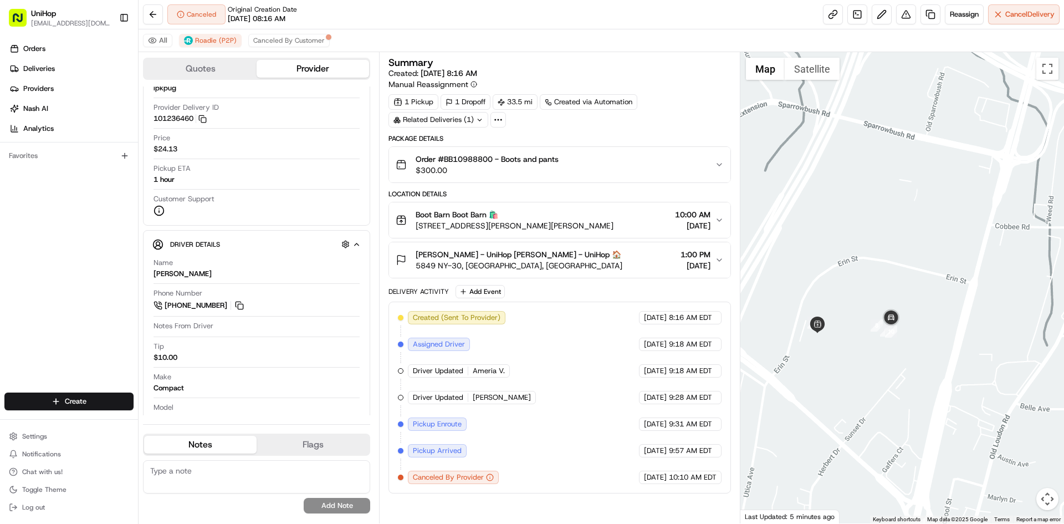
drag, startPoint x: 825, startPoint y: 272, endPoint x: 834, endPoint y: 269, distance: 9.3
click at [834, 269] on div at bounding box center [903, 287] width 324 height 471
drag, startPoint x: 816, startPoint y: 267, endPoint x: 835, endPoint y: 259, distance: 20.4
click at [835, 259] on div at bounding box center [903, 287] width 324 height 471
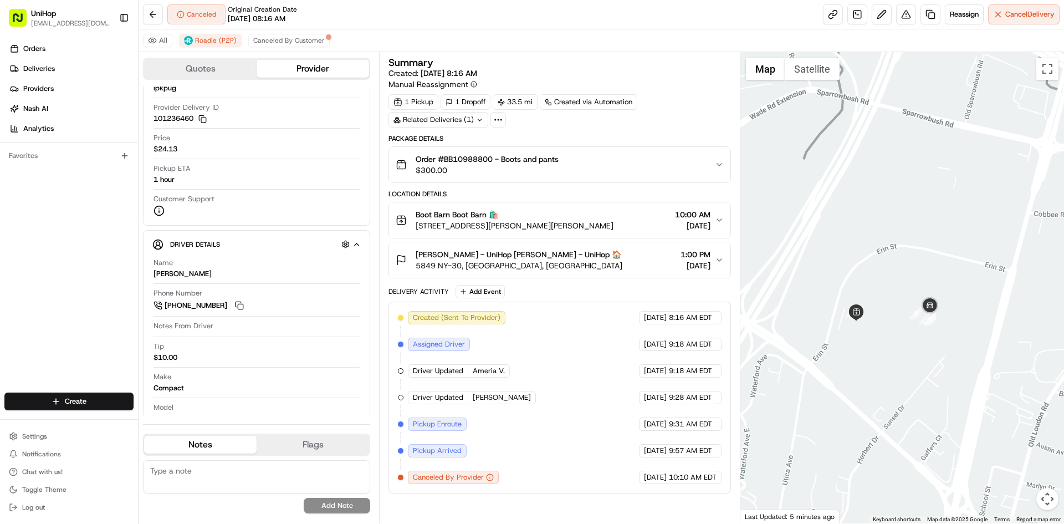
click at [556, 176] on button "Order #BB10988800 - Boots and pants $300.00" at bounding box center [559, 164] width 341 height 35
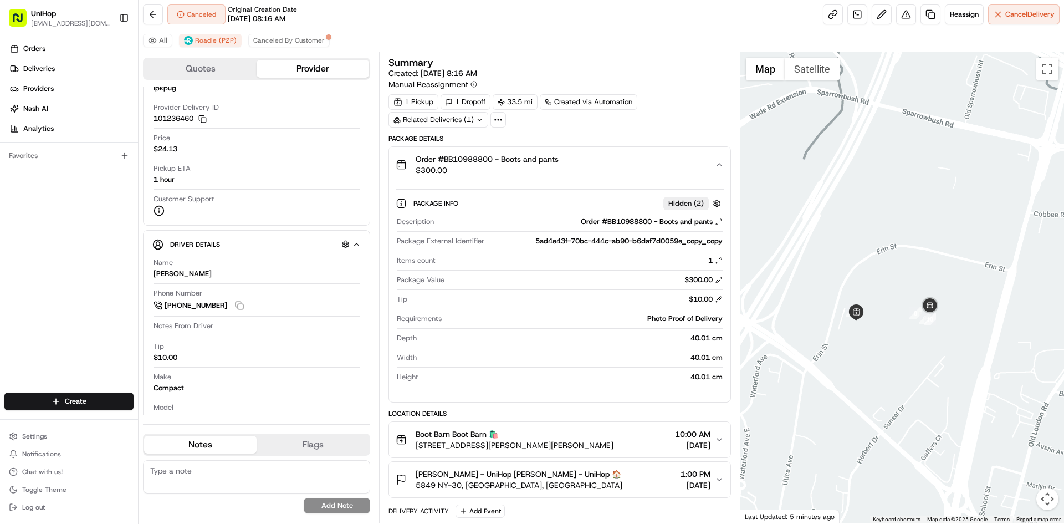
click at [602, 163] on div "Order #BB10988800 - Boots and pants $300.00" at bounding box center [555, 165] width 319 height 22
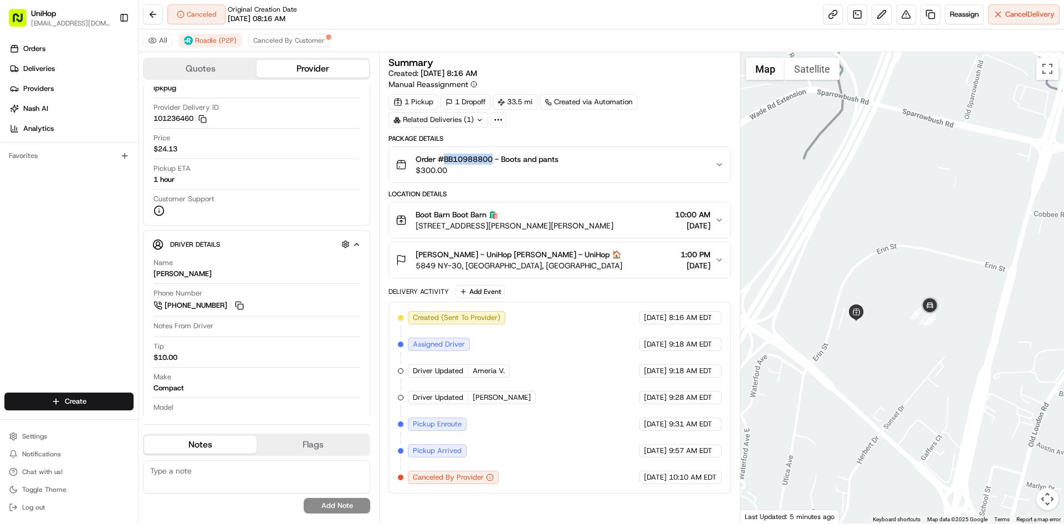
drag, startPoint x: 445, startPoint y: 160, endPoint x: 493, endPoint y: 164, distance: 48.4
click at [493, 164] on span "Order #BB10988800 - Boots and pants" at bounding box center [487, 159] width 143 height 11
copy span "BB10988800"
click at [54, 315] on div "Orders Deliveries Providers [PERSON_NAME] Analytics Favorites" at bounding box center [69, 217] width 138 height 364
drag, startPoint x: 647, startPoint y: 222, endPoint x: 414, endPoint y: 223, distance: 233.4
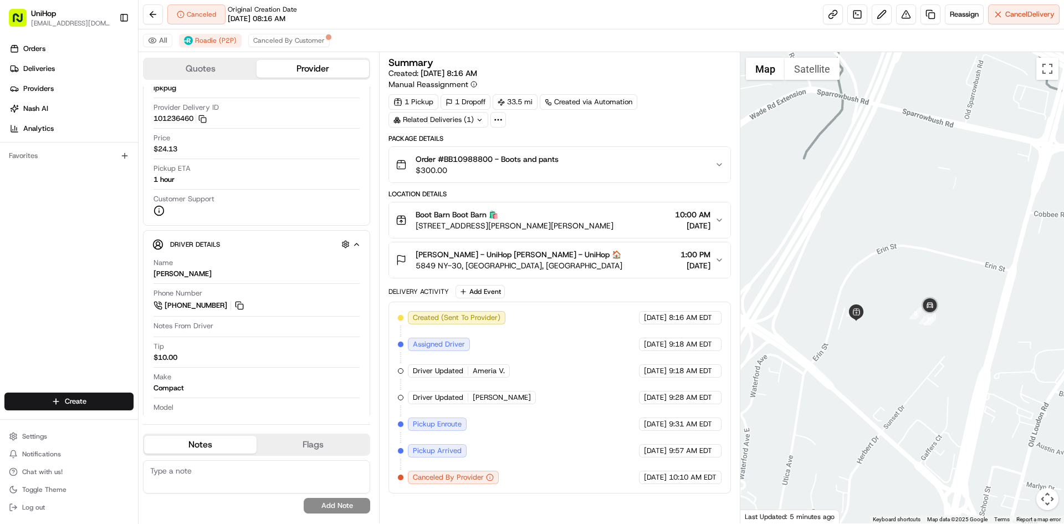
click at [414, 223] on div "Boot Barn Boot Barn 🛍️ [STREET_ADDRESS][PERSON_NAME][PERSON_NAME] 10:00 AM [DAT…" at bounding box center [555, 220] width 319 height 22
drag, startPoint x: 415, startPoint y: 215, endPoint x: 450, endPoint y: 217, distance: 34.5
click at [450, 217] on div "Boot Barn Boot Barn 🛍️ [STREET_ADDRESS][PERSON_NAME][PERSON_NAME]" at bounding box center [505, 220] width 218 height 22
copy span "Boot Barn"
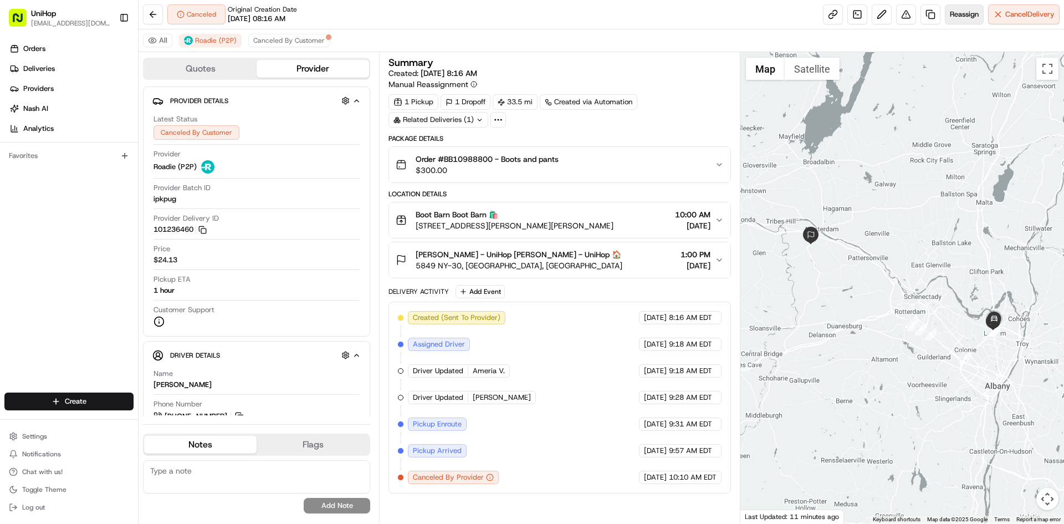
click at [950, 14] on span "Reassign" at bounding box center [964, 14] width 29 height 10
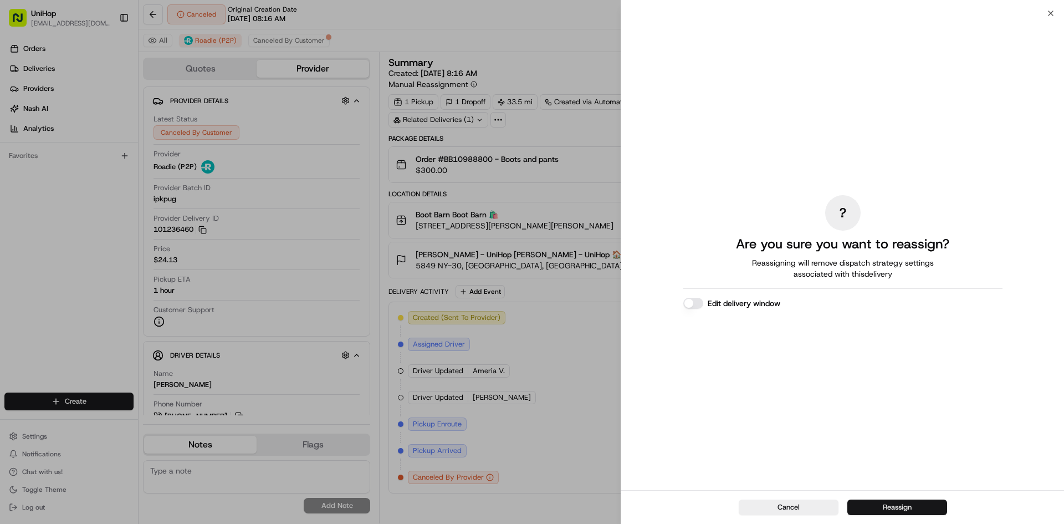
click at [905, 503] on button "Reassign" at bounding box center [898, 507] width 100 height 16
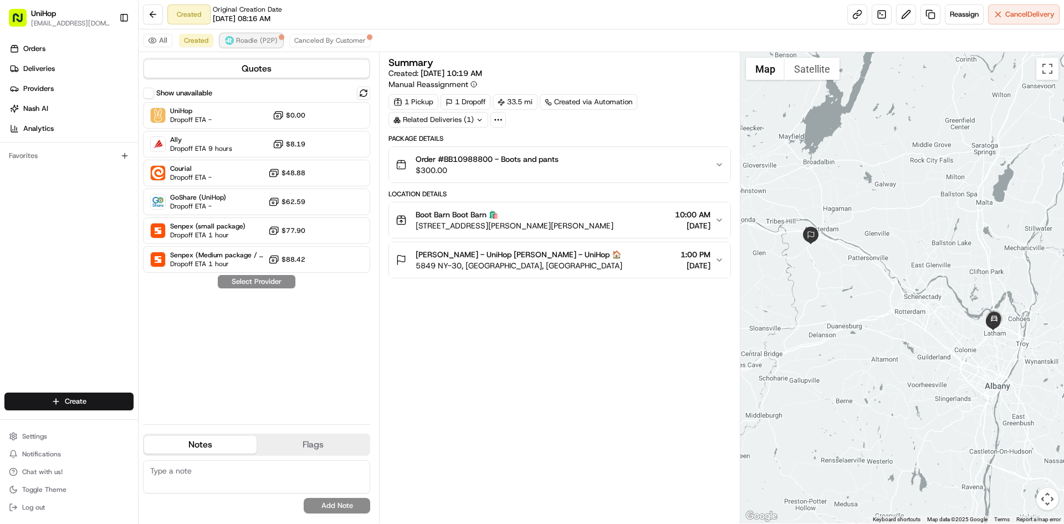
click at [259, 38] on span "Roadie (P2P)" at bounding box center [257, 40] width 42 height 9
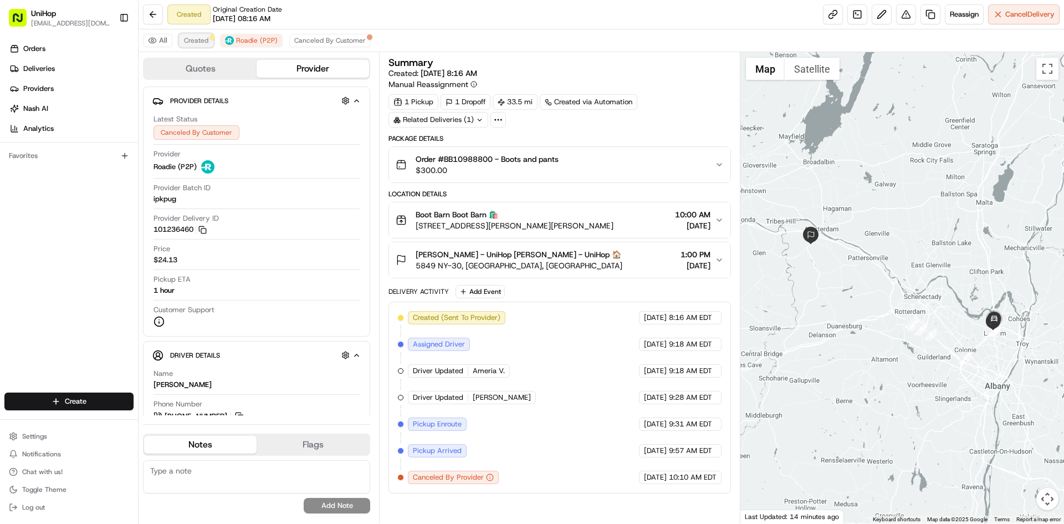
click at [199, 42] on span "Created" at bounding box center [196, 40] width 24 height 9
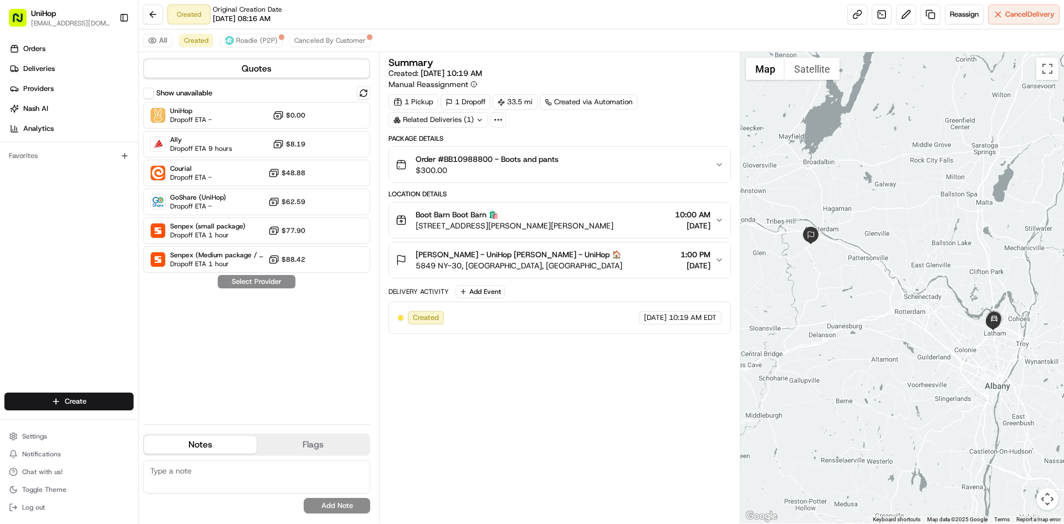
click at [29, 287] on div "Orders Deliveries Providers [PERSON_NAME] Analytics Favorites" at bounding box center [69, 217] width 138 height 364
click at [226, 42] on img at bounding box center [229, 40] width 9 height 9
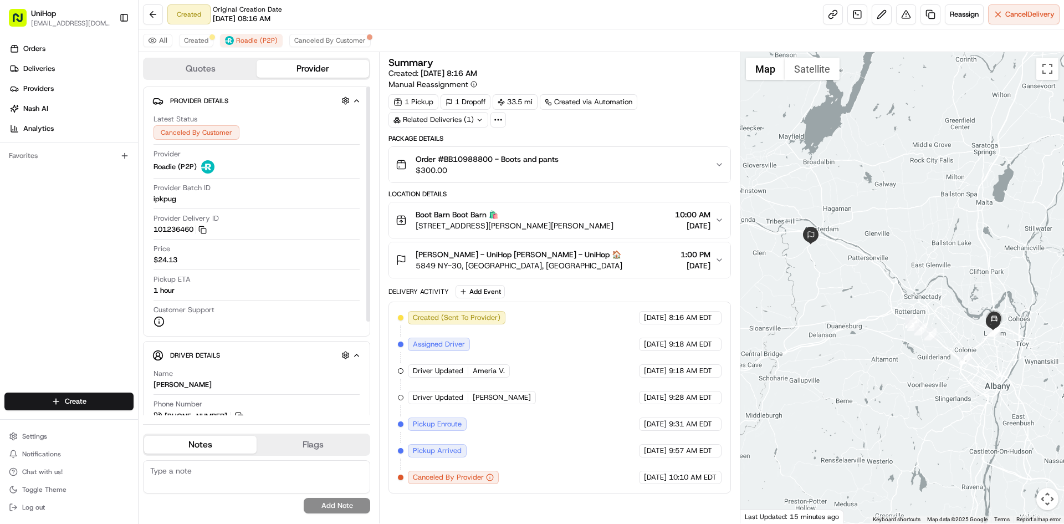
drag, startPoint x: 55, startPoint y: 294, endPoint x: 91, endPoint y: 13, distance: 283.4
click at [58, 287] on div "Orders Deliveries Providers [PERSON_NAME] Analytics Favorites" at bounding box center [69, 217] width 138 height 364
click at [190, 42] on span "Created" at bounding box center [196, 40] width 24 height 9
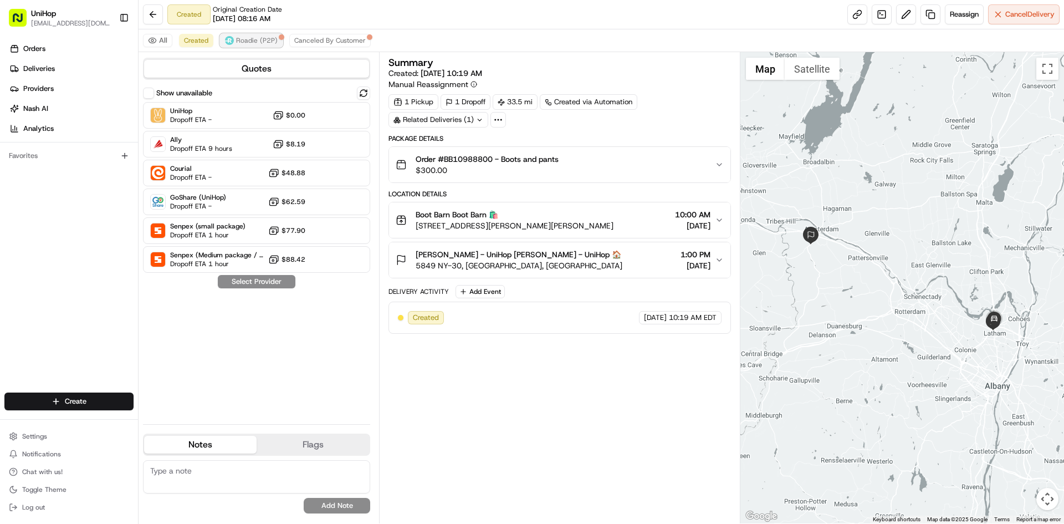
click at [263, 41] on span "Roadie (P2P)" at bounding box center [257, 40] width 42 height 9
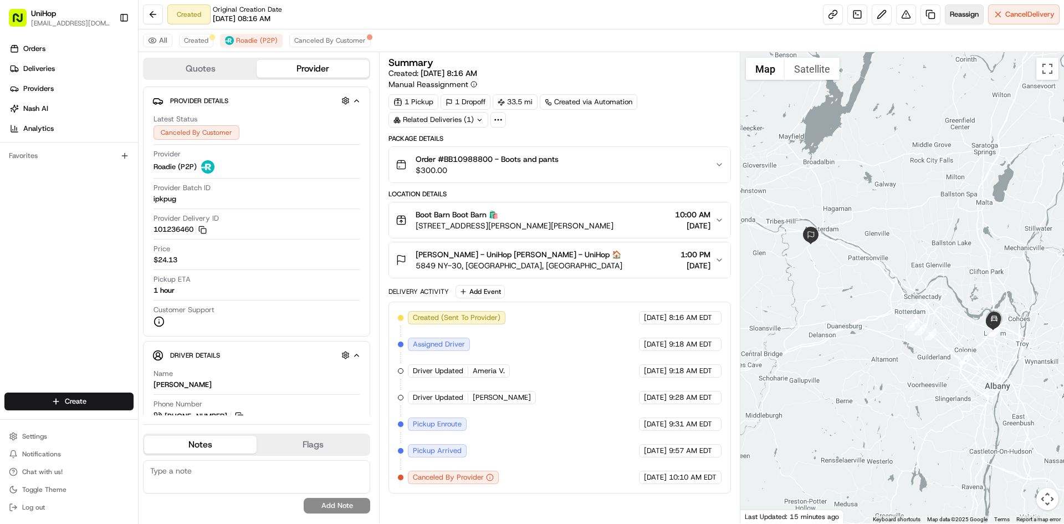
click at [968, 20] on button "Reassign" at bounding box center [964, 14] width 39 height 20
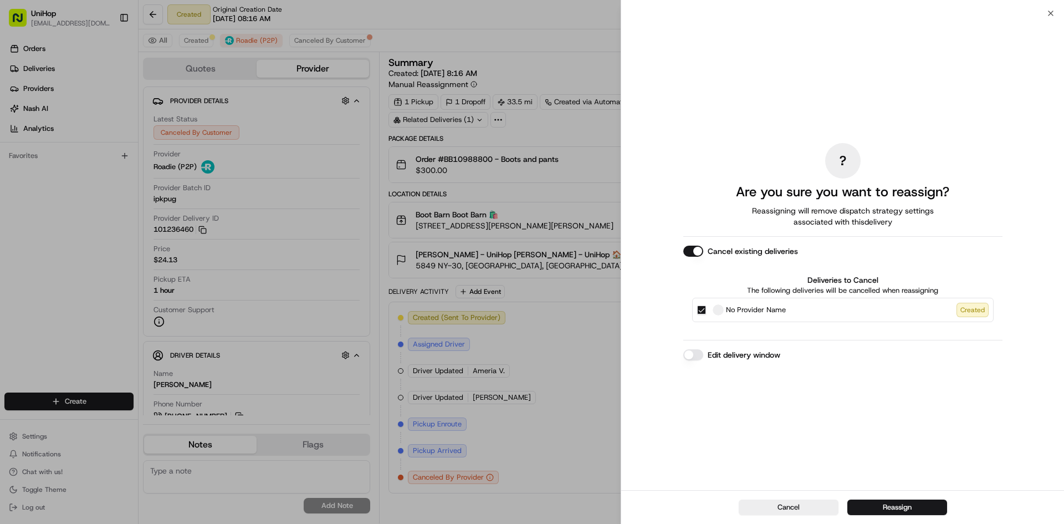
click at [690, 353] on button "Edit delivery window" at bounding box center [693, 354] width 20 height 11
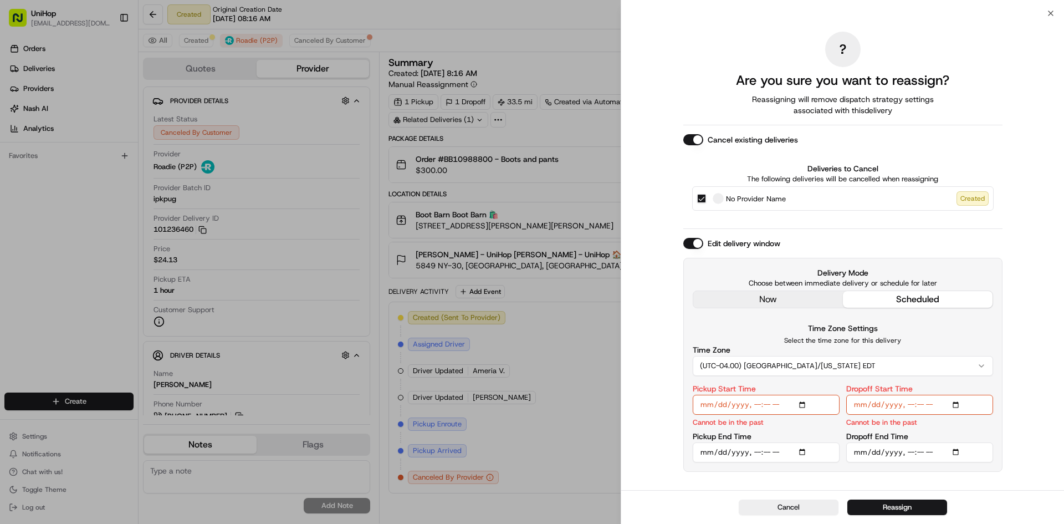
click at [747, 297] on div "? Are you sure you want to reassign? Reassigning will remove dispatch strategy …" at bounding box center [842, 252] width 319 height 472
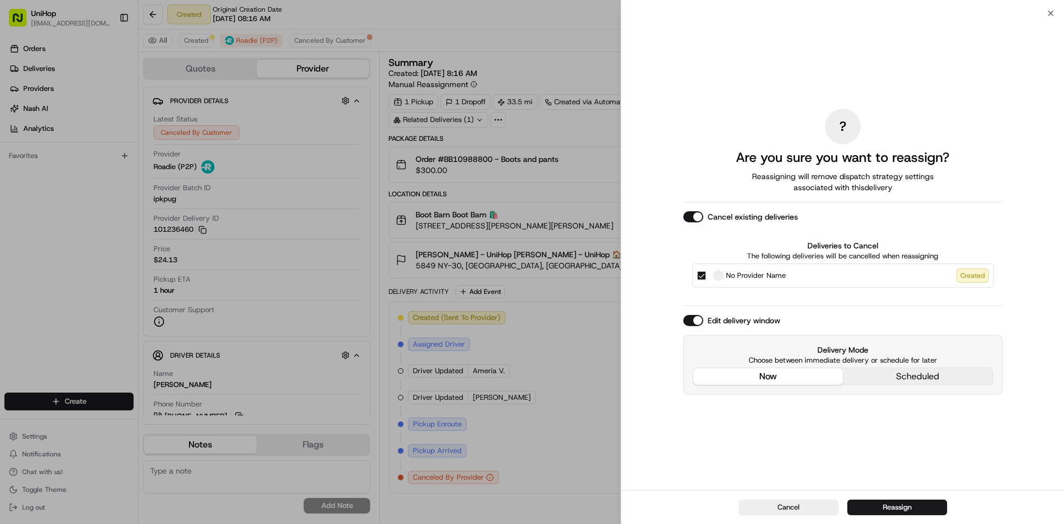
click at [783, 377] on button "now" at bounding box center [768, 376] width 150 height 17
click at [782, 377] on button "now" at bounding box center [768, 376] width 150 height 17
click at [695, 217] on button "Cancel existing deliveries" at bounding box center [693, 216] width 20 height 11
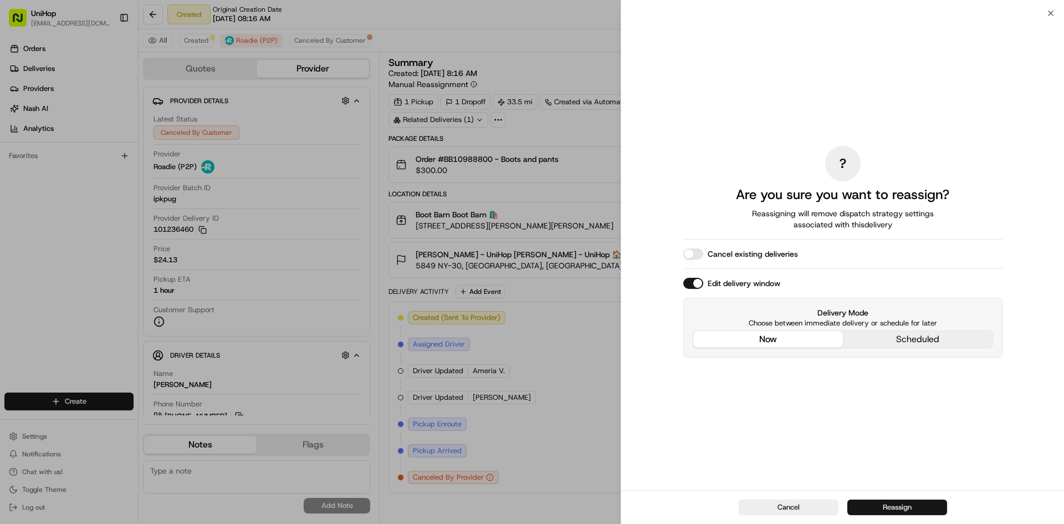
click at [894, 508] on button "Reassign" at bounding box center [898, 507] width 100 height 16
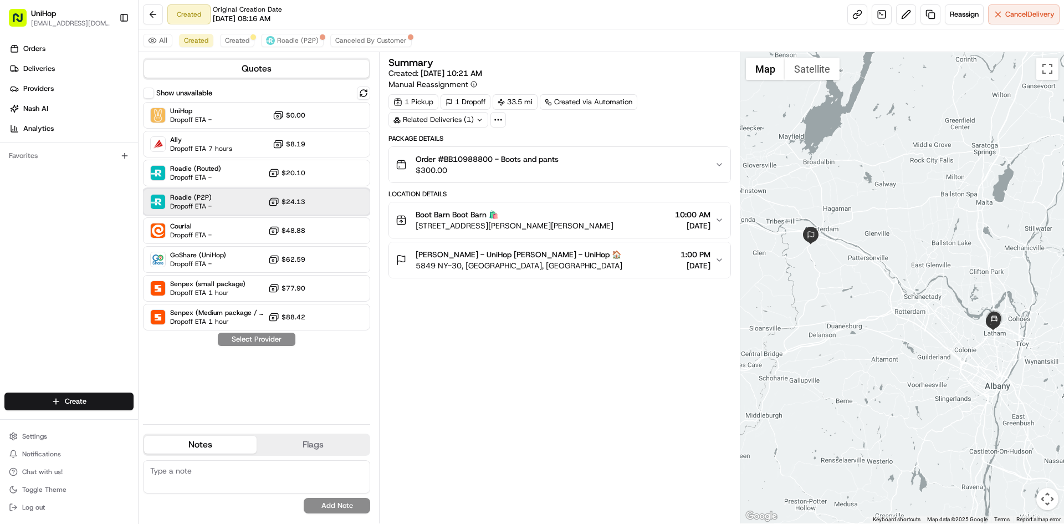
click at [212, 200] on span "Roadie (P2P)" at bounding box center [191, 197] width 42 height 9
click at [280, 340] on button "Assign Provider" at bounding box center [256, 339] width 79 height 13
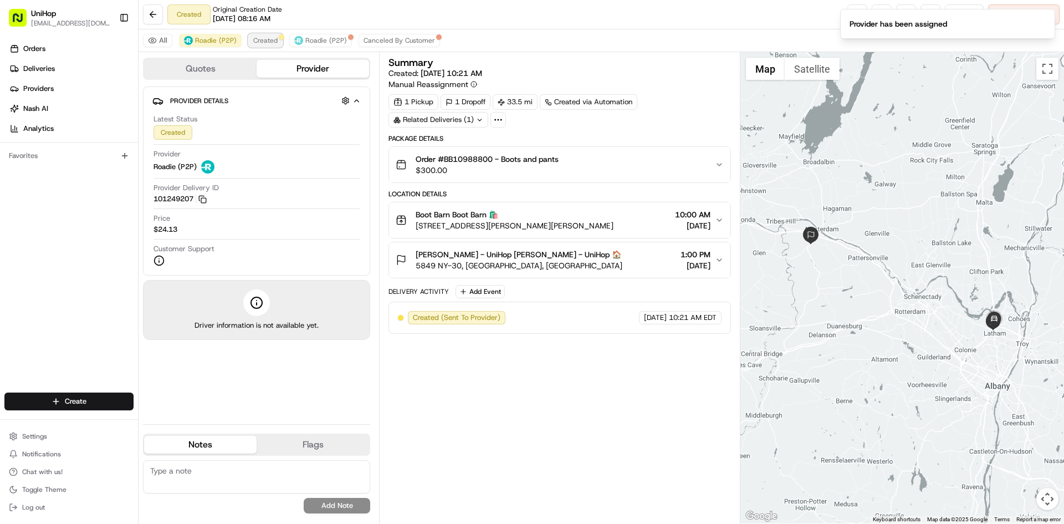
click at [263, 38] on span "Created" at bounding box center [265, 40] width 24 height 9
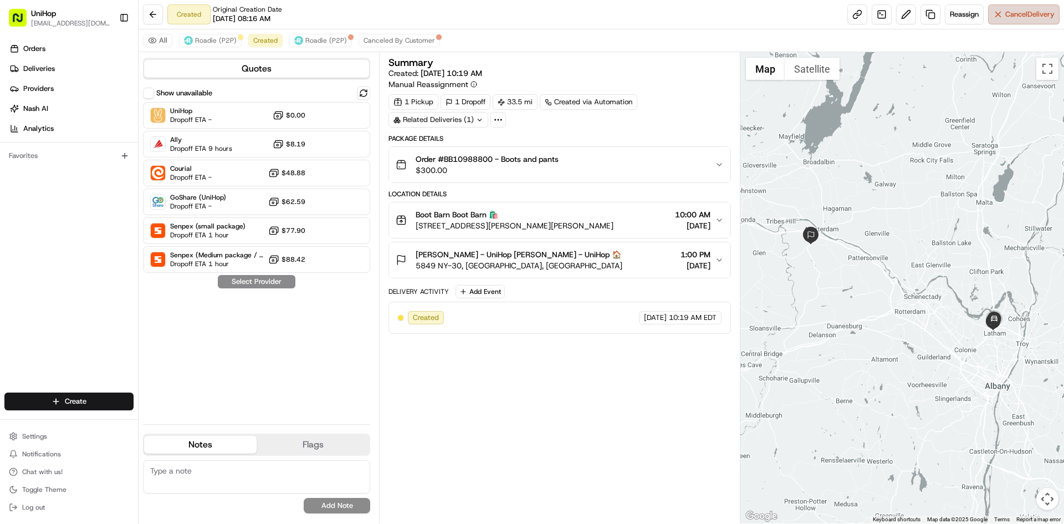
click at [998, 18] on button "Cancel Delivery" at bounding box center [1024, 14] width 72 height 20
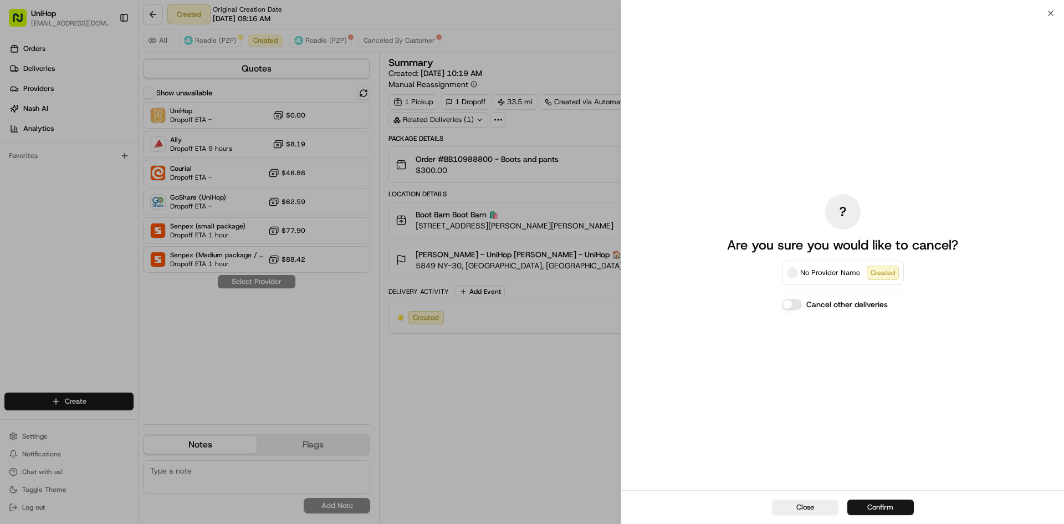
click at [894, 504] on button "Confirm" at bounding box center [881, 507] width 67 height 16
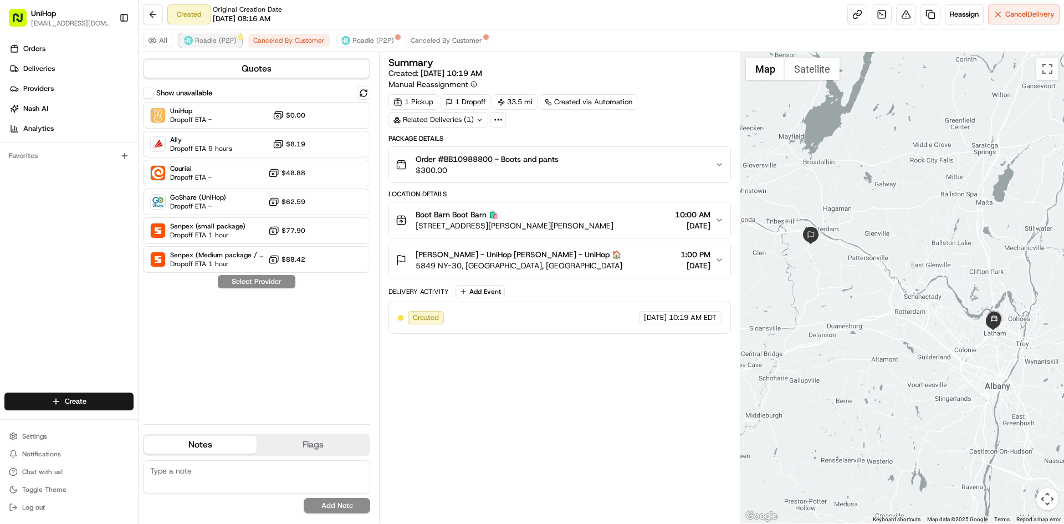
click at [207, 45] on button "Roadie (P2P)" at bounding box center [210, 40] width 63 height 13
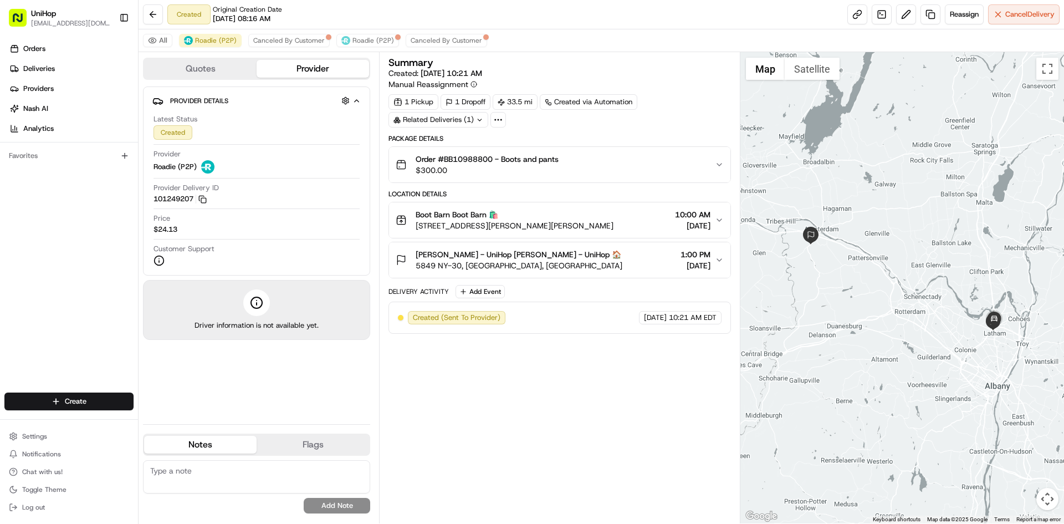
click at [57, 278] on div "Orders Deliveries Providers [PERSON_NAME] Analytics Favorites" at bounding box center [69, 217] width 138 height 364
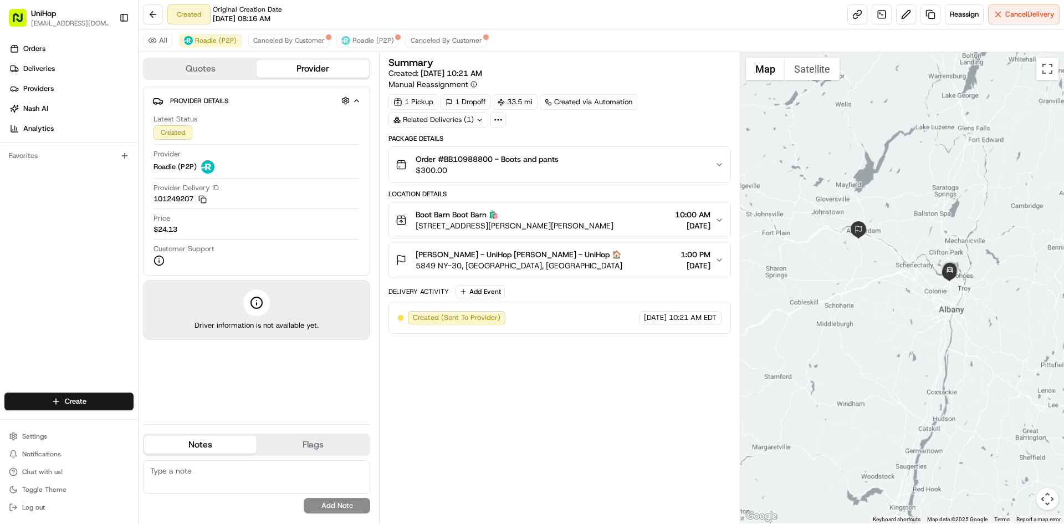
click at [886, 175] on div at bounding box center [903, 287] width 324 height 471
click at [903, 9] on button at bounding box center [906, 14] width 20 height 20
click at [563, 427] on div "Summary Created: [DATE] 10:21 AM Manual Reassignment 1 Pickup 1 Dropoff 33.5 mi…" at bounding box center [560, 288] width 342 height 460
drag, startPoint x: 832, startPoint y: 200, endPoint x: 853, endPoint y: 243, distance: 48.4
click at [853, 243] on div at bounding box center [903, 287] width 324 height 471
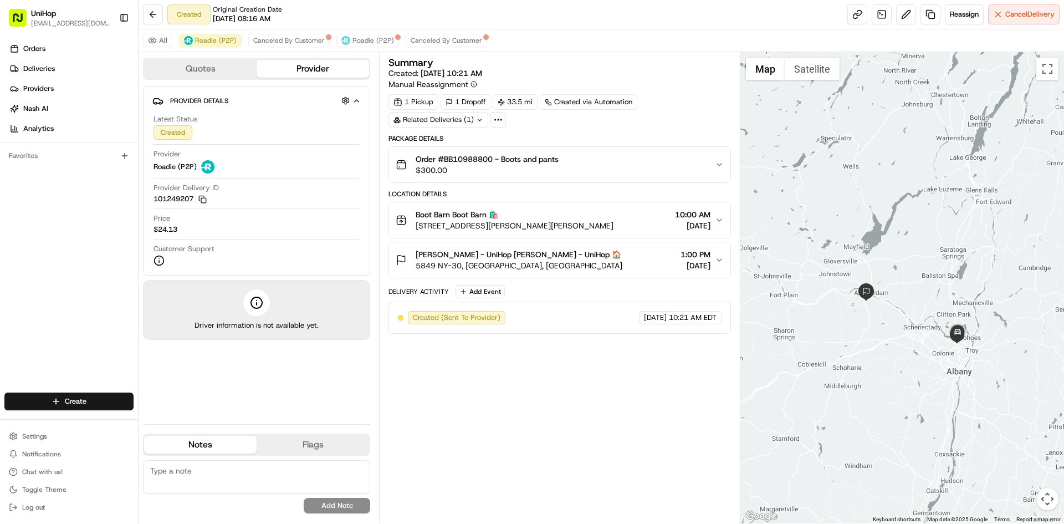
drag, startPoint x: 831, startPoint y: 200, endPoint x: 838, endPoint y: 243, distance: 44.3
click at [838, 243] on div at bounding box center [903, 287] width 324 height 471
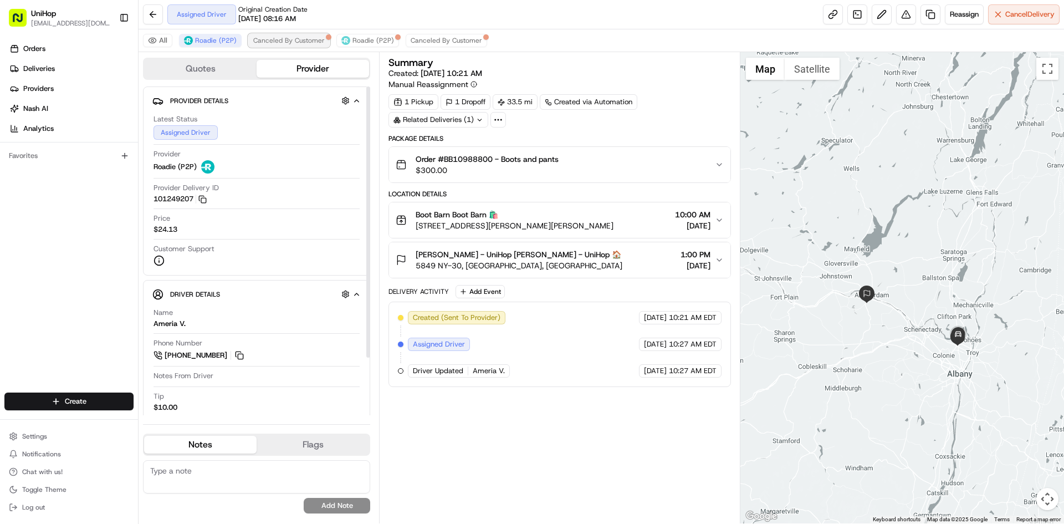
click at [300, 38] on span "Canceled By Customer" at bounding box center [289, 40] width 72 height 9
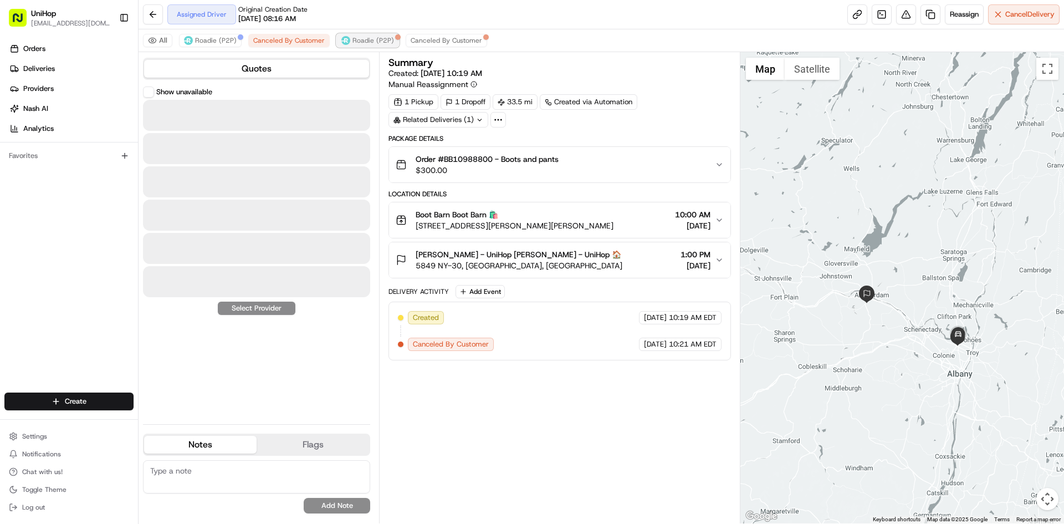
click at [345, 38] on img at bounding box center [345, 40] width 9 height 9
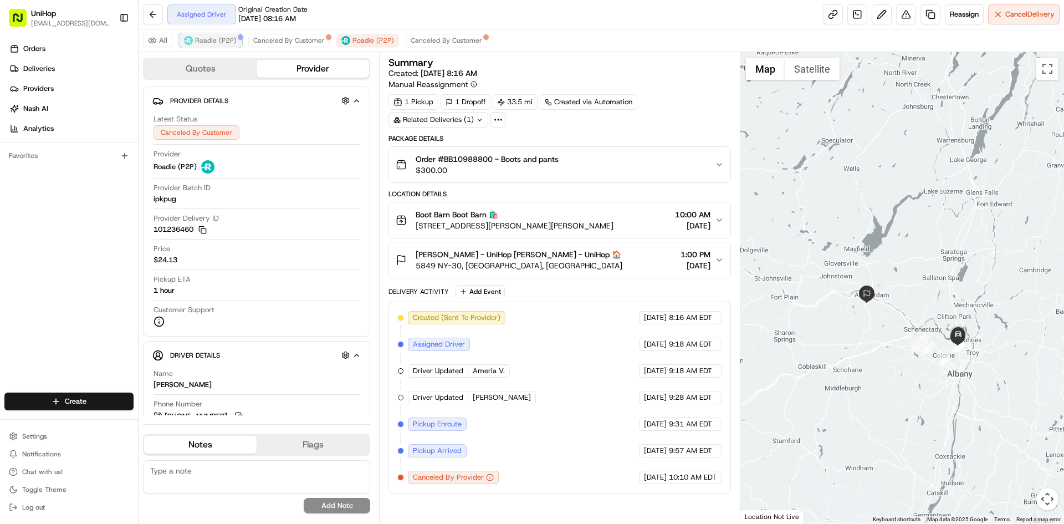
click at [212, 39] on span "Roadie (P2P)" at bounding box center [216, 40] width 42 height 9
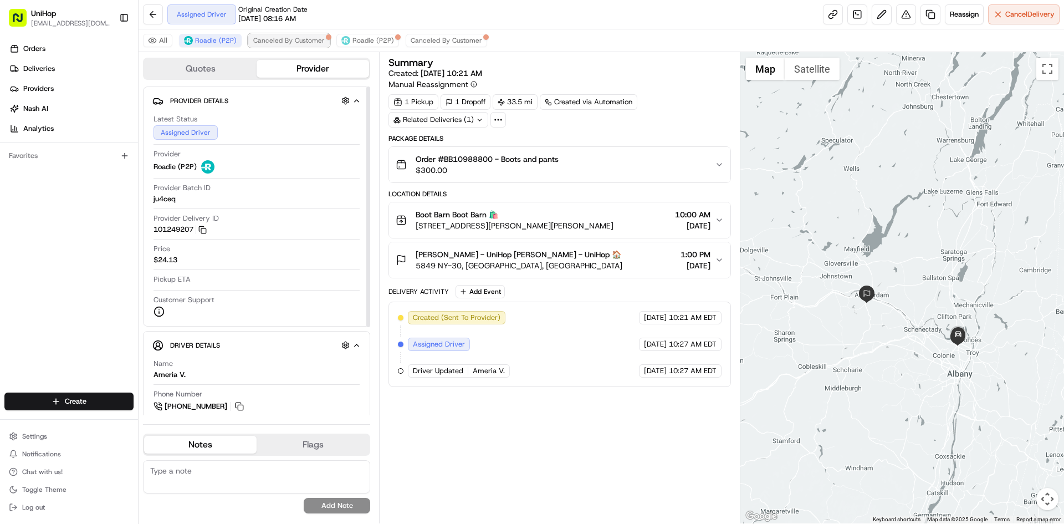
click at [274, 43] on span "Canceled By Customer" at bounding box center [289, 40] width 72 height 9
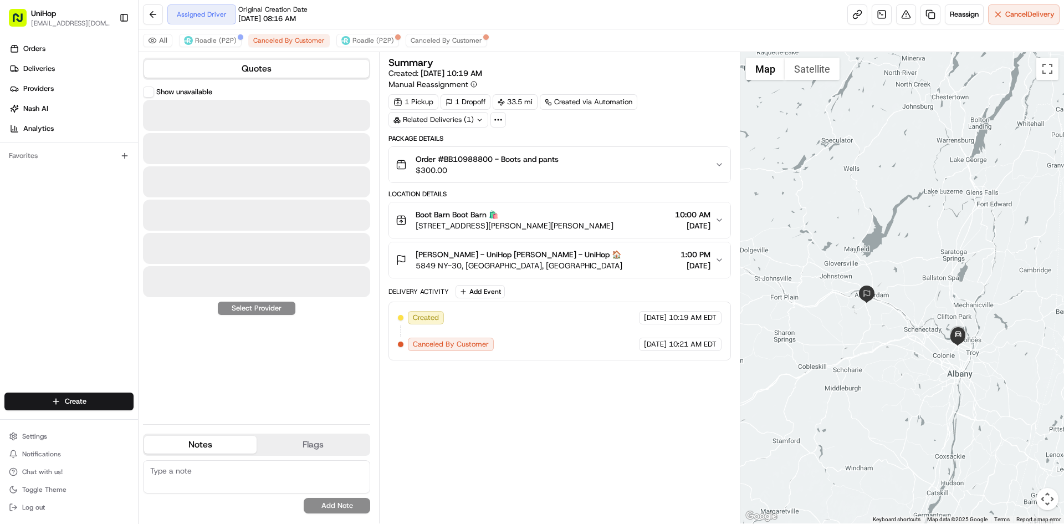
click at [354, 33] on div "All Roadie (P2P) Canceled By Customer Roadie (P2P) Canceled By Customer" at bounding box center [602, 40] width 926 height 23
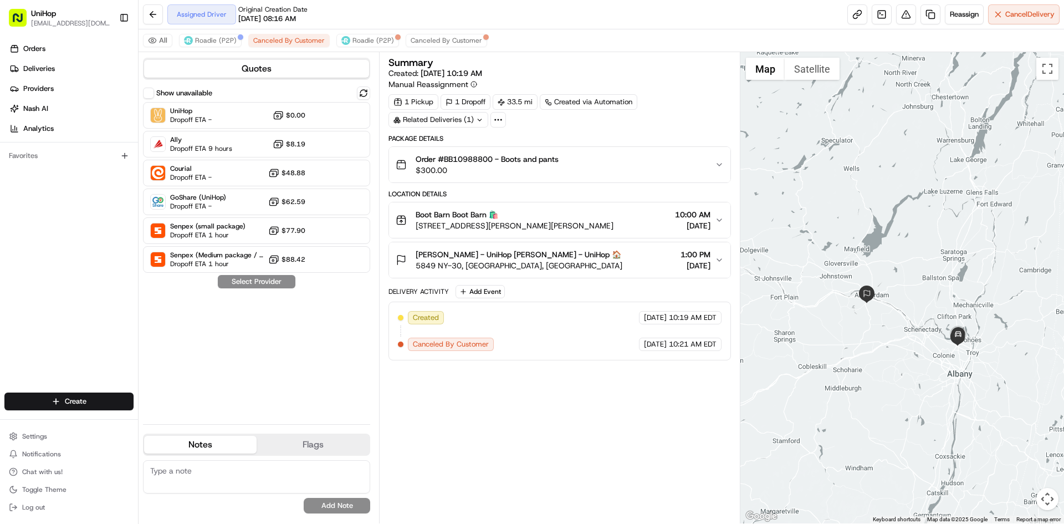
click at [365, 29] on div "Assigned Driver Original Creation Date [DATE] 08:16 AM Reassign Cancel Delivery" at bounding box center [602, 14] width 926 height 29
click at [364, 45] on button "Roadie (P2P)" at bounding box center [367, 40] width 63 height 13
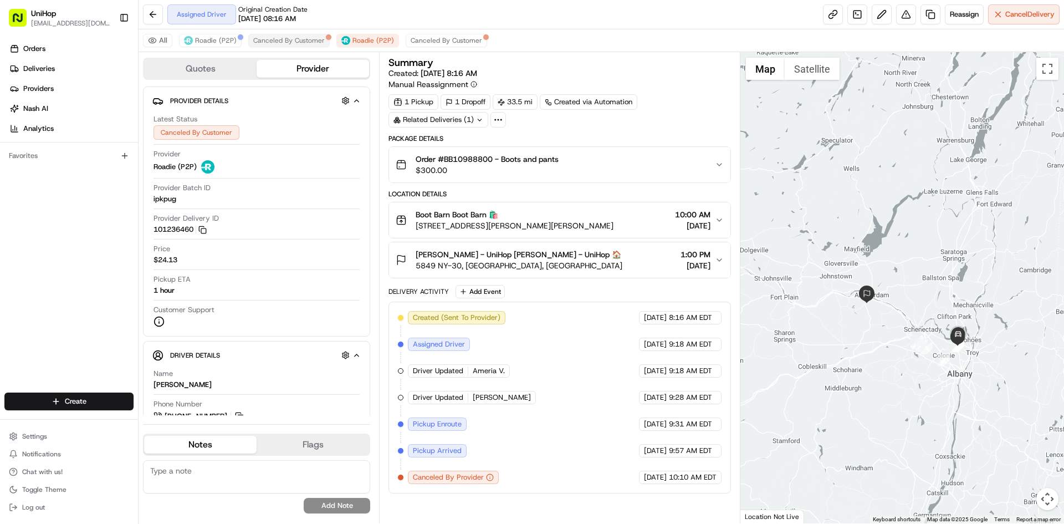
drag, startPoint x: 290, startPoint y: 47, endPoint x: 274, endPoint y: 45, distance: 16.2
click at [289, 47] on div "All Roadie (P2P) Canceled By Customer Roadie (P2P) Canceled By Customer" at bounding box center [602, 40] width 926 height 23
click at [224, 42] on span "Roadie (P2P)" at bounding box center [216, 40] width 42 height 9
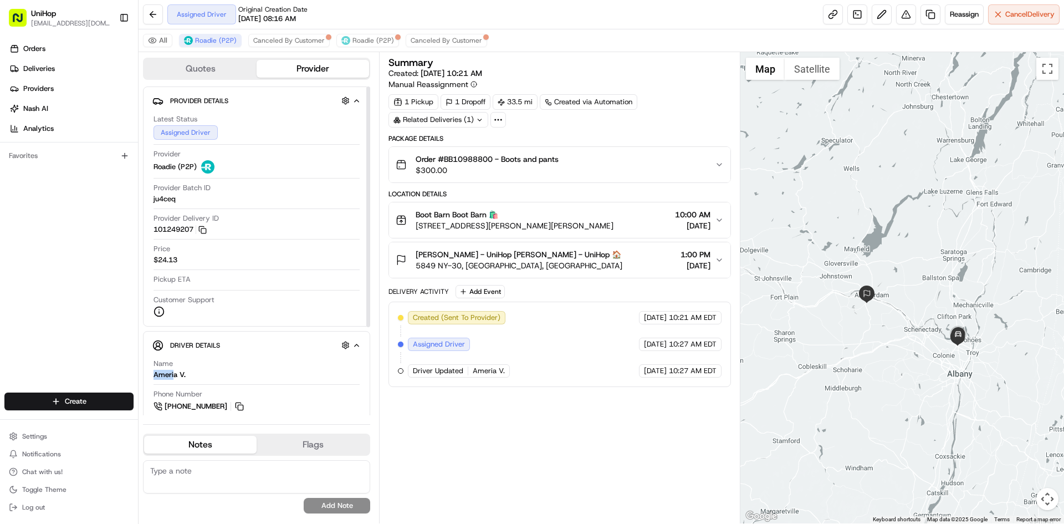
drag, startPoint x: 175, startPoint y: 372, endPoint x: 169, endPoint y: 374, distance: 6.3
click at [154, 372] on div "Ameria V." at bounding box center [170, 375] width 32 height 10
click at [172, 375] on div "Ameria V." at bounding box center [170, 375] width 32 height 10
drag, startPoint x: 176, startPoint y: 375, endPoint x: 185, endPoint y: 366, distance: 11.8
click at [144, 372] on div "Driver Details Hidden ( 7 ) Name [PERSON_NAME] Phone Number [PHONE_NUMBER] Note…" at bounding box center [256, 432] width 227 height 203
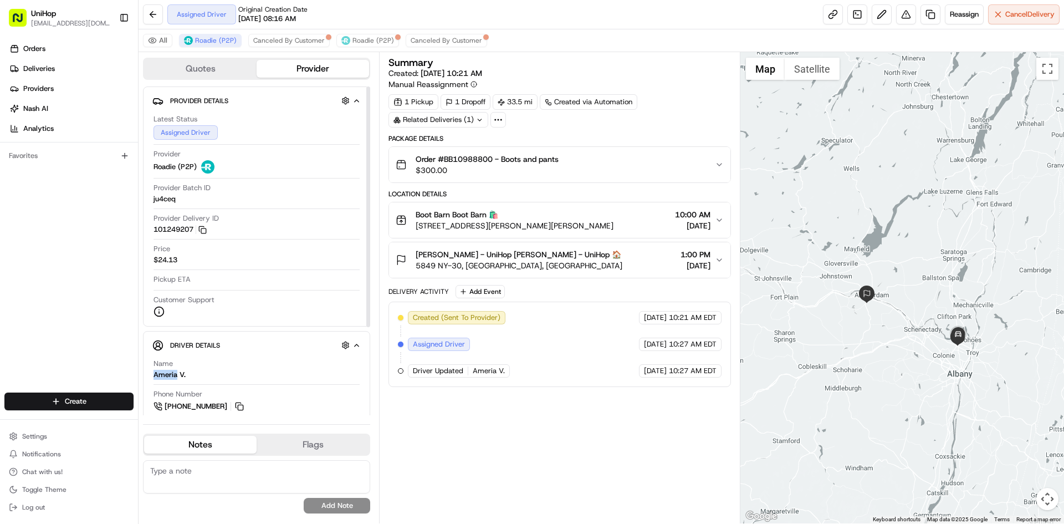
copy div "Ameria"
click at [469, 411] on div "Summary Created: [DATE] 10:21 AM Manual Reassignment 1 Pickup 1 Dropoff 33.5 mi…" at bounding box center [560, 288] width 342 height 460
drag, startPoint x: 417, startPoint y: 224, endPoint x: 561, endPoint y: 226, distance: 144.1
click at [561, 226] on div "Boot Barn Boot Barn 🛍️ [STREET_ADDRESS][PERSON_NAME][PERSON_NAME]" at bounding box center [505, 220] width 218 height 22
click at [473, 230] on span "[STREET_ADDRESS][PERSON_NAME][PERSON_NAME]" at bounding box center [515, 225] width 198 height 11
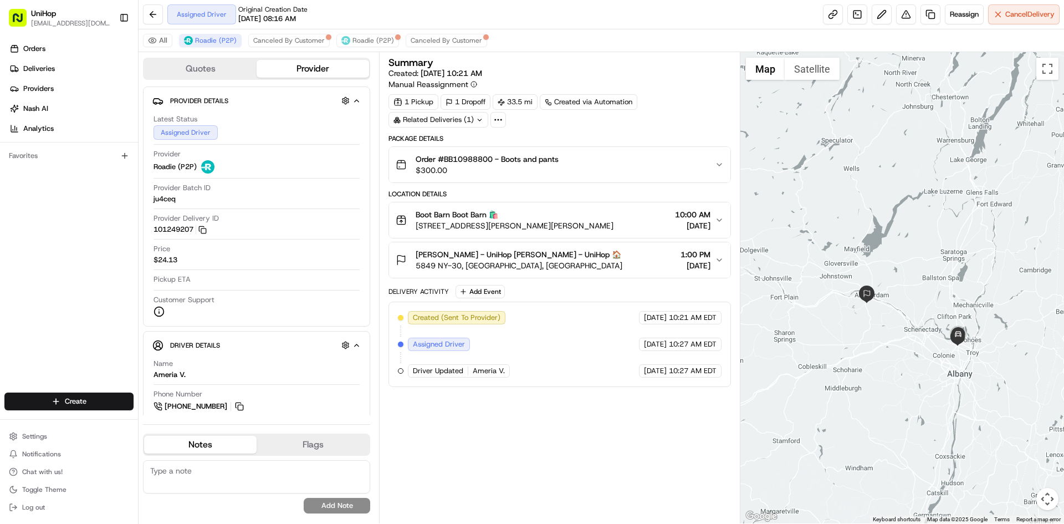
drag, startPoint x: 435, startPoint y: 226, endPoint x: 620, endPoint y: 229, distance: 184.6
click at [614, 229] on span "[STREET_ADDRESS][PERSON_NAME][PERSON_NAME]" at bounding box center [515, 225] width 198 height 11
copy span "[PERSON_NAME]-[STREET_ADDRESS][PERSON_NAME]"
click at [96, 248] on div "Orders Deliveries Providers [PERSON_NAME] Analytics Favorites" at bounding box center [69, 217] width 138 height 364
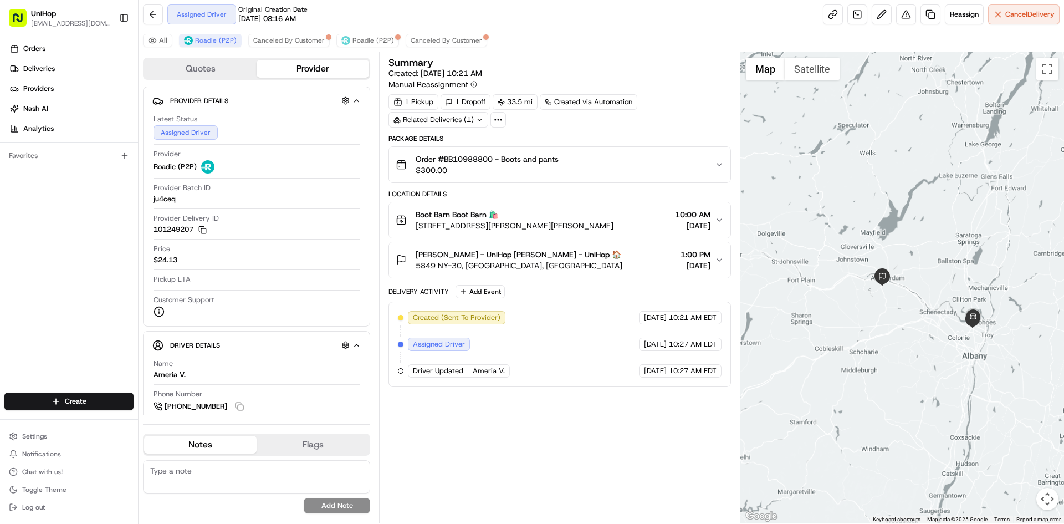
drag, startPoint x: 852, startPoint y: 360, endPoint x: 867, endPoint y: 329, distance: 34.7
click at [867, 329] on div at bounding box center [903, 287] width 324 height 471
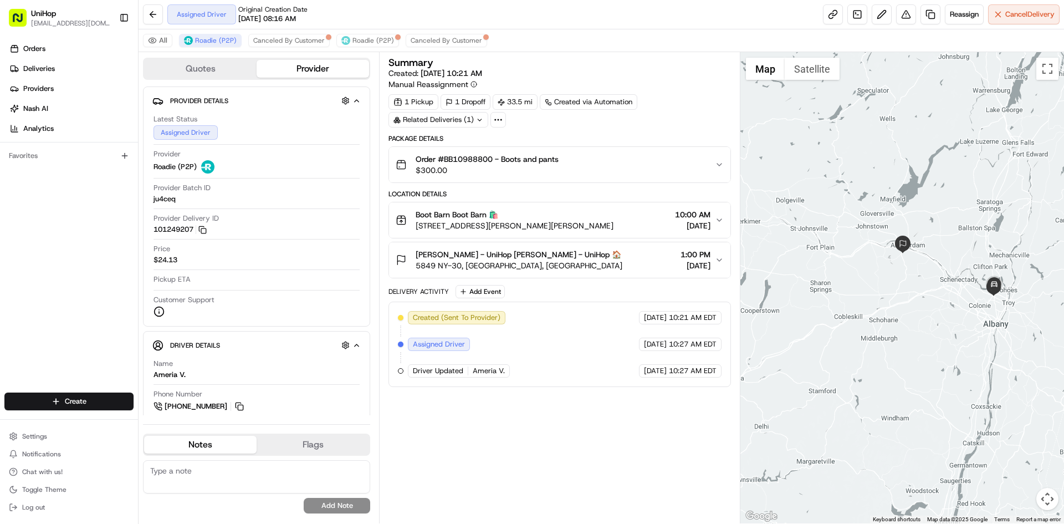
drag, startPoint x: 799, startPoint y: 285, endPoint x: 802, endPoint y: 293, distance: 8.8
click at [802, 293] on div at bounding box center [903, 287] width 324 height 471
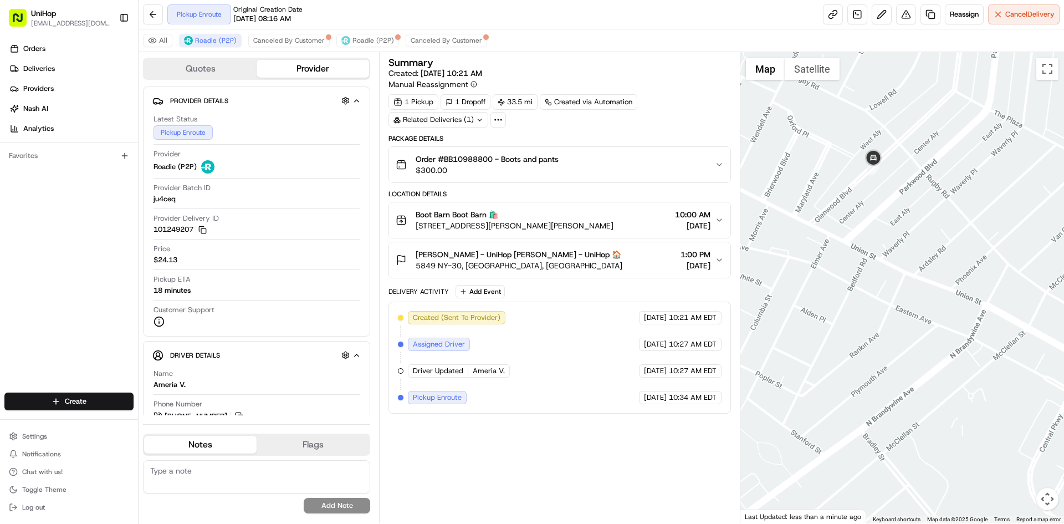
drag, startPoint x: 926, startPoint y: 208, endPoint x: 910, endPoint y: 210, distance: 15.6
click at [913, 208] on div at bounding box center [903, 287] width 324 height 471
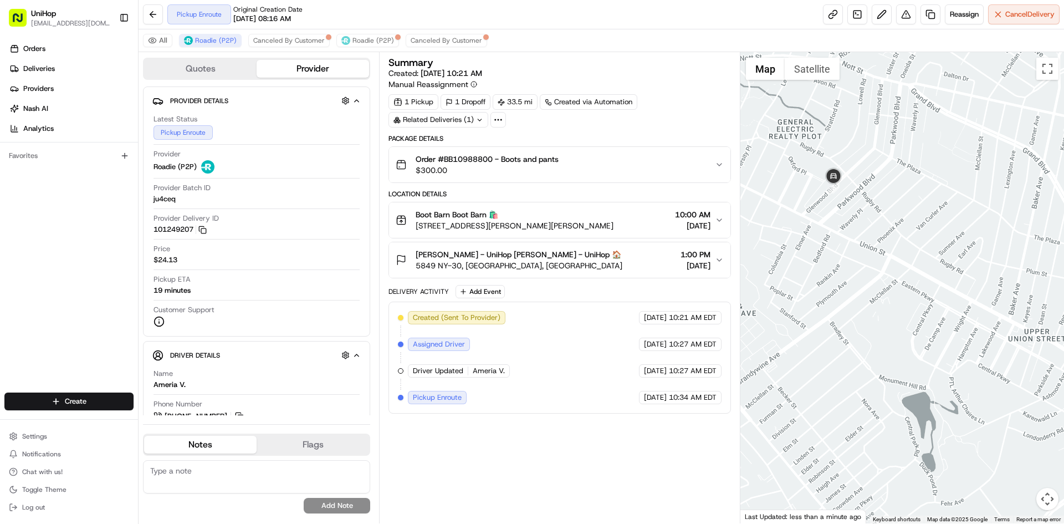
drag, startPoint x: 891, startPoint y: 221, endPoint x: 885, endPoint y: 222, distance: 6.1
click at [886, 222] on div at bounding box center [903, 287] width 324 height 471
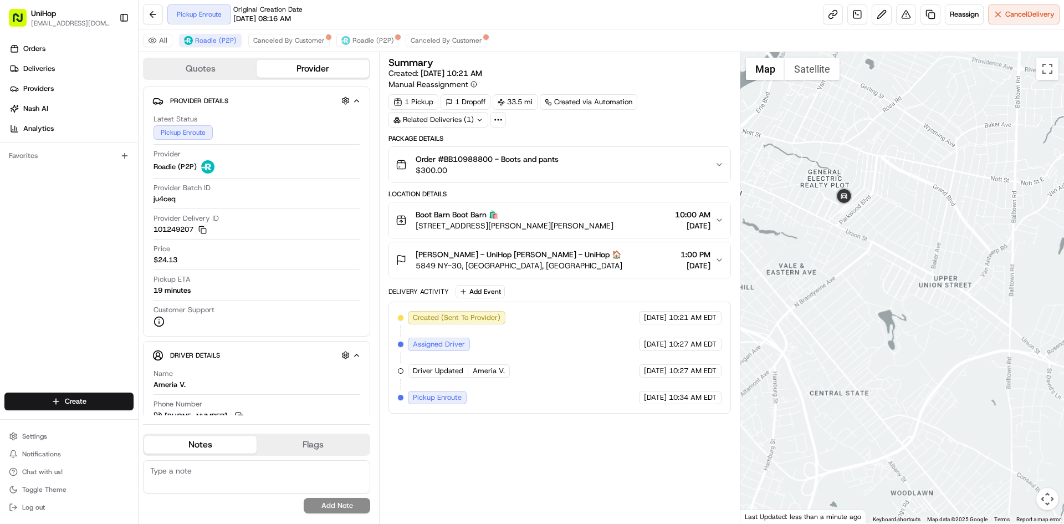
drag, startPoint x: 932, startPoint y: 245, endPoint x: 892, endPoint y: 250, distance: 39.7
click at [895, 250] on div at bounding box center [903, 287] width 324 height 471
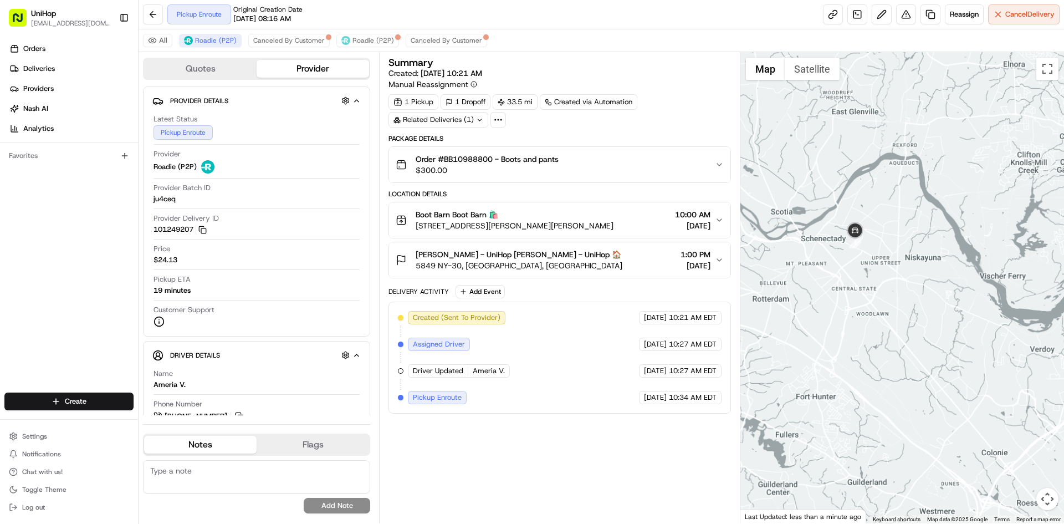
click at [864, 264] on div at bounding box center [903, 287] width 324 height 471
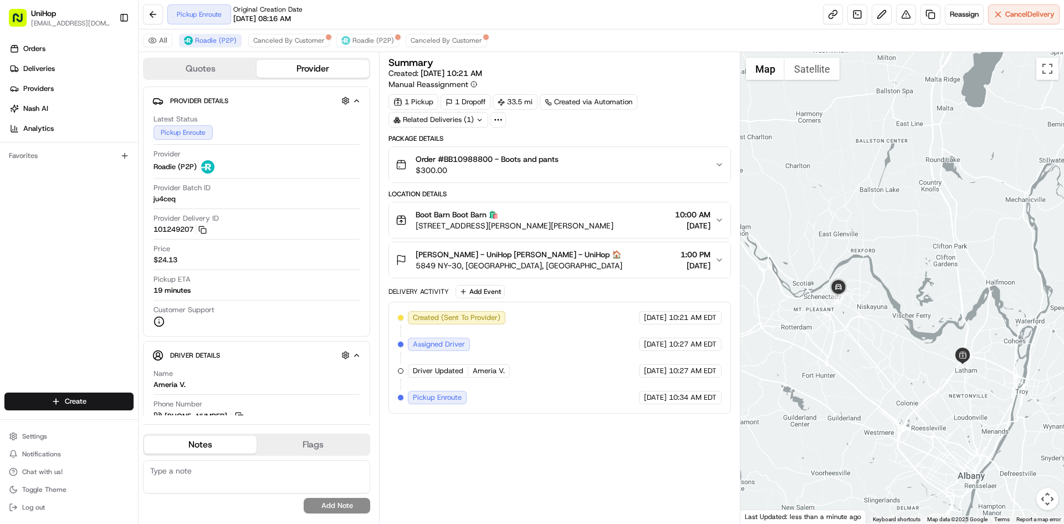
drag, startPoint x: 876, startPoint y: 243, endPoint x: 947, endPoint y: 307, distance: 95.0
click at [946, 306] on div at bounding box center [903, 287] width 324 height 471
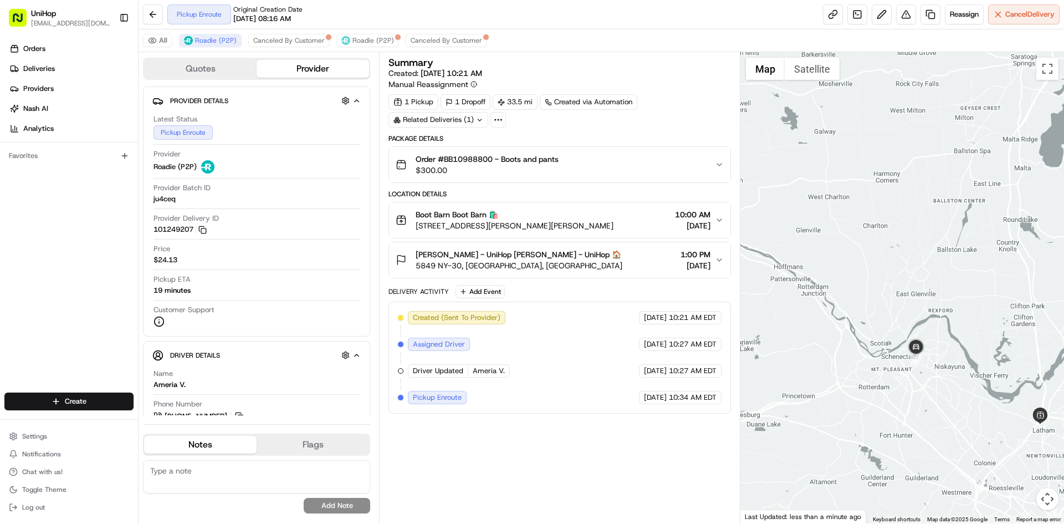
click at [903, 253] on div at bounding box center [903, 287] width 324 height 471
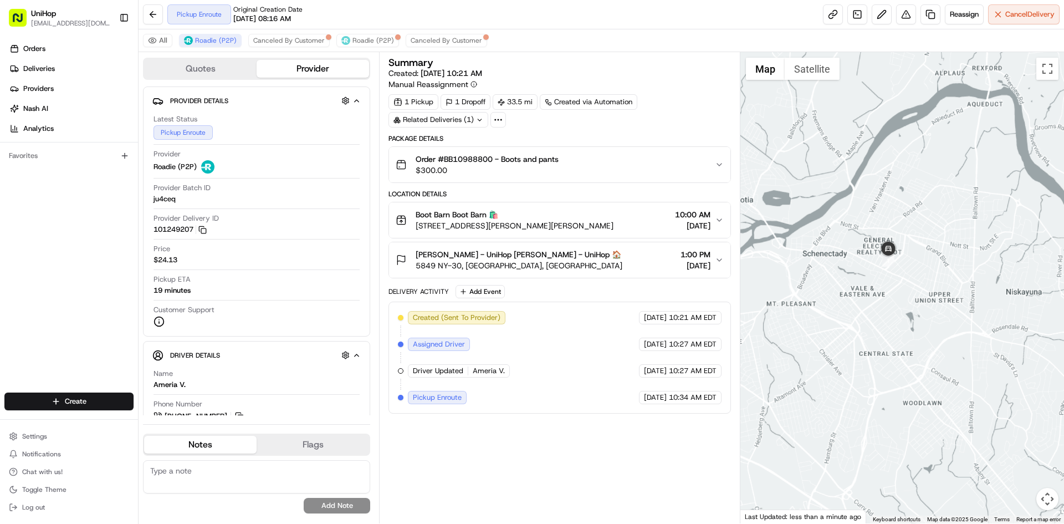
drag, startPoint x: 920, startPoint y: 309, endPoint x: 910, endPoint y: 339, distance: 31.6
click at [911, 338] on div at bounding box center [903, 287] width 324 height 471
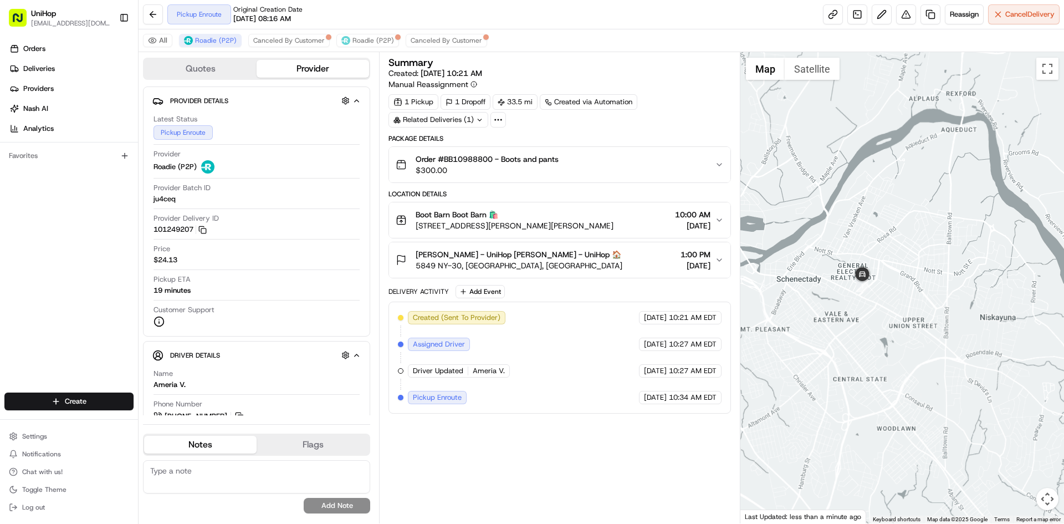
drag, startPoint x: 930, startPoint y: 345, endPoint x: 907, endPoint y: 345, distance: 22.7
click at [907, 345] on div at bounding box center [903, 287] width 324 height 471
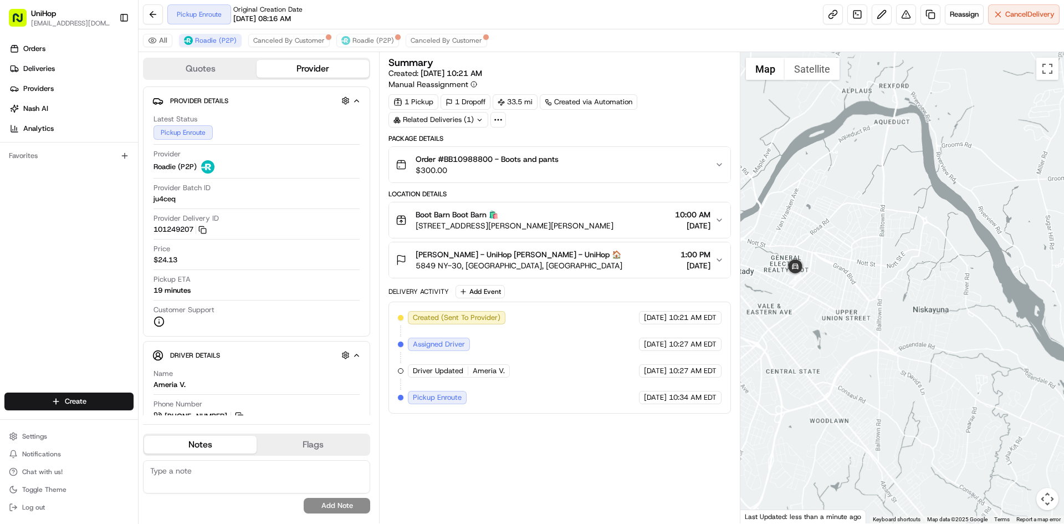
drag, startPoint x: 841, startPoint y: 330, endPoint x: 815, endPoint y: 330, distance: 26.6
click at [815, 330] on div at bounding box center [903, 287] width 324 height 471
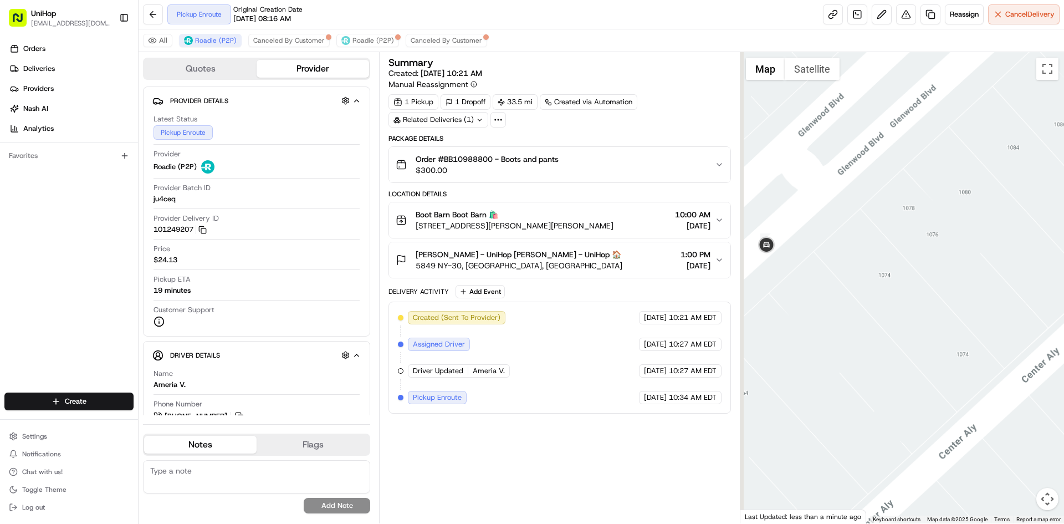
drag, startPoint x: 782, startPoint y: 280, endPoint x: 848, endPoint y: 242, distance: 76.2
click at [830, 279] on div at bounding box center [903, 287] width 324 height 471
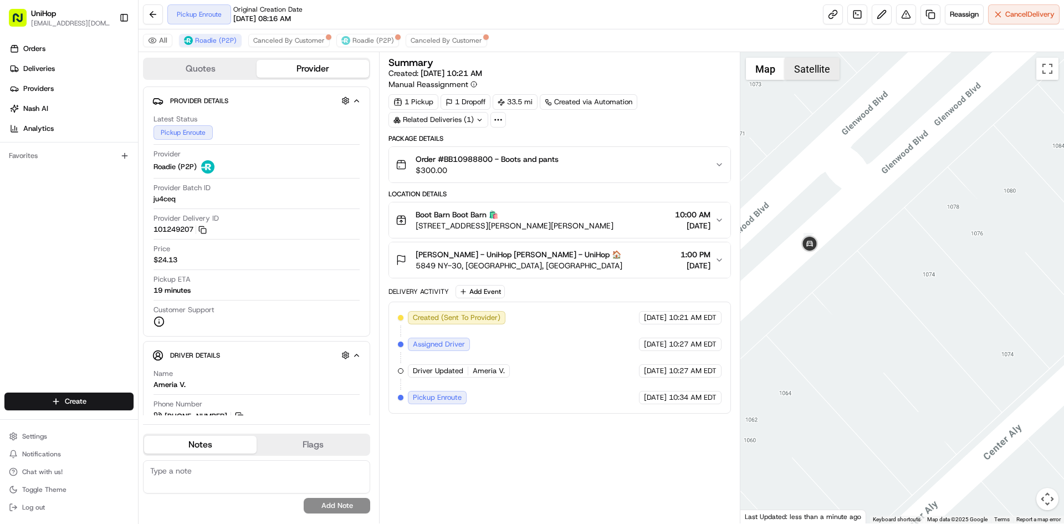
click at [817, 59] on button "Satellite" at bounding box center [812, 69] width 55 height 22
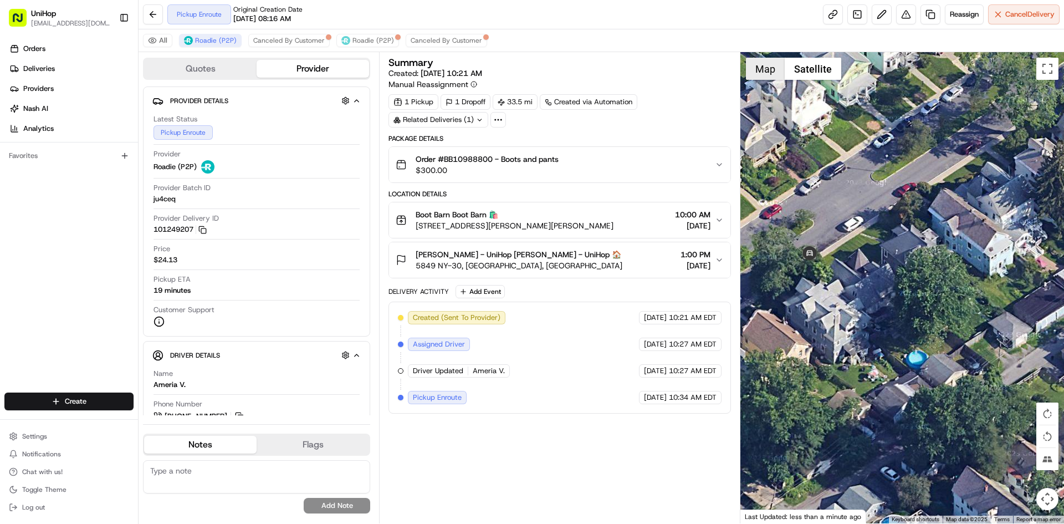
click at [766, 73] on button "Map" at bounding box center [765, 69] width 39 height 22
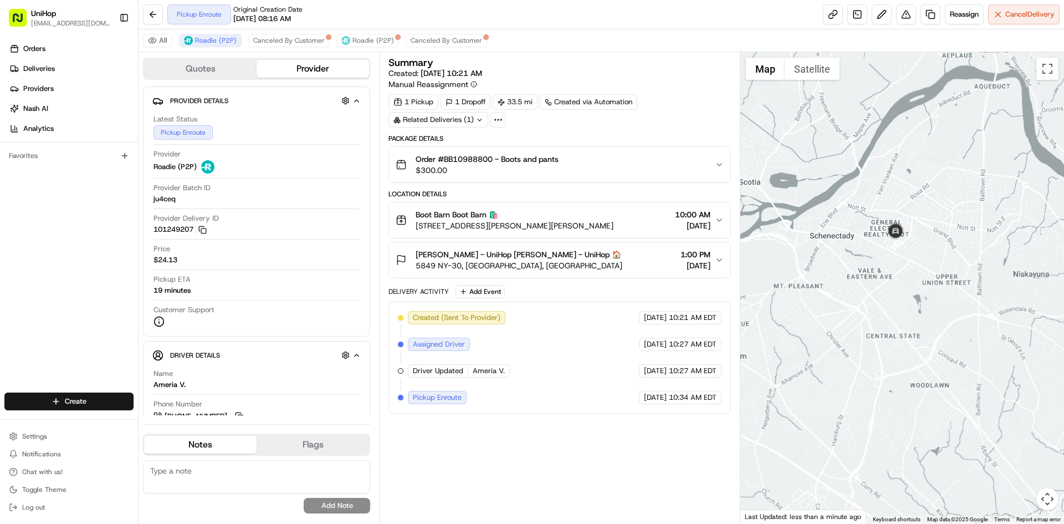
drag, startPoint x: 910, startPoint y: 231, endPoint x: 916, endPoint y: 254, distance: 24.7
click at [916, 254] on div at bounding box center [903, 287] width 324 height 471
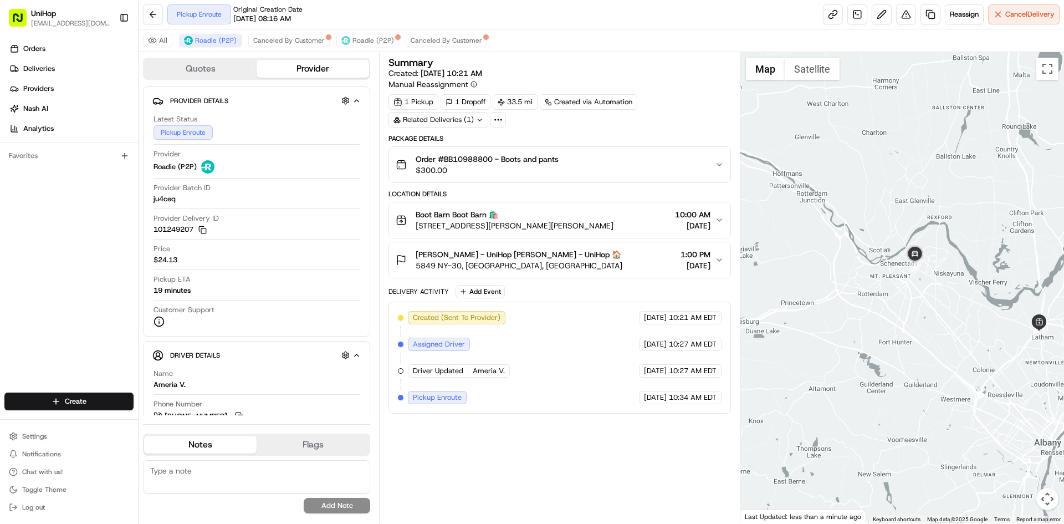
click at [928, 232] on div at bounding box center [903, 287] width 324 height 471
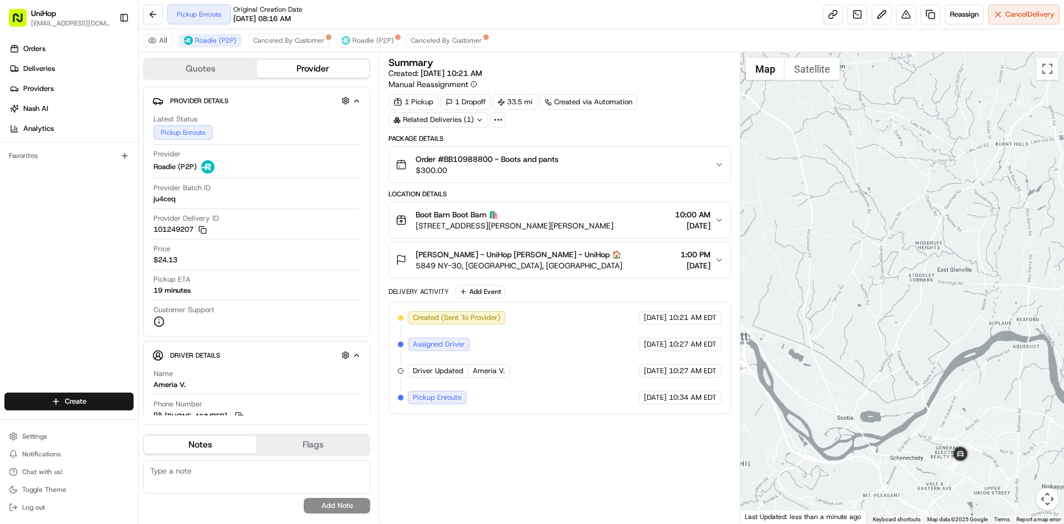
drag, startPoint x: 986, startPoint y: 375, endPoint x: 991, endPoint y: 330, distance: 45.2
click at [992, 332] on div at bounding box center [903, 287] width 324 height 471
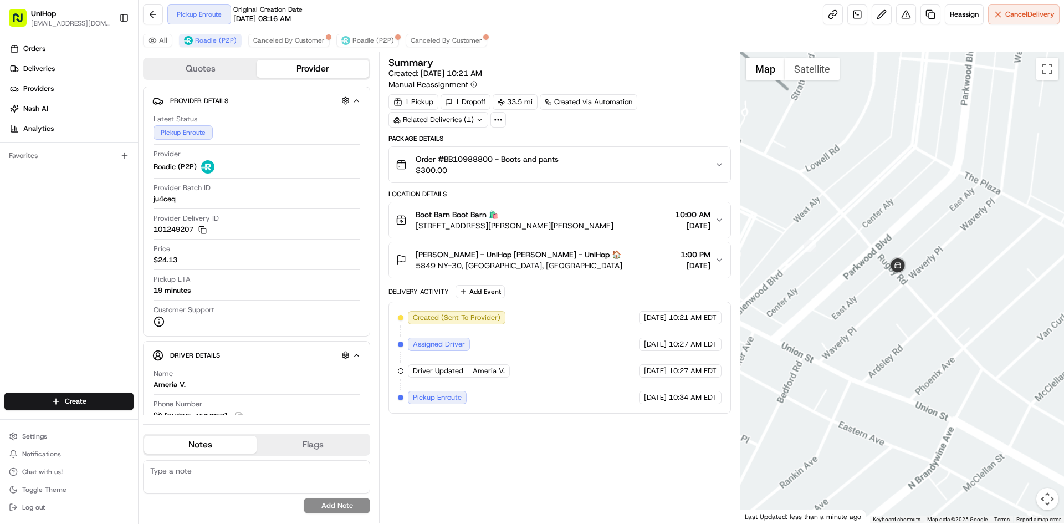
click at [962, 290] on div at bounding box center [903, 287] width 324 height 471
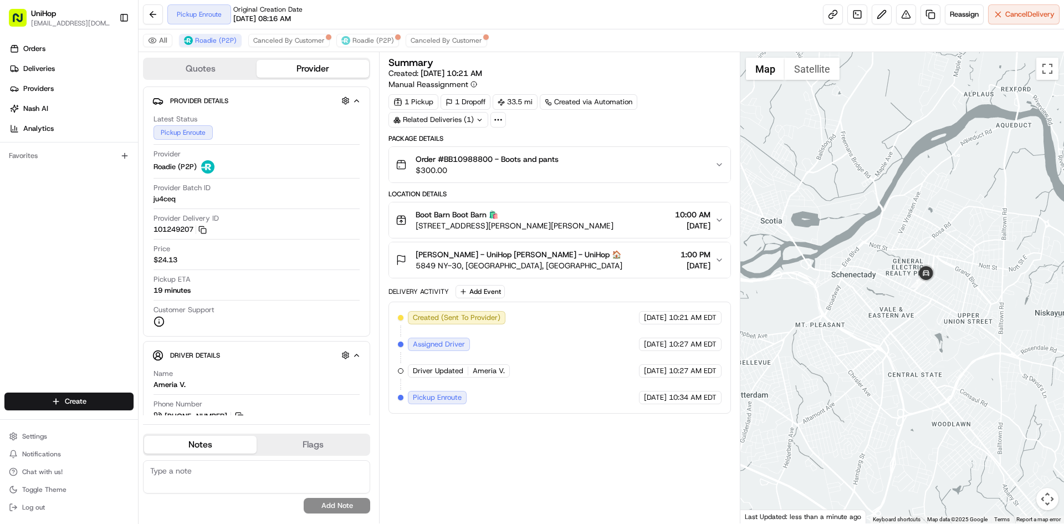
drag, startPoint x: 983, startPoint y: 277, endPoint x: 926, endPoint y: 274, distance: 57.1
click at [928, 275] on div at bounding box center [903, 287] width 324 height 471
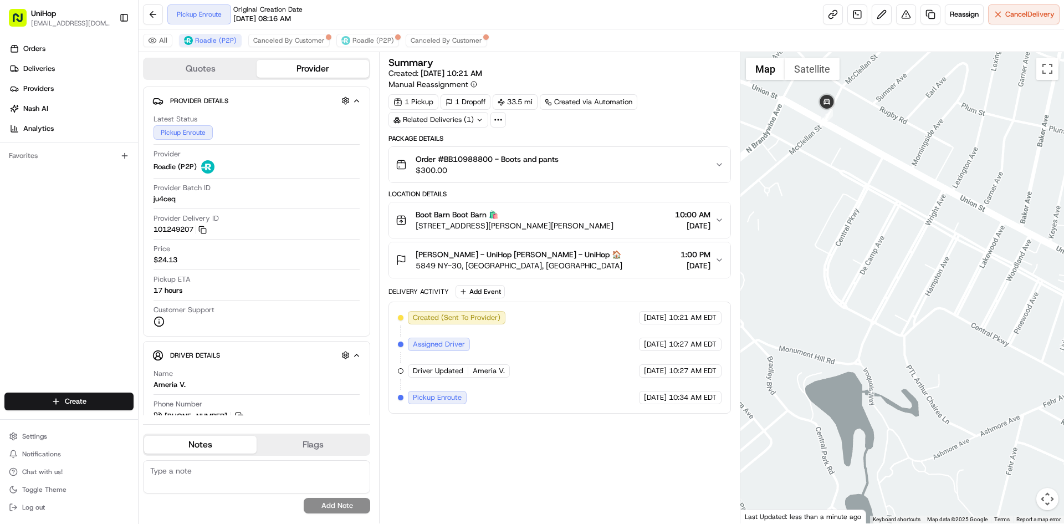
click at [874, 204] on div at bounding box center [903, 287] width 324 height 471
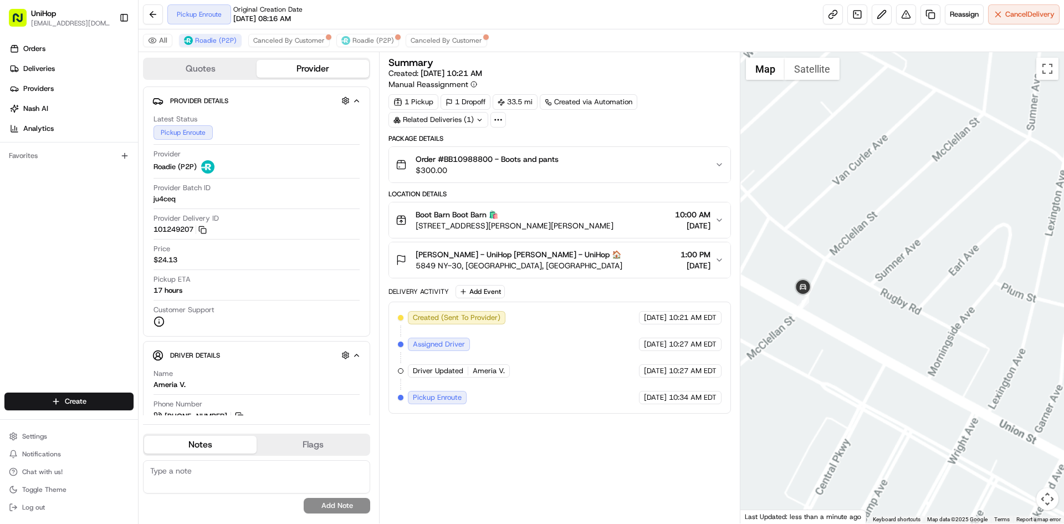
drag, startPoint x: 908, startPoint y: 309, endPoint x: 872, endPoint y: 296, distance: 37.7
click at [887, 302] on div at bounding box center [903, 287] width 324 height 471
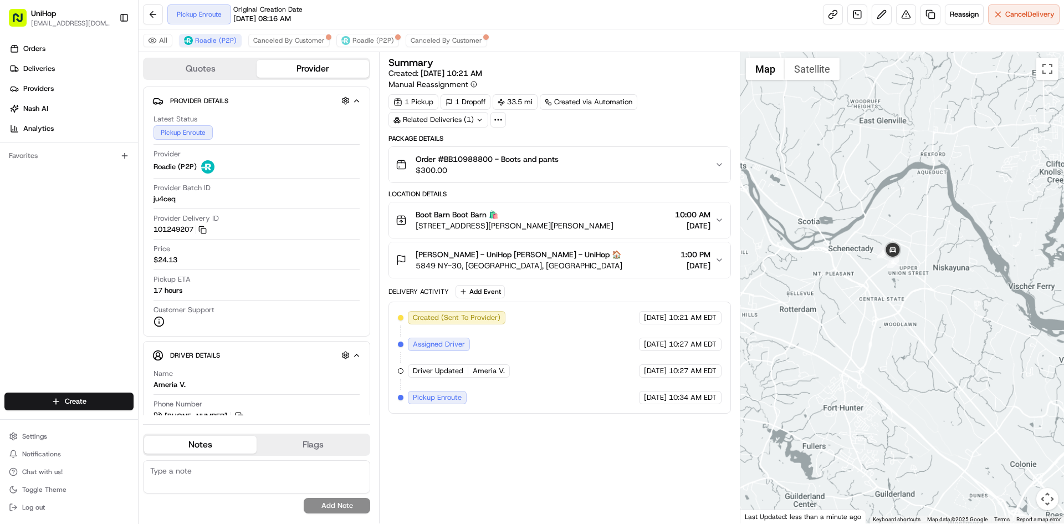
drag, startPoint x: 942, startPoint y: 256, endPoint x: 916, endPoint y: 247, distance: 27.5
click at [923, 252] on div at bounding box center [903, 287] width 324 height 471
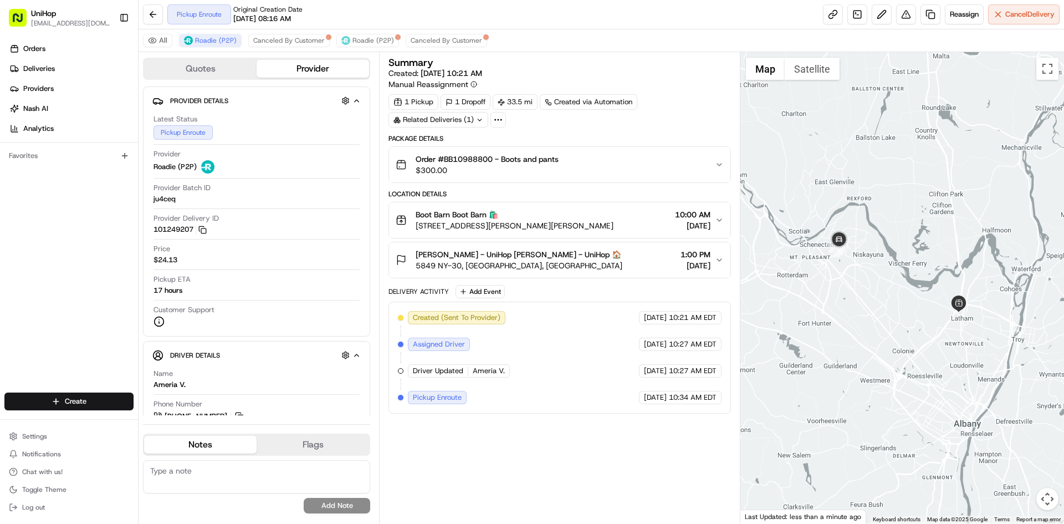
drag, startPoint x: 917, startPoint y: 239, endPoint x: 937, endPoint y: 283, distance: 48.1
click at [936, 283] on div at bounding box center [903, 287] width 324 height 471
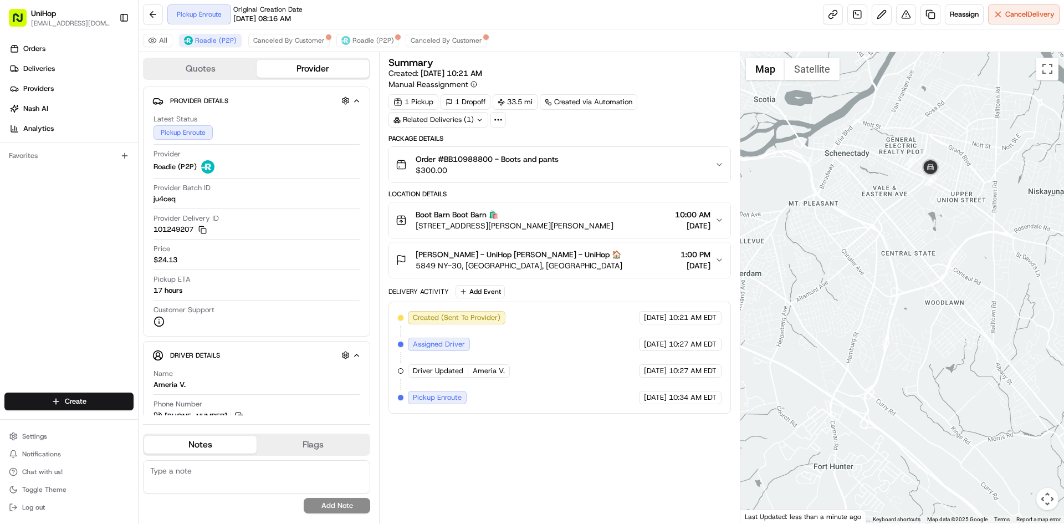
click at [913, 220] on div at bounding box center [903, 287] width 324 height 471
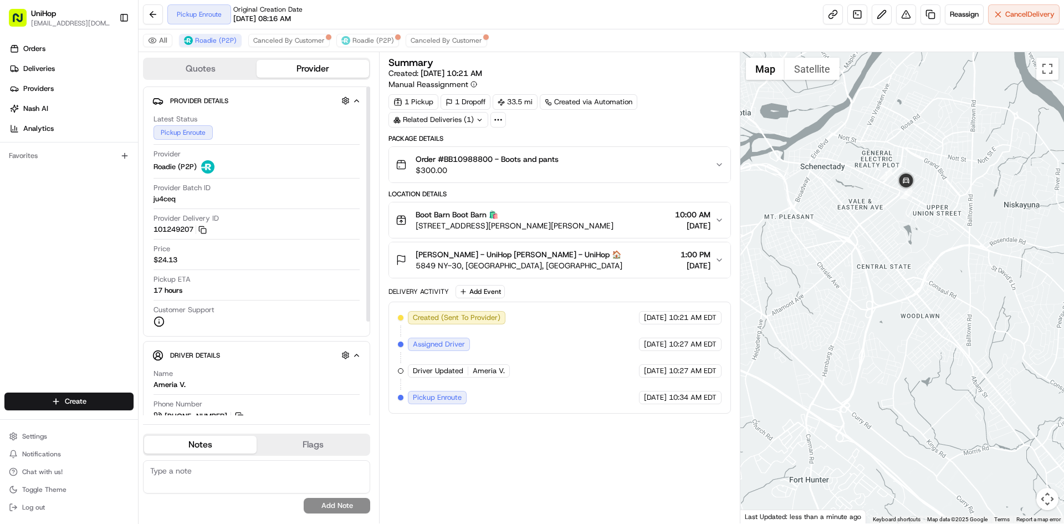
click at [40, 264] on div "Orders Deliveries Providers [PERSON_NAME] Analytics Favorites" at bounding box center [69, 217] width 138 height 364
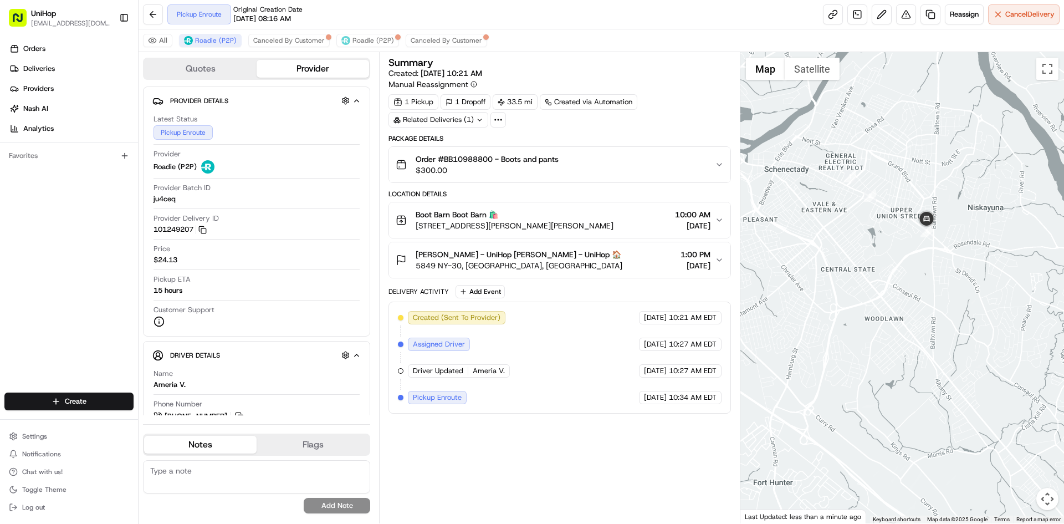
drag, startPoint x: 966, startPoint y: 268, endPoint x: 840, endPoint y: 277, distance: 126.1
click at [840, 277] on div at bounding box center [903, 287] width 324 height 471
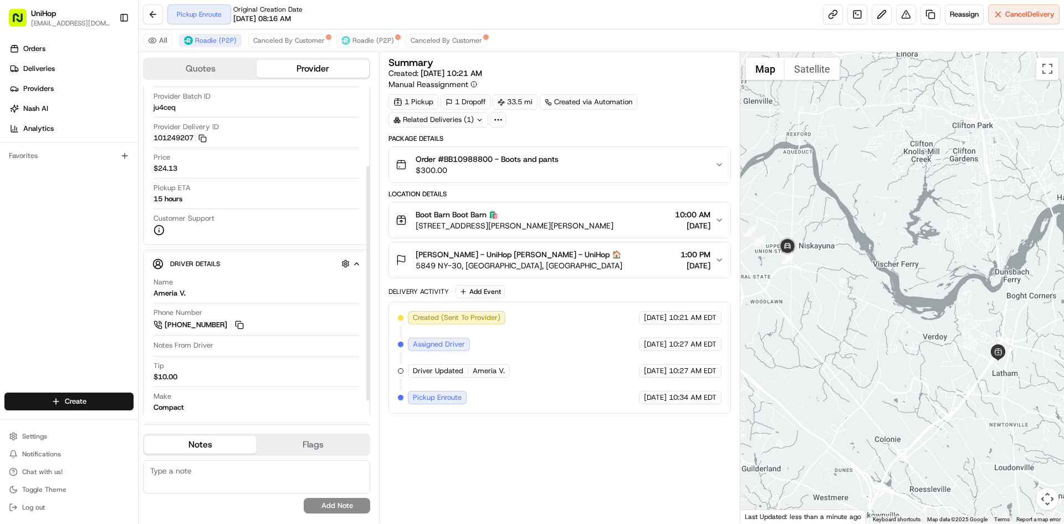
scroll to position [111, 0]
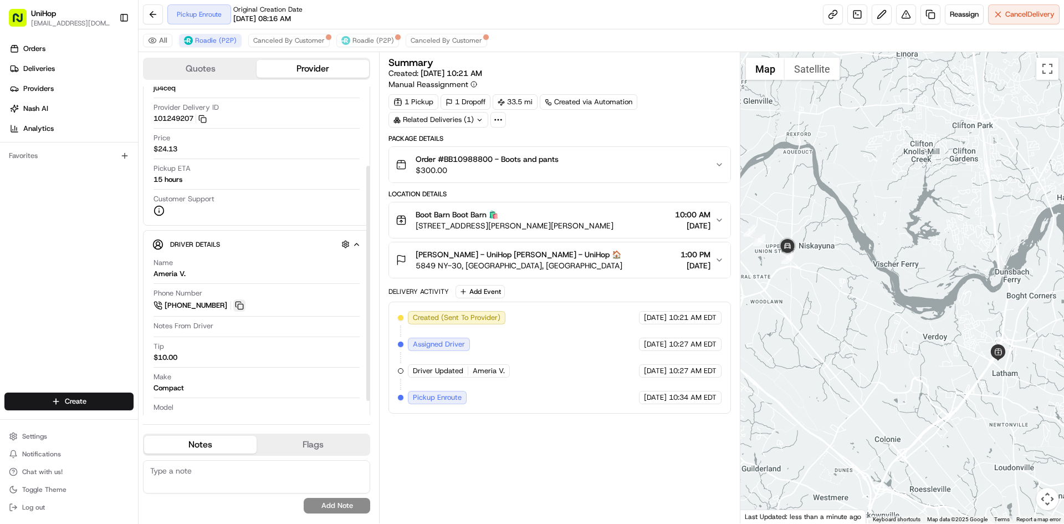
click at [242, 308] on button at bounding box center [239, 305] width 12 height 12
drag, startPoint x: 68, startPoint y: 287, endPoint x: 63, endPoint y: 172, distance: 114.8
click at [68, 286] on div "Orders Deliveries Providers [PERSON_NAME] Analytics Favorites" at bounding box center [69, 217] width 138 height 364
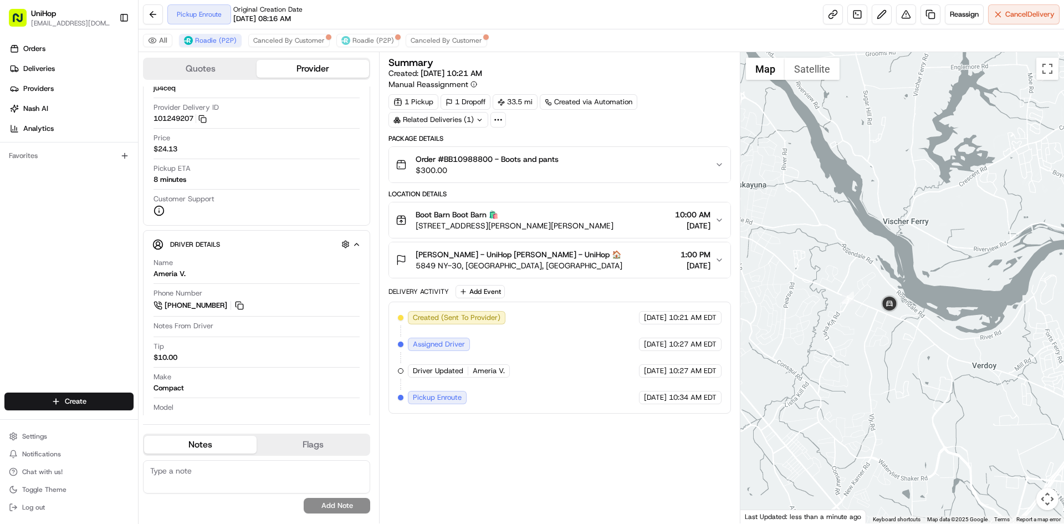
click at [896, 343] on div at bounding box center [903, 287] width 324 height 471
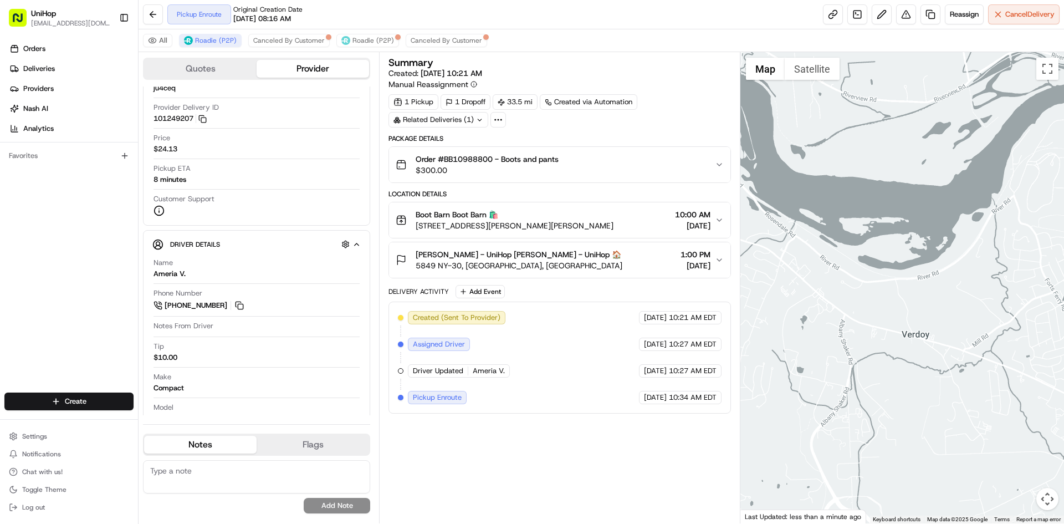
drag, startPoint x: 883, startPoint y: 338, endPoint x: 840, endPoint y: 334, distance: 42.9
click at [840, 334] on div at bounding box center [903, 287] width 324 height 471
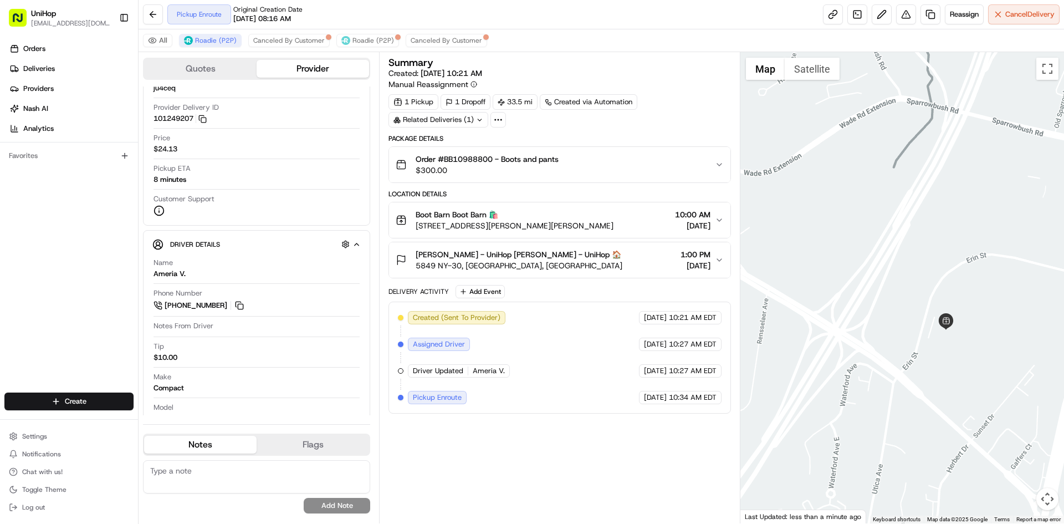
click at [826, 74] on button "Satellite" at bounding box center [812, 69] width 55 height 22
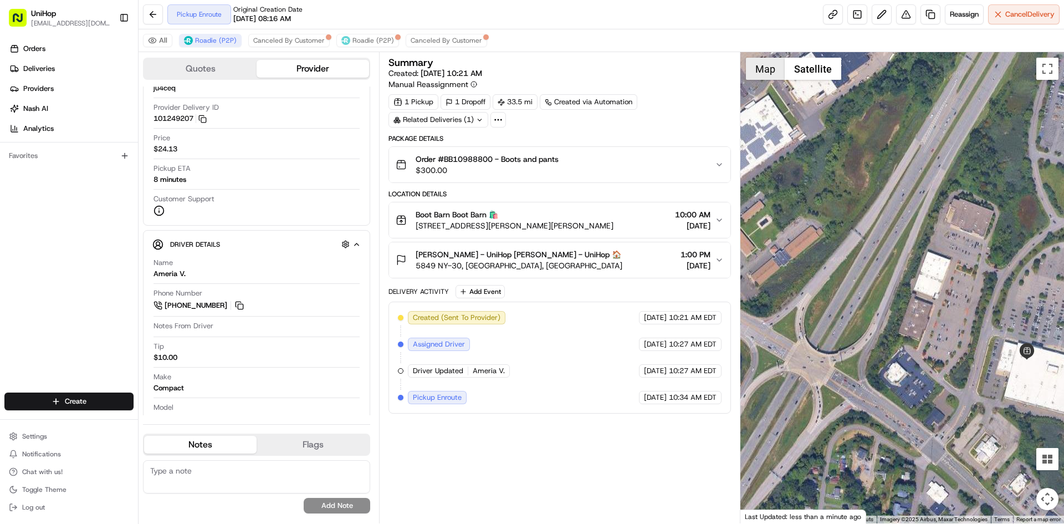
click at [758, 61] on button "Map" at bounding box center [765, 69] width 39 height 22
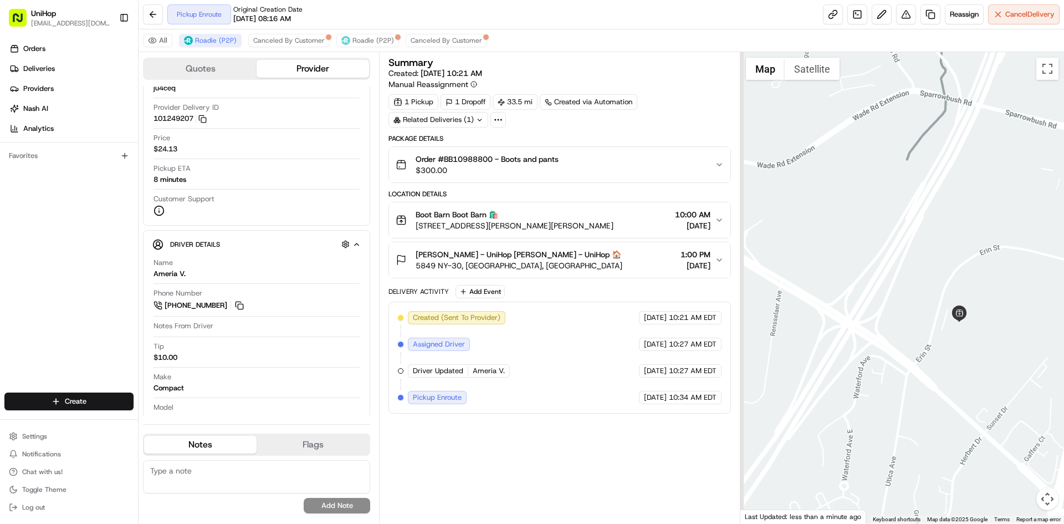
click at [891, 287] on div at bounding box center [903, 287] width 324 height 471
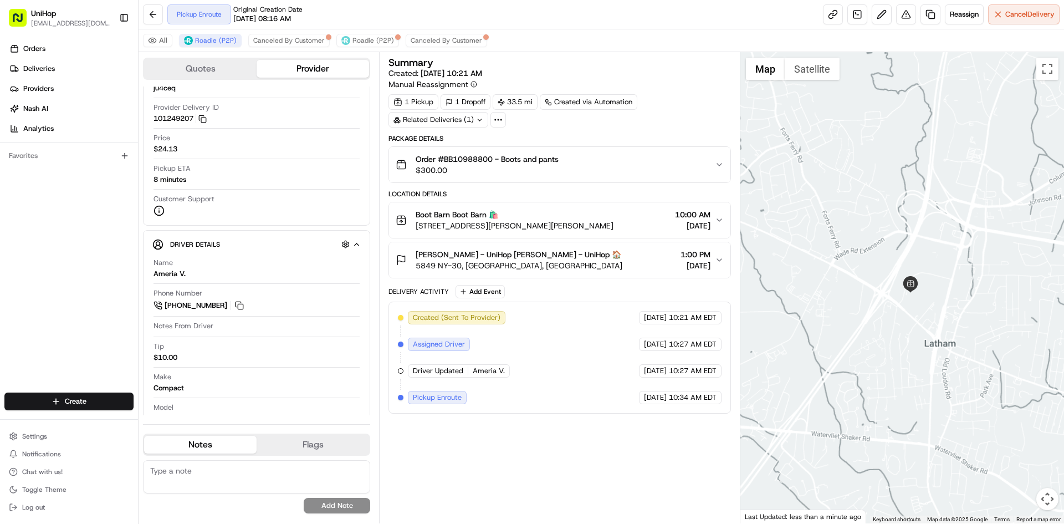
click at [925, 330] on div at bounding box center [903, 287] width 324 height 471
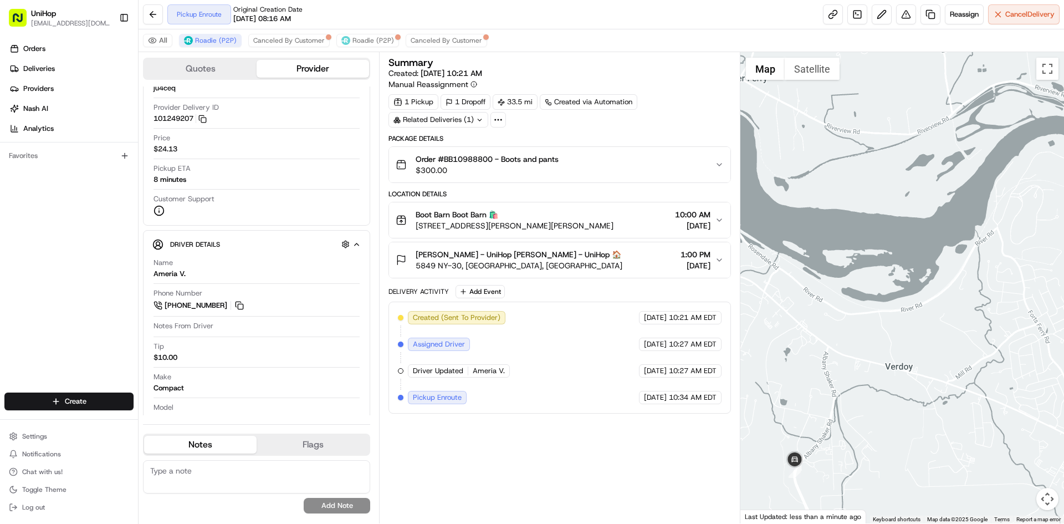
drag, startPoint x: 907, startPoint y: 309, endPoint x: 868, endPoint y: 230, distance: 87.8
click at [873, 247] on div at bounding box center [903, 287] width 324 height 471
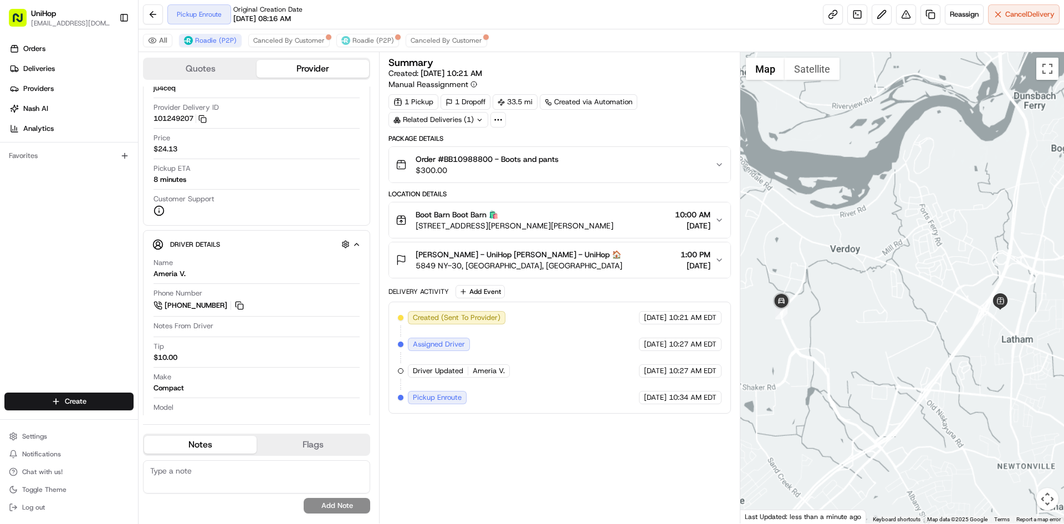
drag, startPoint x: 865, startPoint y: 280, endPoint x: 861, endPoint y: 271, distance: 9.7
click at [861, 271] on div at bounding box center [903, 287] width 324 height 471
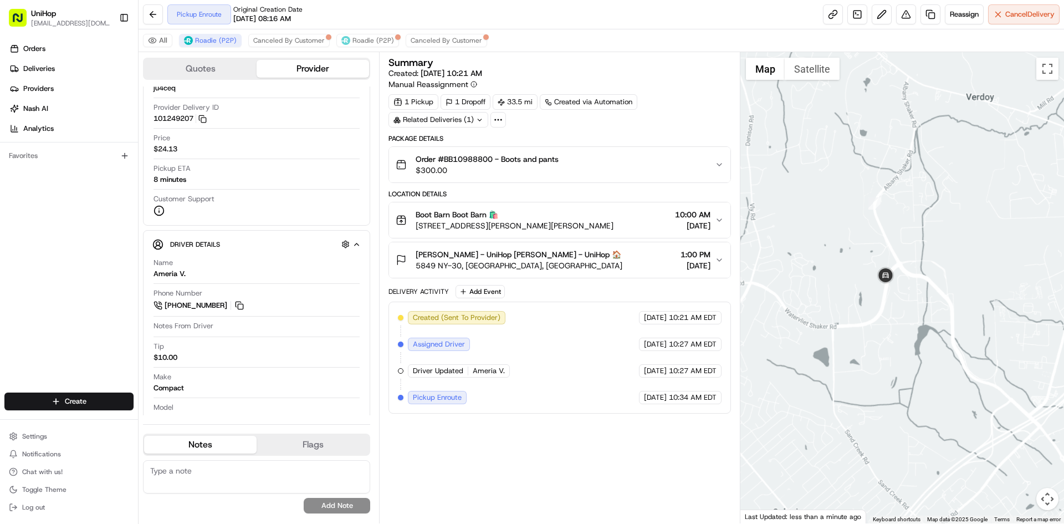
drag, startPoint x: 862, startPoint y: 349, endPoint x: 916, endPoint y: 298, distance: 74.5
click at [913, 303] on div at bounding box center [903, 287] width 324 height 471
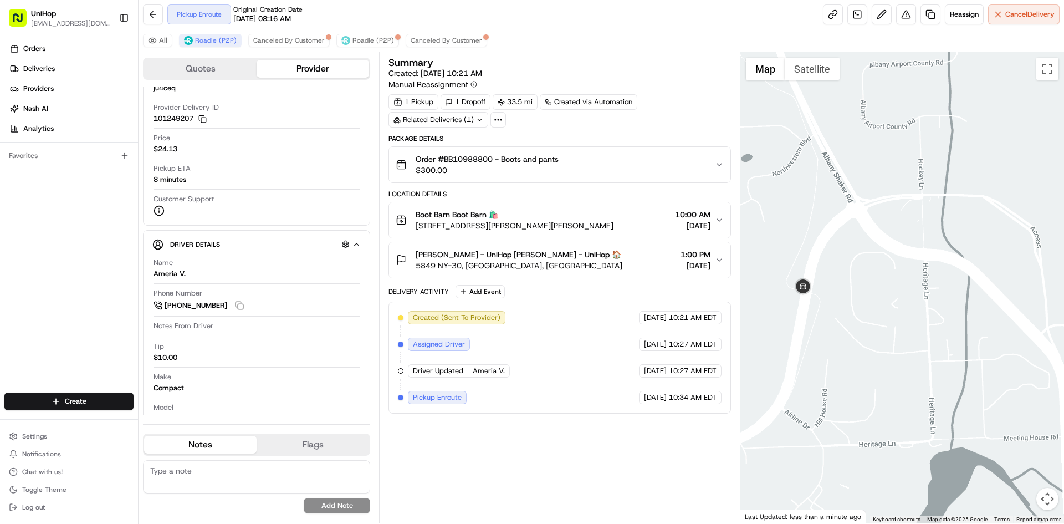
click at [802, 71] on button "Satellite" at bounding box center [812, 69] width 55 height 22
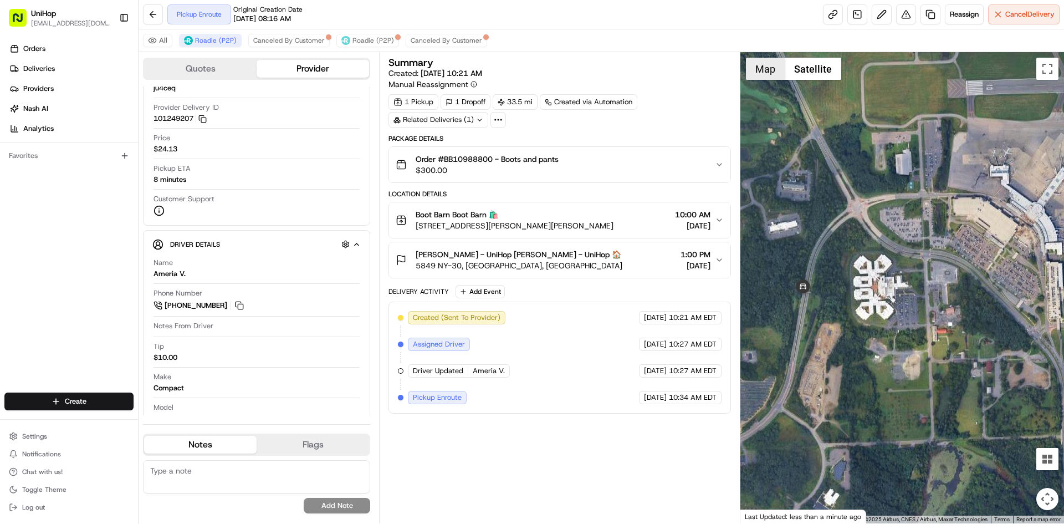
click at [774, 68] on button "Map" at bounding box center [765, 69] width 39 height 22
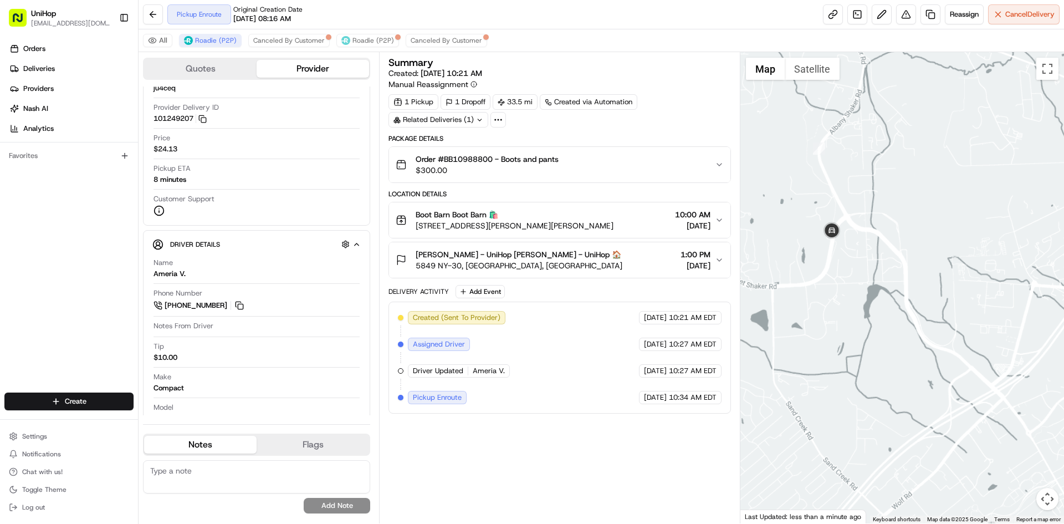
click at [885, 227] on div at bounding box center [903, 287] width 324 height 471
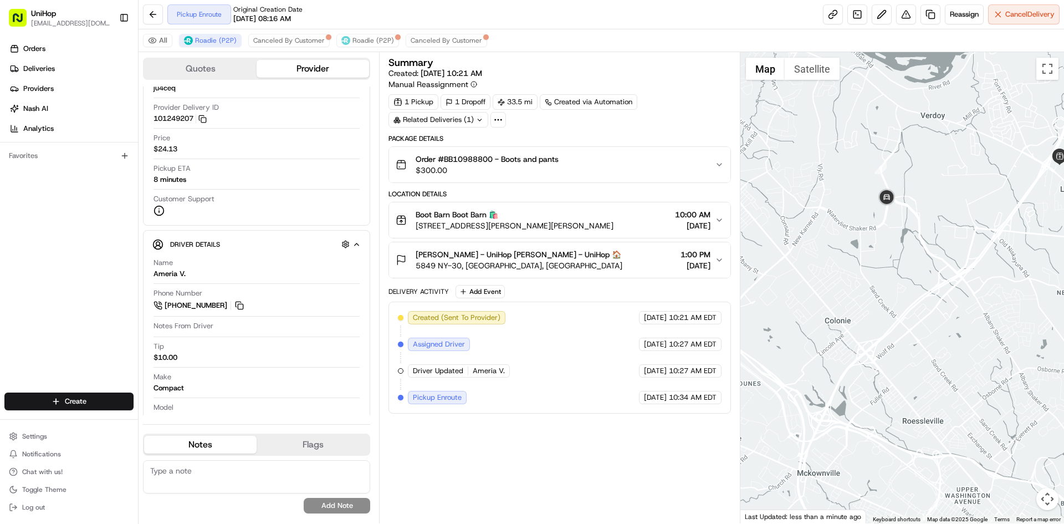
click at [915, 238] on div at bounding box center [903, 287] width 324 height 471
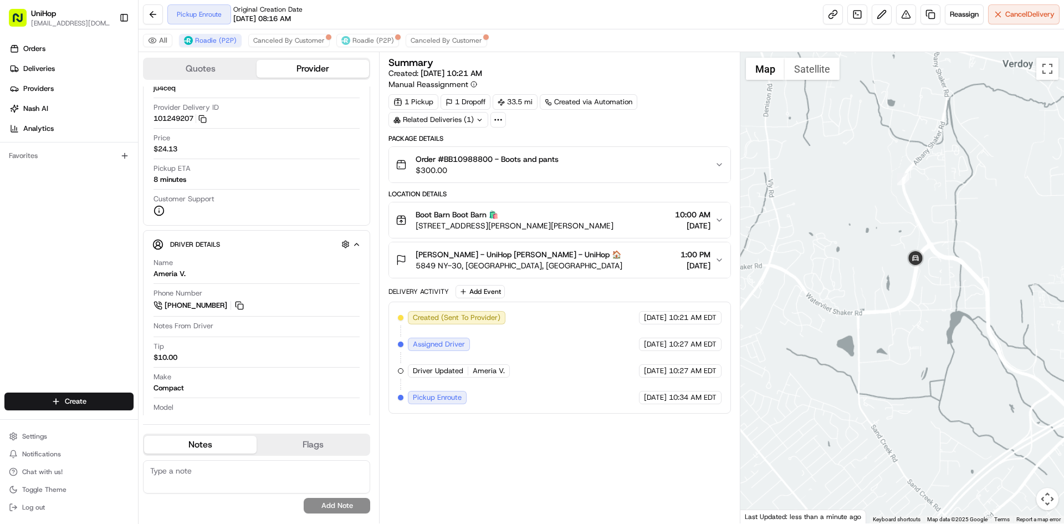
drag, startPoint x: 1004, startPoint y: 227, endPoint x: 954, endPoint y: 237, distance: 50.3
click at [967, 241] on div at bounding box center [903, 287] width 324 height 471
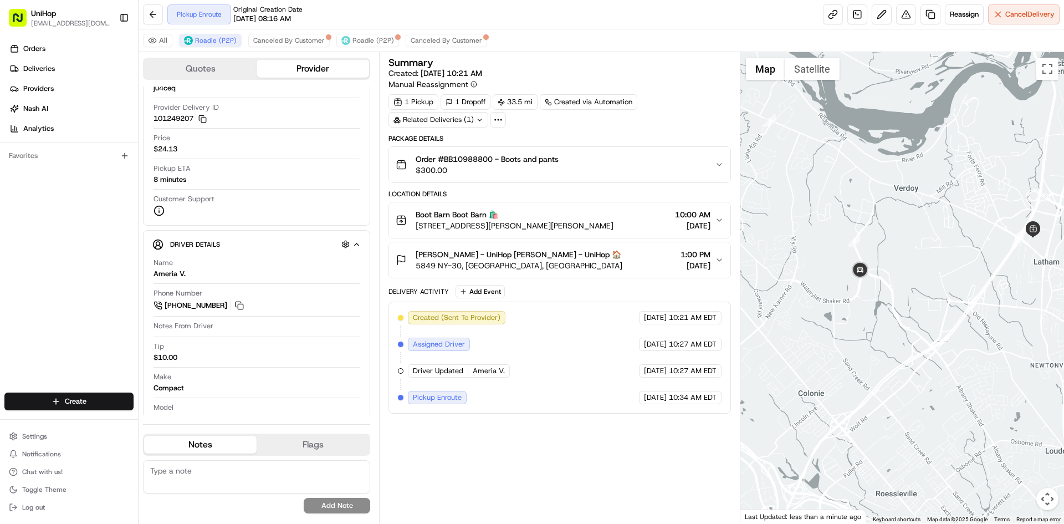
drag, startPoint x: 915, startPoint y: 252, endPoint x: 908, endPoint y: 253, distance: 6.1
click at [910, 253] on div at bounding box center [903, 287] width 324 height 471
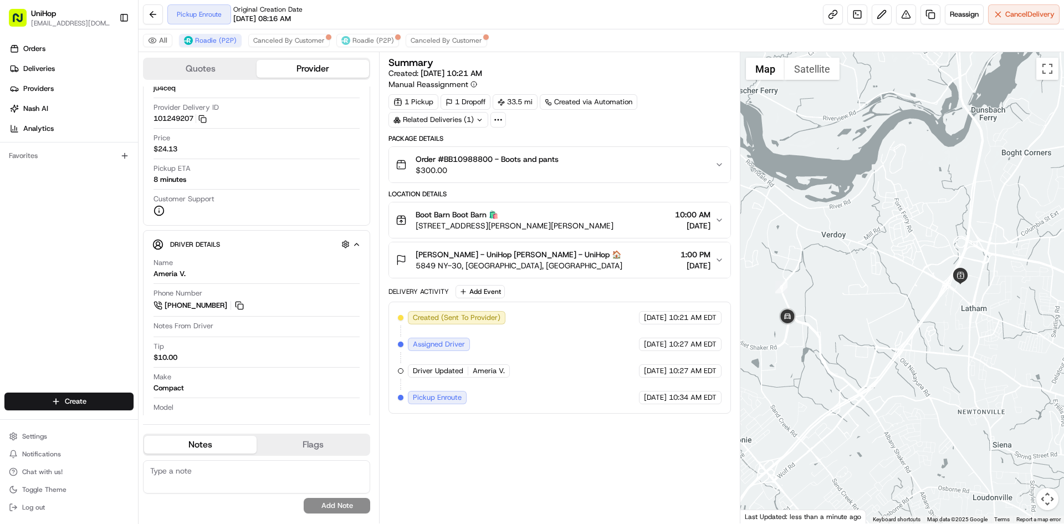
drag, startPoint x: 973, startPoint y: 307, endPoint x: 898, endPoint y: 346, distance: 85.0
click at [902, 351] on div at bounding box center [903, 287] width 324 height 471
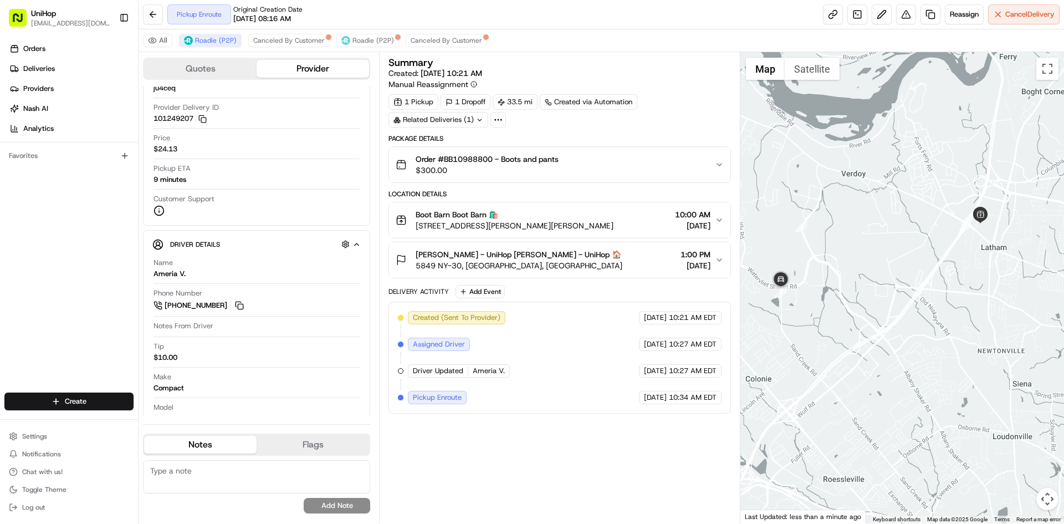
drag, startPoint x: 831, startPoint y: 384, endPoint x: 853, endPoint y: 324, distance: 63.6
click at [853, 324] on div at bounding box center [903, 287] width 324 height 471
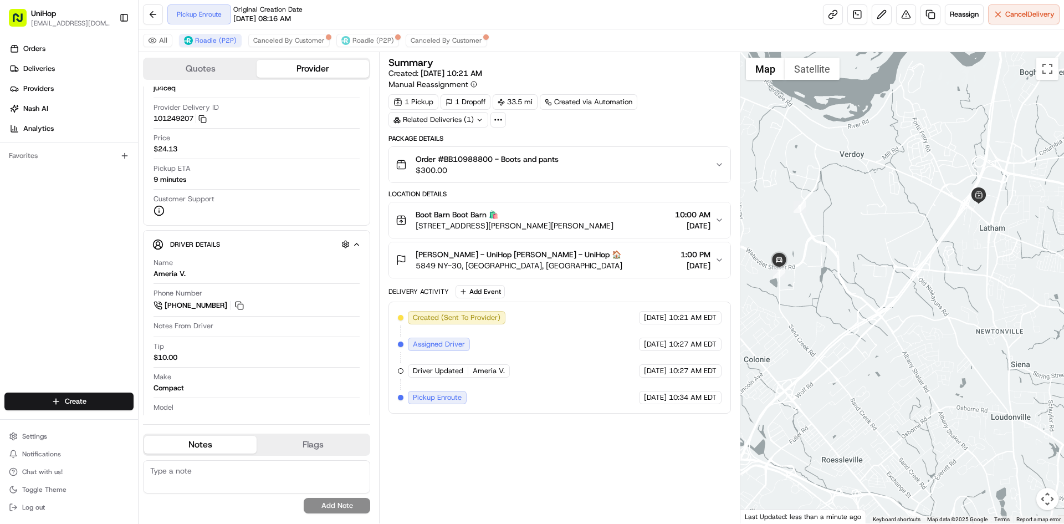
drag, startPoint x: 838, startPoint y: 251, endPoint x: 836, endPoint y: 230, distance: 20.6
click at [836, 230] on div at bounding box center [903, 287] width 324 height 471
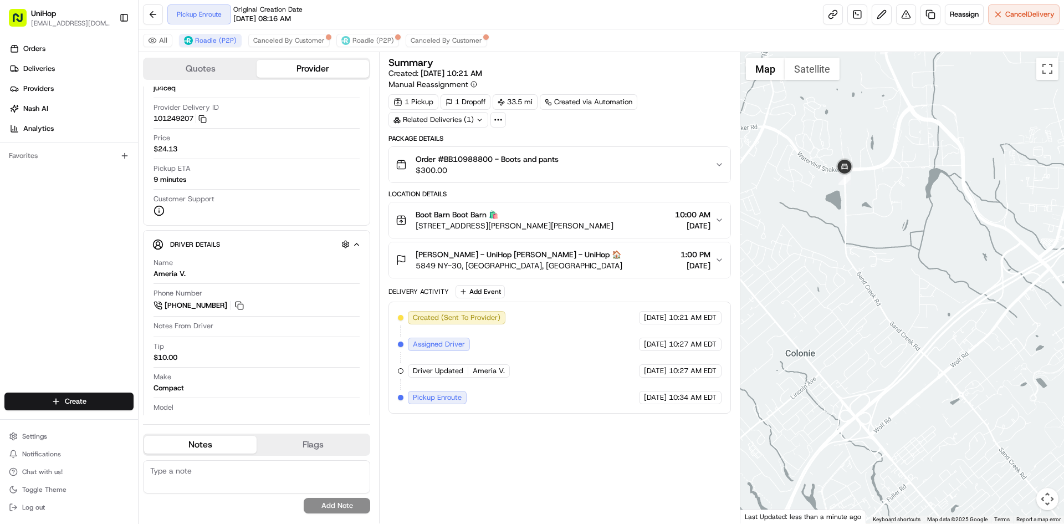
drag, startPoint x: 843, startPoint y: 279, endPoint x: 882, endPoint y: 247, distance: 50.5
click at [882, 247] on div at bounding box center [903, 287] width 324 height 471
click at [815, 62] on button "Satellite" at bounding box center [812, 69] width 55 height 22
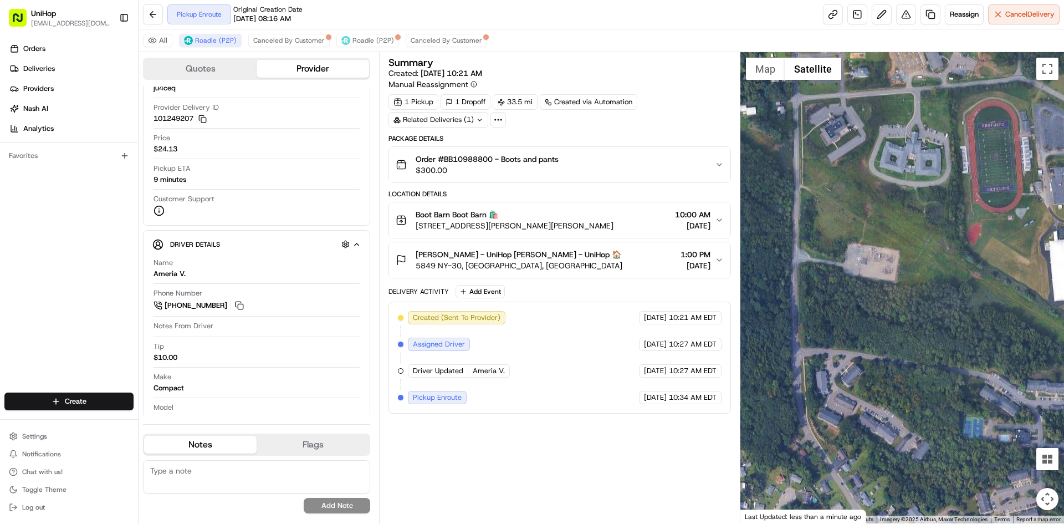
drag, startPoint x: 862, startPoint y: 193, endPoint x: 853, endPoint y: 282, distance: 88.6
click at [855, 283] on div at bounding box center [903, 287] width 324 height 471
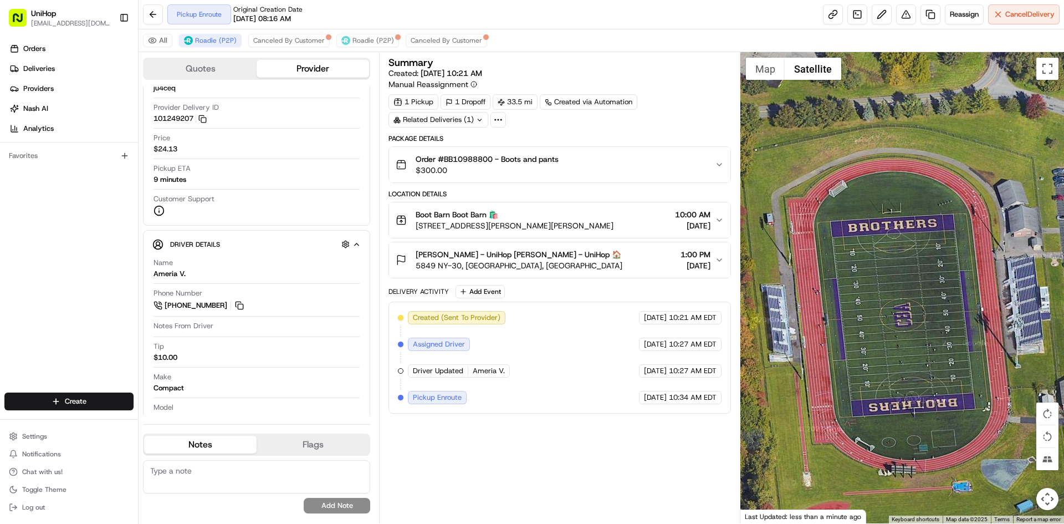
drag, startPoint x: 948, startPoint y: 308, endPoint x: 910, endPoint y: 308, distance: 38.2
click at [910, 308] on div at bounding box center [903, 287] width 324 height 471
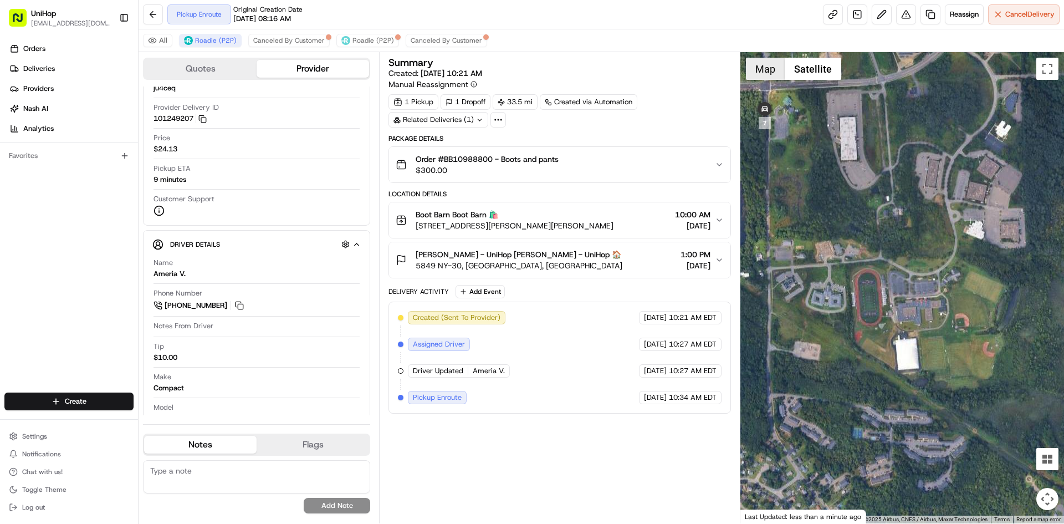
click at [763, 67] on button "Map" at bounding box center [765, 69] width 39 height 22
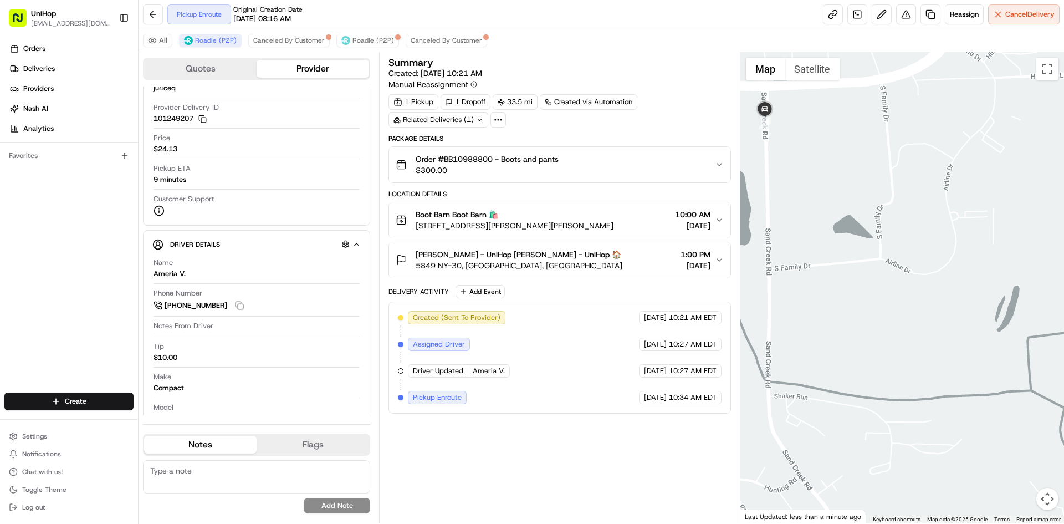
drag, startPoint x: 814, startPoint y: 170, endPoint x: 824, endPoint y: 191, distance: 23.1
click at [823, 190] on div at bounding box center [903, 287] width 324 height 471
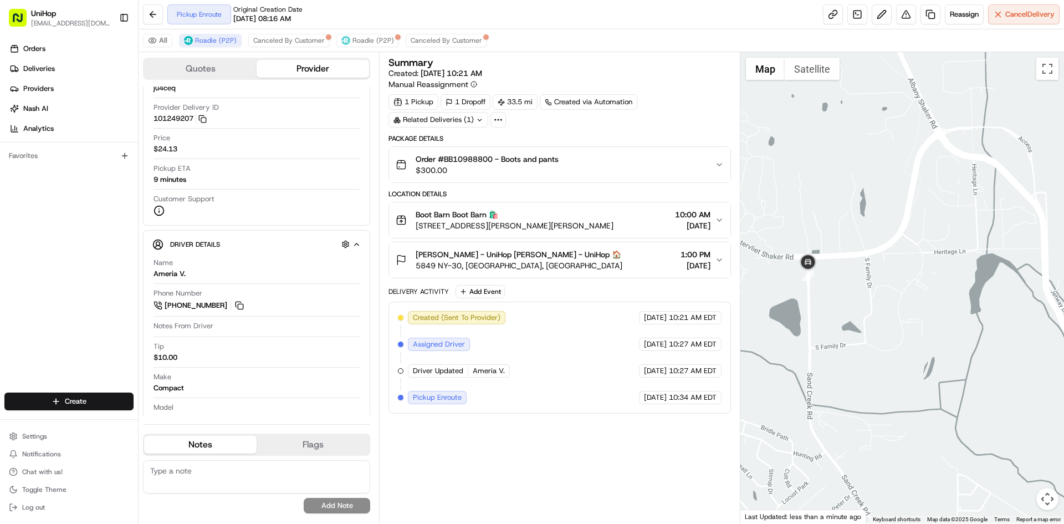
drag, startPoint x: 890, startPoint y: 235, endPoint x: 887, endPoint y: 264, distance: 29.5
click at [887, 264] on div at bounding box center [903, 287] width 324 height 471
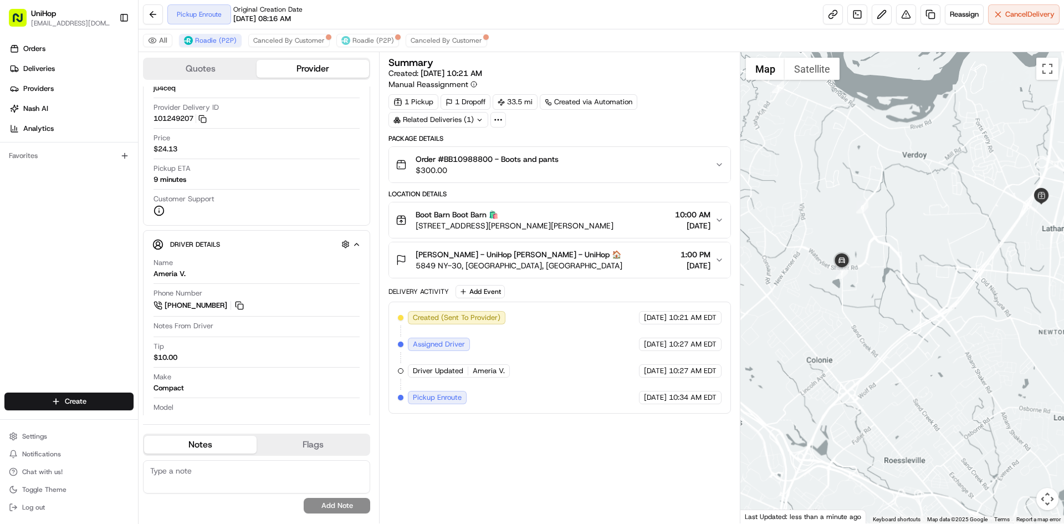
drag, startPoint x: 886, startPoint y: 243, endPoint x: 868, endPoint y: 257, distance: 23.3
click at [868, 257] on div at bounding box center [903, 287] width 324 height 471
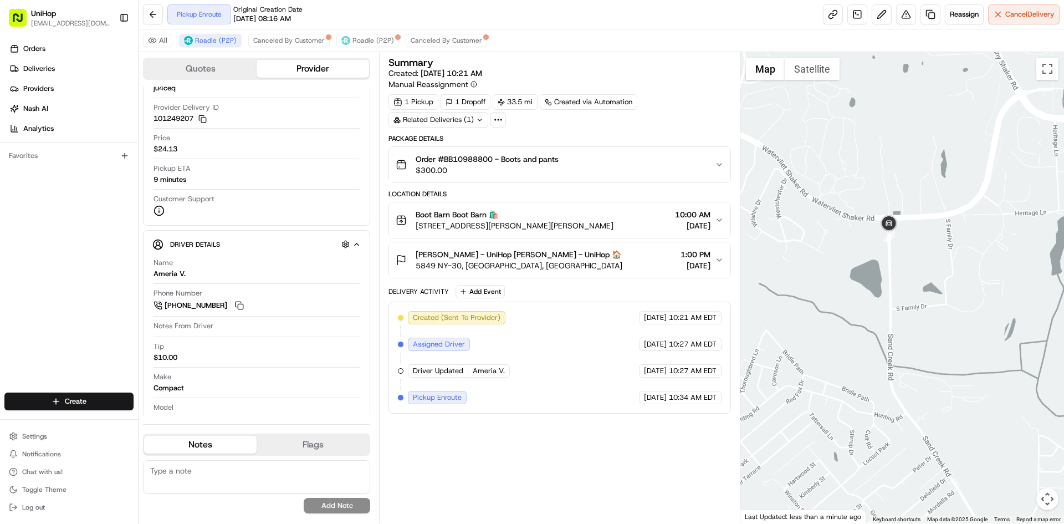
drag, startPoint x: 938, startPoint y: 313, endPoint x: 845, endPoint y: 310, distance: 93.7
click at [846, 315] on div at bounding box center [903, 287] width 324 height 471
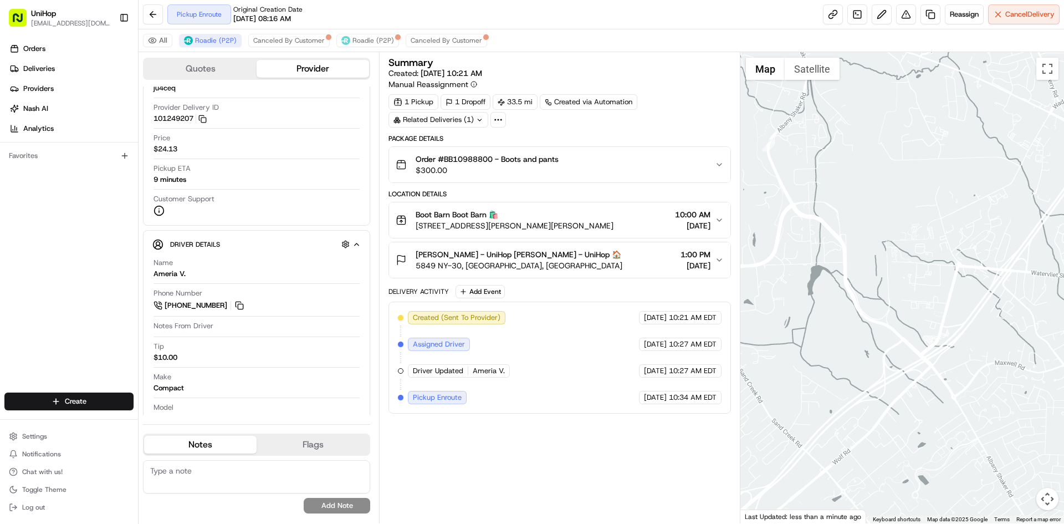
drag, startPoint x: 851, startPoint y: 283, endPoint x: 861, endPoint y: 261, distance: 24.5
click at [859, 264] on div at bounding box center [903, 287] width 324 height 471
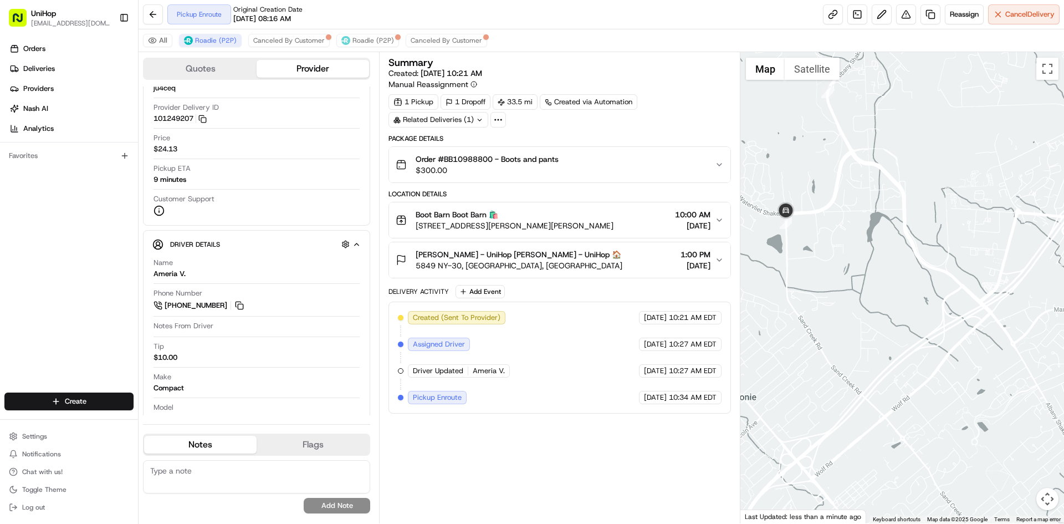
drag, startPoint x: 870, startPoint y: 237, endPoint x: 855, endPoint y: 248, distance: 18.6
click at [858, 254] on div at bounding box center [903, 287] width 324 height 471
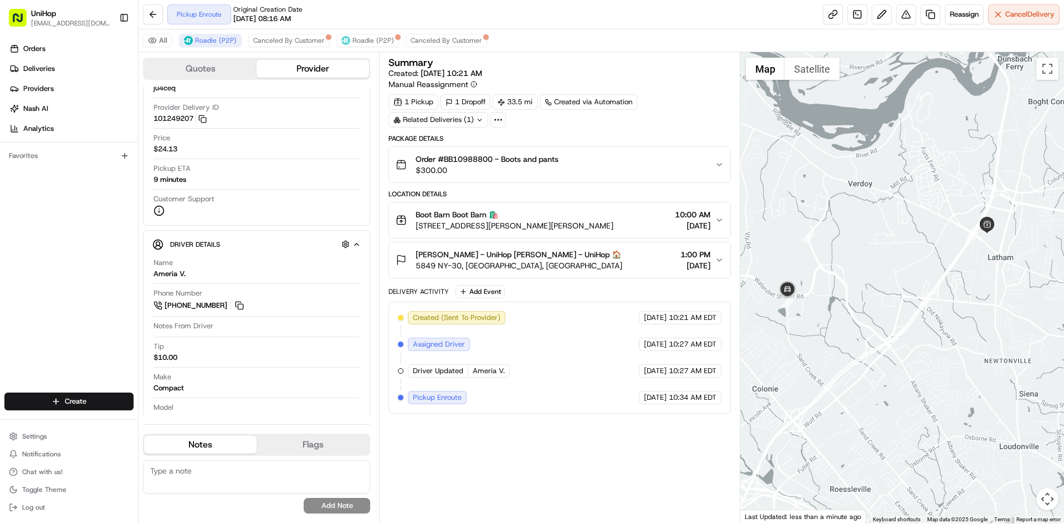
click at [867, 232] on div at bounding box center [903, 287] width 324 height 471
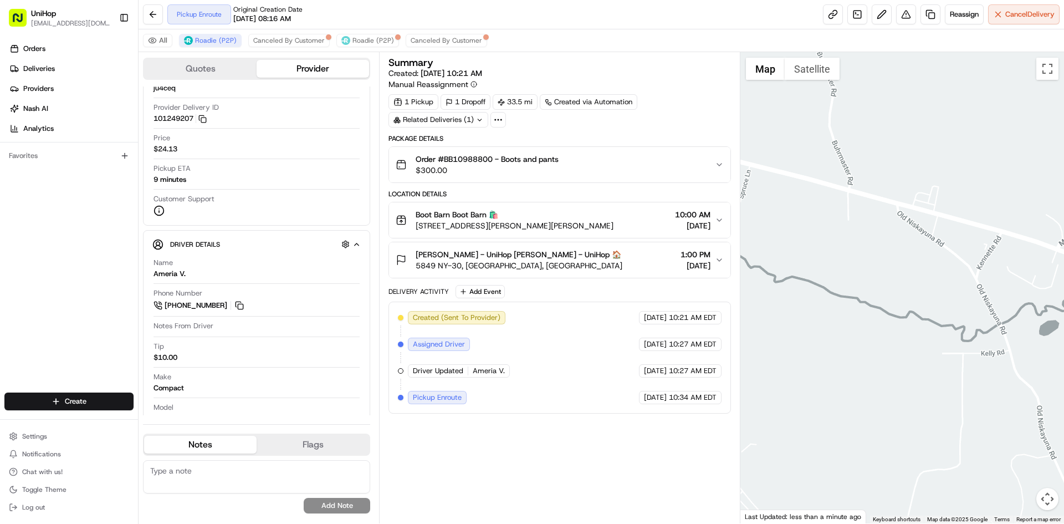
click at [808, 74] on button "Satellite" at bounding box center [812, 69] width 55 height 22
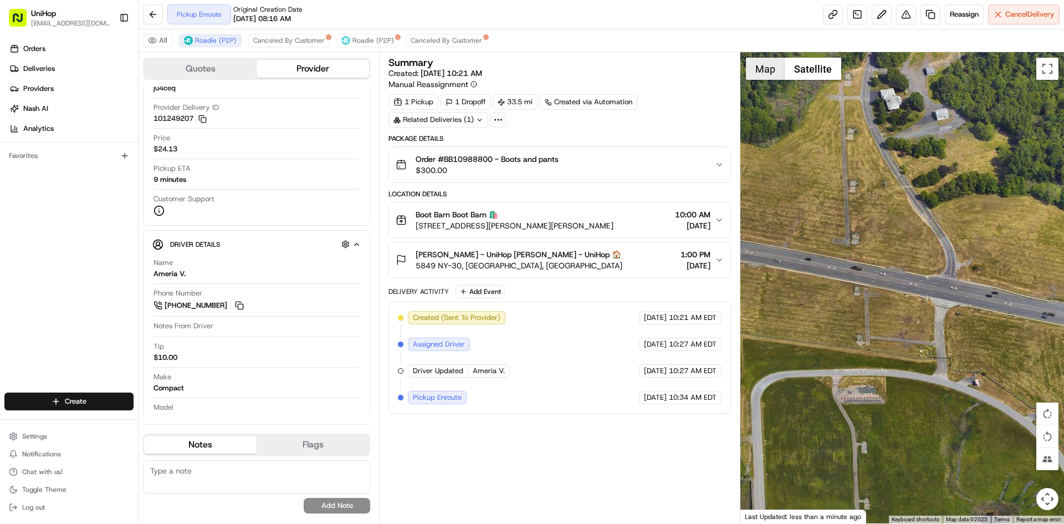
click at [752, 59] on button "Map" at bounding box center [765, 69] width 39 height 22
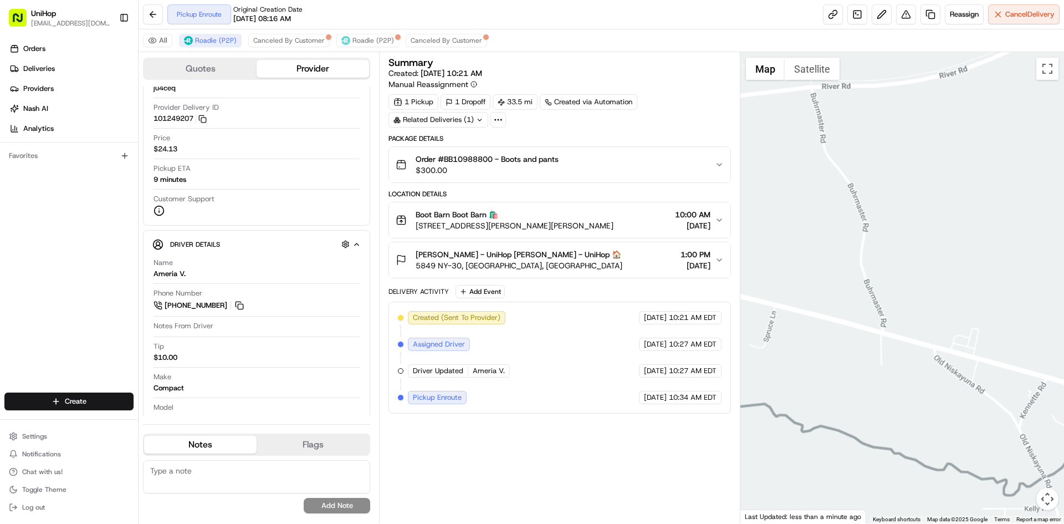
drag, startPoint x: 865, startPoint y: 375, endPoint x: 866, endPoint y: 326, distance: 49.3
click at [866, 367] on div at bounding box center [903, 287] width 324 height 471
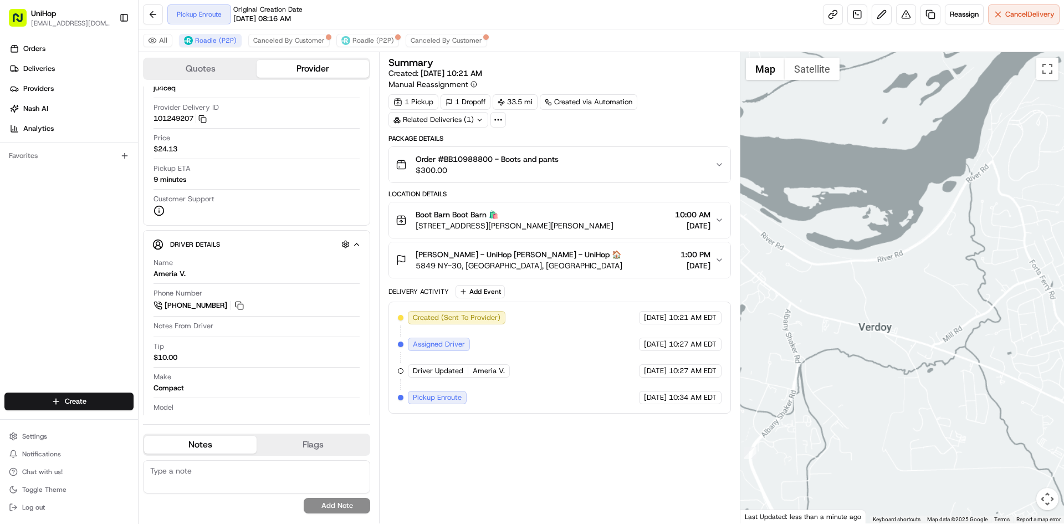
drag, startPoint x: 873, startPoint y: 399, endPoint x: 875, endPoint y: 346, distance: 53.2
click at [873, 396] on div at bounding box center [903, 287] width 324 height 471
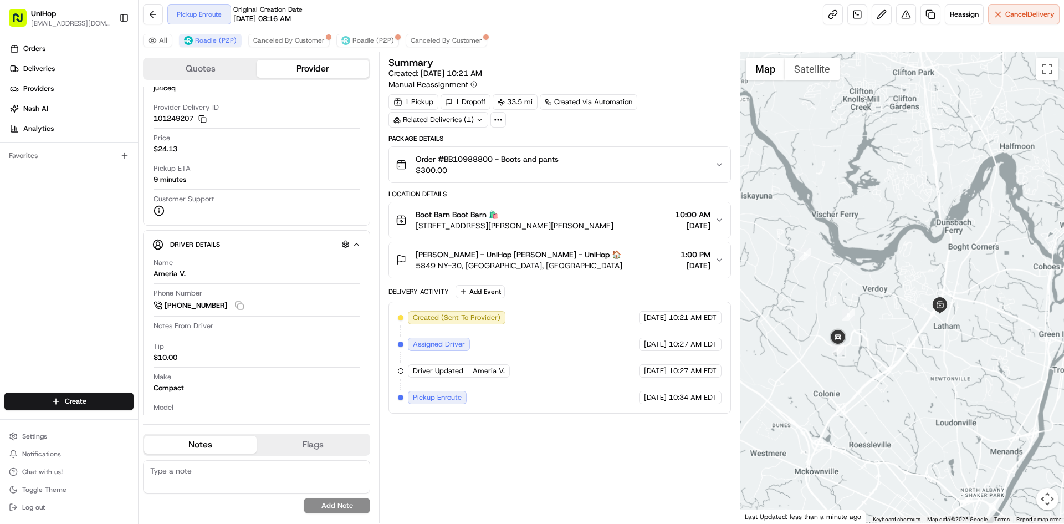
drag, startPoint x: 881, startPoint y: 414, endPoint x: 881, endPoint y: 338, distance: 75.4
click at [881, 347] on div at bounding box center [903, 287] width 324 height 471
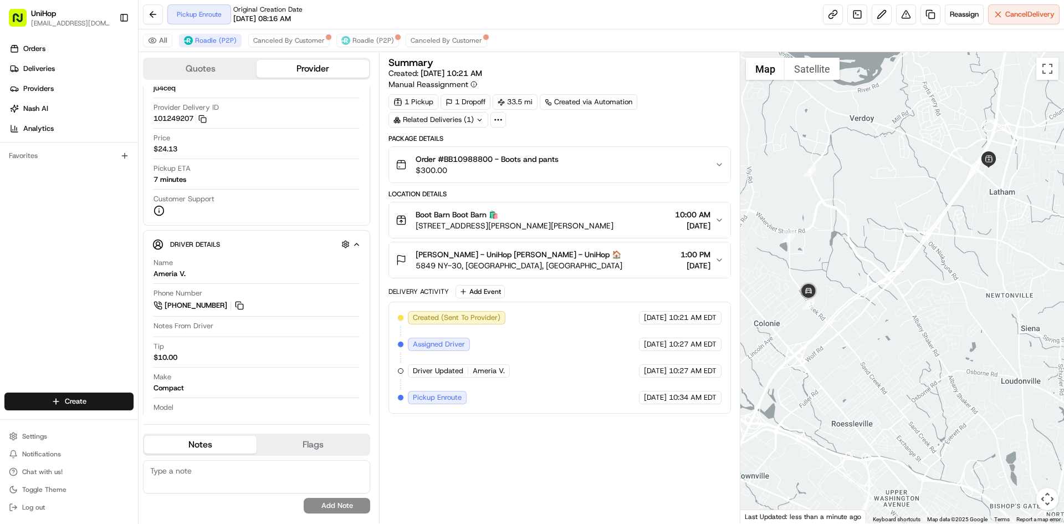
drag, startPoint x: 875, startPoint y: 310, endPoint x: 865, endPoint y: 322, distance: 15.4
click at [865, 322] on div at bounding box center [903, 287] width 324 height 471
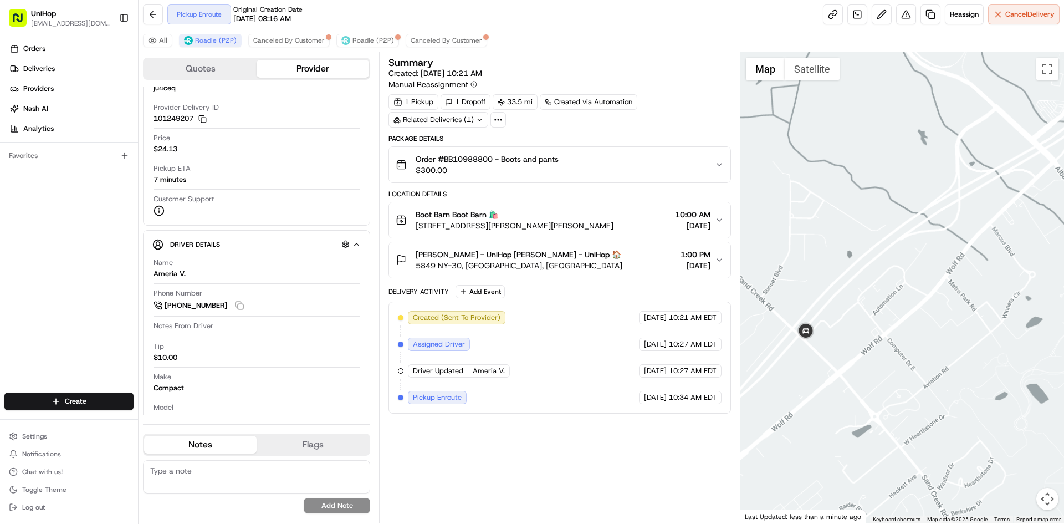
drag, startPoint x: 930, startPoint y: 227, endPoint x: 867, endPoint y: 258, distance: 70.2
click at [868, 258] on div at bounding box center [903, 287] width 324 height 471
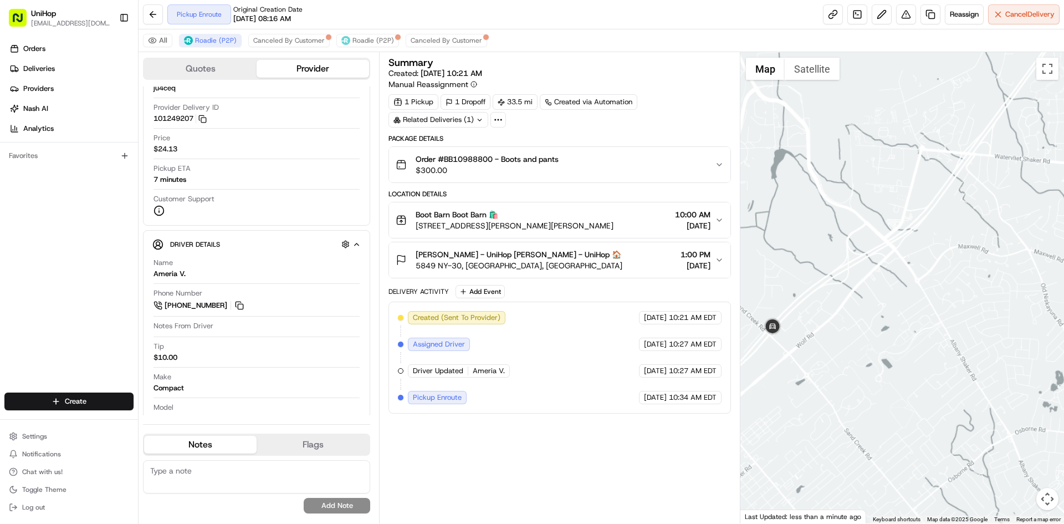
drag, startPoint x: 875, startPoint y: 209, endPoint x: 829, endPoint y: 268, distance: 74.7
click at [833, 273] on div at bounding box center [903, 287] width 324 height 471
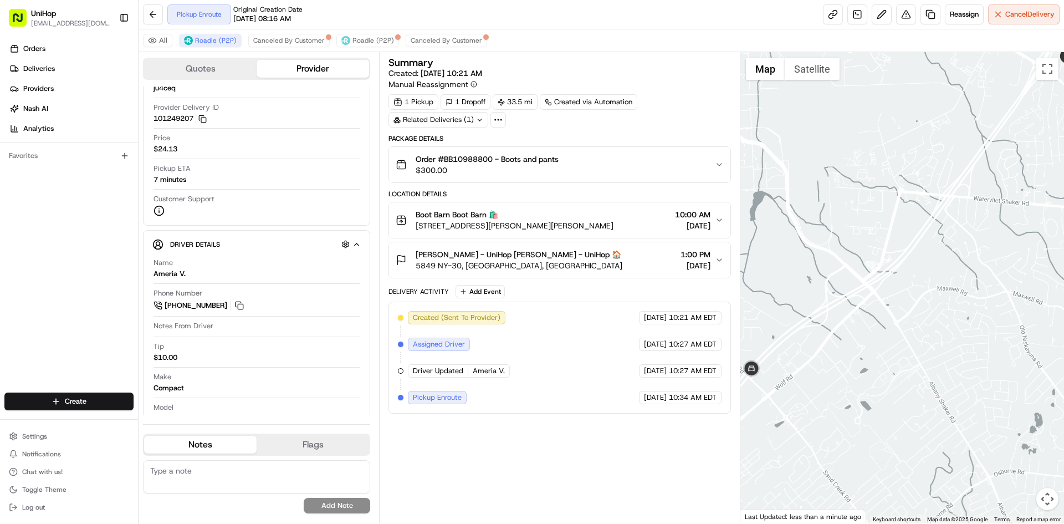
drag, startPoint x: 814, startPoint y: 302, endPoint x: 878, endPoint y: 249, distance: 82.8
click at [876, 251] on div at bounding box center [903, 287] width 324 height 471
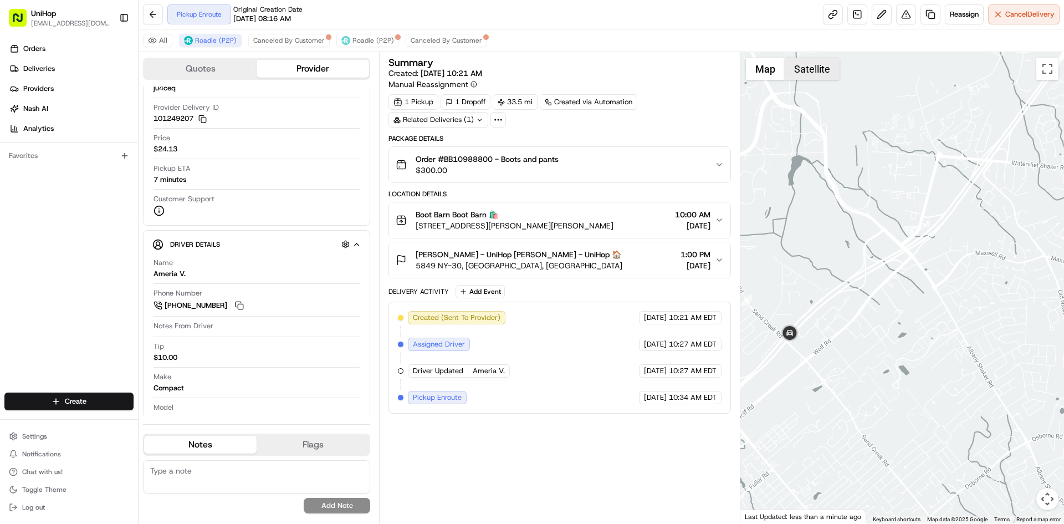
click at [818, 79] on button "Satellite" at bounding box center [812, 69] width 55 height 22
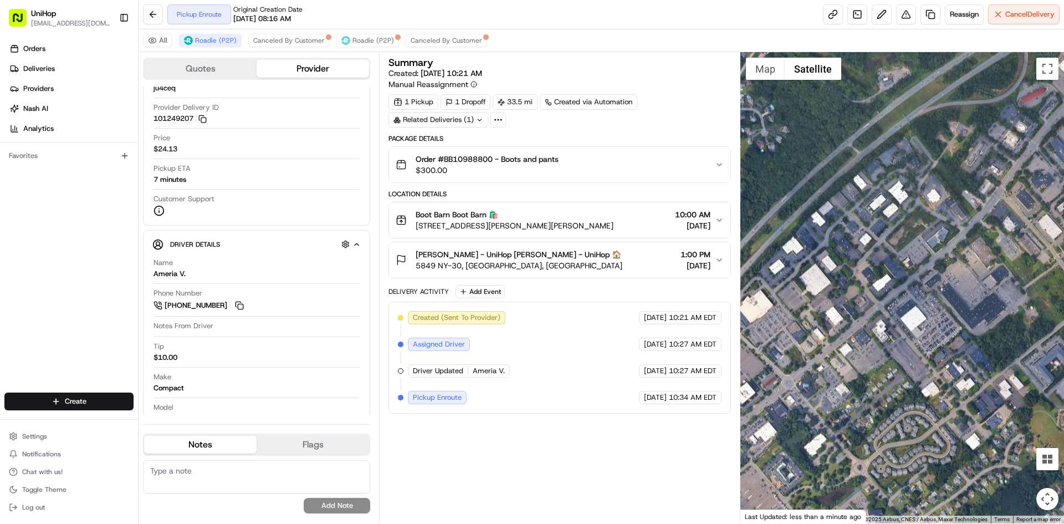
drag, startPoint x: 828, startPoint y: 383, endPoint x: 890, endPoint y: 279, distance: 120.8
click at [886, 288] on div at bounding box center [903, 287] width 324 height 471
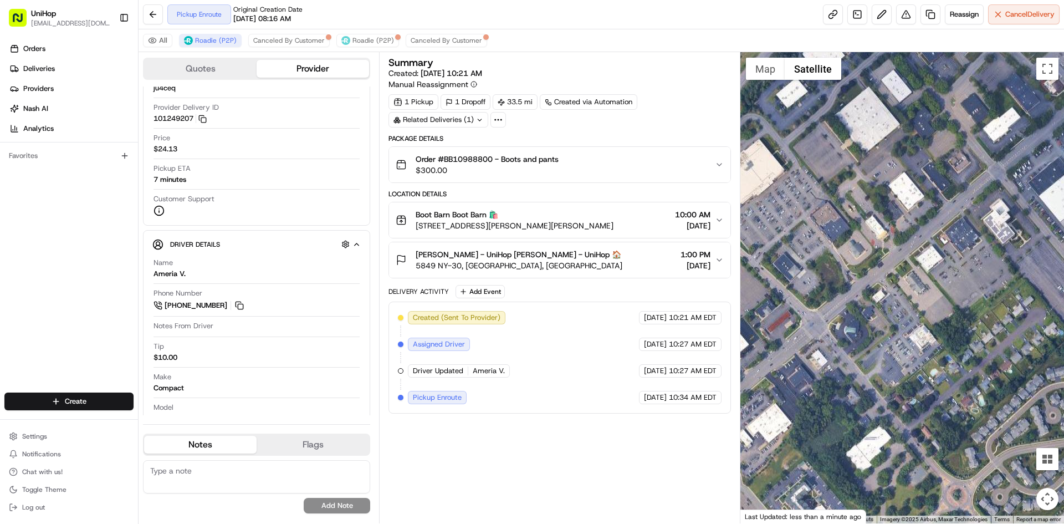
drag, startPoint x: 861, startPoint y: 252, endPoint x: 873, endPoint y: 232, distance: 23.1
click at [872, 236] on div at bounding box center [903, 287] width 324 height 471
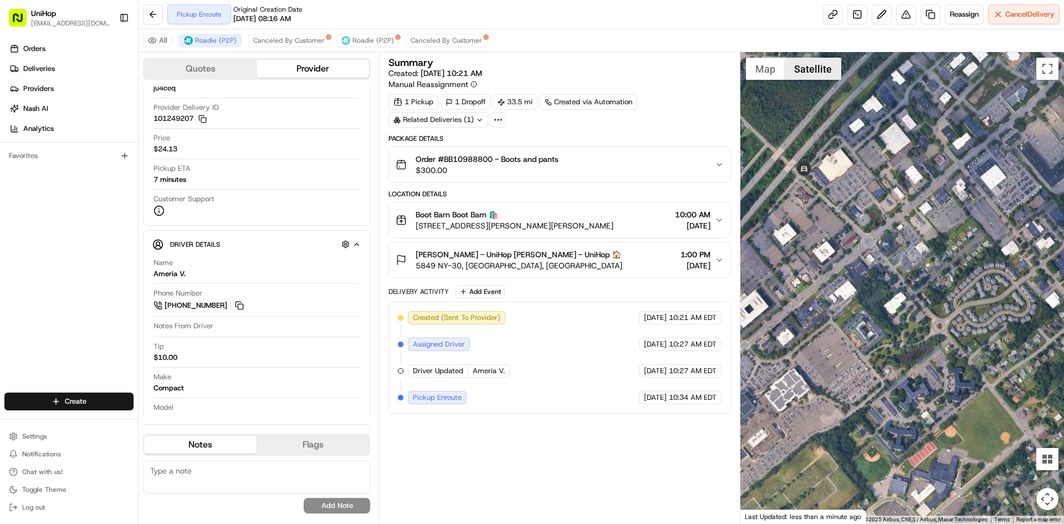
click at [795, 70] on button "Satellite" at bounding box center [813, 69] width 57 height 22
click at [769, 64] on button "Map" at bounding box center [765, 69] width 39 height 22
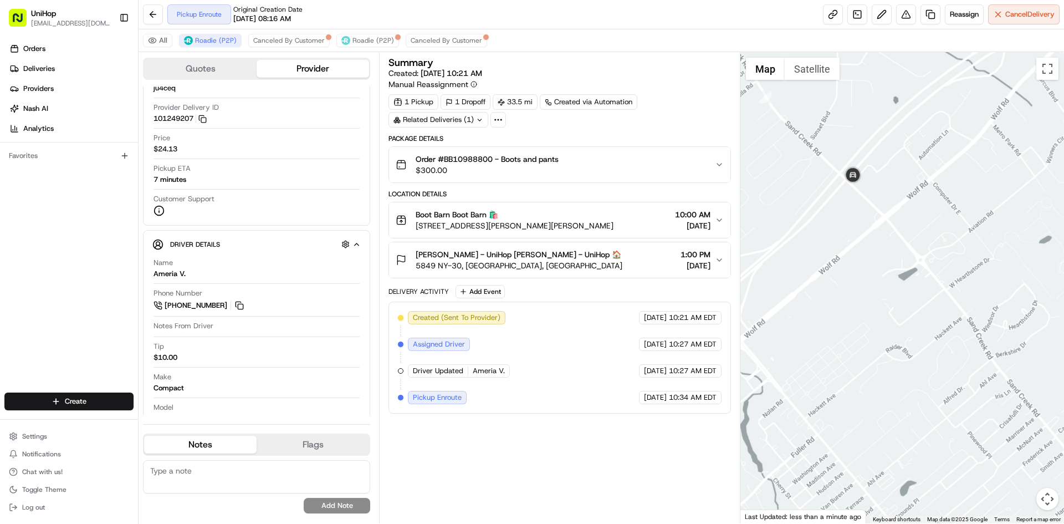
drag, startPoint x: 964, startPoint y: 183, endPoint x: 940, endPoint y: 243, distance: 64.3
click at [940, 242] on div at bounding box center [903, 287] width 324 height 471
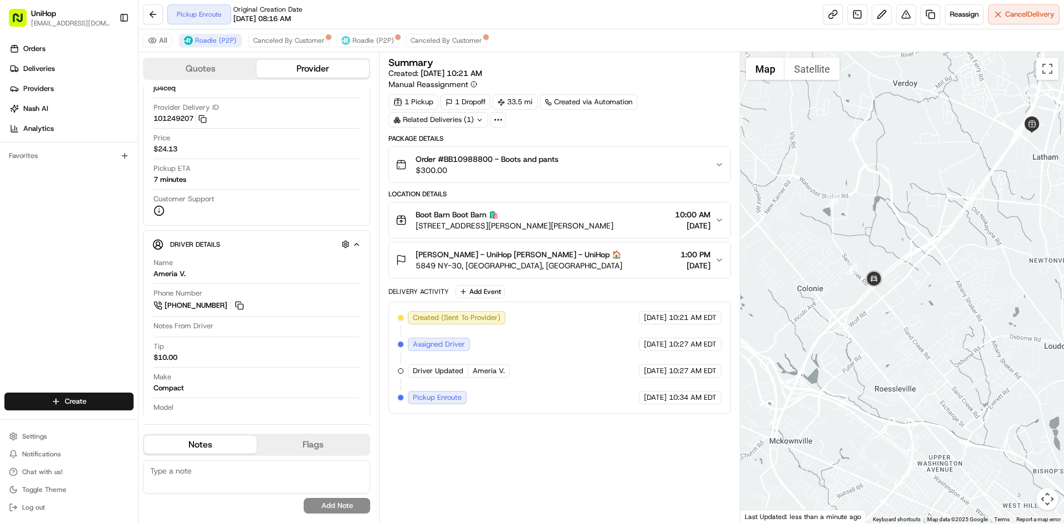
drag, startPoint x: 925, startPoint y: 232, endPoint x: 909, endPoint y: 256, distance: 28.3
click at [909, 256] on div at bounding box center [903, 287] width 324 height 471
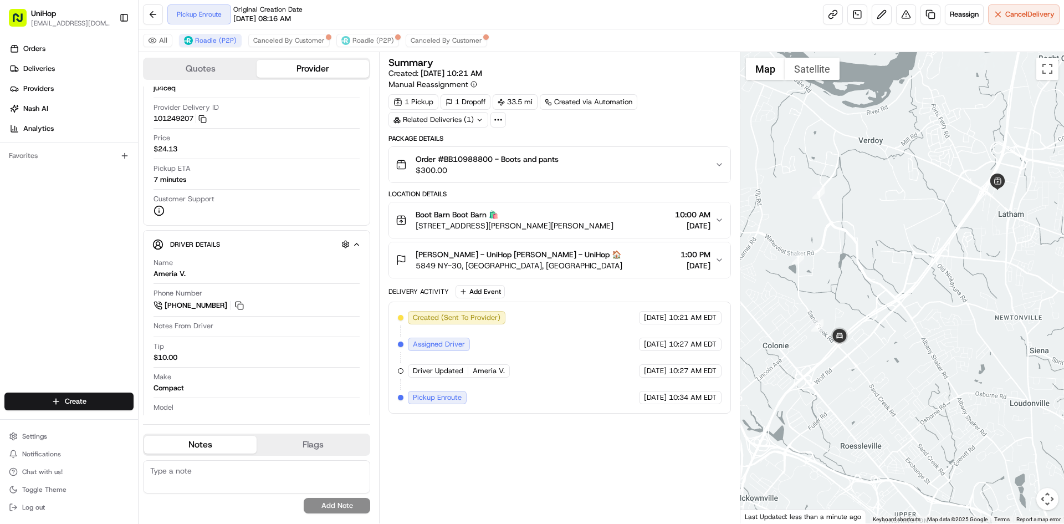
drag, startPoint x: 919, startPoint y: 231, endPoint x: 911, endPoint y: 251, distance: 20.9
click at [911, 251] on div at bounding box center [903, 287] width 324 height 471
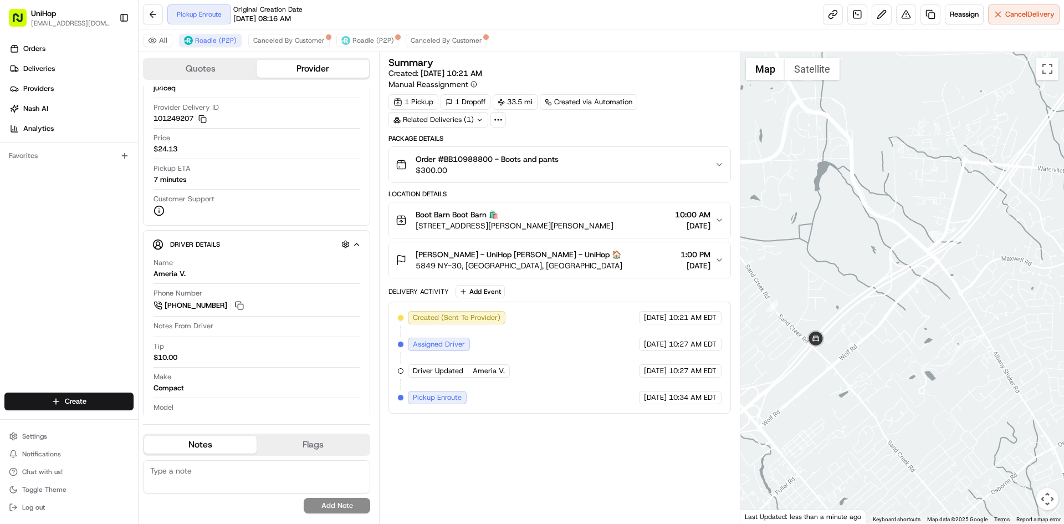
click at [860, 256] on div at bounding box center [903, 287] width 324 height 471
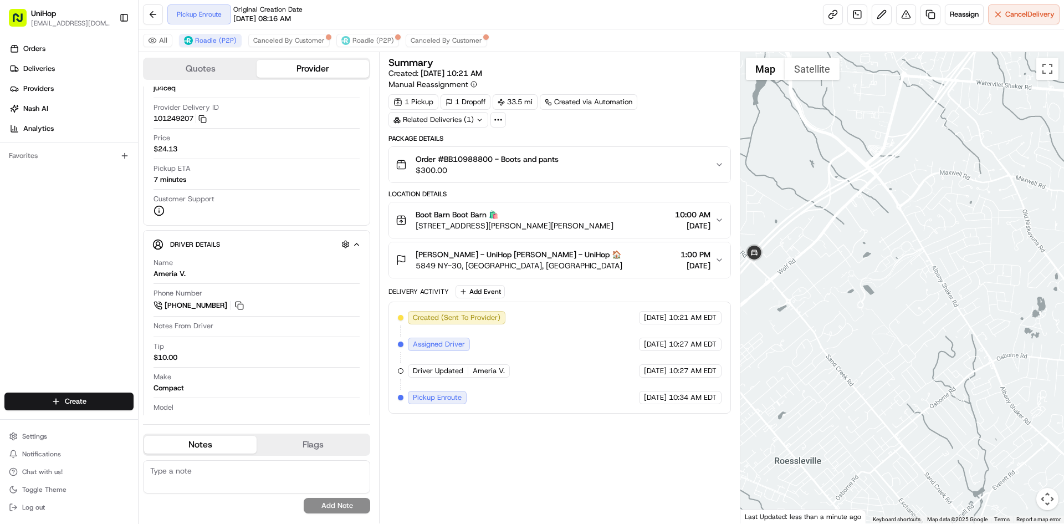
drag, startPoint x: 898, startPoint y: 378, endPoint x: 836, endPoint y: 281, distance: 114.9
click at [842, 292] on div at bounding box center [903, 287] width 324 height 471
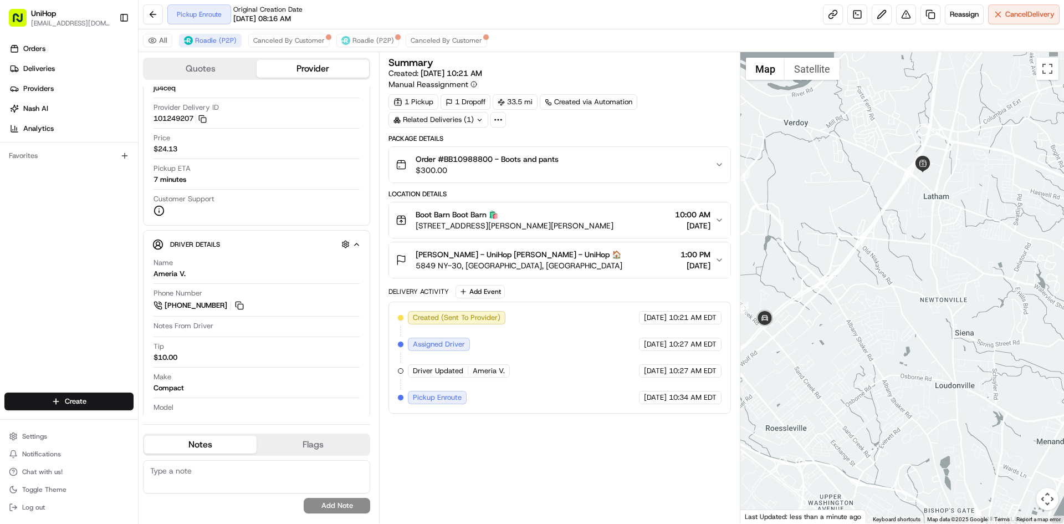
drag, startPoint x: 854, startPoint y: 207, endPoint x: 839, endPoint y: 297, distance: 91.5
click at [839, 297] on div at bounding box center [903, 287] width 324 height 471
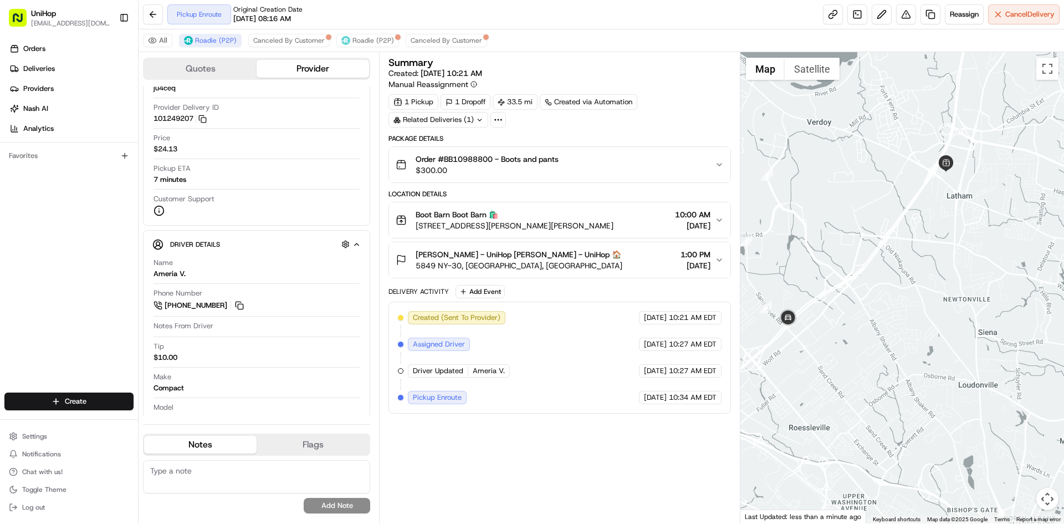
drag, startPoint x: 782, startPoint y: 334, endPoint x: 806, endPoint y: 333, distance: 24.4
click at [806, 333] on div at bounding box center [903, 287] width 324 height 471
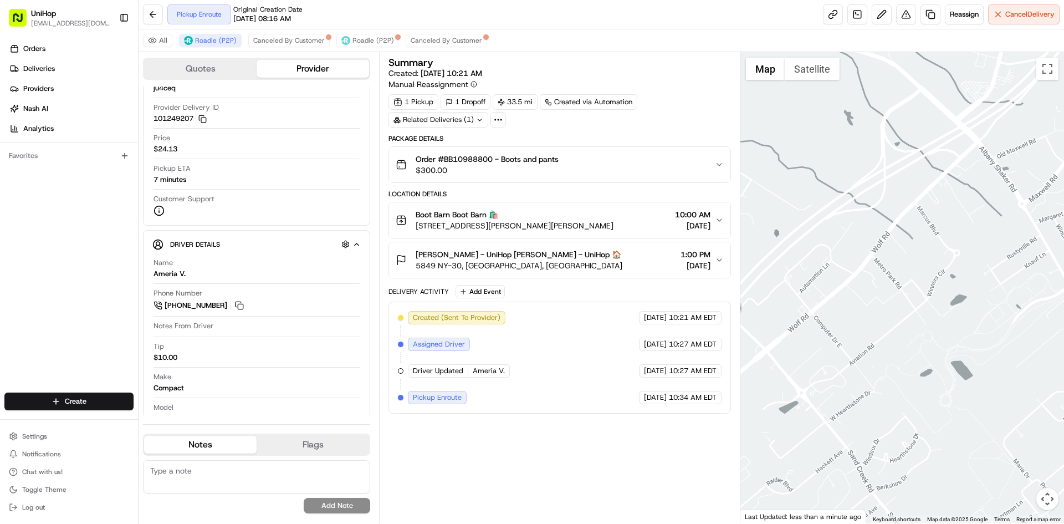
drag, startPoint x: 791, startPoint y: 334, endPoint x: 834, endPoint y: 333, distance: 42.7
click at [833, 333] on div at bounding box center [903, 287] width 324 height 471
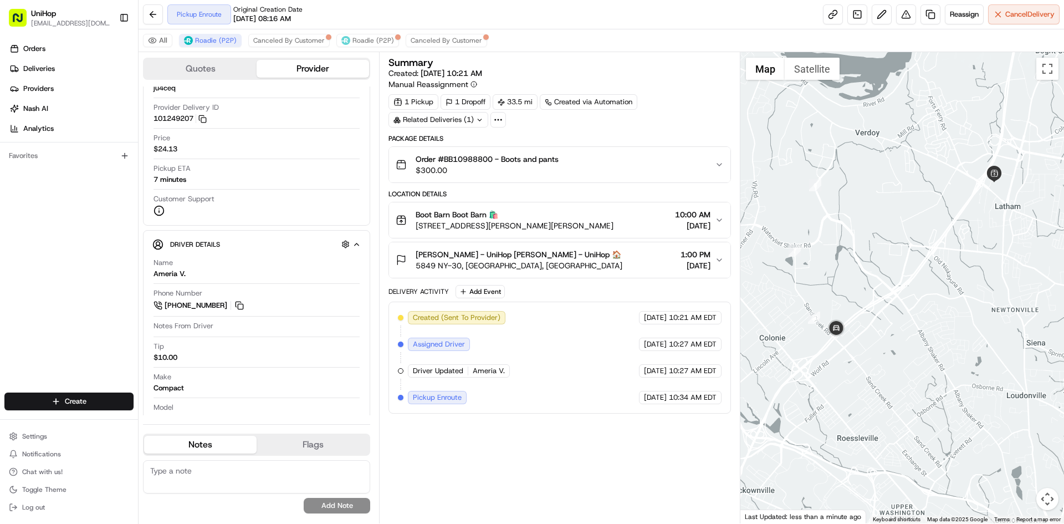
click at [859, 272] on div at bounding box center [903, 287] width 324 height 471
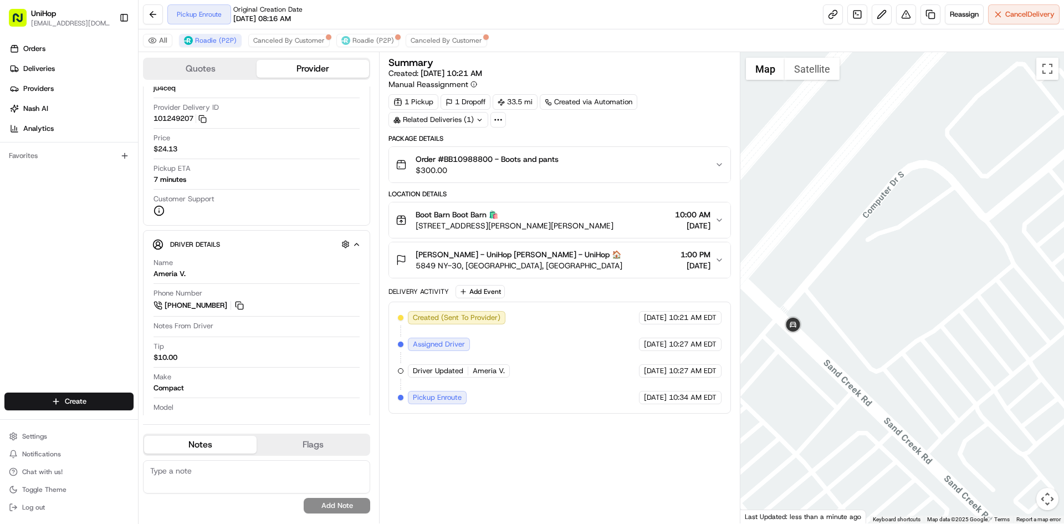
click at [810, 74] on button "Satellite" at bounding box center [812, 69] width 55 height 22
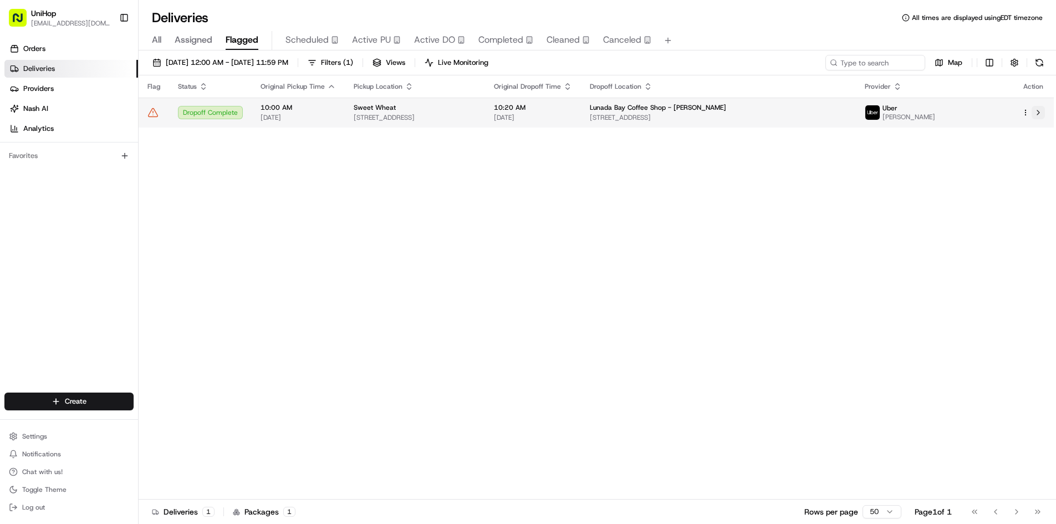
click at [1035, 115] on button at bounding box center [1038, 112] width 13 height 13
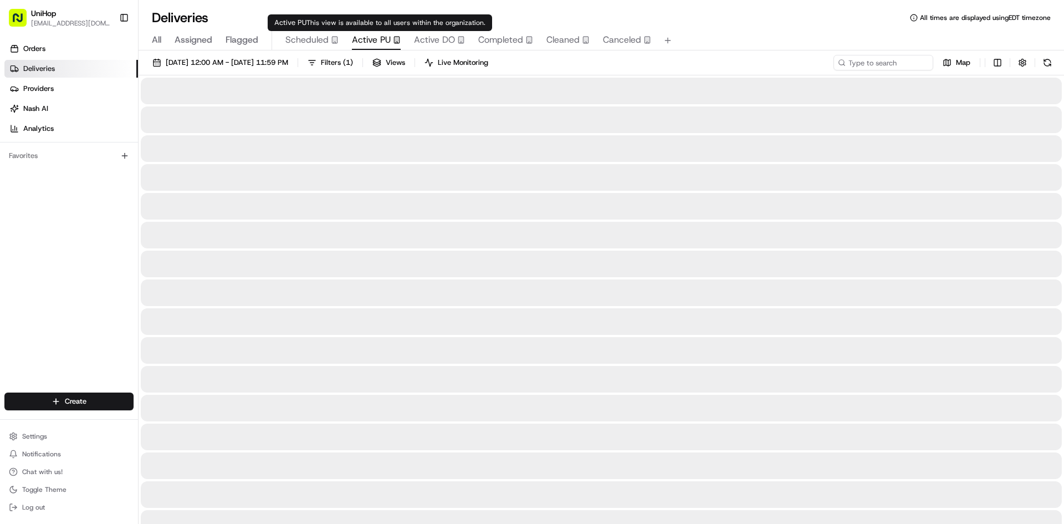
click at [378, 37] on span "Active PU" at bounding box center [371, 39] width 39 height 13
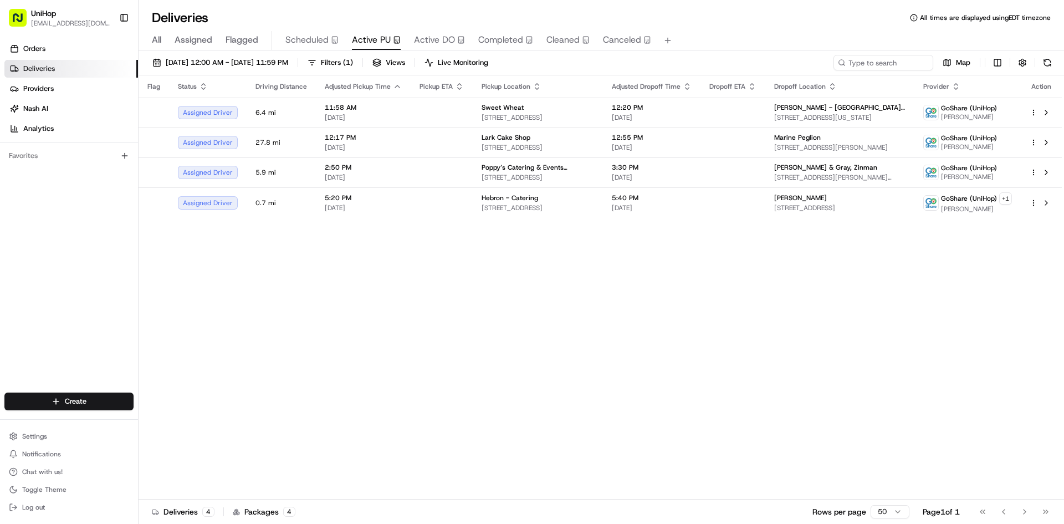
click at [0, 313] on div "Orders Deliveries Providers [PERSON_NAME] Analytics Favorites" at bounding box center [69, 217] width 138 height 364
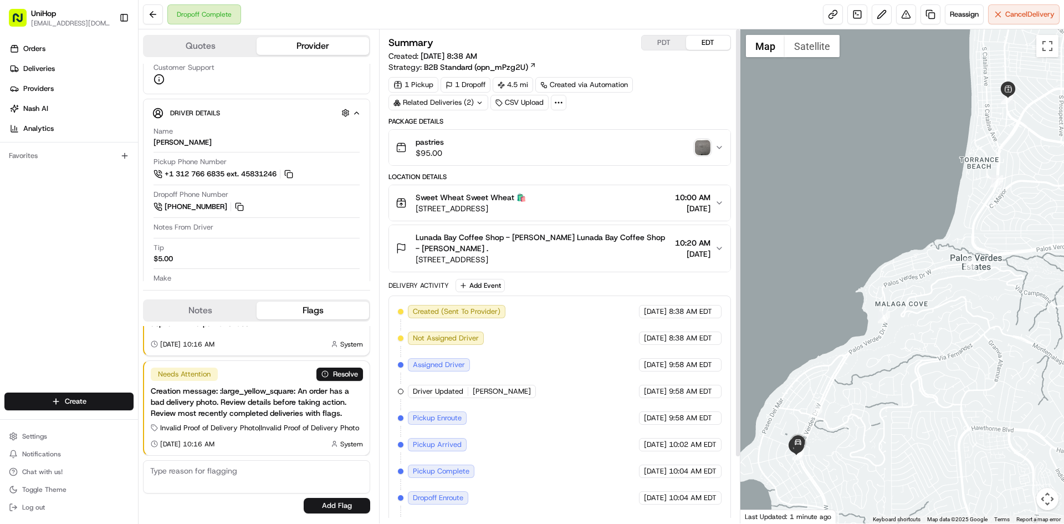
click at [702, 150] on img "button" at bounding box center [703, 148] width 16 height 16
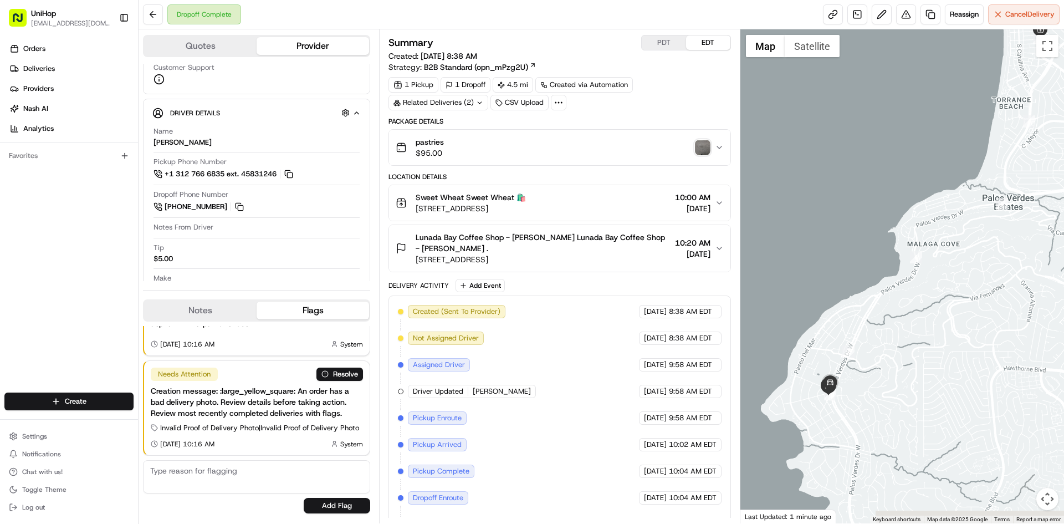
drag, startPoint x: 921, startPoint y: 366, endPoint x: 914, endPoint y: 355, distance: 13.2
click at [920, 354] on div at bounding box center [903, 276] width 324 height 494
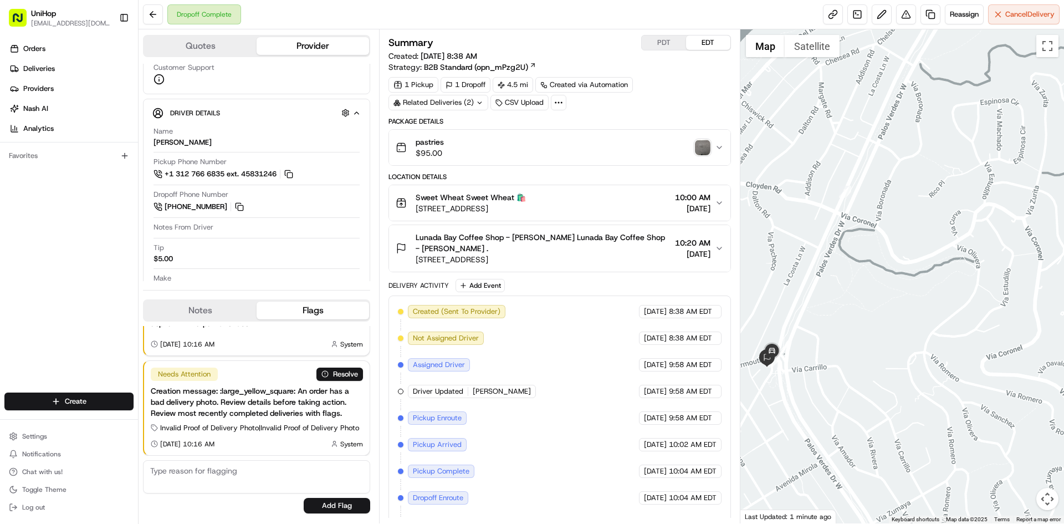
click at [78, 301] on div "Orders Deliveries Providers [PERSON_NAME] Analytics Favorites" at bounding box center [69, 217] width 138 height 364
click at [195, 303] on button "Notes" at bounding box center [200, 311] width 113 height 18
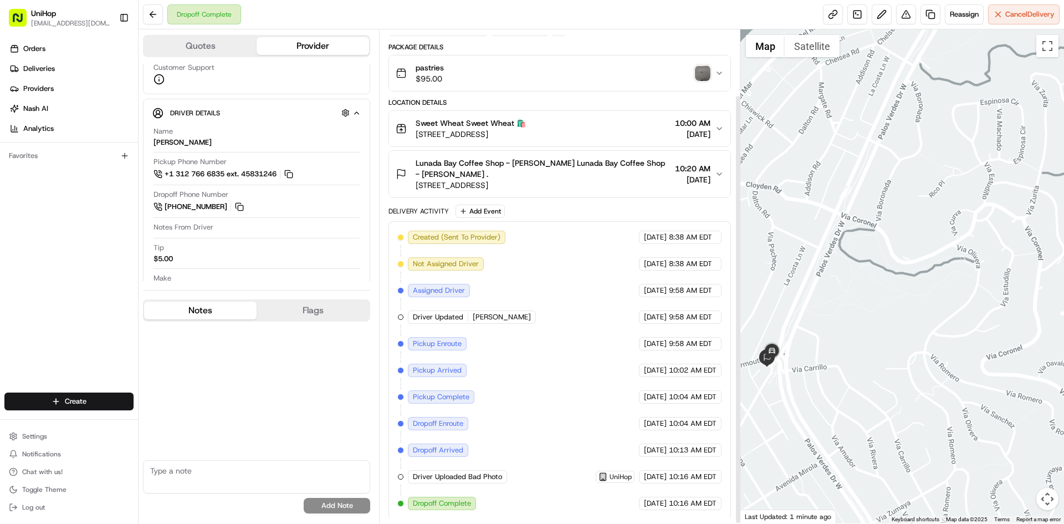
scroll to position [76, 0]
drag, startPoint x: 416, startPoint y: 162, endPoint x: 595, endPoint y: 165, distance: 179.1
click at [595, 165] on span "Lunada Bay Coffee Shop - [PERSON_NAME] Lunada Bay Coffee Shop - [PERSON_NAME] ." at bounding box center [543, 167] width 254 height 22
copy span "Lunada Bay Coffee Shop - [PERSON_NAME]"
drag, startPoint x: 415, startPoint y: 121, endPoint x: 464, endPoint y: 124, distance: 49.4
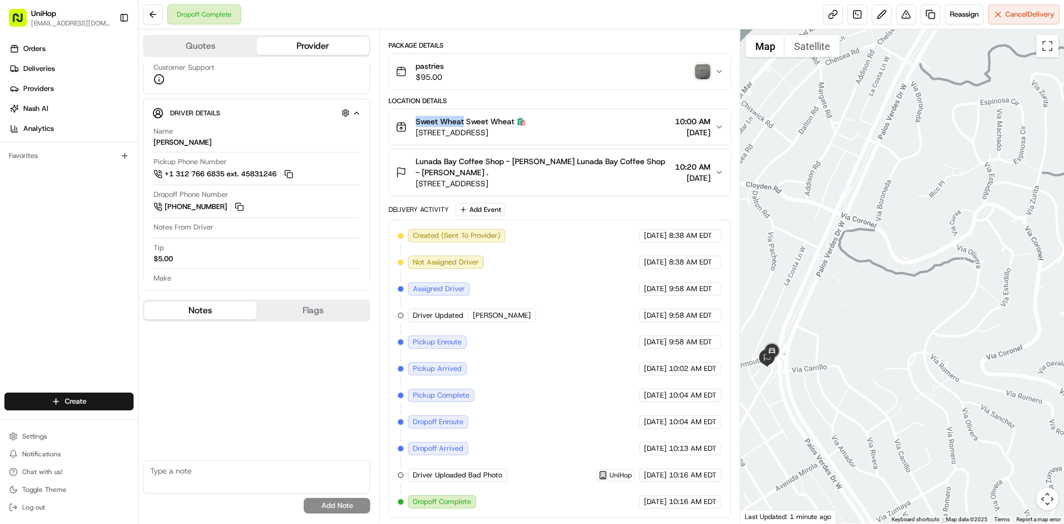
click at [464, 124] on div "Sweet Wheat Sweet Wheat 🛍️ [STREET_ADDRESS]" at bounding box center [461, 127] width 130 height 22
copy span "Sweet Wheat"
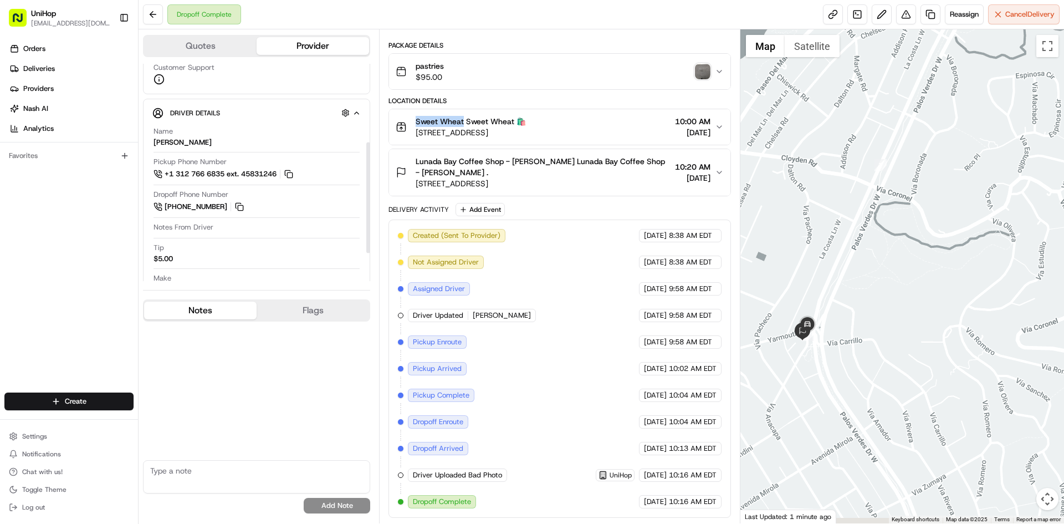
drag, startPoint x: 846, startPoint y: 252, endPoint x: 851, endPoint y: 243, distance: 9.9
click at [851, 243] on div at bounding box center [903, 276] width 324 height 494
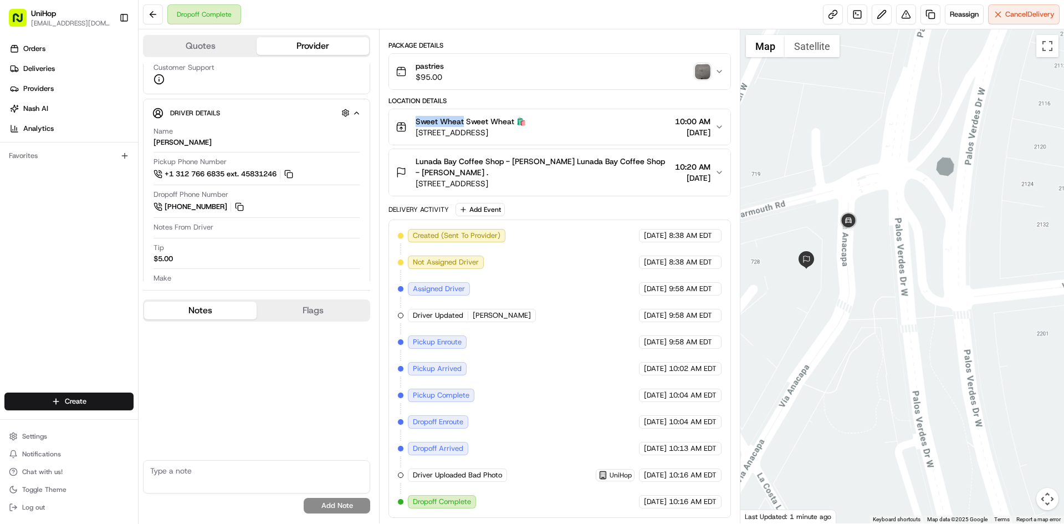
drag, startPoint x: 815, startPoint y: 298, endPoint x: 828, endPoint y: 299, distance: 12.2
click at [824, 300] on div at bounding box center [903, 276] width 324 height 494
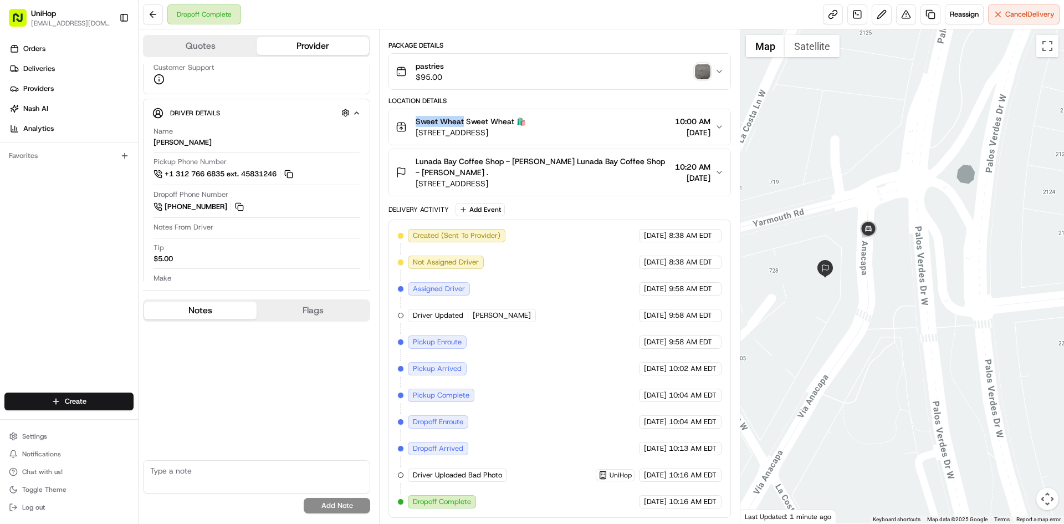
drag, startPoint x: 827, startPoint y: 274, endPoint x: 840, endPoint y: 284, distance: 16.2
click at [840, 284] on div at bounding box center [903, 276] width 324 height 494
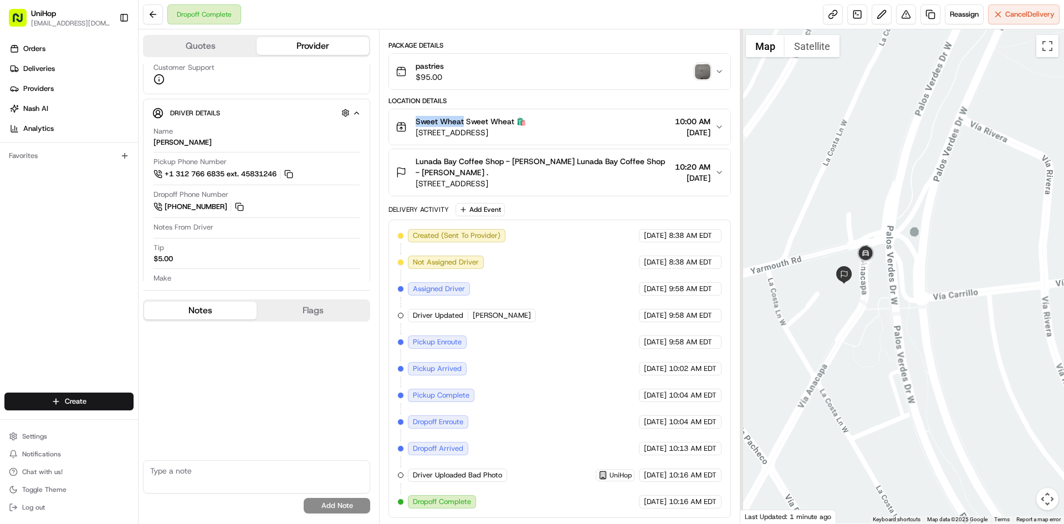
drag, startPoint x: 840, startPoint y: 281, endPoint x: 851, endPoint y: 284, distance: 11.4
click at [851, 284] on div at bounding box center [903, 276] width 324 height 494
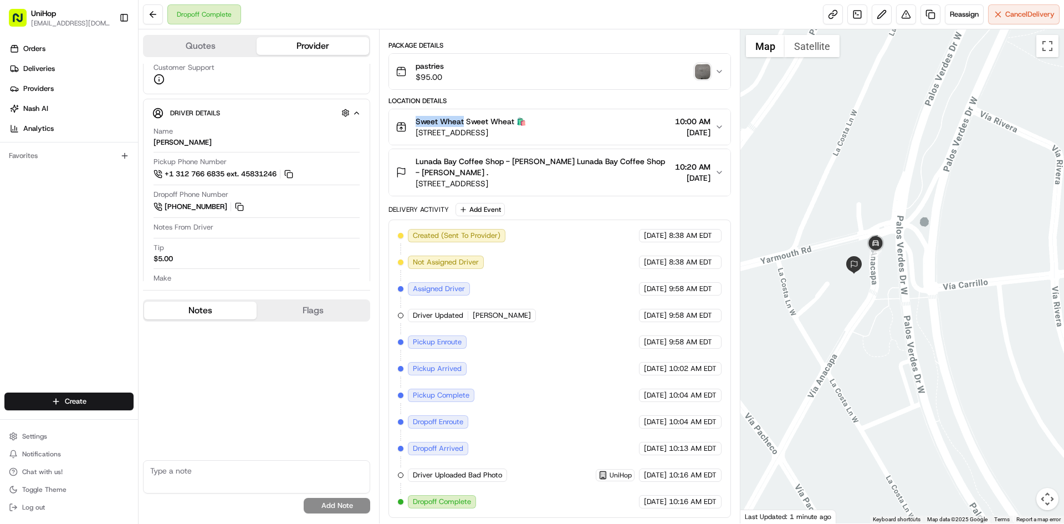
drag, startPoint x: 852, startPoint y: 292, endPoint x: 860, endPoint y: 284, distance: 11.4
click at [860, 284] on div at bounding box center [903, 276] width 324 height 494
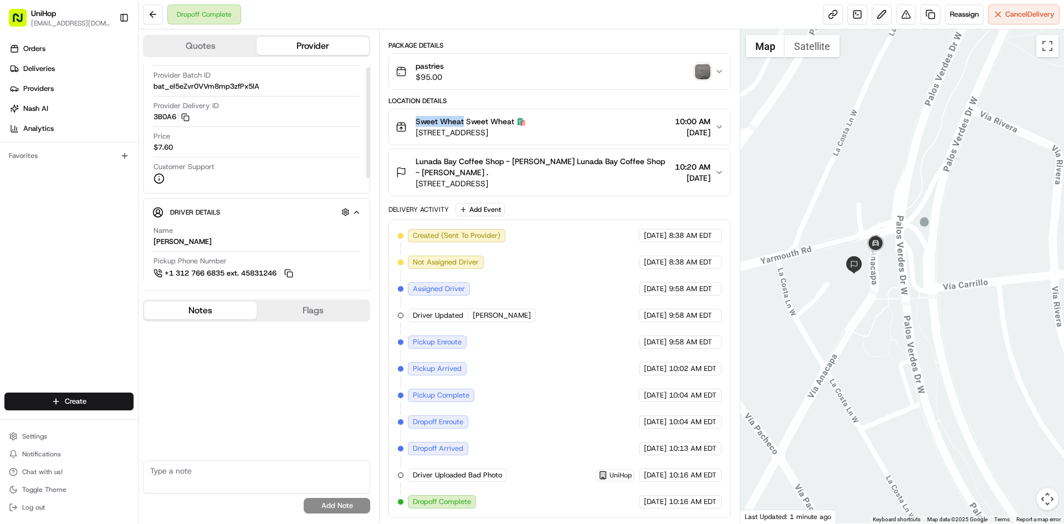
scroll to position [111, 0]
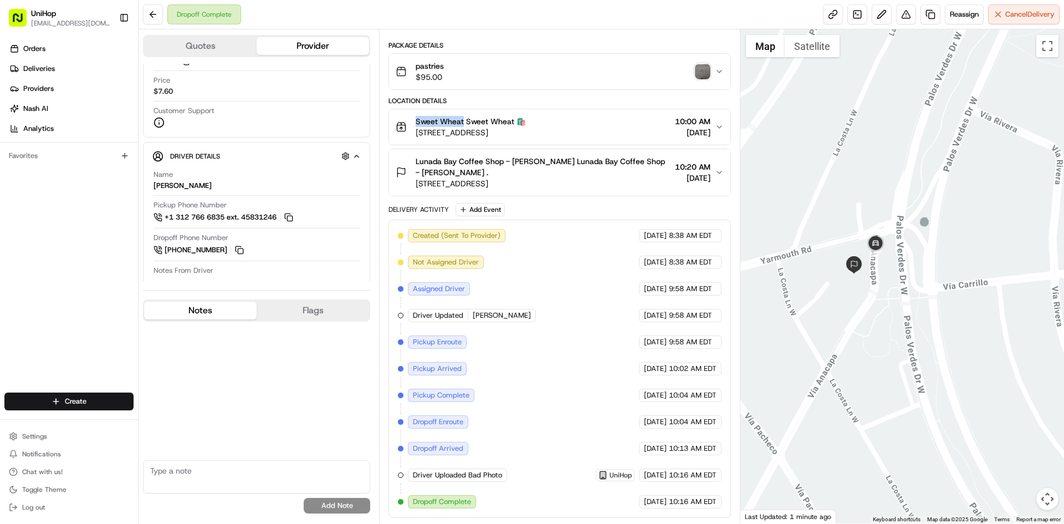
click at [705, 67] on img "button" at bounding box center [703, 72] width 16 height 16
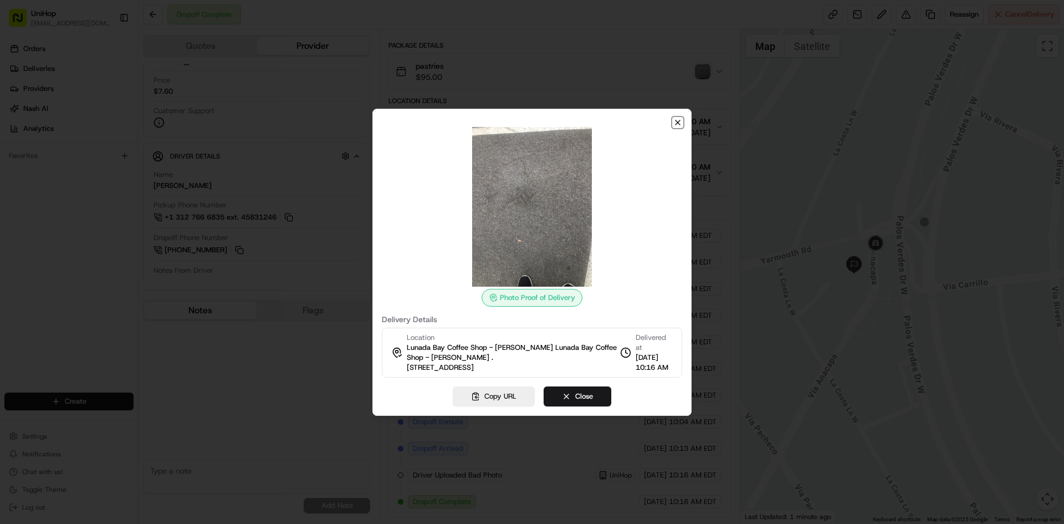
click at [680, 118] on icon "button" at bounding box center [677, 122] width 9 height 9
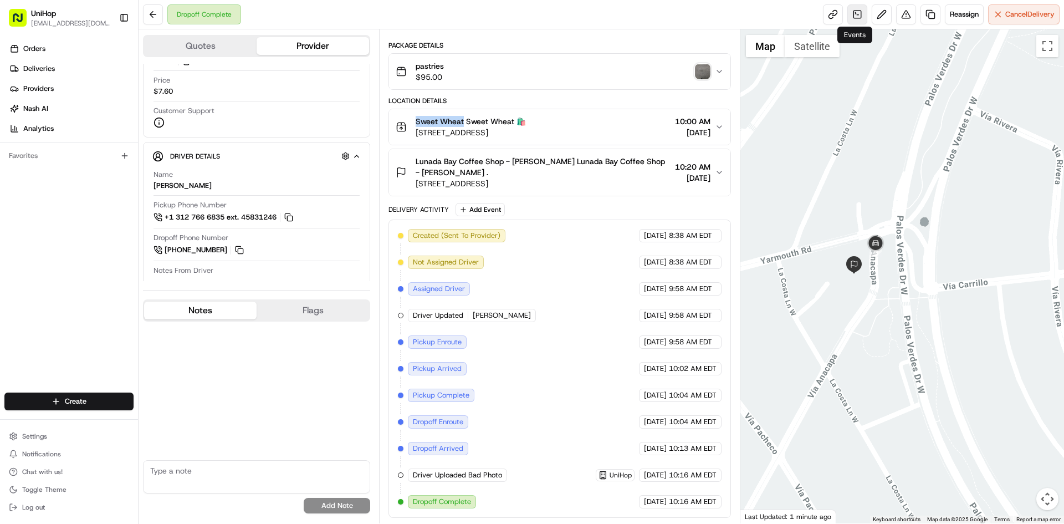
click at [850, 16] on link at bounding box center [858, 14] width 20 height 20
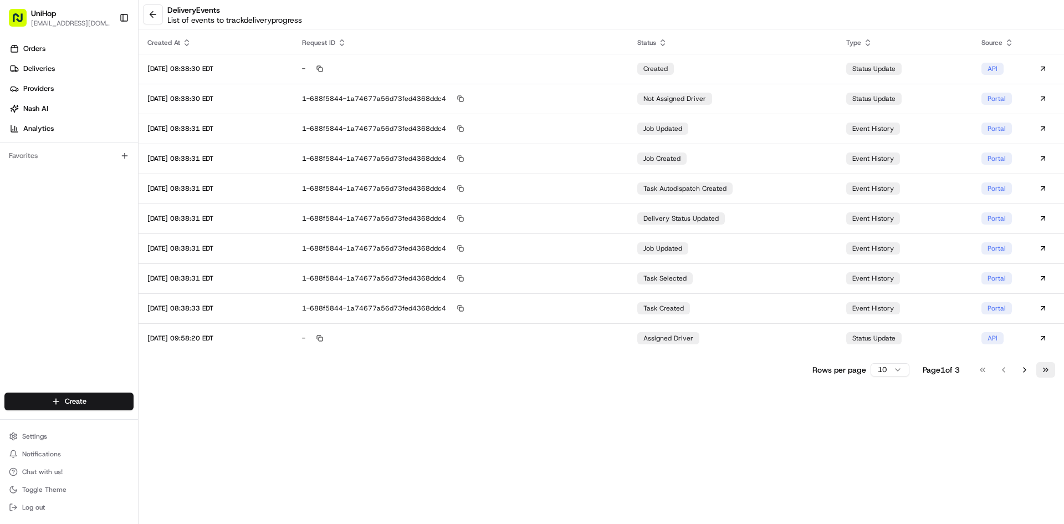
click at [1048, 376] on button "Go to last page" at bounding box center [1046, 370] width 19 height 16
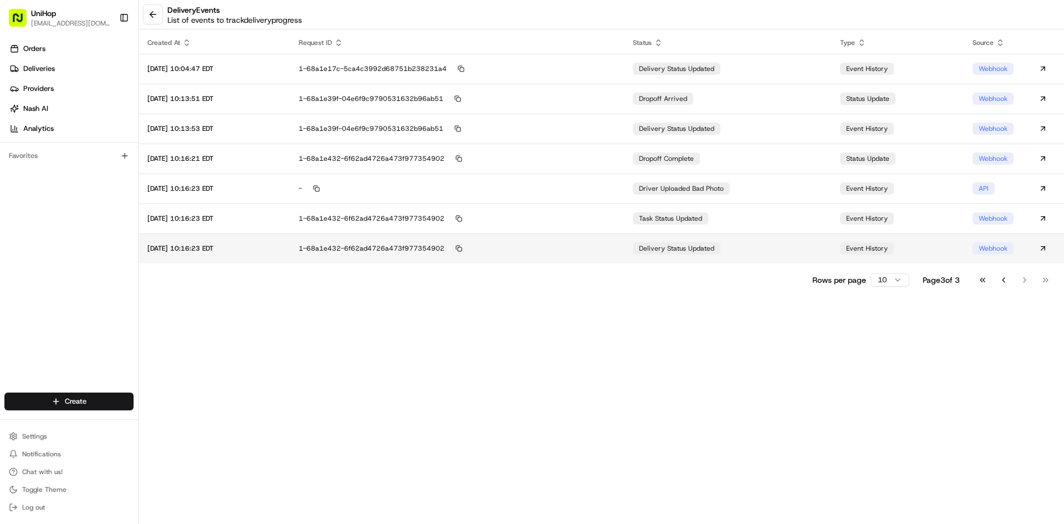
click at [565, 256] on td "1-68a1e432-6f62ad4726a473f977354902" at bounding box center [457, 248] width 335 height 30
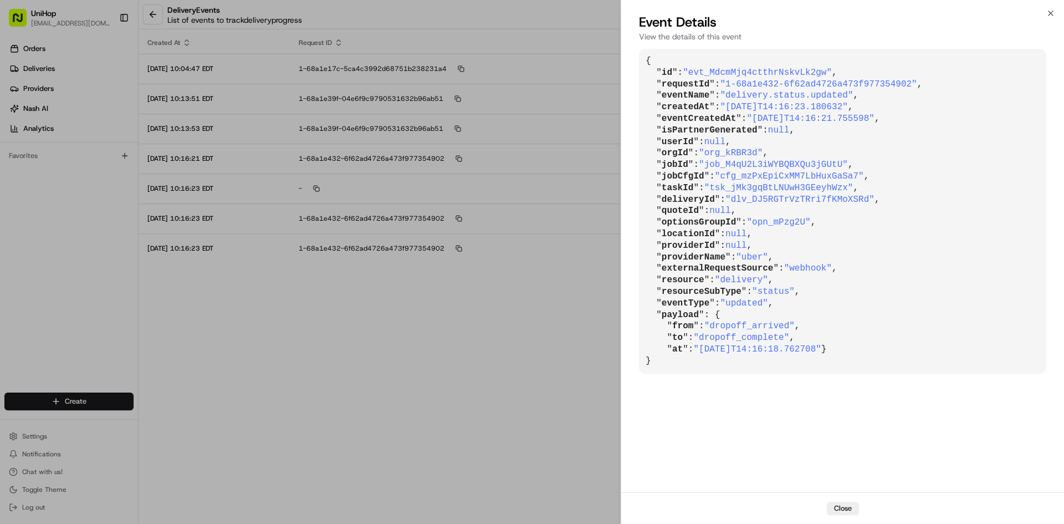
click at [731, 200] on span ""dlv_DJ5RGTrVzTRri7fKMoXSRd"" at bounding box center [800, 200] width 149 height 10
drag, startPoint x: 729, startPoint y: 200, endPoint x: 853, endPoint y: 197, distance: 123.6
click at [853, 197] on span ""dlv_DJ5RGTrVzTRri7fKMoXSRd"" at bounding box center [800, 200] width 149 height 10
copy span "dlv_DJ5RGTrVzTRri7fKMoXSRd"
